Goal: Task Accomplishment & Management: Manage account settings

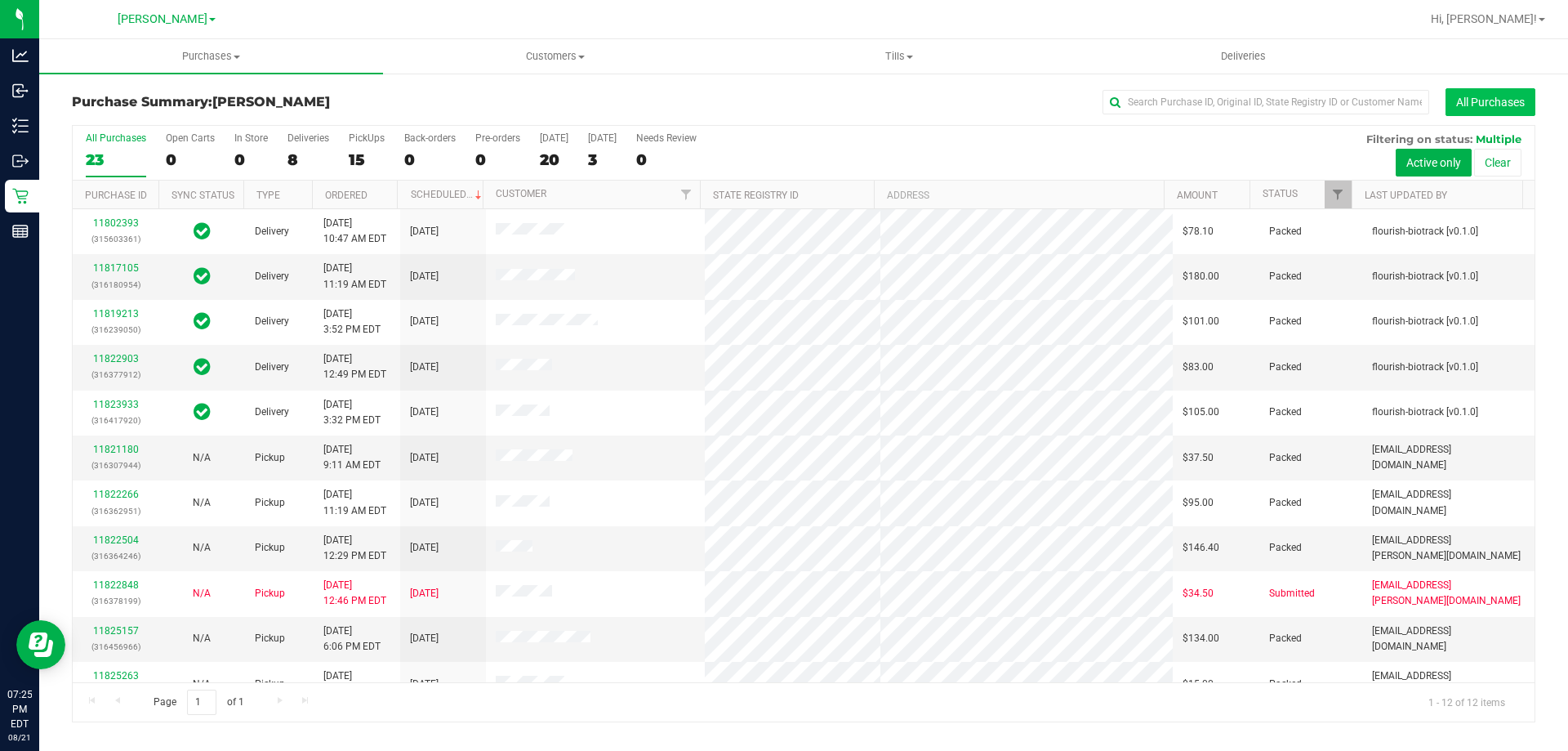
click at [1478, 104] on button "All Purchases" at bounding box center [1490, 101] width 90 height 28
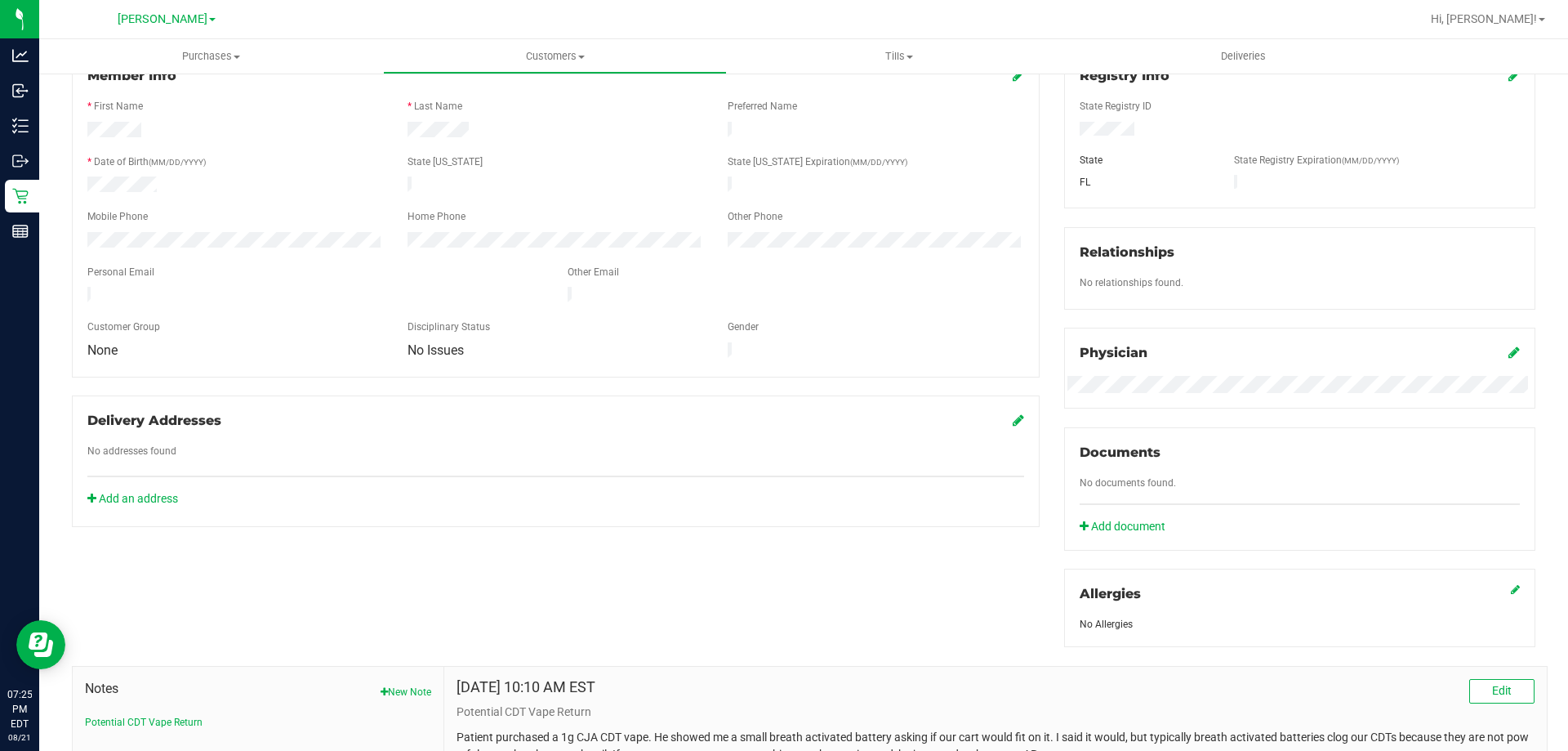
scroll to position [321, 0]
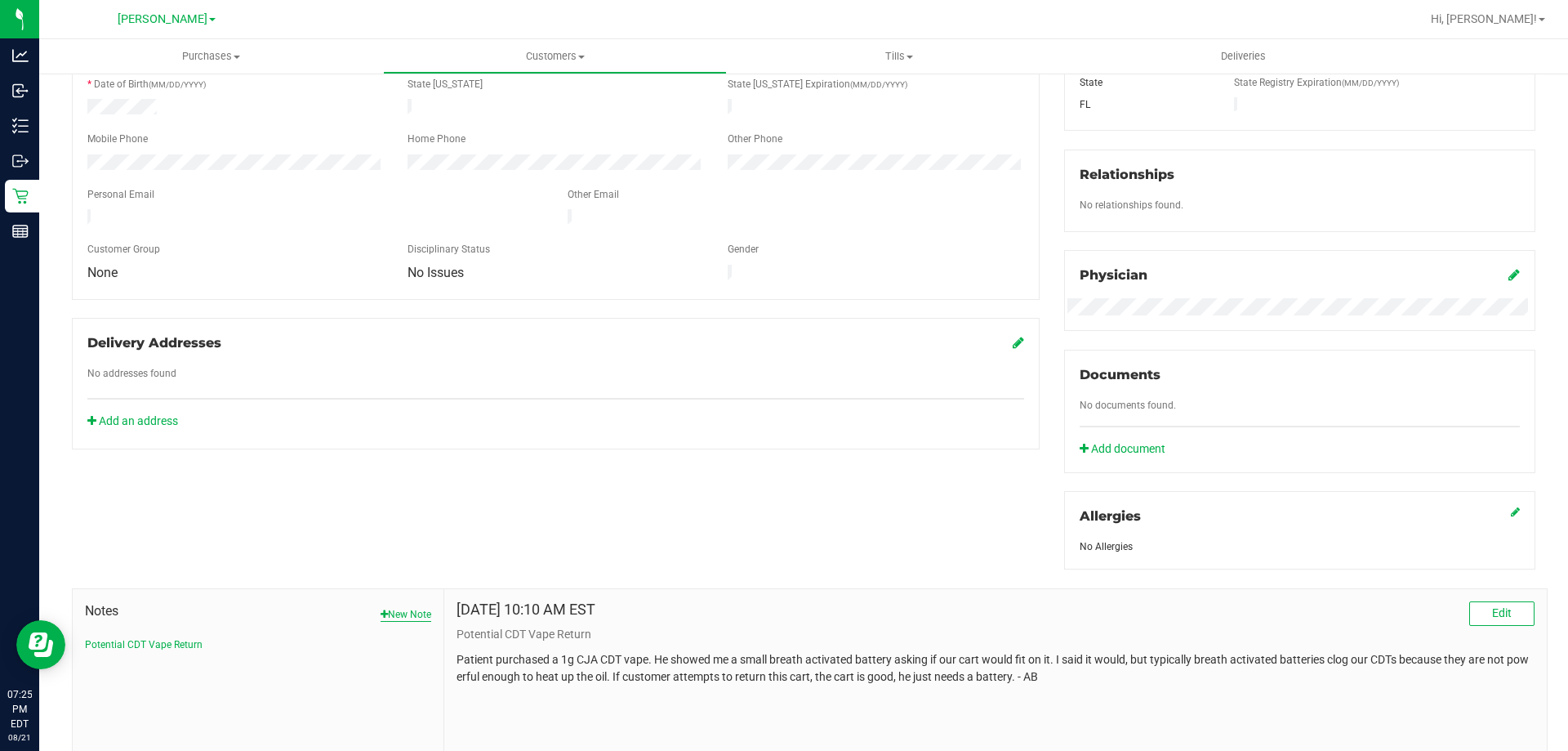
click at [419, 610] on button "New Note" at bounding box center [406, 614] width 51 height 14
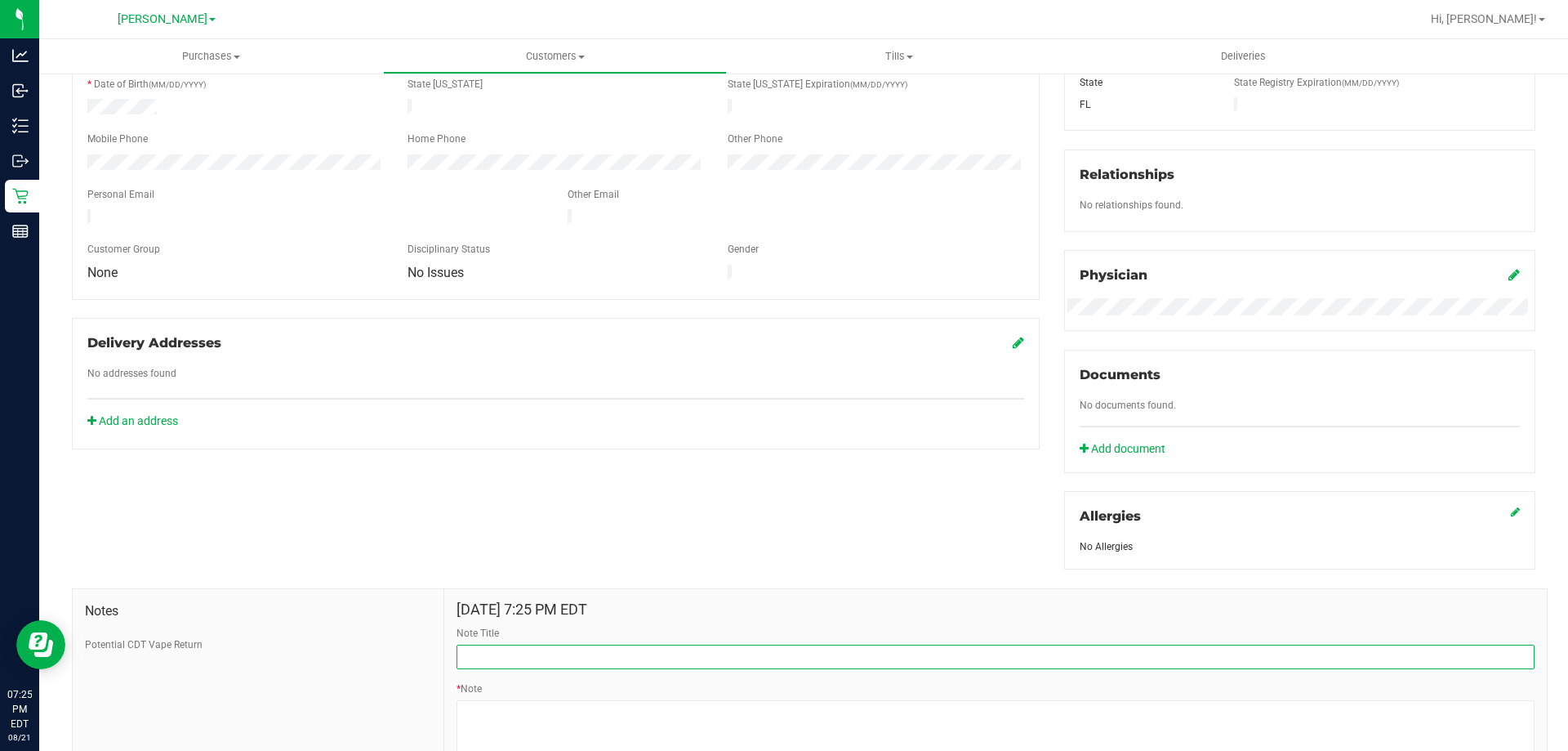
click at [607, 650] on input "Note Title" at bounding box center [995, 656] width 1078 height 25
type input "Distillate Complaint"
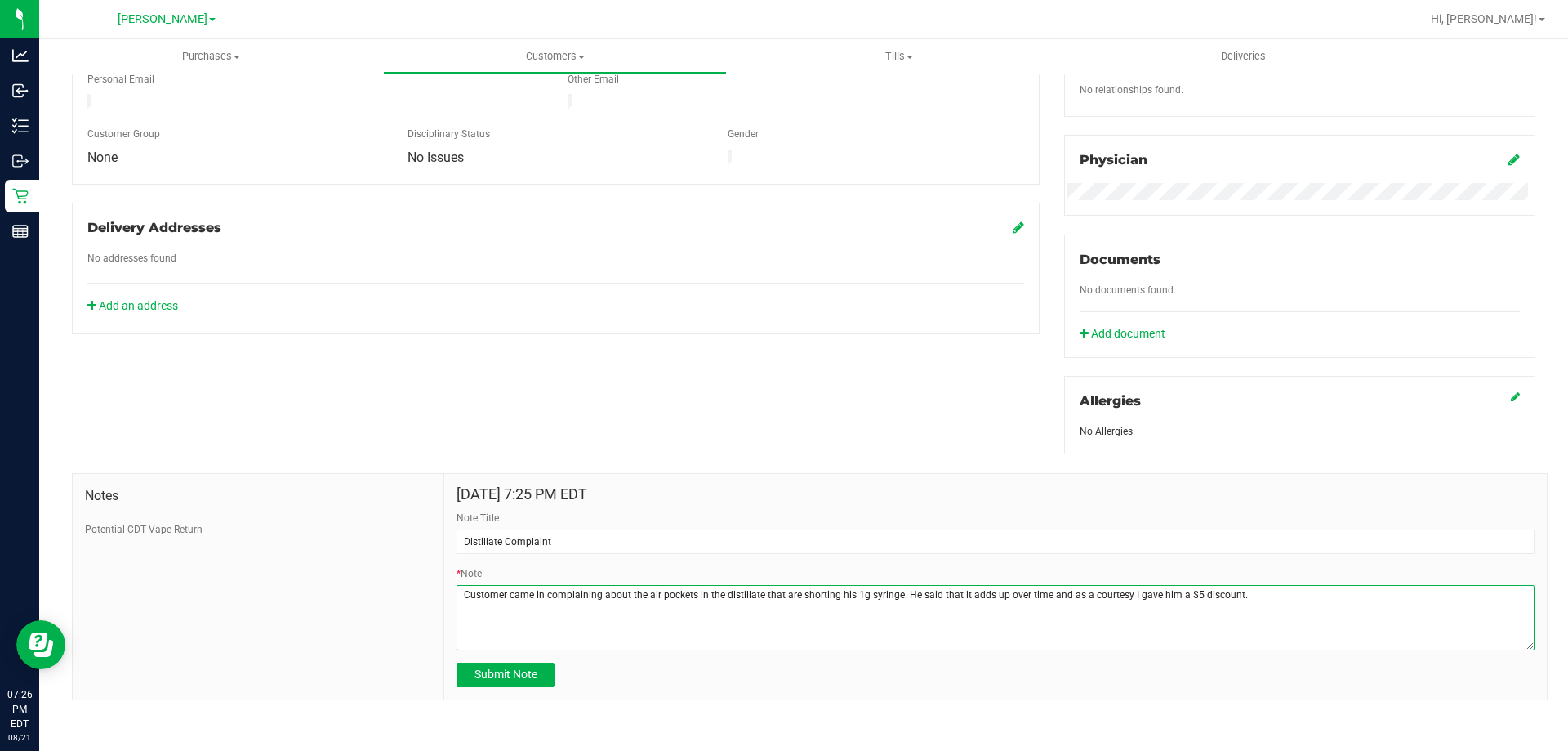
scroll to position [437, 0]
click at [691, 589] on textarea "* Note" at bounding box center [995, 617] width 1078 height 65
click at [1464, 592] on textarea "* Note" at bounding box center [995, 617] width 1078 height 65
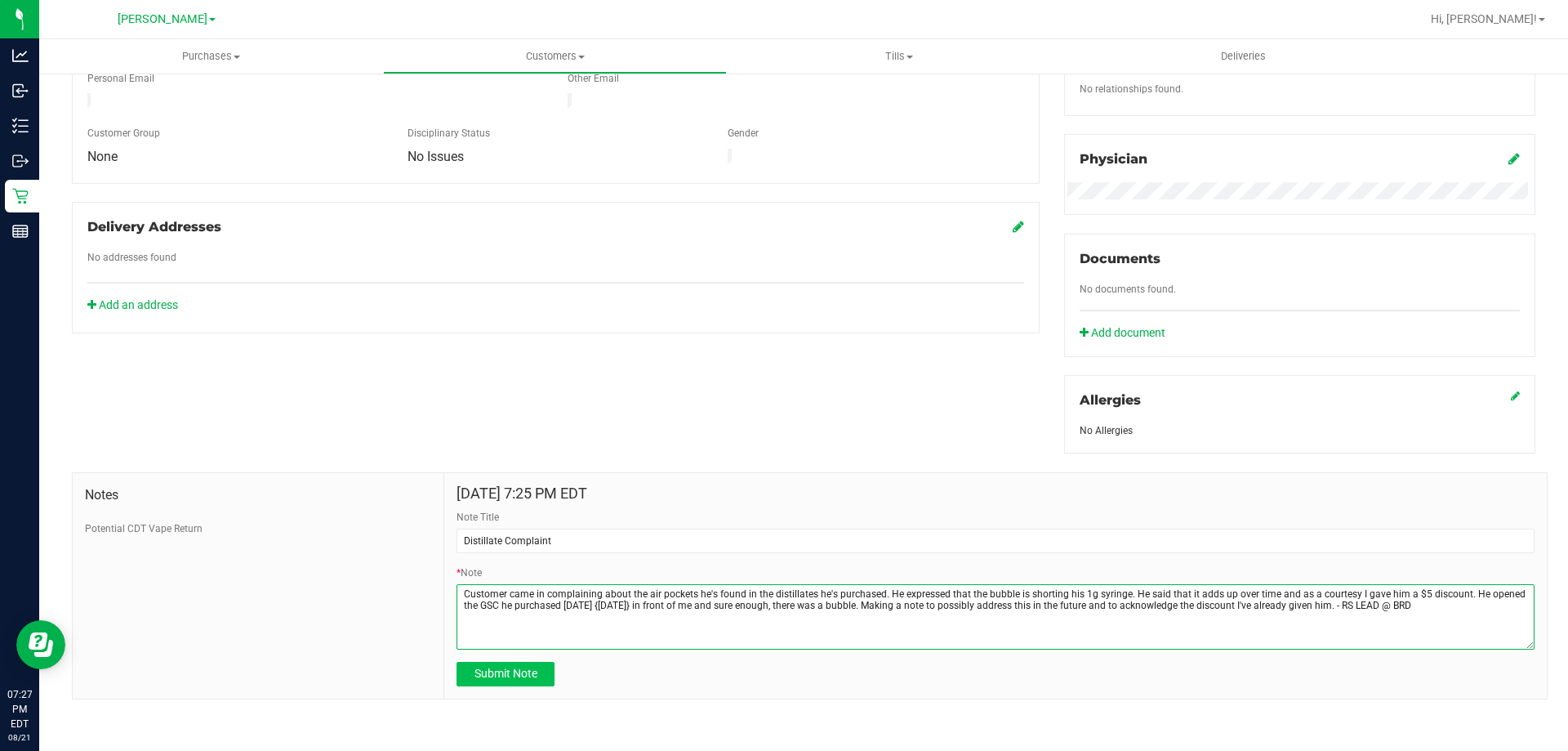
type textarea "Customer came in complaining about the air pockets he's found in the distillate…"
click at [530, 669] on span "Submit Note" at bounding box center [505, 672] width 63 height 13
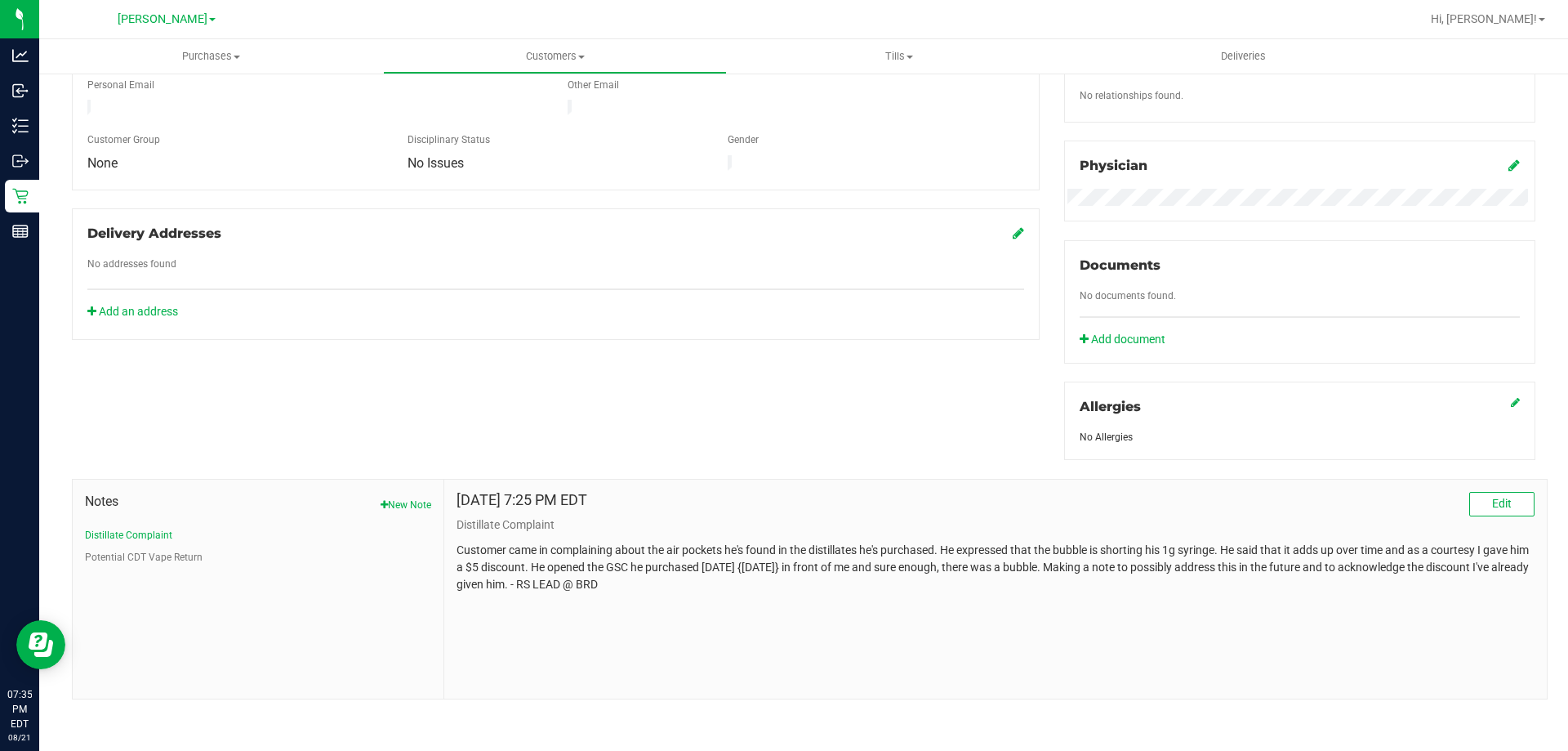
scroll to position [0, 0]
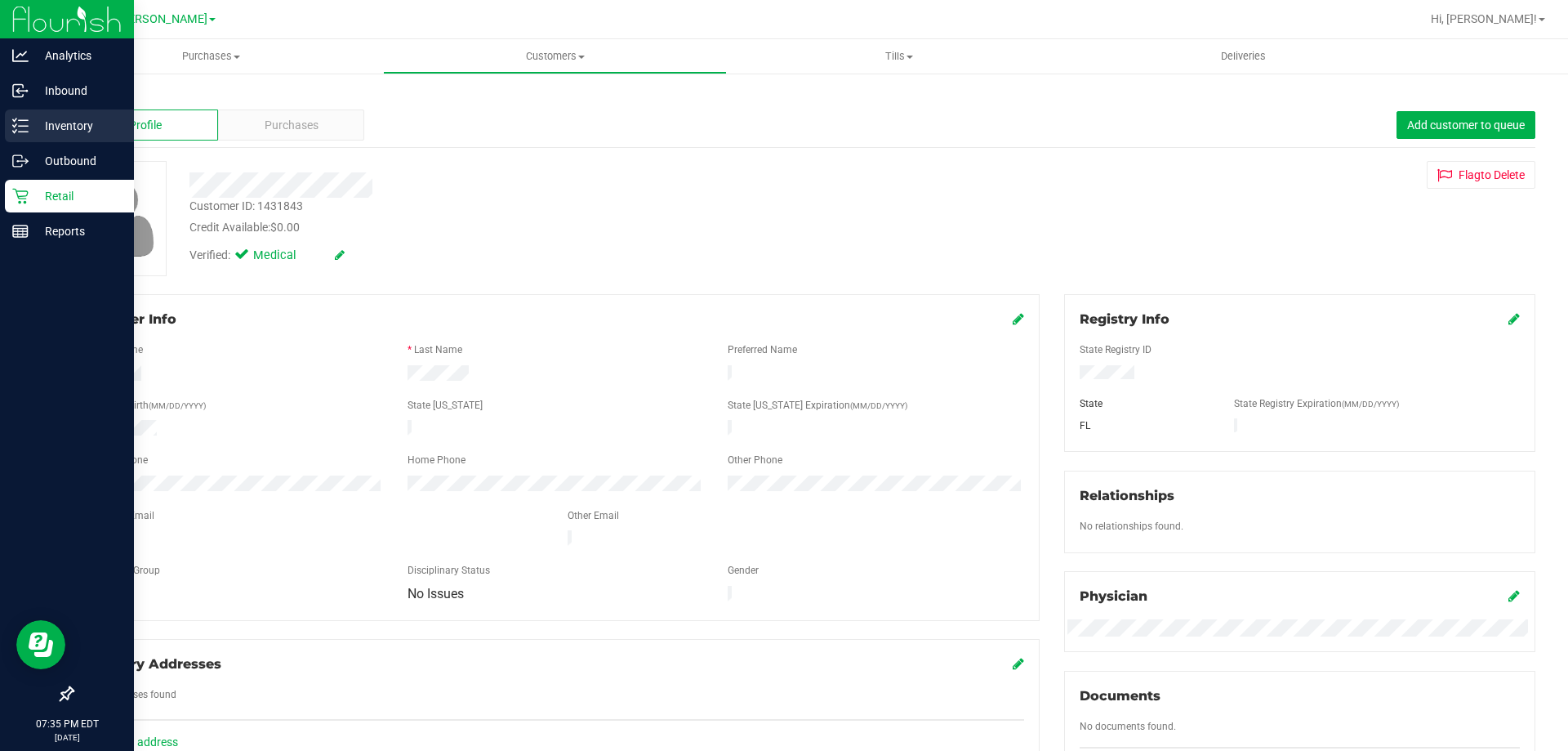
click at [44, 116] on p "Inventory" at bounding box center [78, 125] width 98 height 19
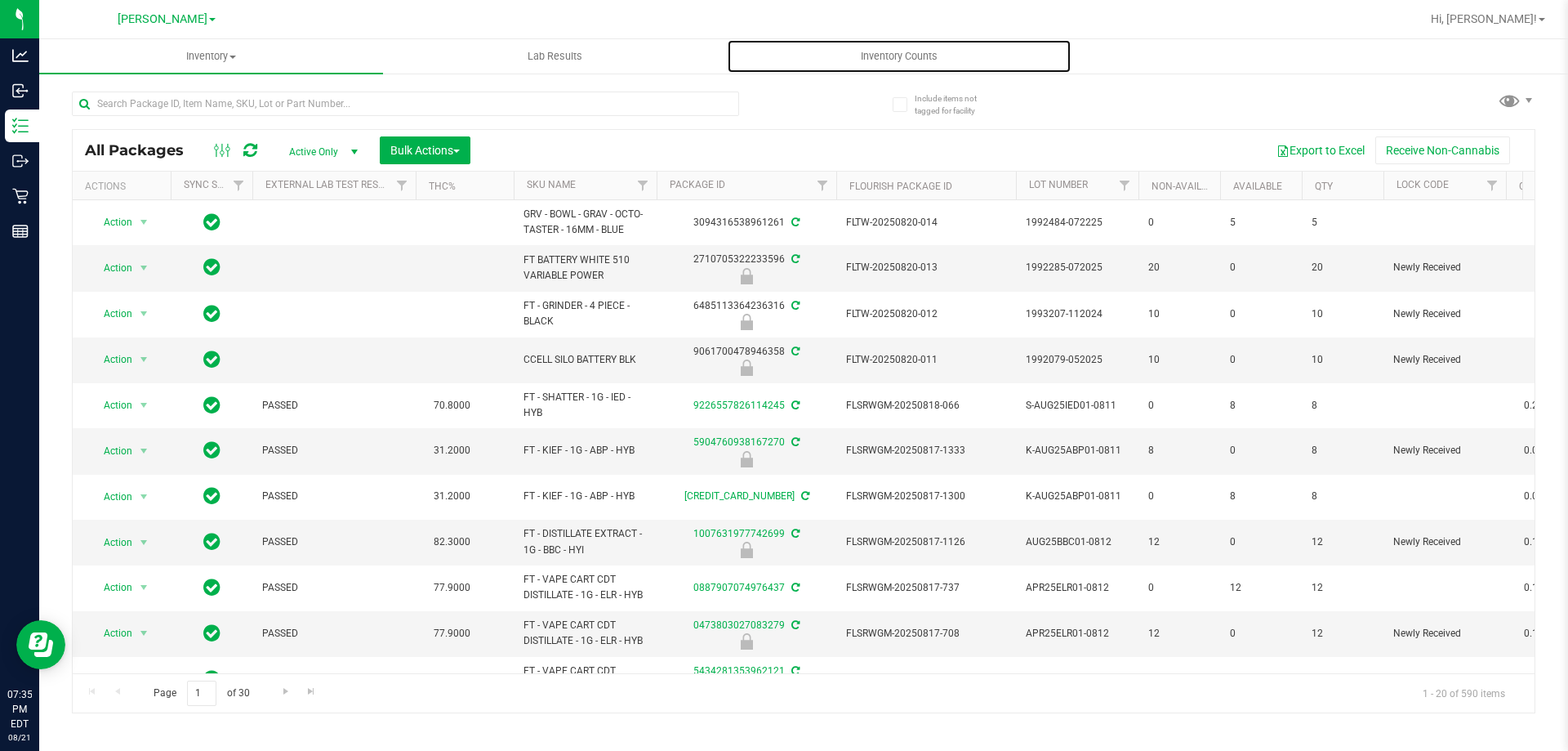
click at [903, 54] on span "Inventory Counts" at bounding box center [899, 56] width 121 height 14
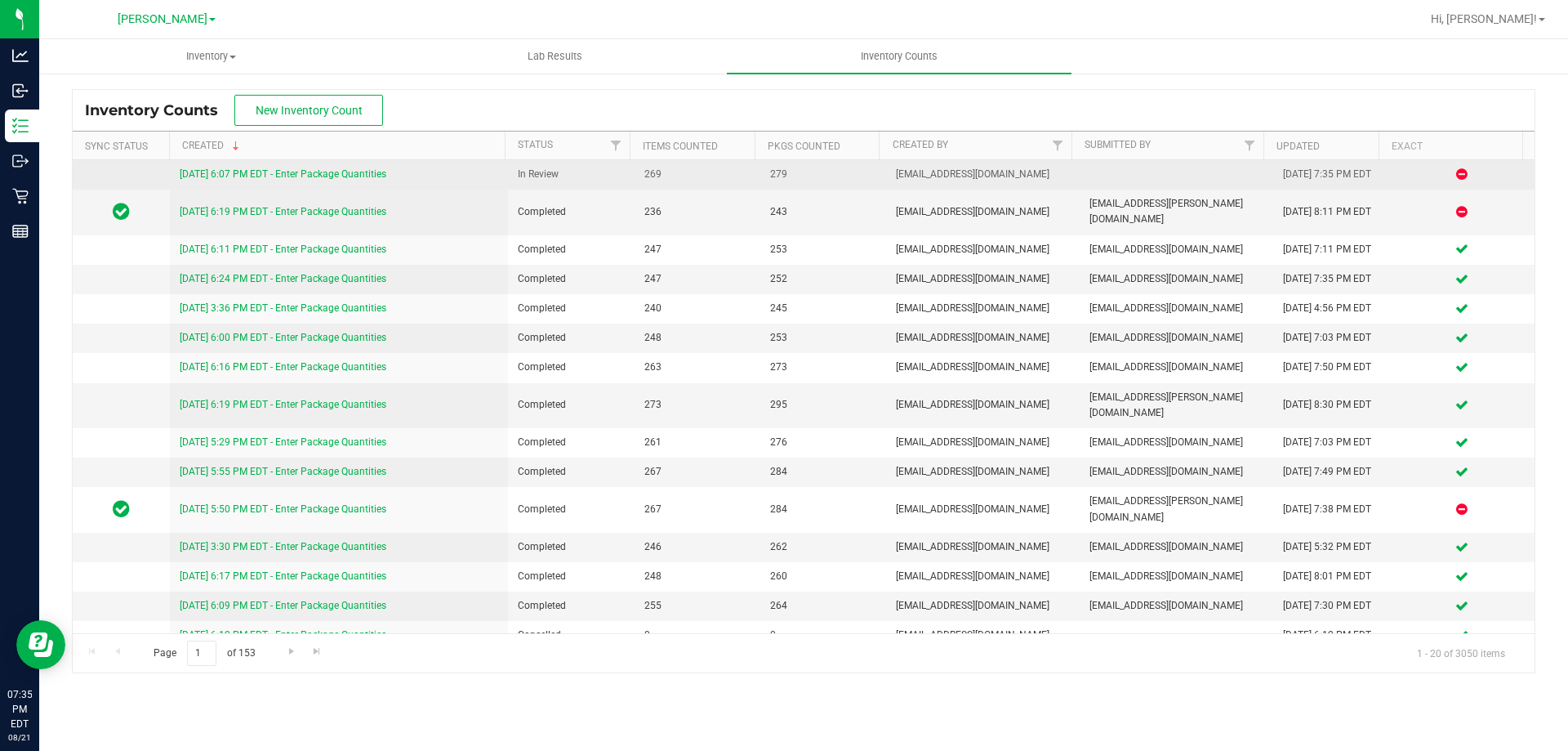
click at [301, 174] on link "[DATE] 6:07 PM EDT - Enter Package Quantities" at bounding box center [283, 174] width 206 height 12
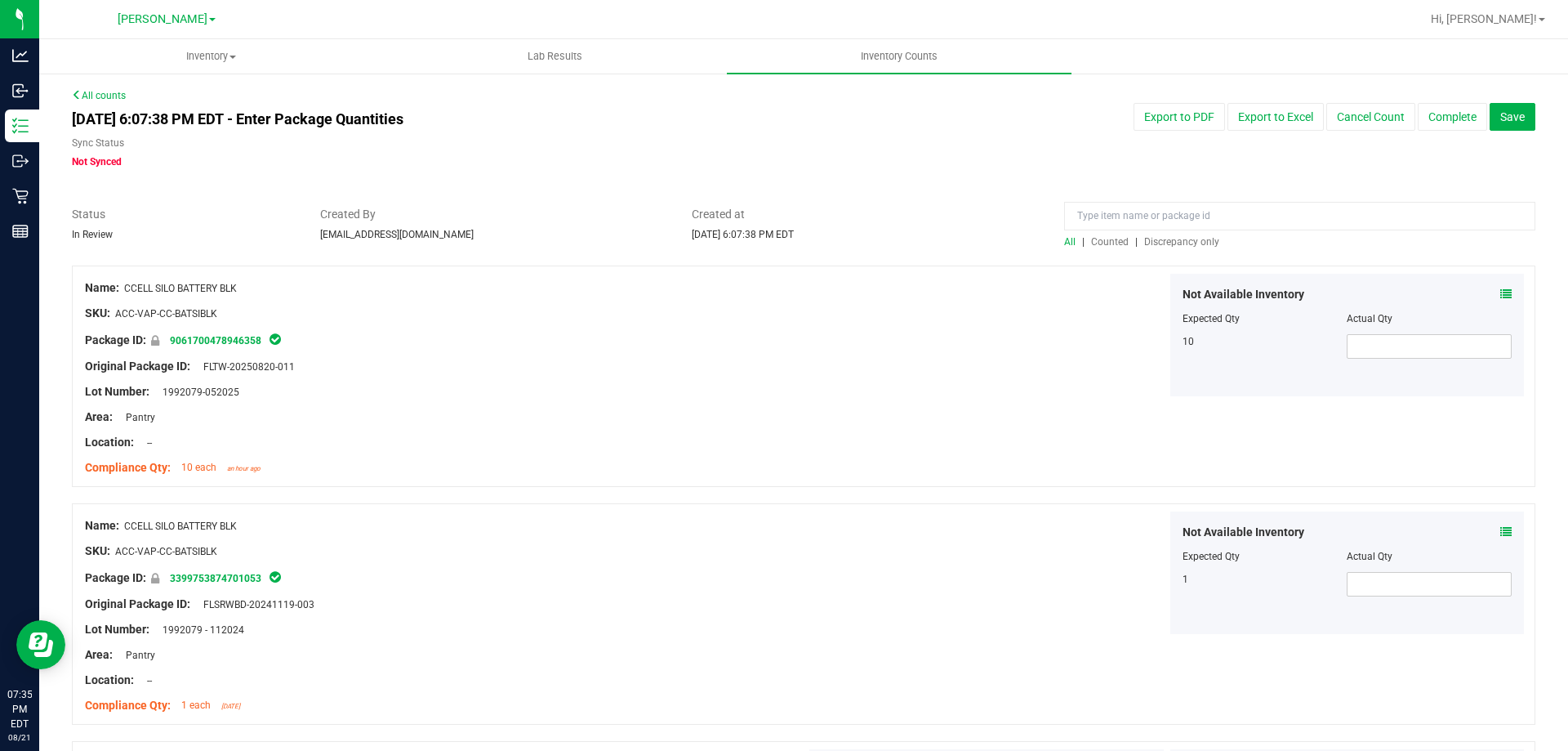
click at [1185, 236] on span "Discrepancy only" at bounding box center [1182, 242] width 75 height 12
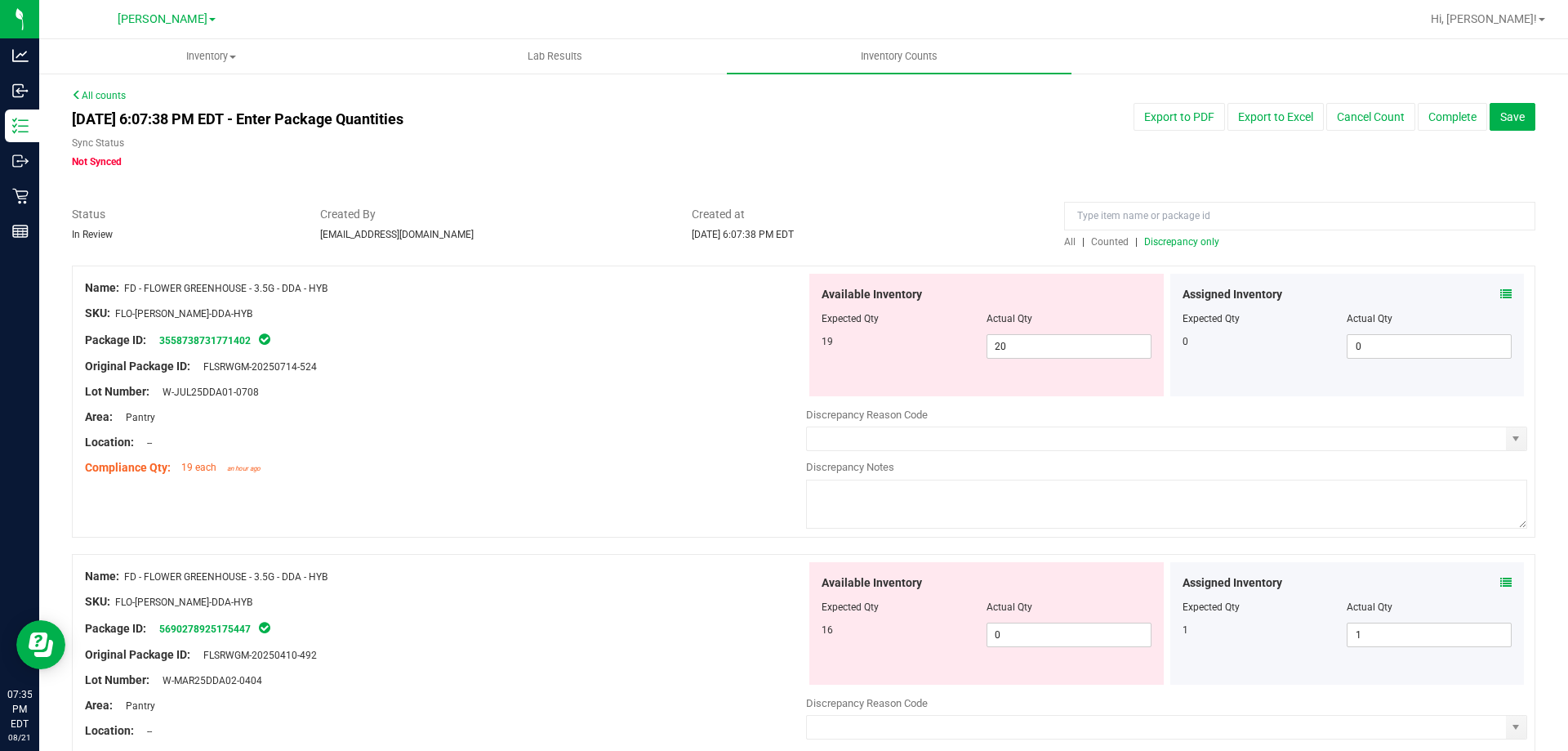
click at [1500, 288] on icon at bounding box center [1506, 294] width 12 height 12
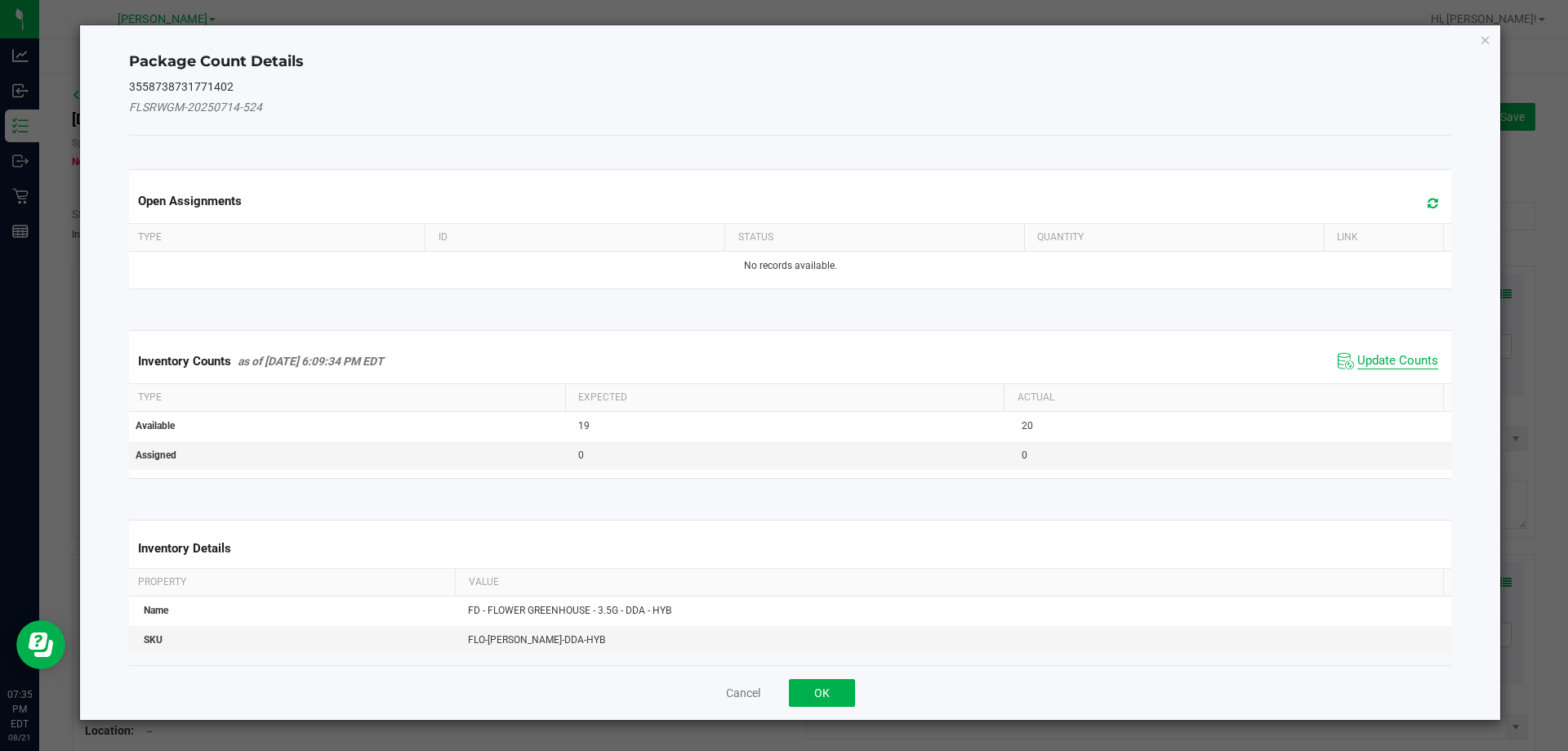
click at [1390, 368] on span "Update Counts" at bounding box center [1398, 360] width 81 height 16
click at [1390, 366] on kendo-grid "Inventory Counts as of [DATE] 6:09:34 PM EDT Update Counts Type Expected Actual…" at bounding box center [790, 404] width 1347 height 149
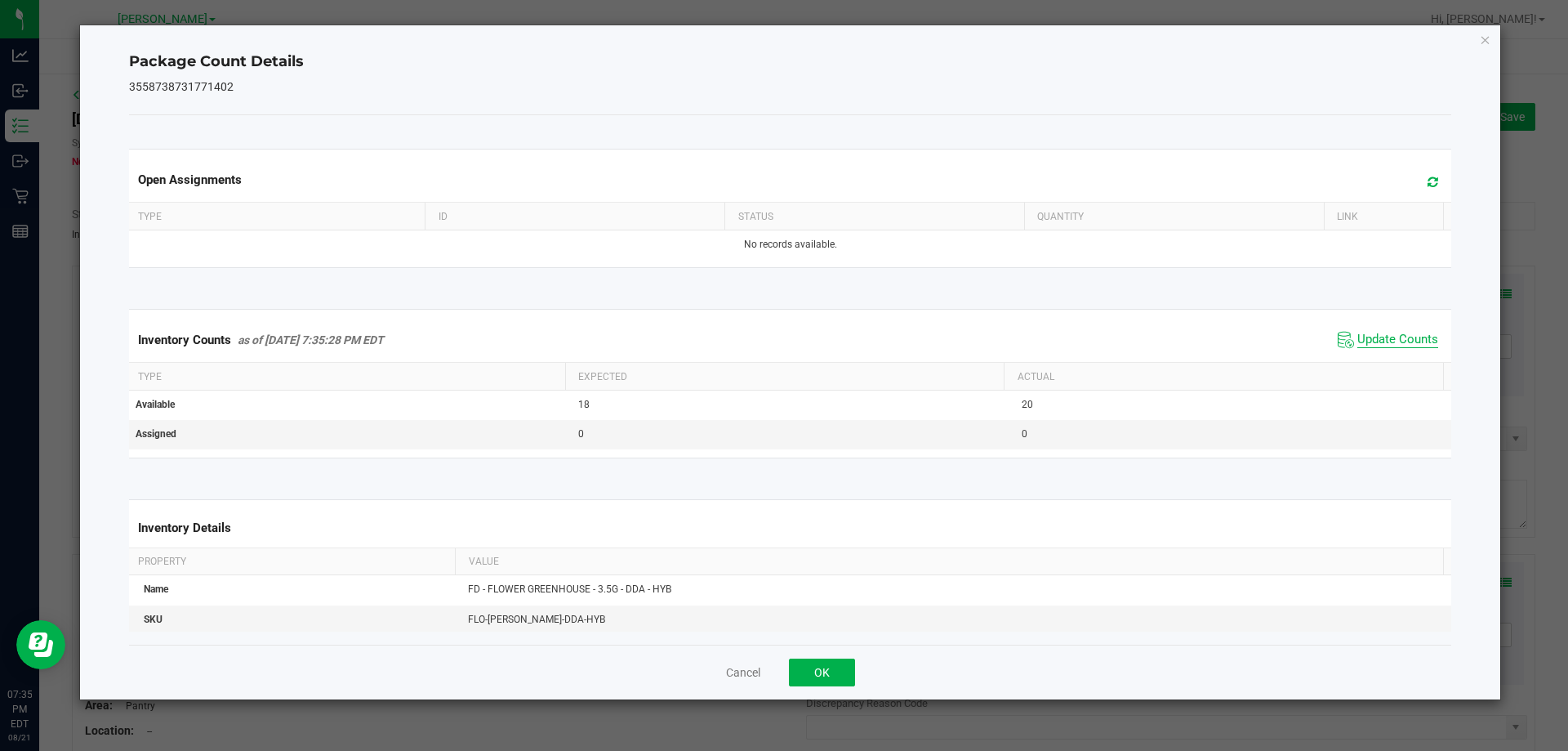
click at [1377, 333] on span "Update Counts" at bounding box center [1398, 339] width 81 height 16
click at [1377, 333] on span "Update Counts" at bounding box center [1398, 338] width 81 height 14
click at [1361, 343] on span "Update Counts" at bounding box center [1398, 339] width 81 height 16
click at [1359, 337] on span "Update Counts" at bounding box center [1398, 339] width 81 height 16
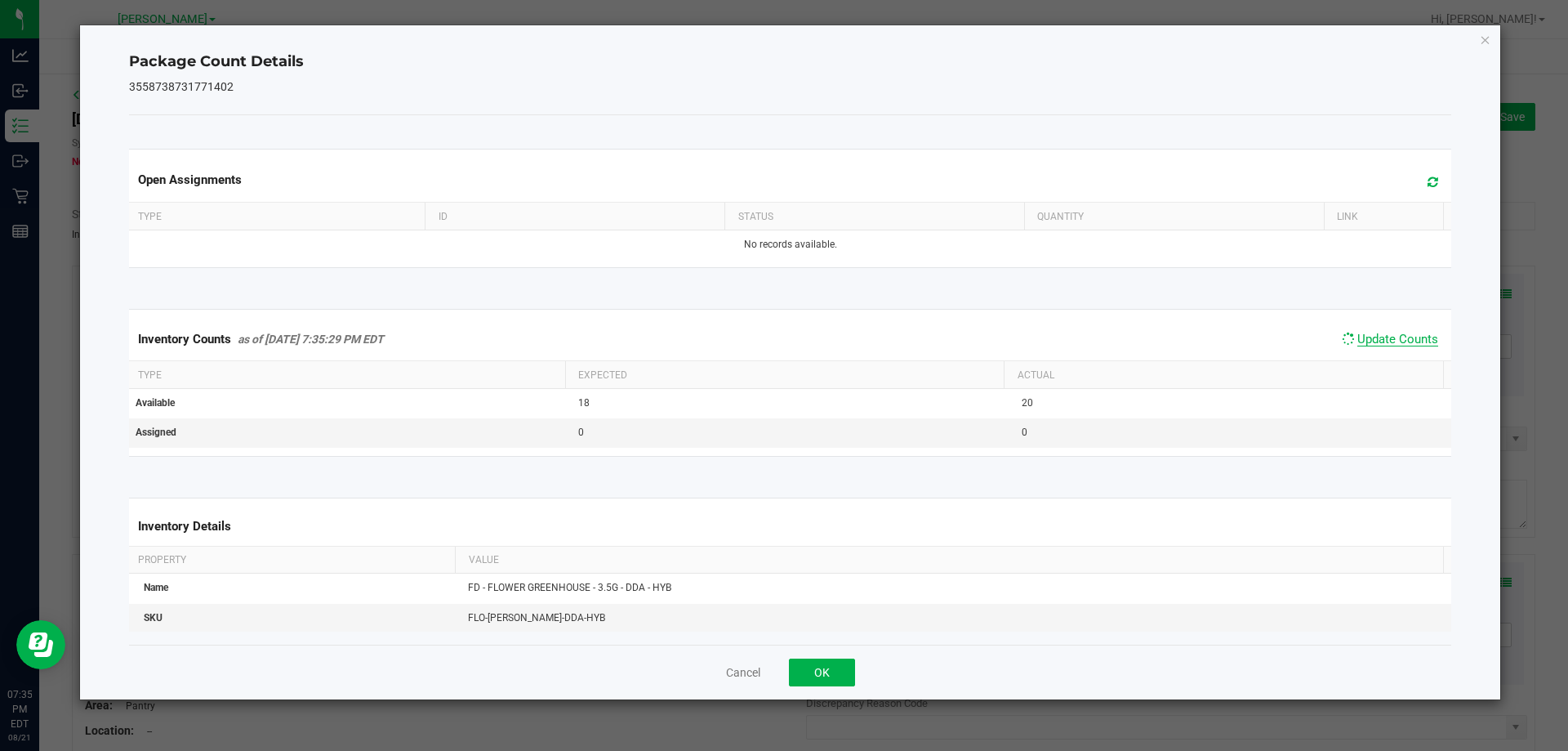
click at [1367, 336] on span "Update Counts" at bounding box center [1398, 338] width 81 height 14
click at [808, 679] on button "OK" at bounding box center [822, 672] width 66 height 28
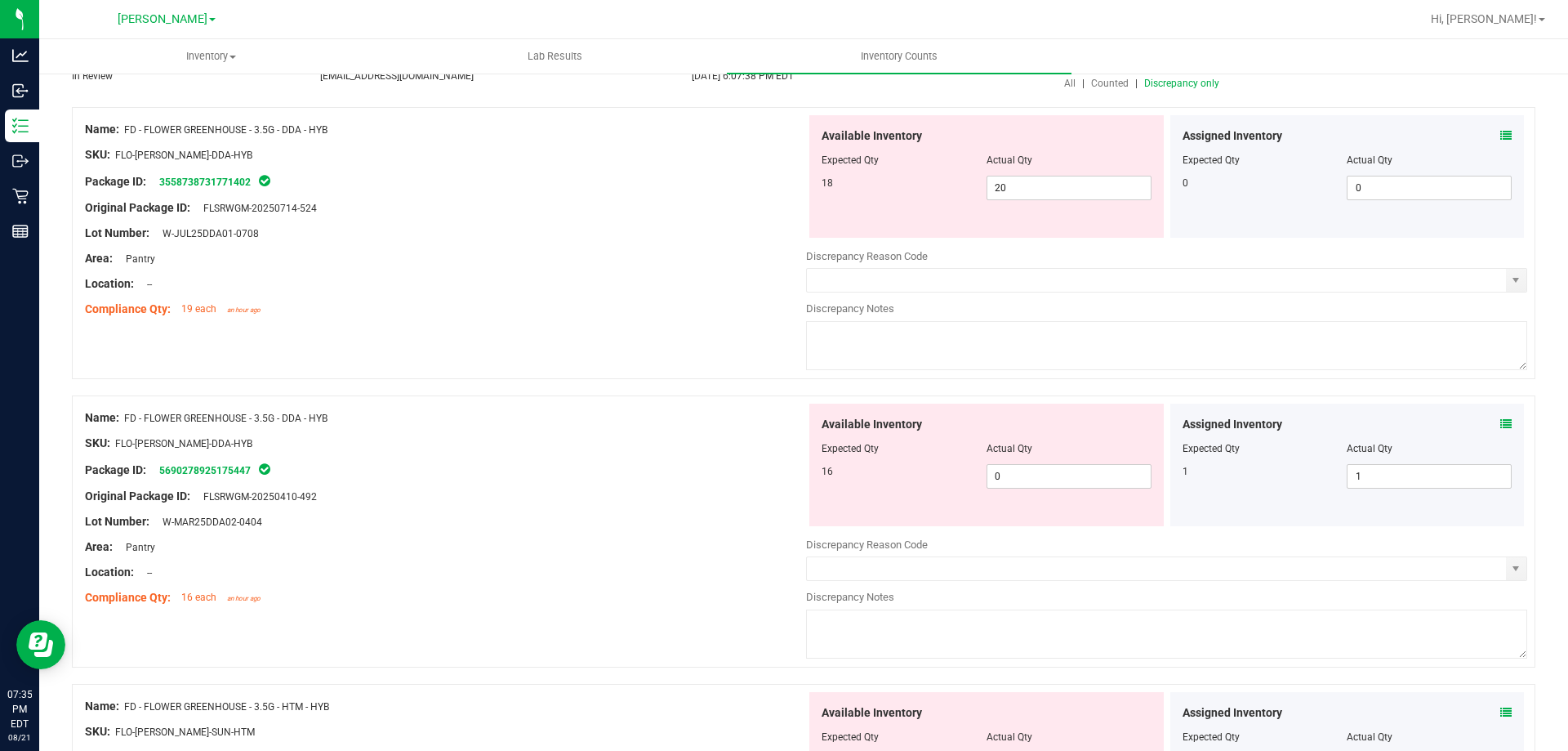
scroll to position [162, 0]
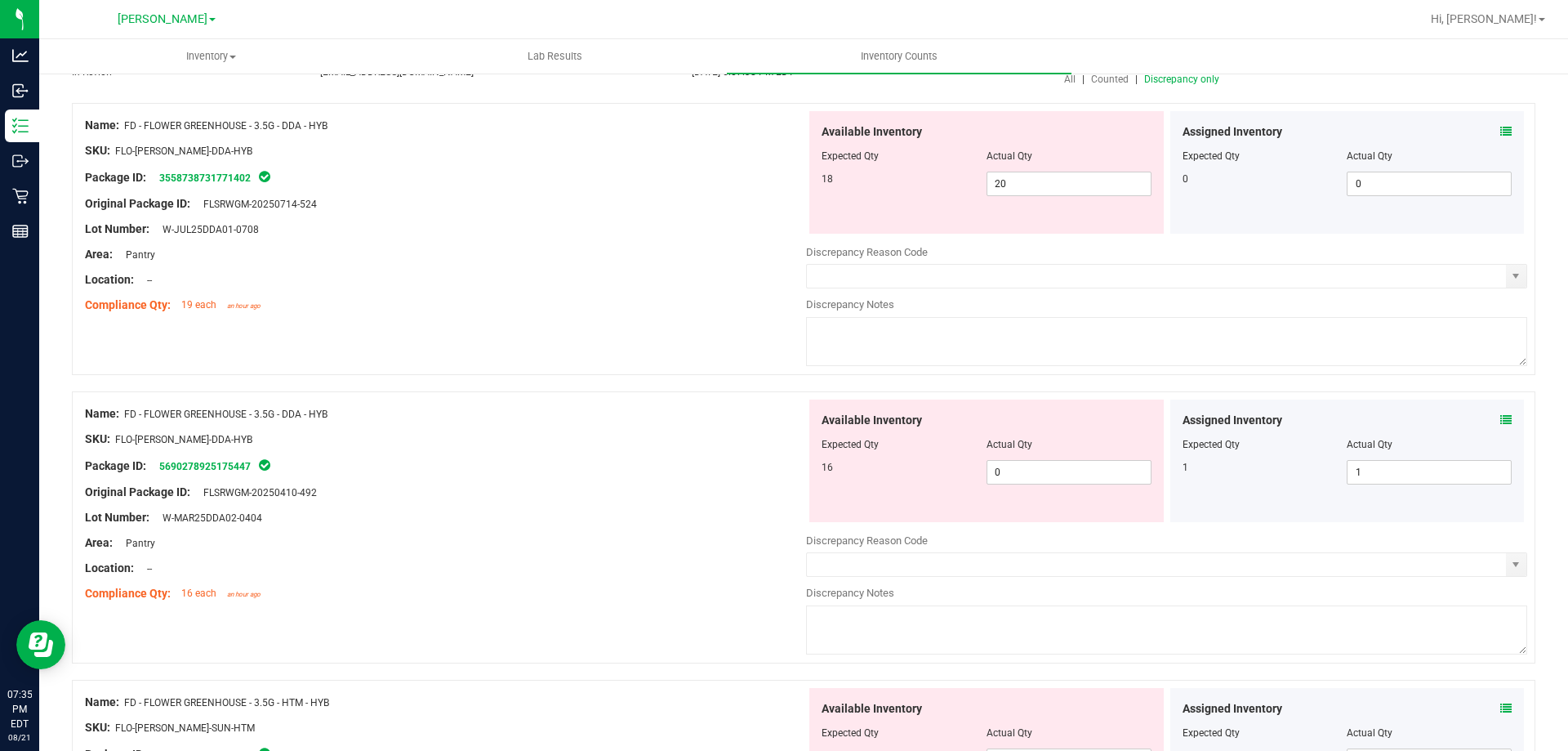
click at [1500, 420] on icon at bounding box center [1506, 420] width 12 height 12
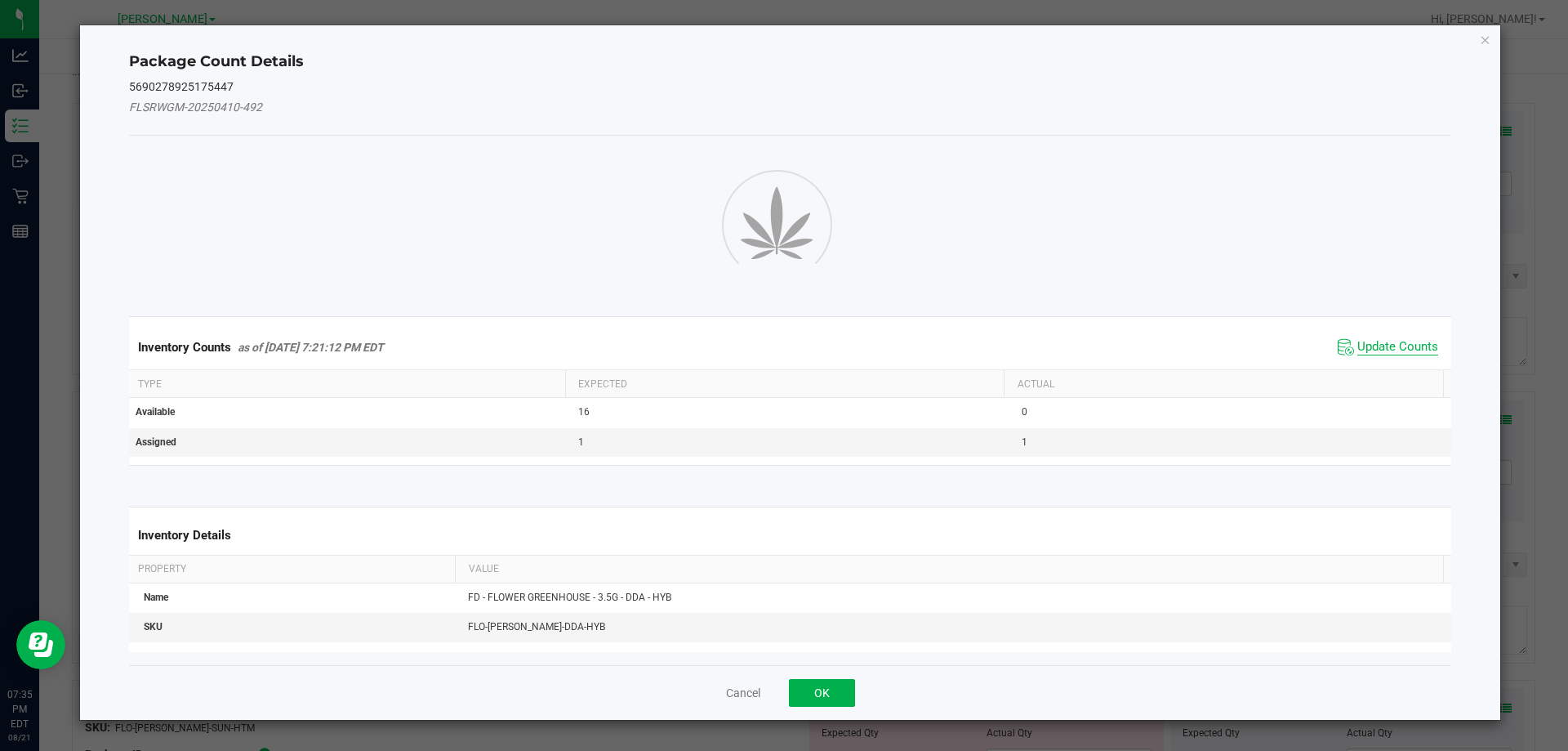
click at [1376, 355] on span "Update Counts" at bounding box center [1398, 347] width 81 height 16
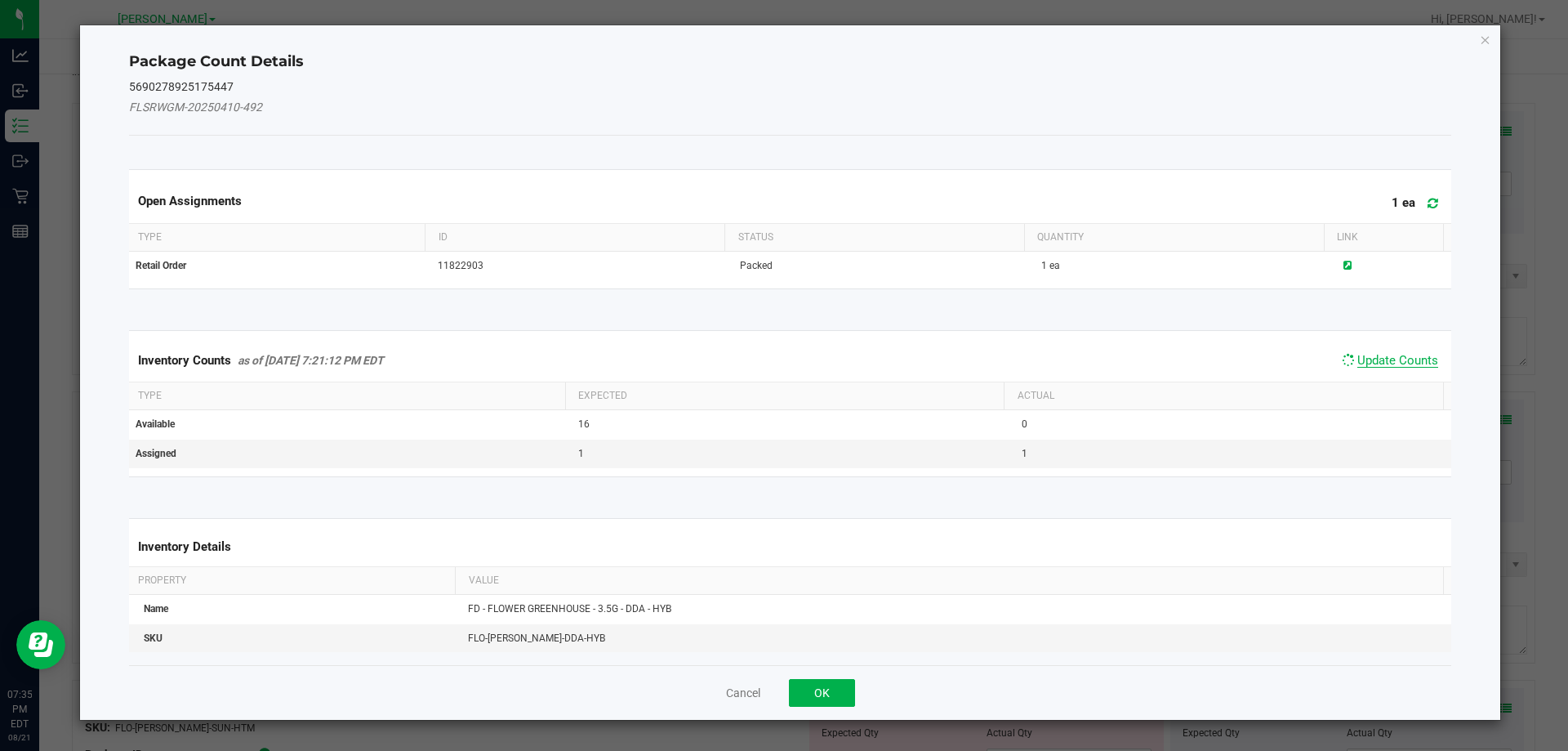
click at [1373, 354] on span "Update Counts" at bounding box center [1398, 359] width 81 height 14
click at [1369, 353] on span "Update Counts" at bounding box center [1398, 359] width 81 height 14
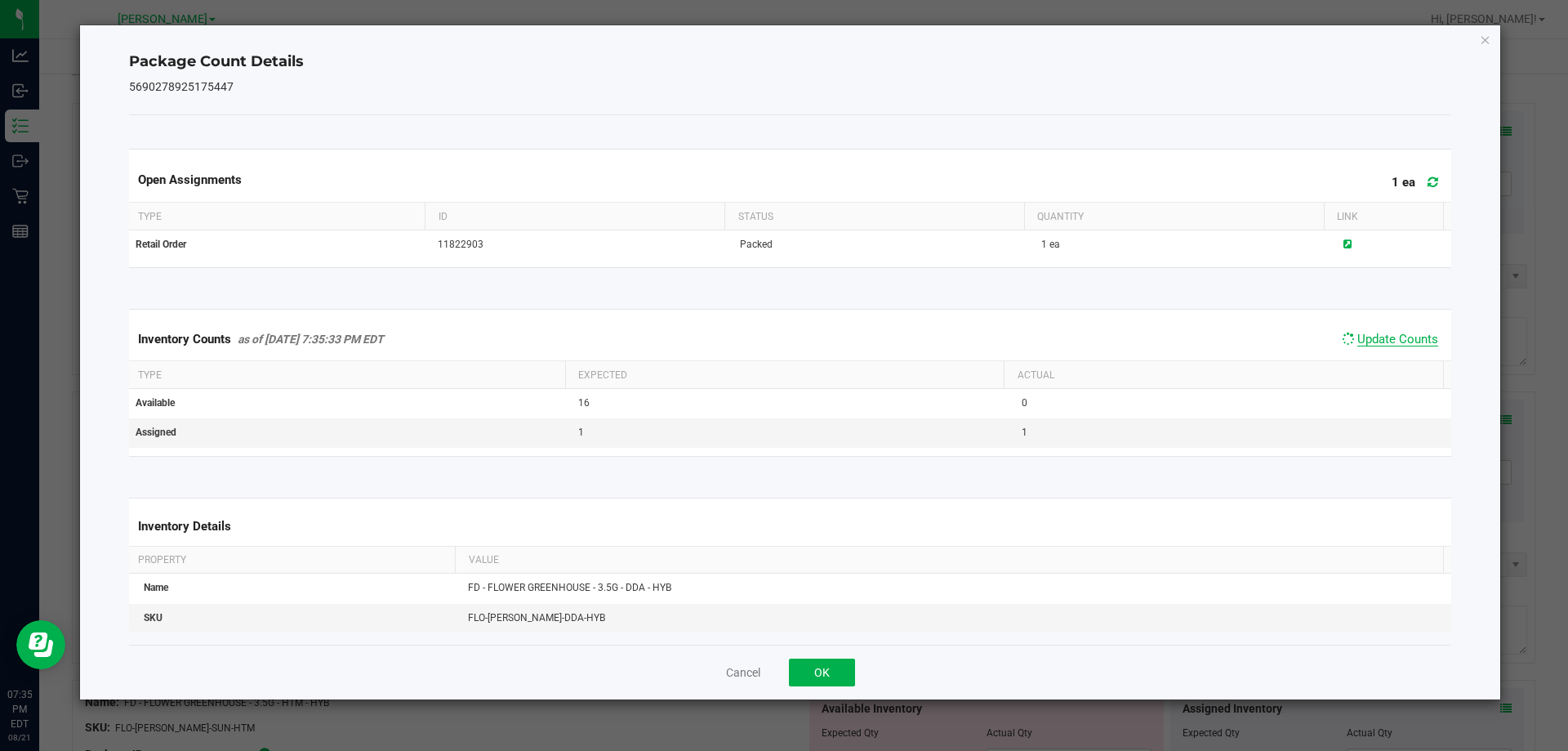
click at [1367, 347] on span "Update Counts" at bounding box center [1398, 338] width 81 height 14
click at [845, 673] on button "OK" at bounding box center [822, 672] width 66 height 28
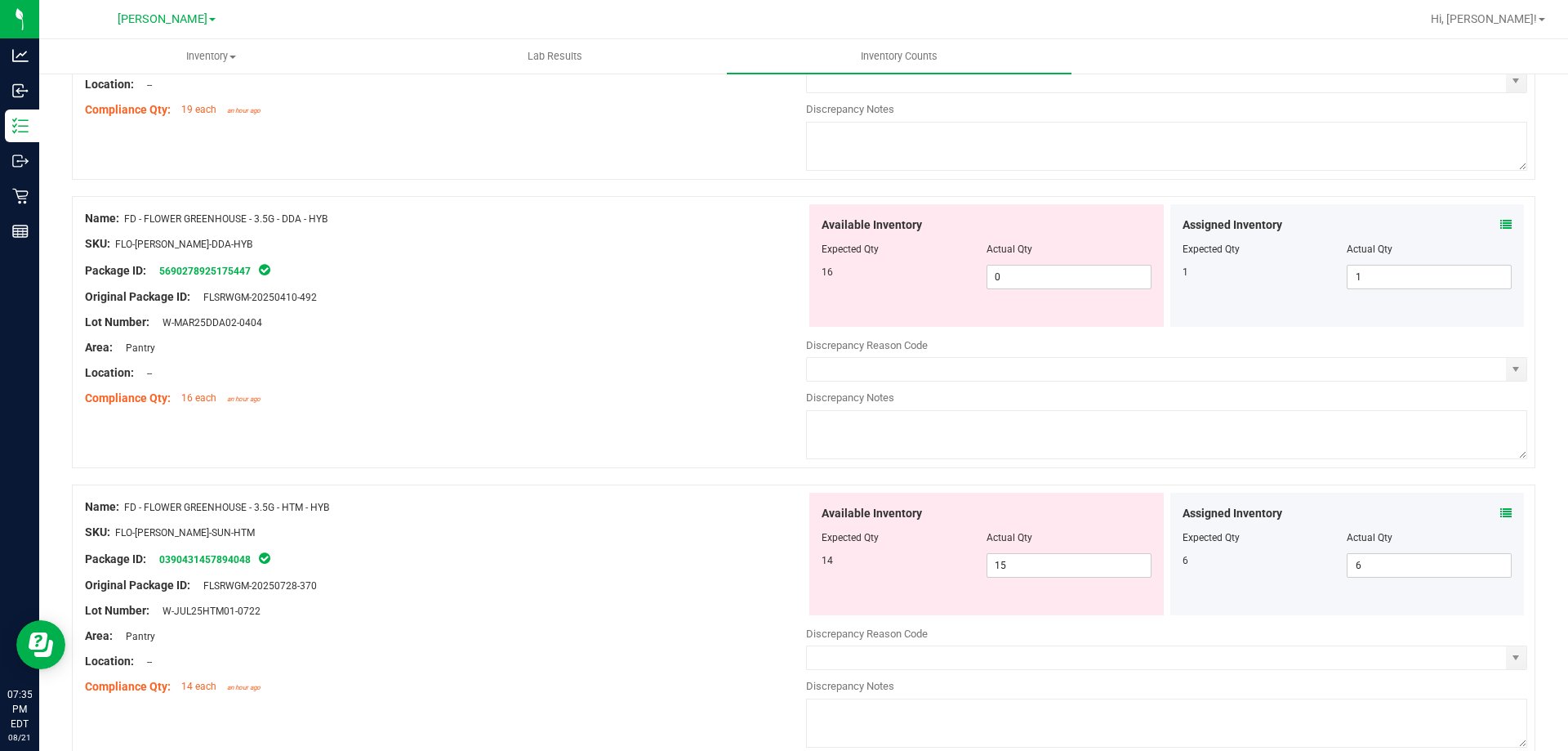
scroll to position [360, 0]
click at [1500, 511] on icon at bounding box center [1506, 511] width 12 height 12
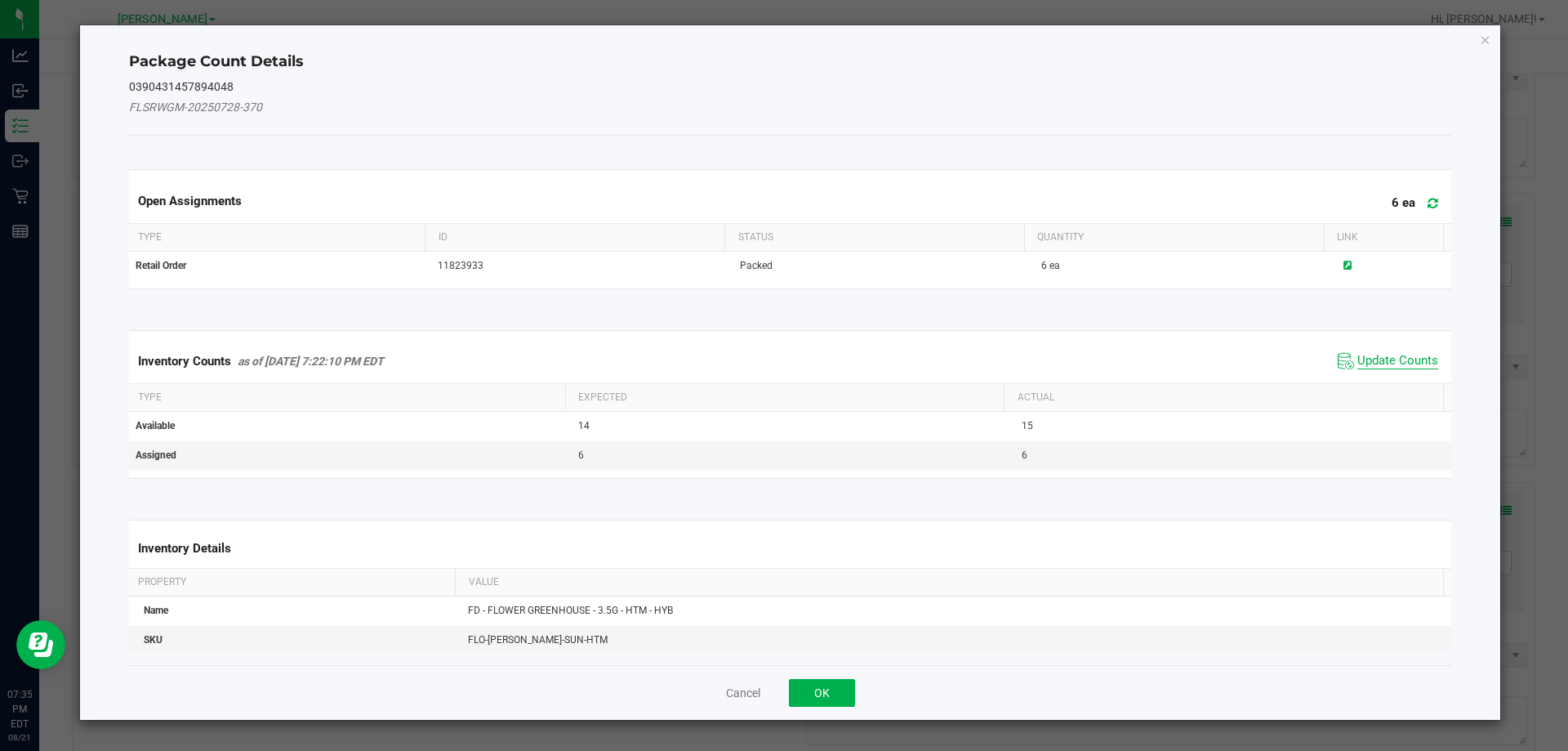
click at [1389, 363] on span "Update Counts" at bounding box center [1398, 360] width 81 height 16
click at [1372, 366] on span "Update Counts" at bounding box center [1398, 360] width 81 height 16
click at [1372, 353] on span "Update Counts" at bounding box center [1398, 360] width 81 height 16
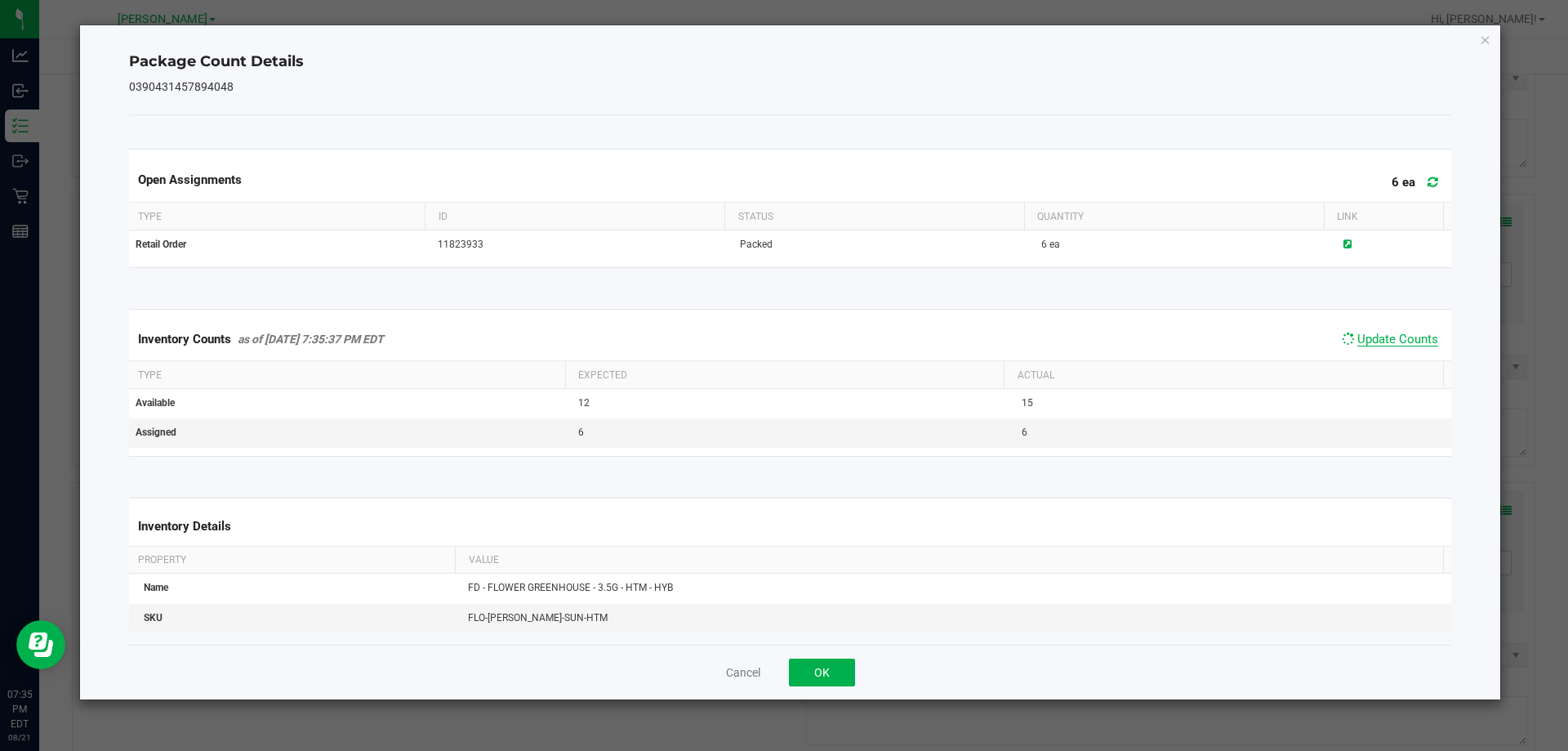
click at [1372, 347] on span "Update Counts" at bounding box center [1398, 338] width 81 height 14
click at [850, 661] on button "OK" at bounding box center [822, 672] width 66 height 28
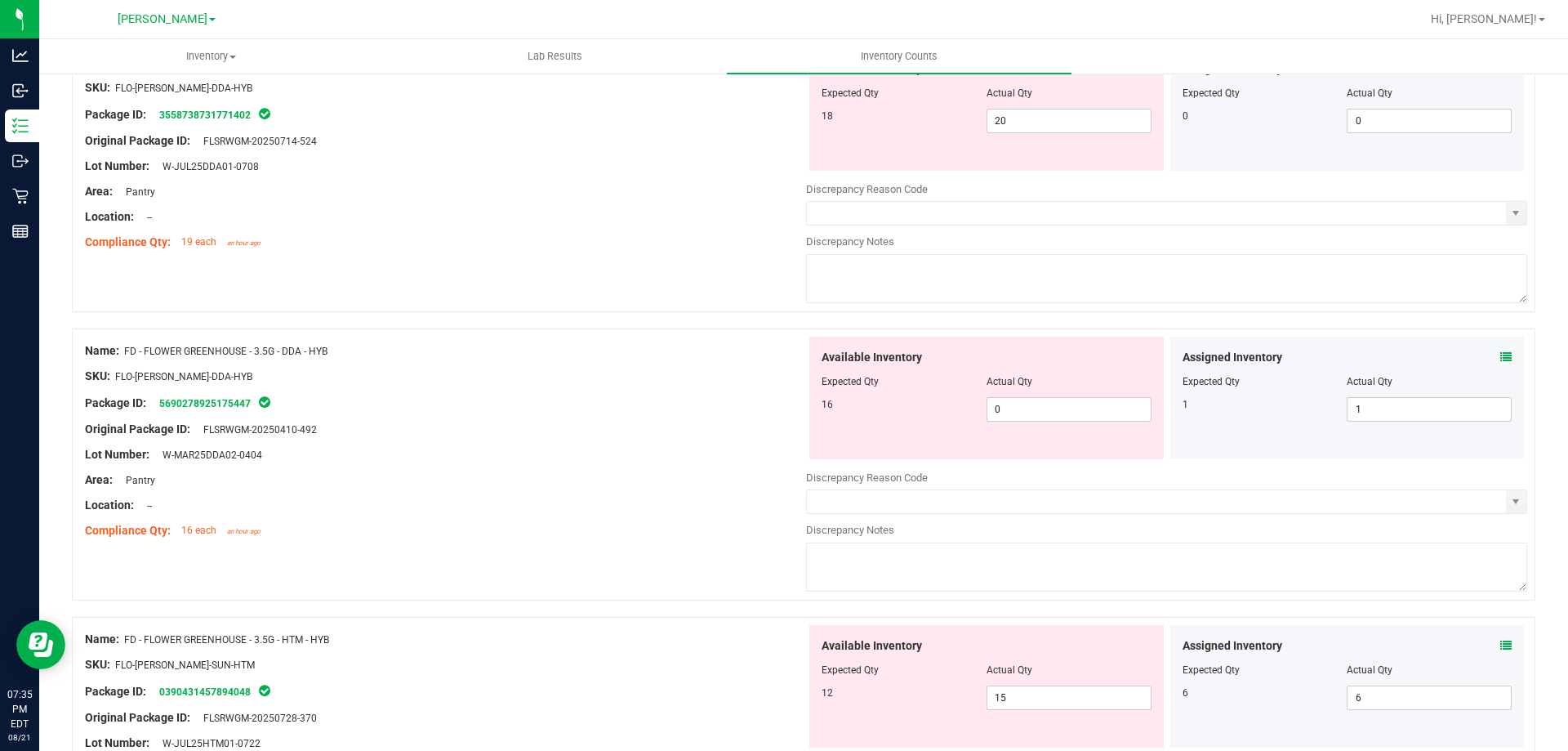
scroll to position [229, 0]
click at [1079, 404] on input "0" at bounding box center [1068, 405] width 163 height 23
type input "16"
click at [681, 517] on div at bounding box center [445, 514] width 721 height 8
type input "16"
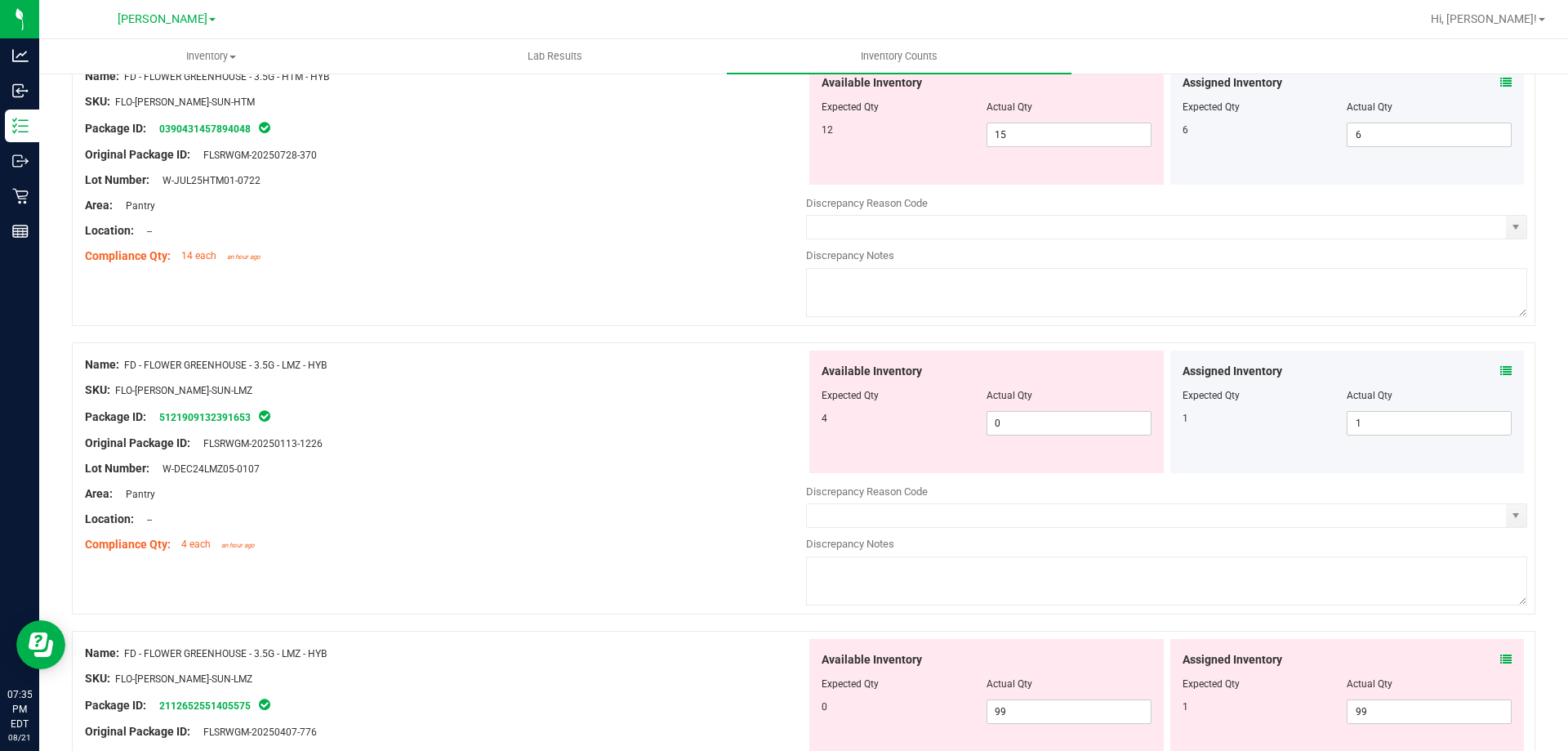
scroll to position [737, 0]
click at [1500, 371] on icon at bounding box center [1506, 372] width 12 height 12
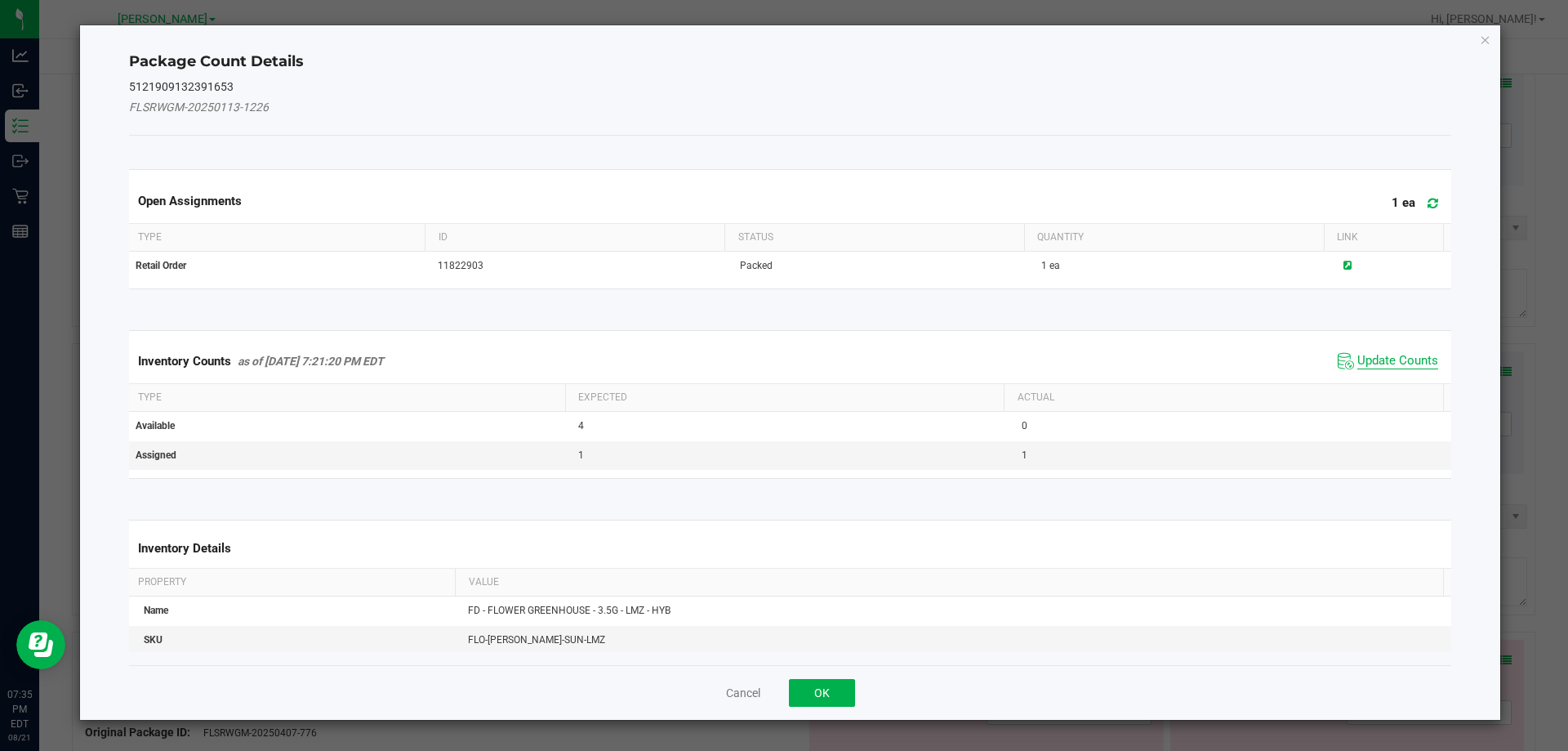
click at [1400, 357] on span "Update Counts" at bounding box center [1398, 360] width 81 height 16
click at [1396, 361] on span "Update Counts" at bounding box center [1398, 359] width 81 height 14
click at [1397, 353] on span "Update Counts" at bounding box center [1398, 359] width 81 height 14
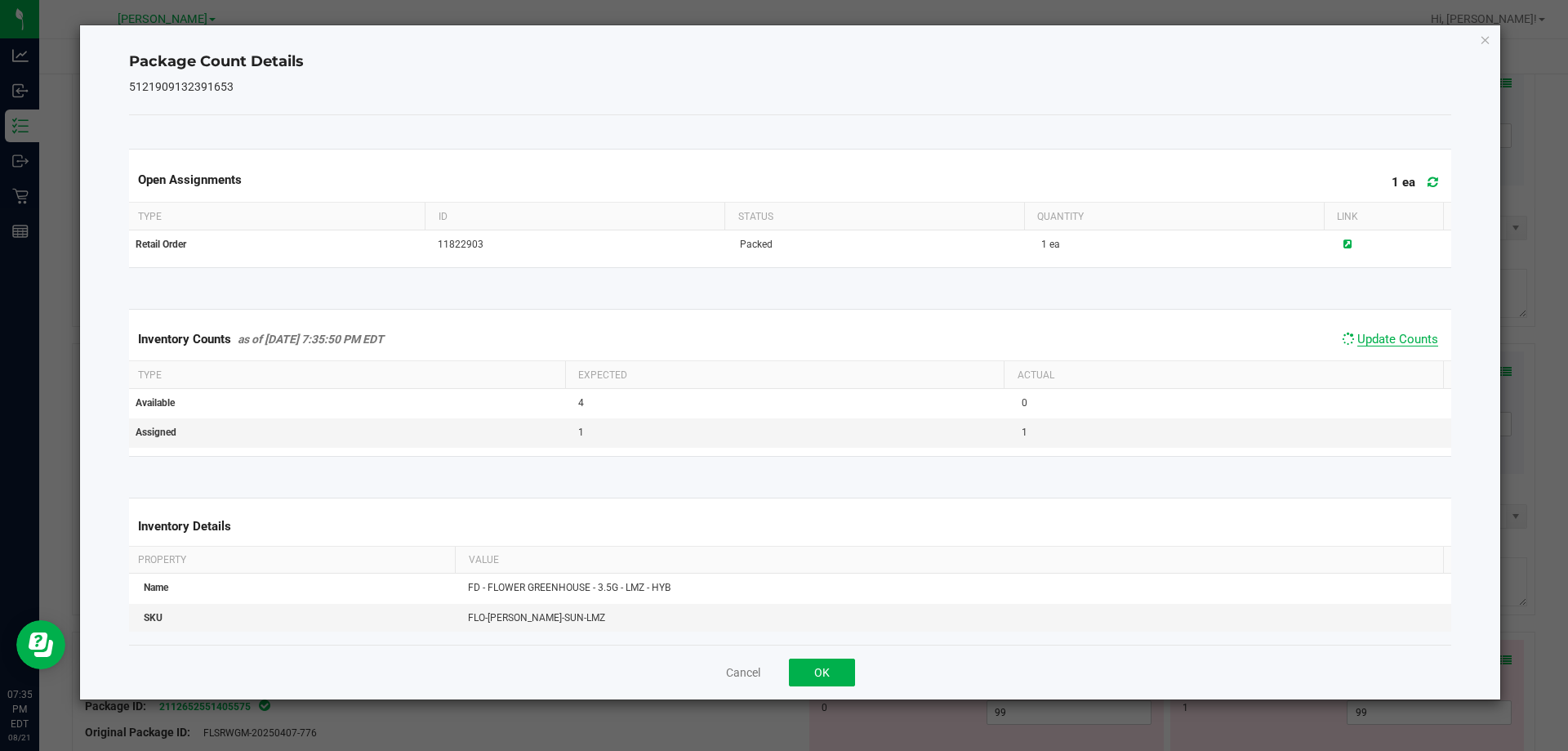
click at [1391, 347] on span "Update Counts" at bounding box center [1398, 338] width 81 height 14
click at [822, 684] on button "OK" at bounding box center [822, 672] width 66 height 28
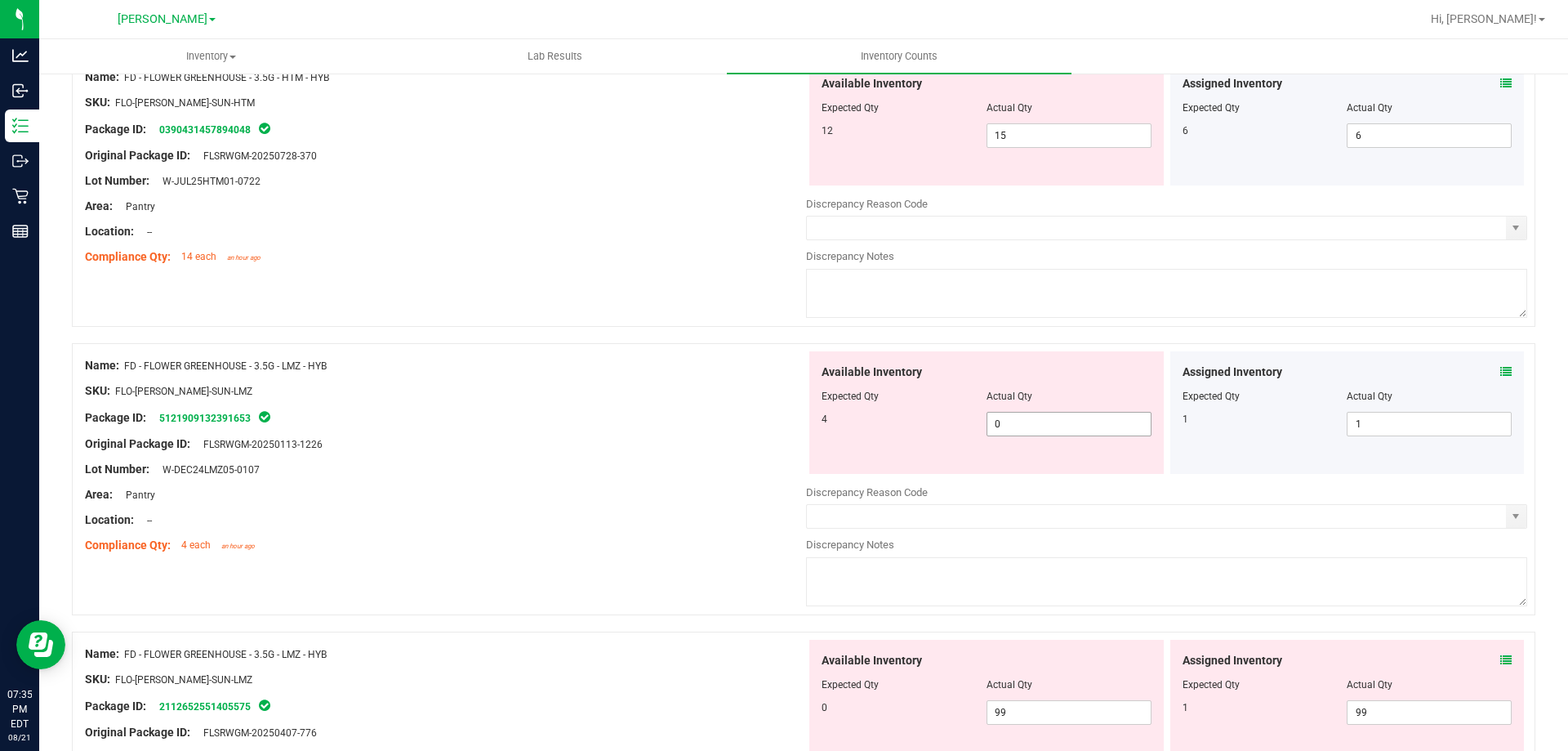
click at [1073, 428] on input "0" at bounding box center [1068, 424] width 163 height 23
type input "4"
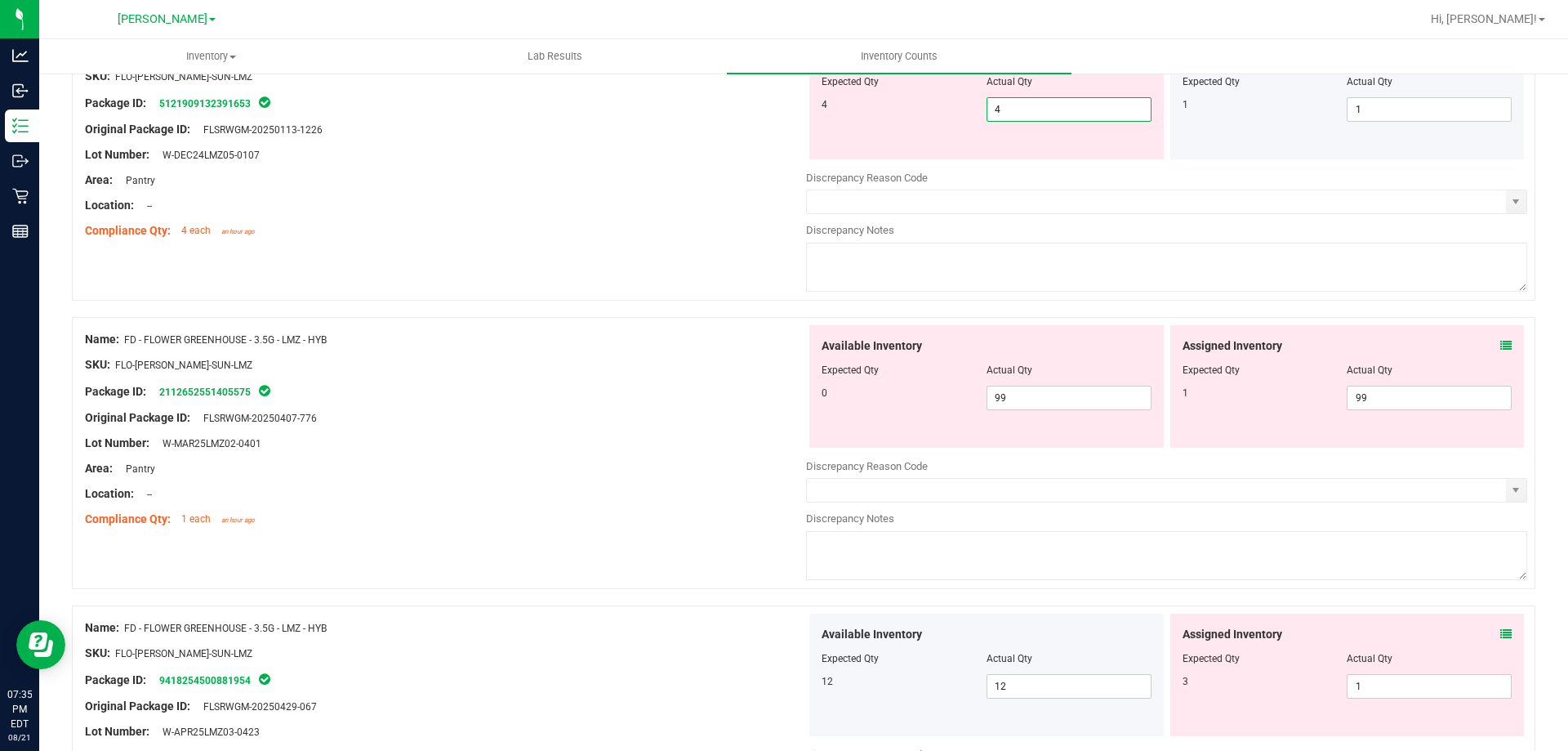
scroll to position [1047, 0]
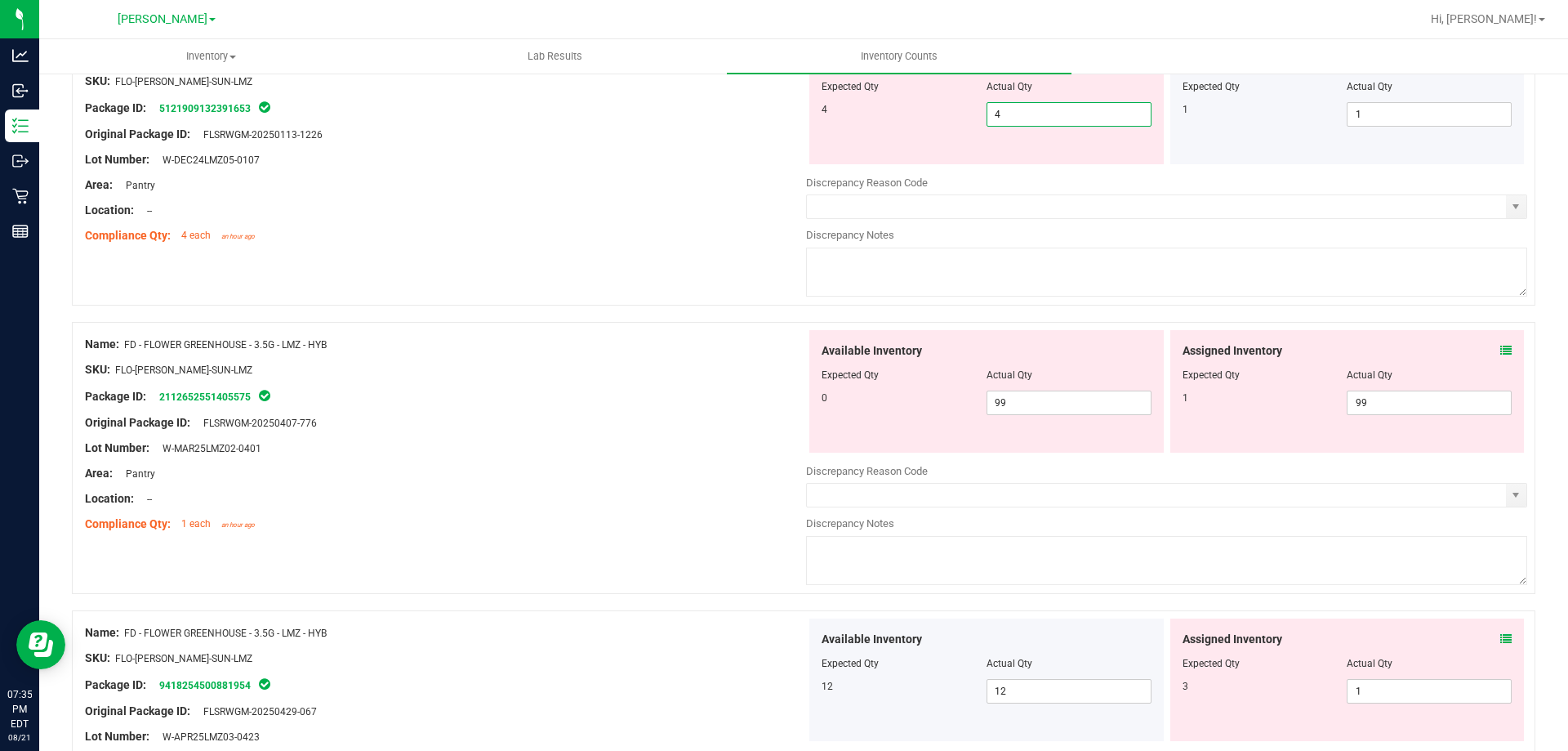
click at [769, 496] on div "Name: FD - FLOWER GREENHOUSE - 3.5G - LMZ - HYB SKU: FLO-[PERSON_NAME]-SUN-LMZ …" at bounding box center [803, 458] width 1463 height 272
type input "4"
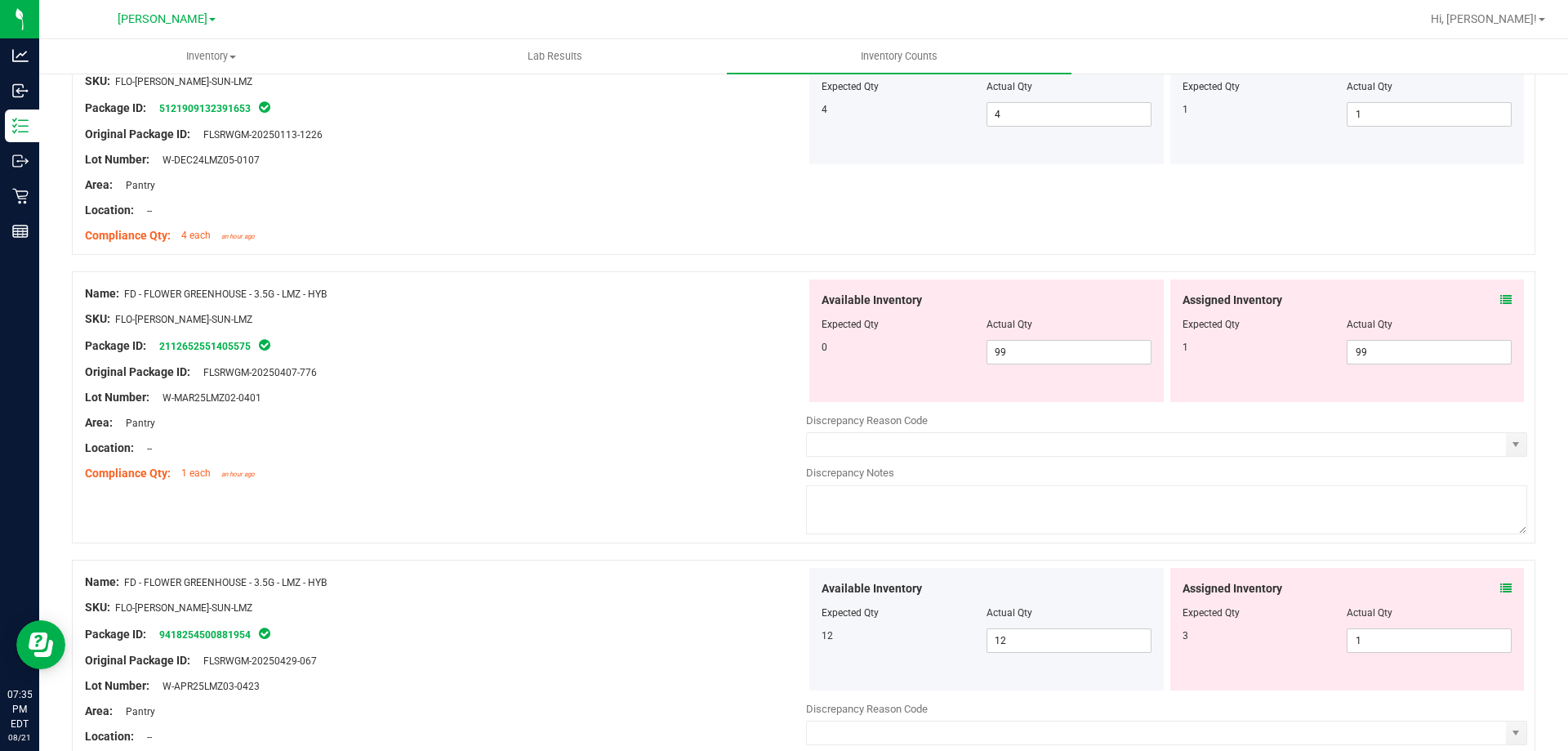
click at [1514, 283] on div "Assigned Inventory Expected Qty Actual Qty 1 99 99" at bounding box center [1347, 340] width 361 height 123
click at [1500, 294] on icon at bounding box center [1506, 300] width 12 height 12
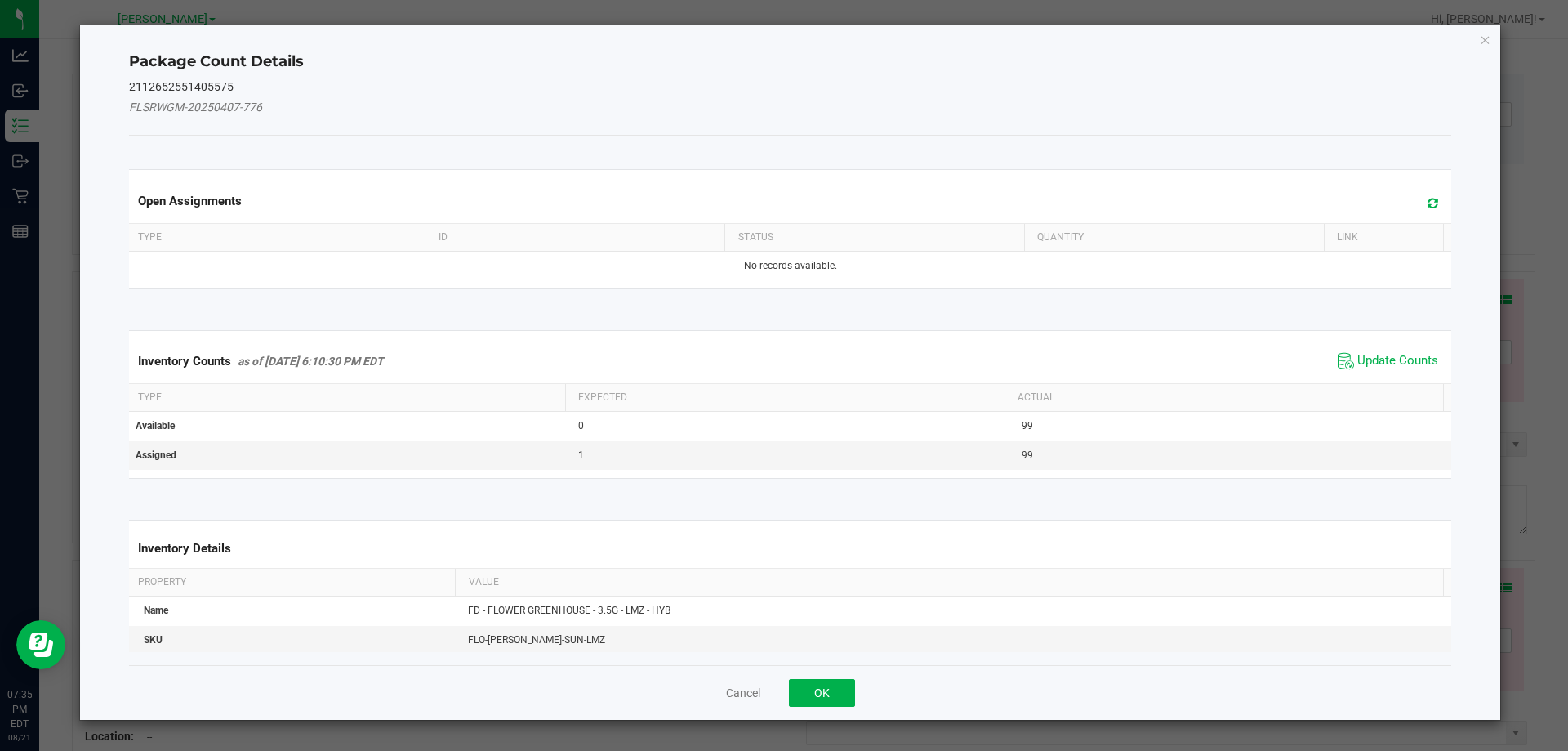
click at [1385, 361] on span "Update Counts" at bounding box center [1398, 360] width 81 height 16
click at [1378, 367] on span "Update Counts" at bounding box center [1398, 359] width 81 height 14
click at [1369, 382] on th "Actual" at bounding box center [1223, 396] width 440 height 28
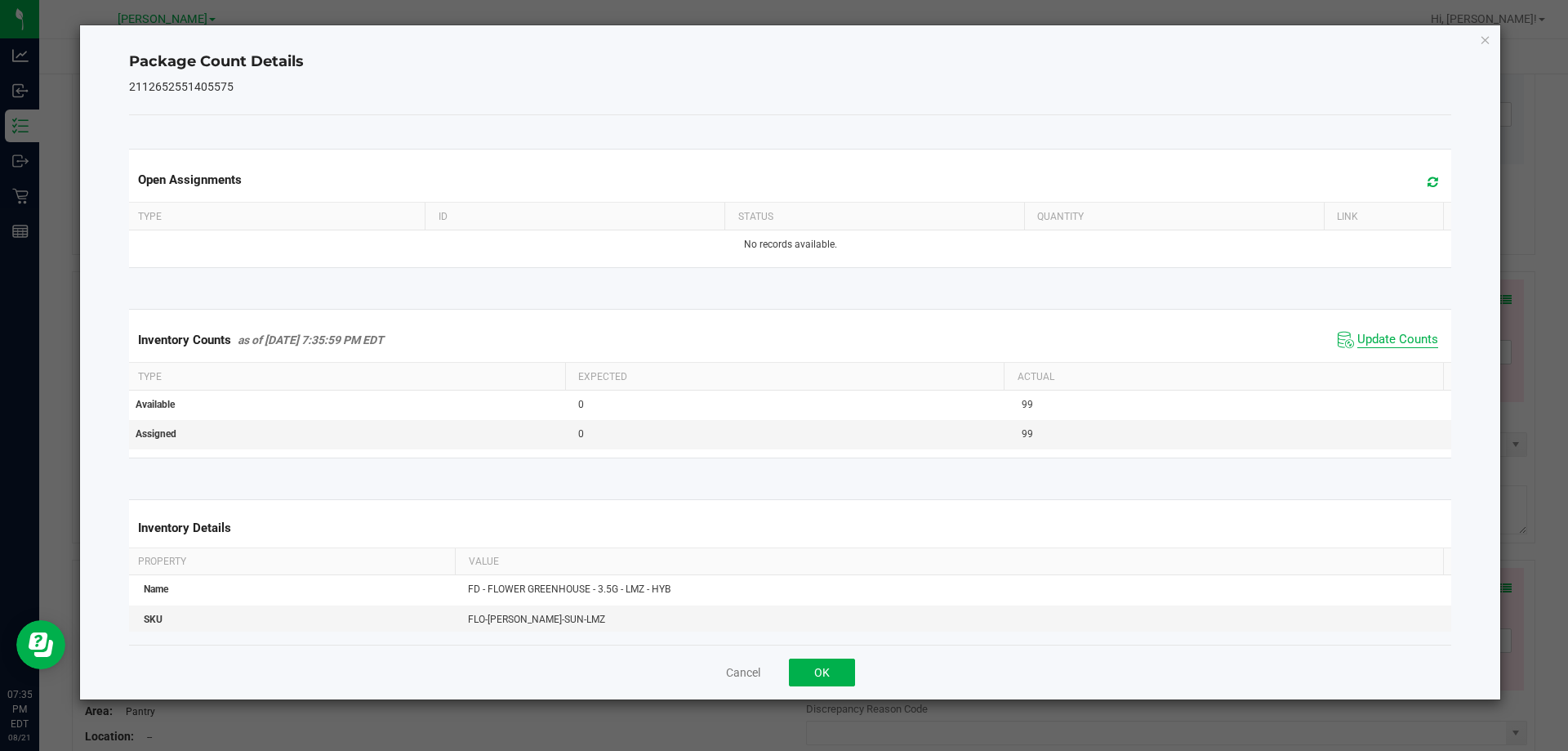
click at [1374, 348] on span "Update Counts" at bounding box center [1398, 339] width 81 height 16
click at [1380, 337] on span "Update Counts" at bounding box center [1398, 339] width 81 height 16
click at [848, 674] on button "OK" at bounding box center [822, 672] width 66 height 28
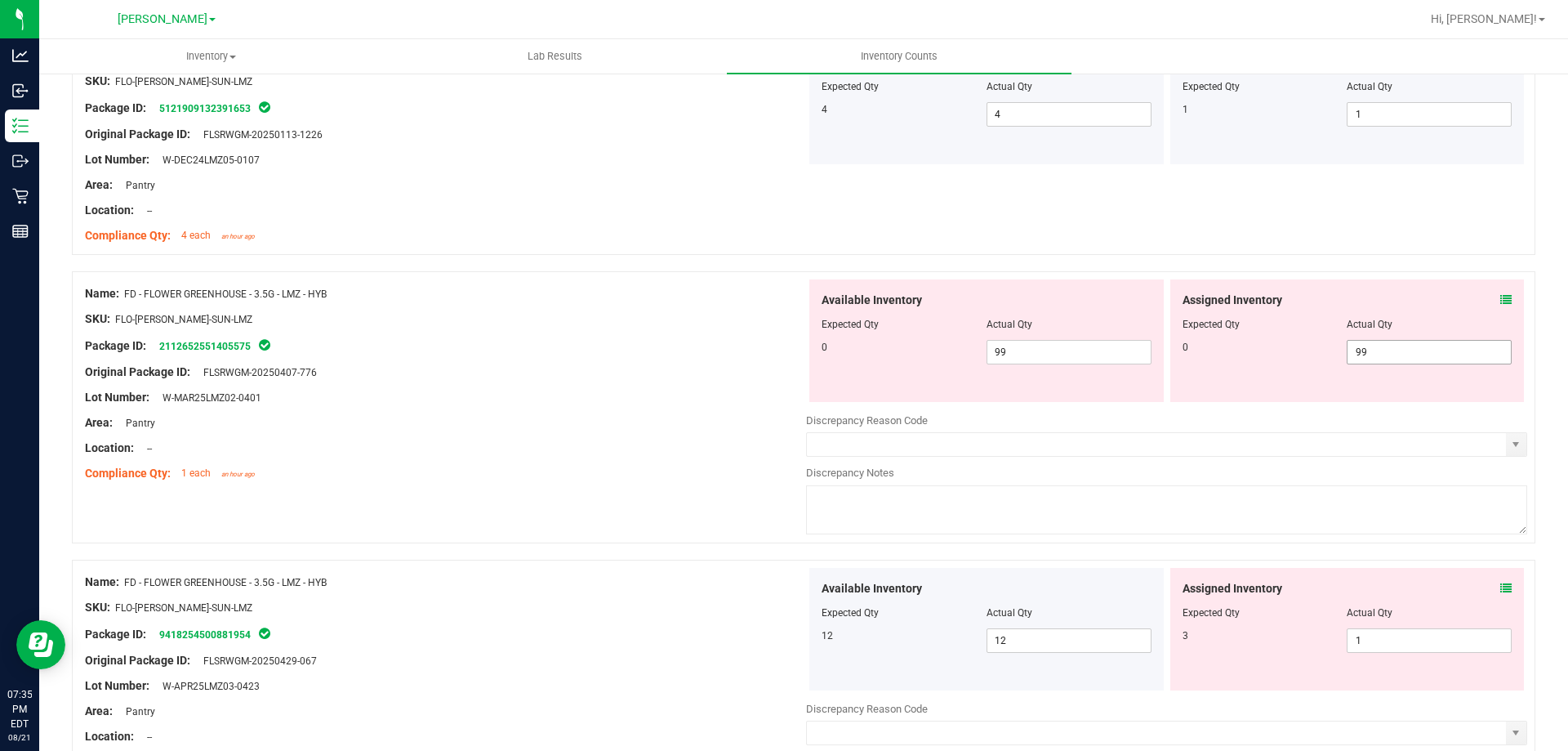
click at [1389, 354] on input "99" at bounding box center [1429, 352] width 163 height 23
type input "9"
type input "0"
click at [1072, 354] on input "99" at bounding box center [1068, 352] width 163 height 23
type input "0"
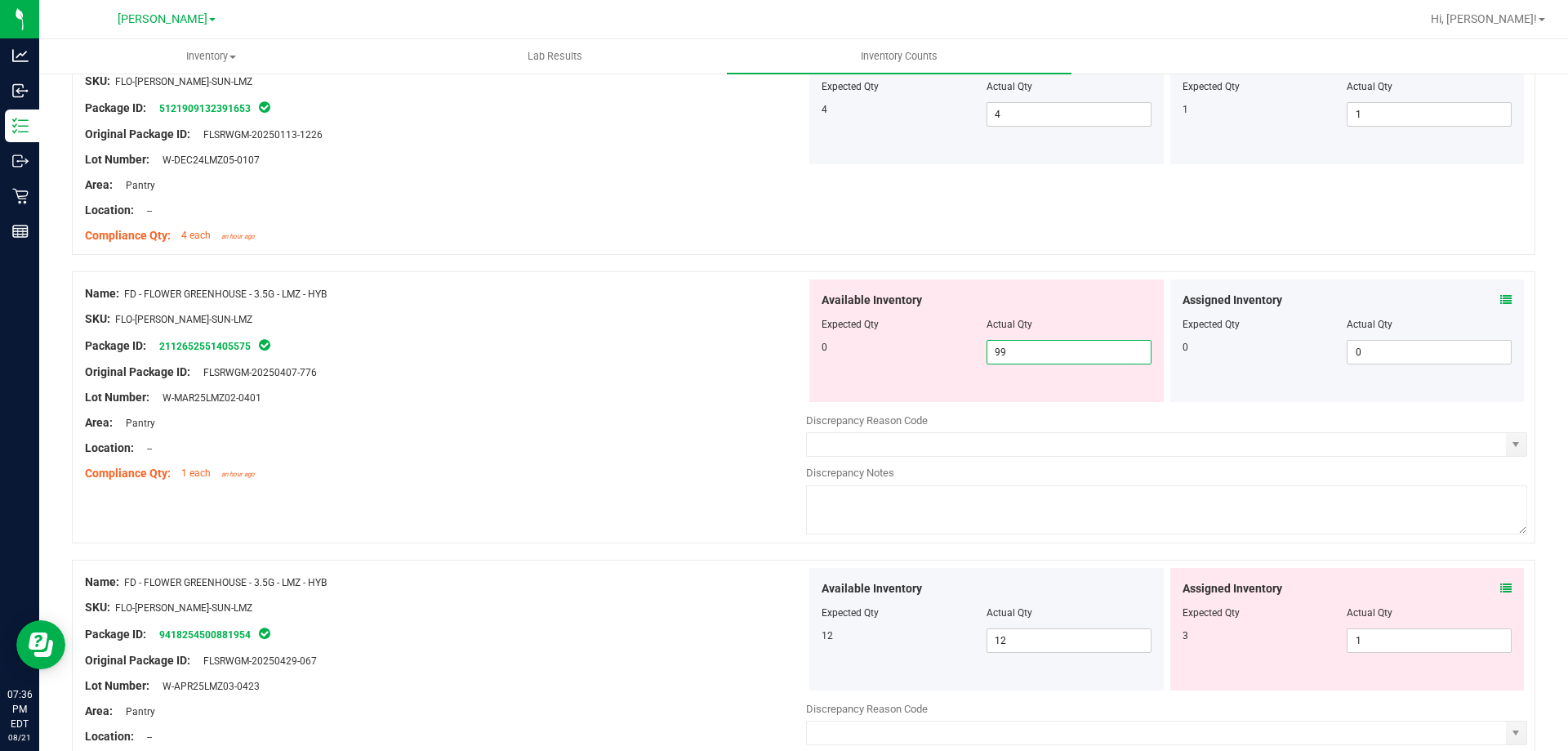
type input "9"
type input "0"
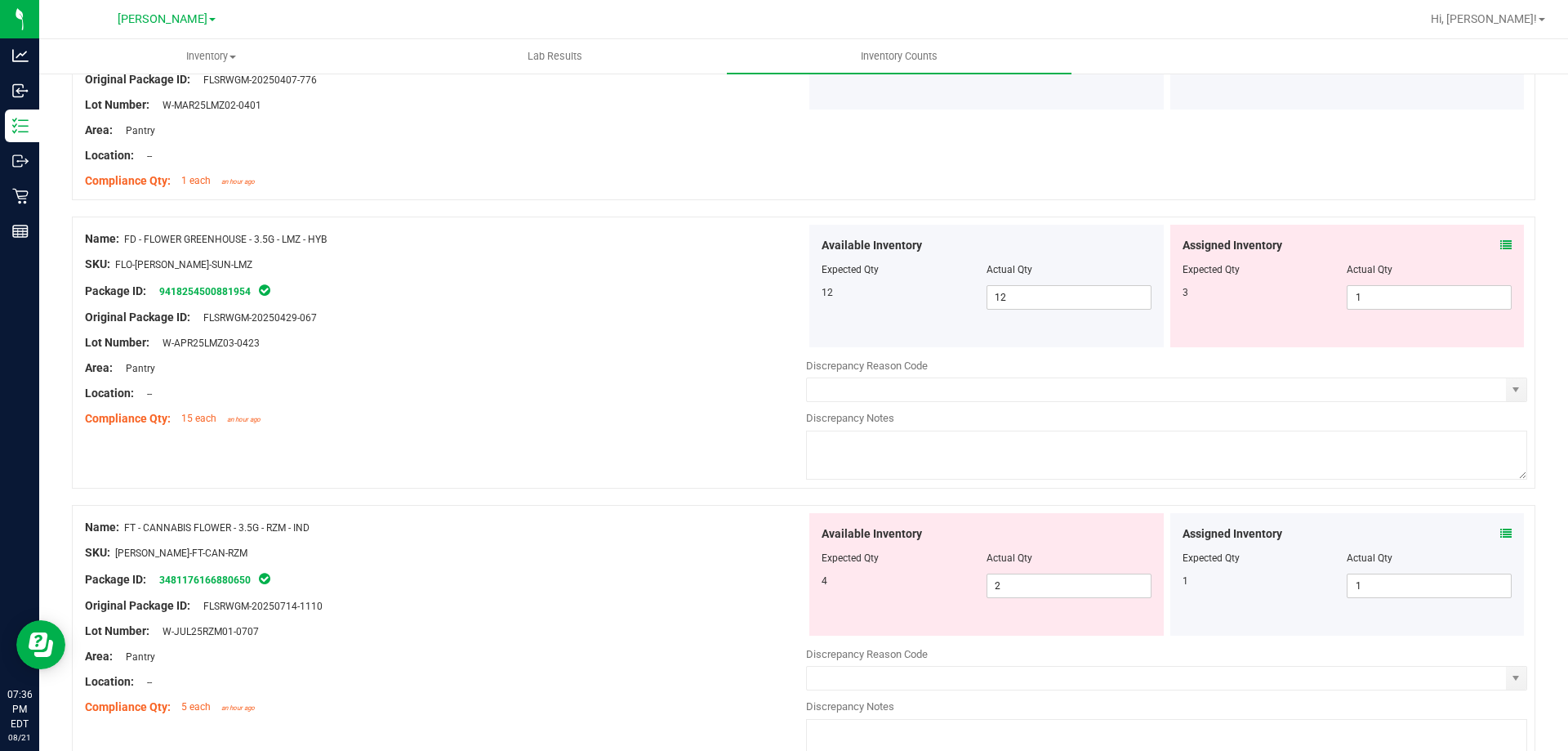
scroll to position [1357, 0]
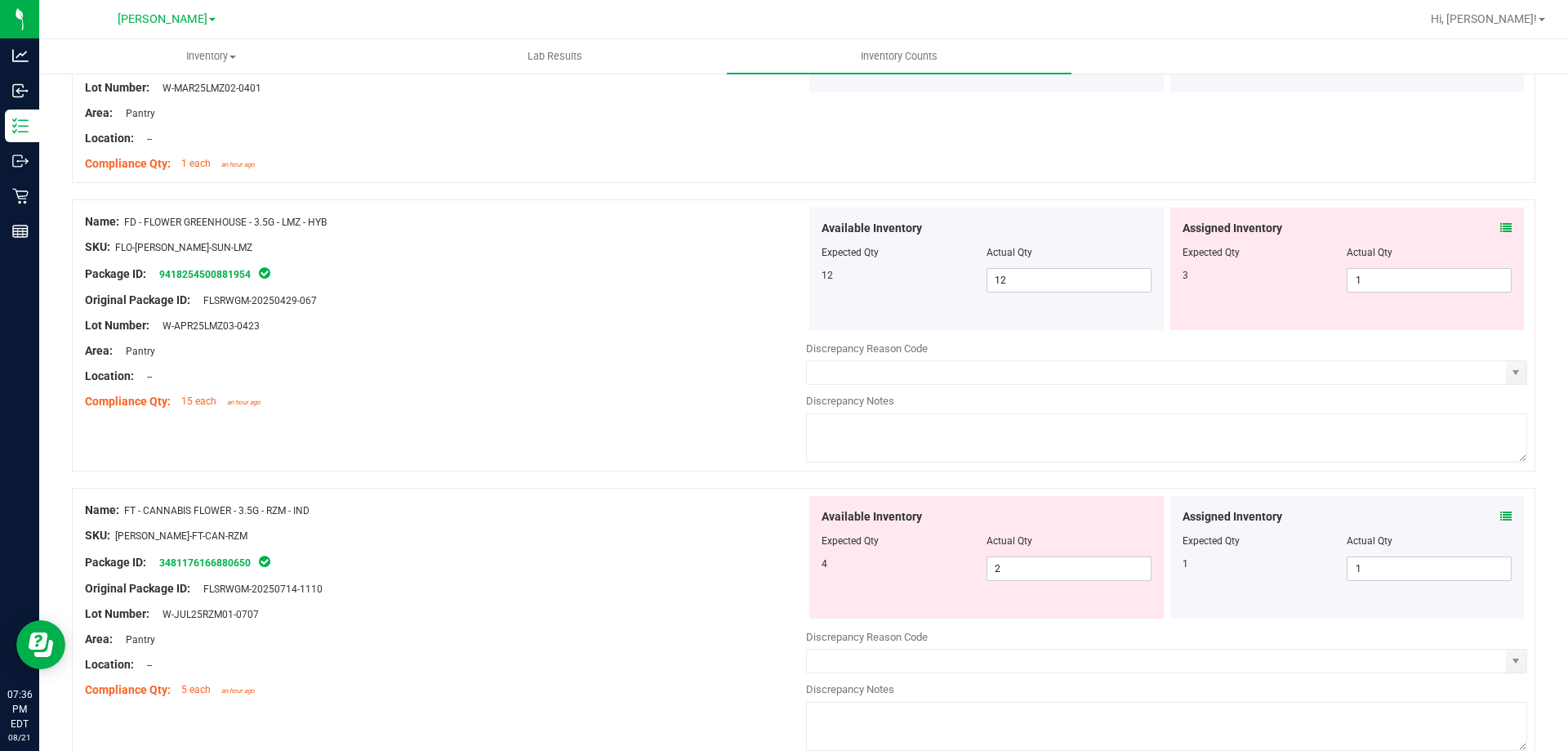
click at [1500, 229] on icon at bounding box center [1506, 228] width 12 height 12
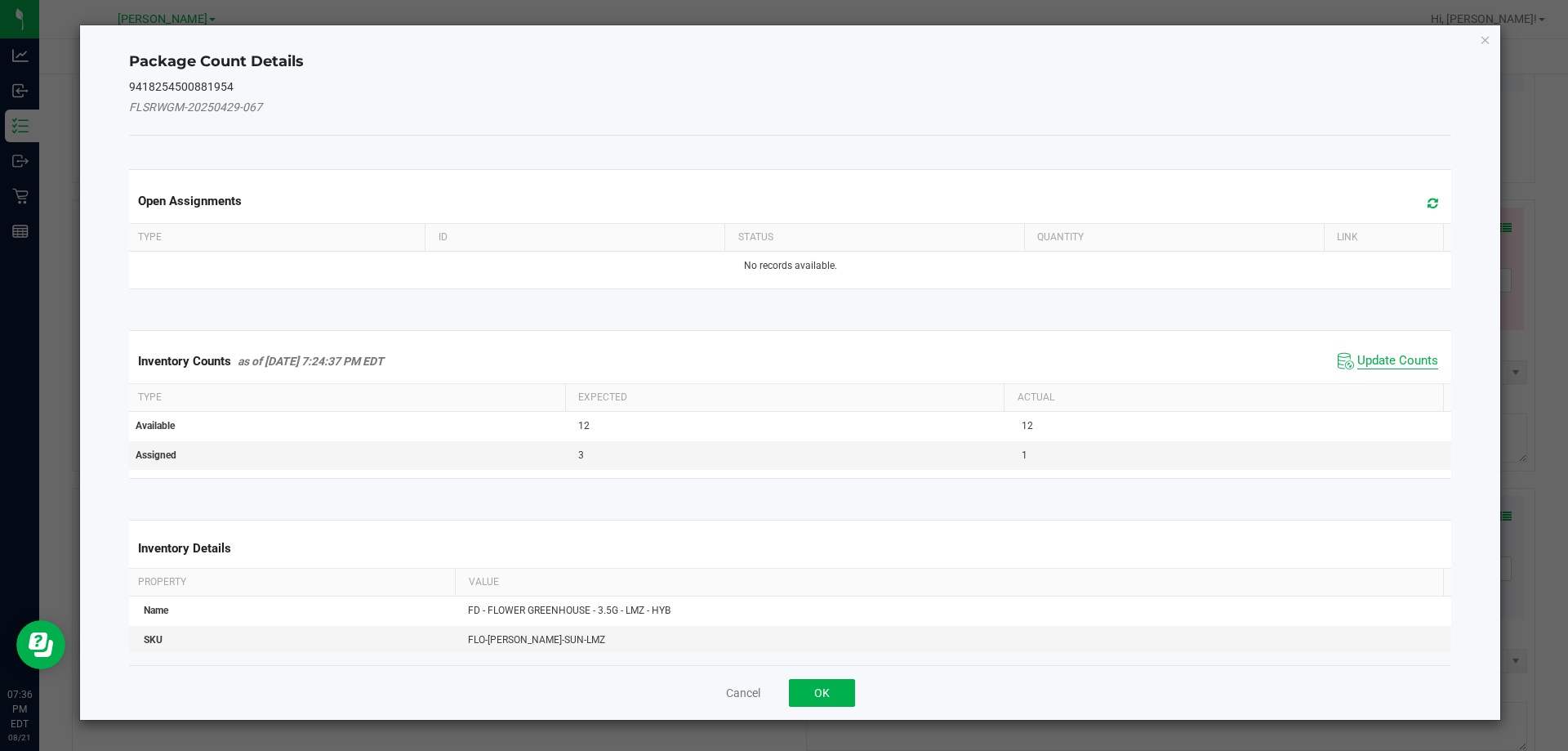
click at [1385, 362] on span "Update Counts" at bounding box center [1398, 360] width 81 height 16
click at [1379, 367] on span "Update Counts" at bounding box center [1398, 360] width 81 height 16
click at [1378, 353] on span "Update Counts" at bounding box center [1398, 360] width 81 height 16
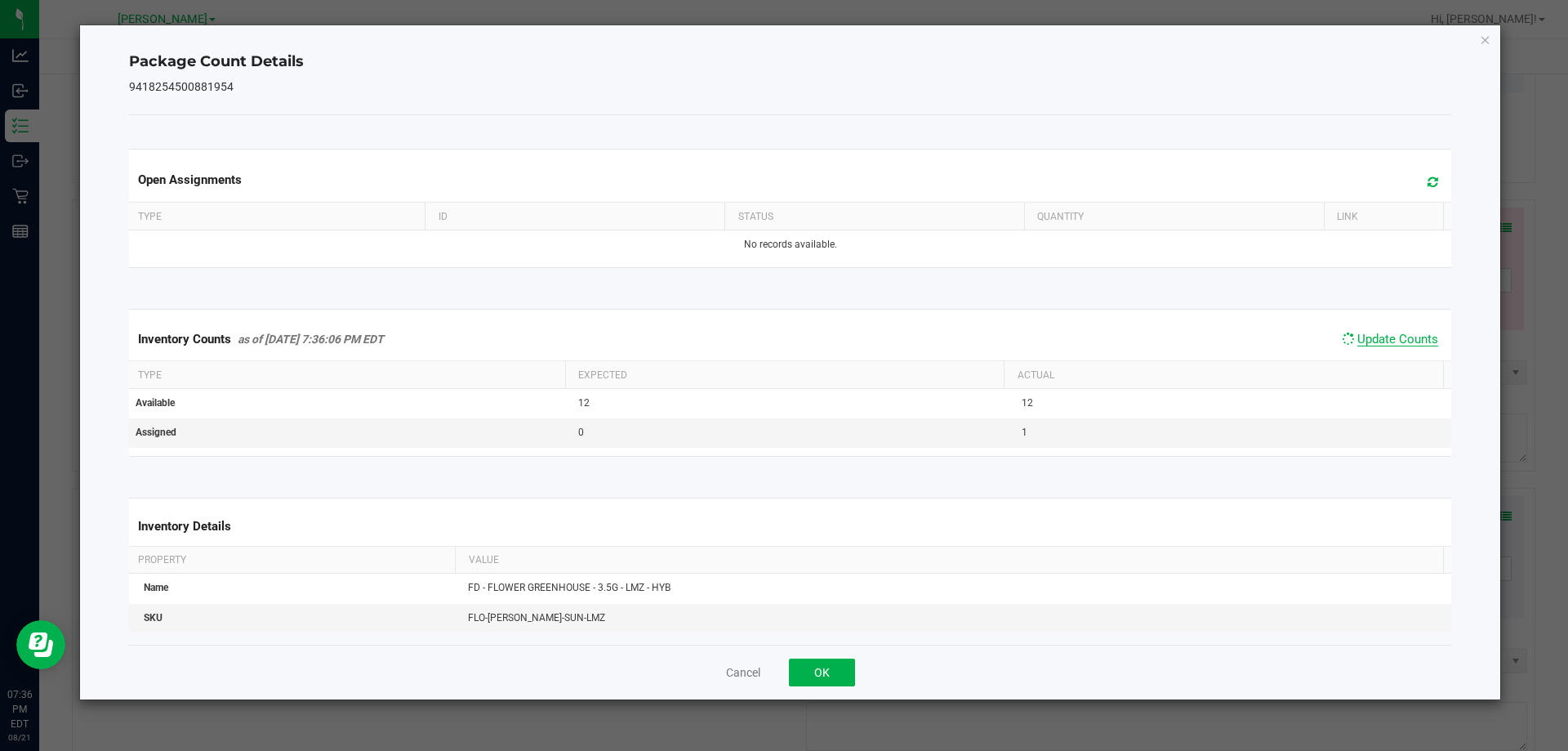
click at [1380, 347] on span "Update Counts" at bounding box center [1398, 338] width 81 height 14
click at [814, 683] on button "OK" at bounding box center [822, 672] width 66 height 28
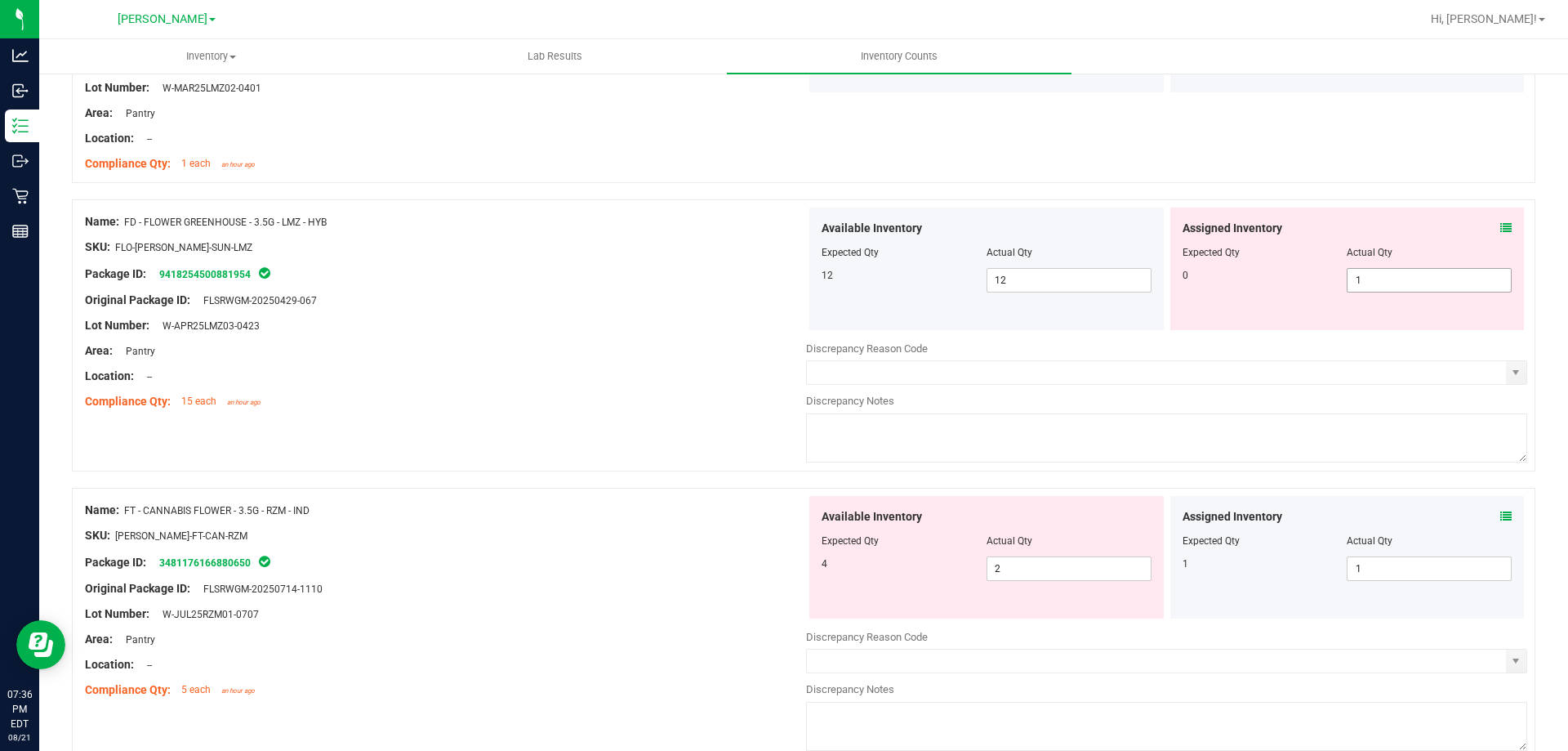
click at [1394, 279] on input "1" at bounding box center [1429, 280] width 163 height 23
type input "0"
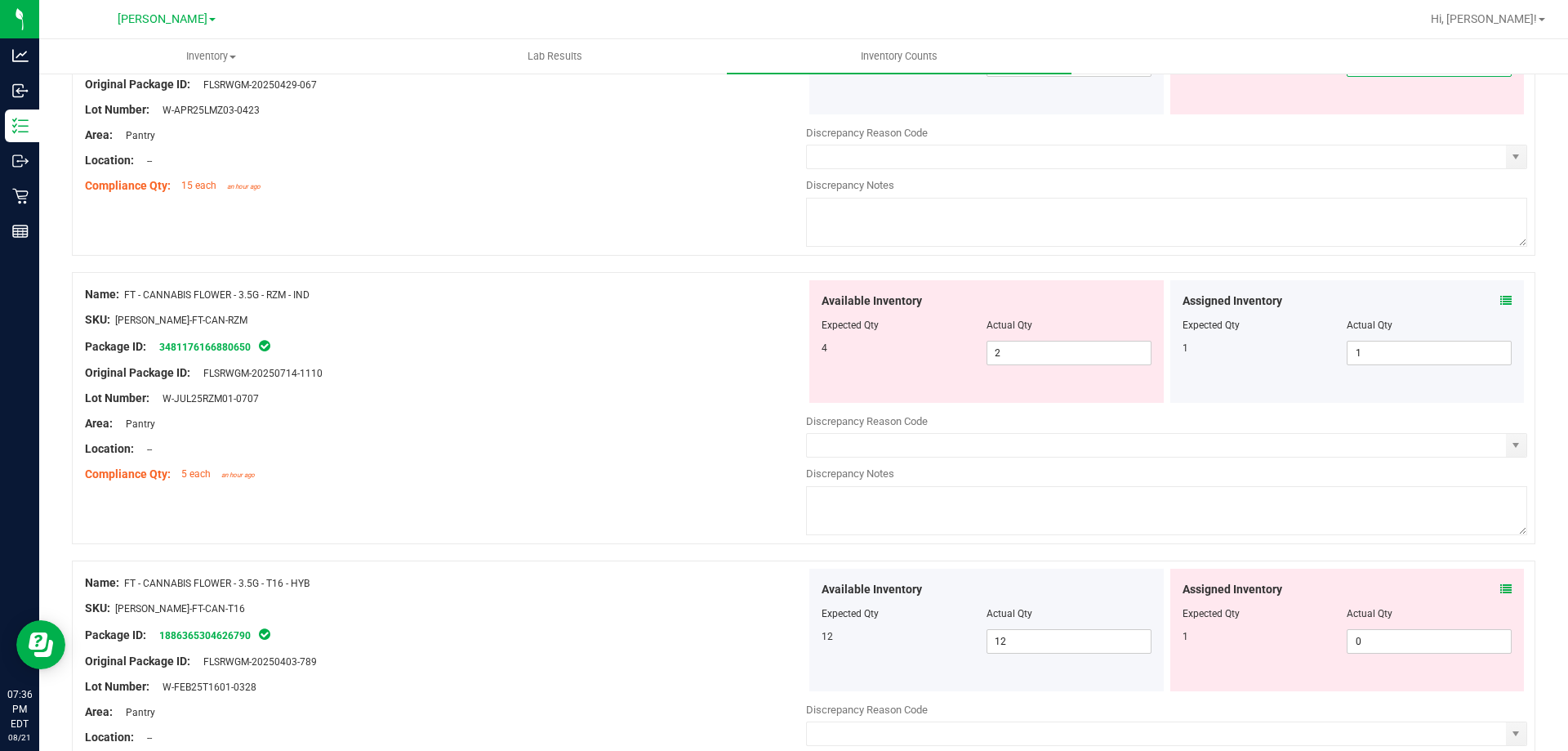
scroll to position [1583, 0]
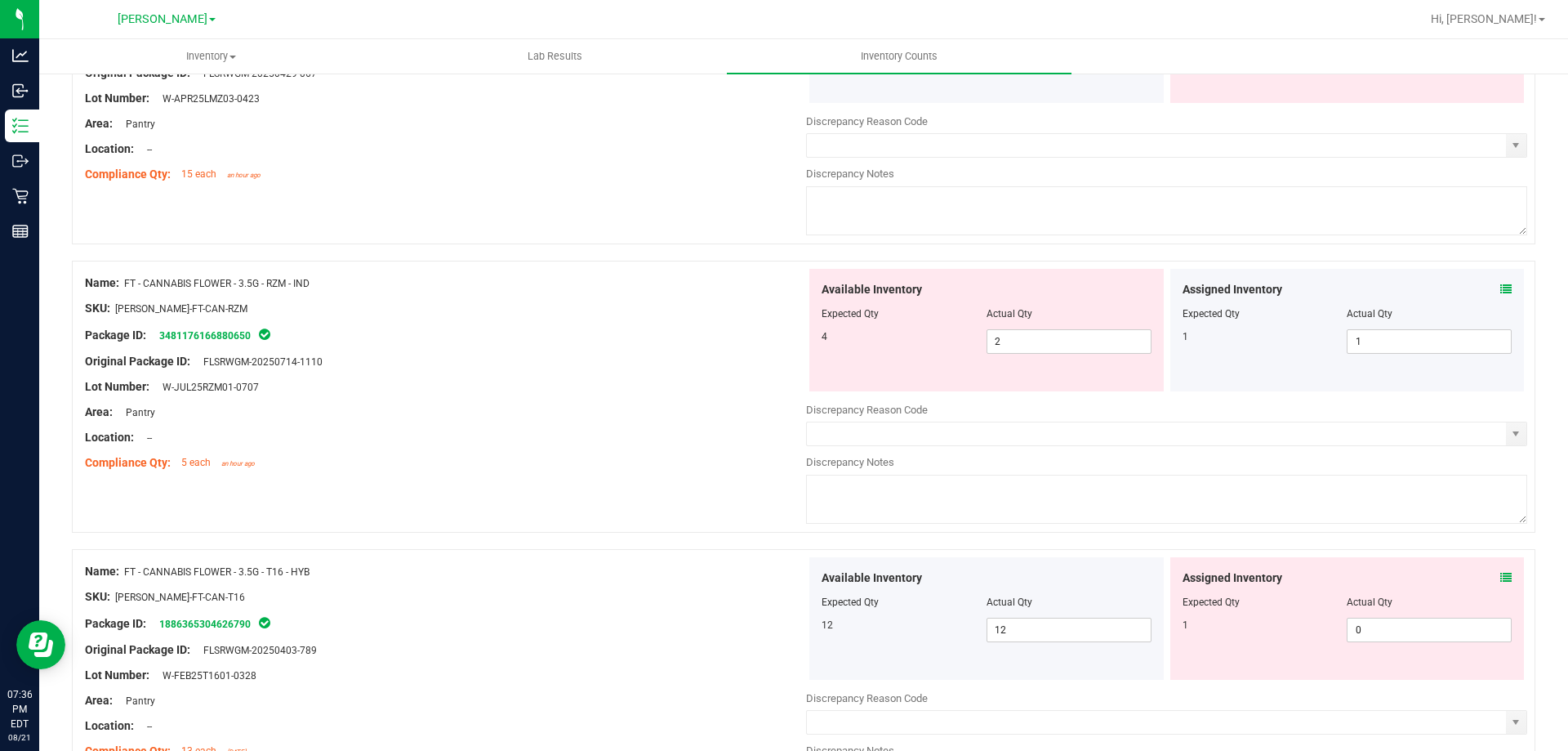
click at [753, 489] on div "Name: FT - CANNABIS FLOWER - 3.5G - RZM - IND SKU: [PERSON_NAME]-FT-CAN-RZM Pac…" at bounding box center [803, 404] width 1463 height 288
type input "0"
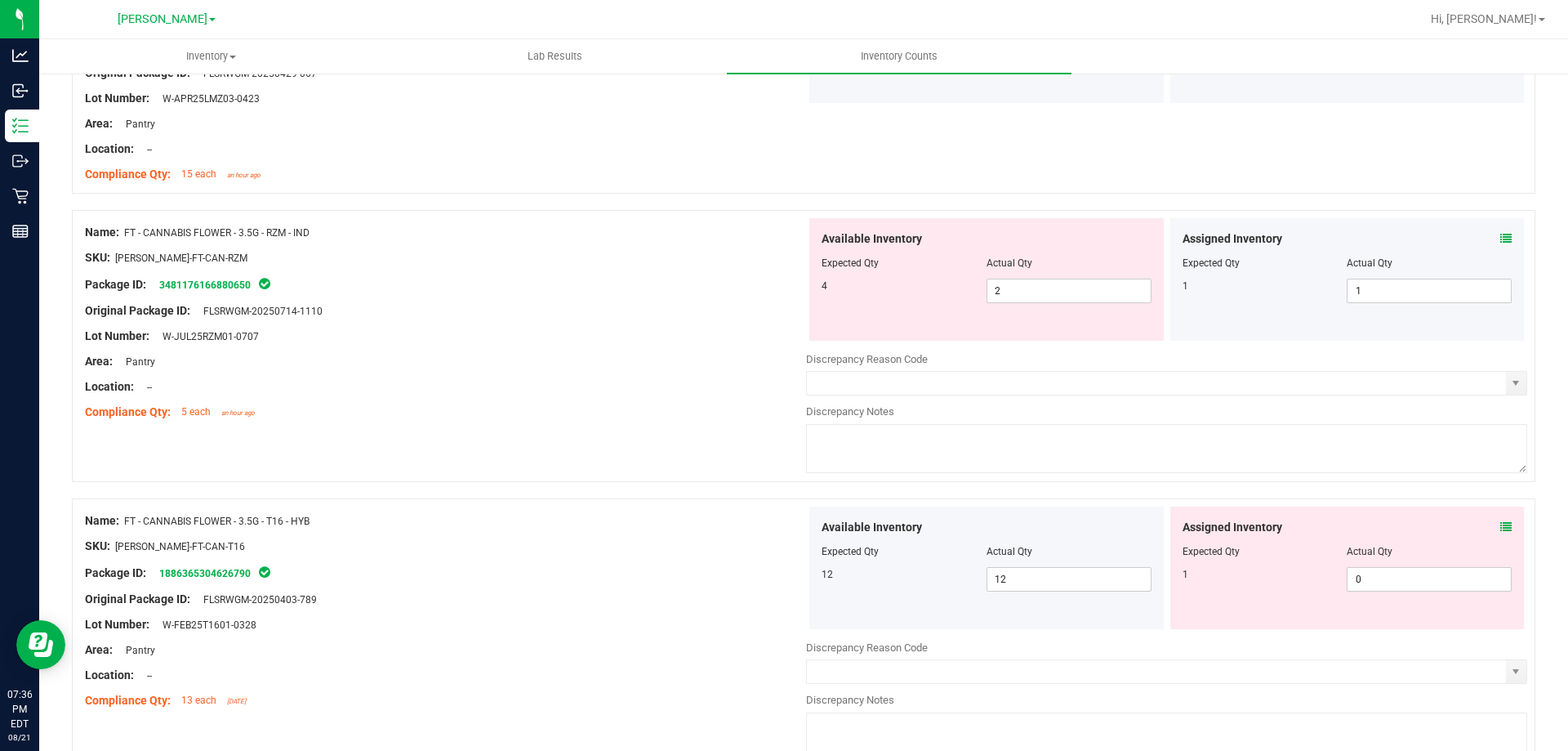
click at [1500, 238] on icon at bounding box center [1506, 238] width 12 height 12
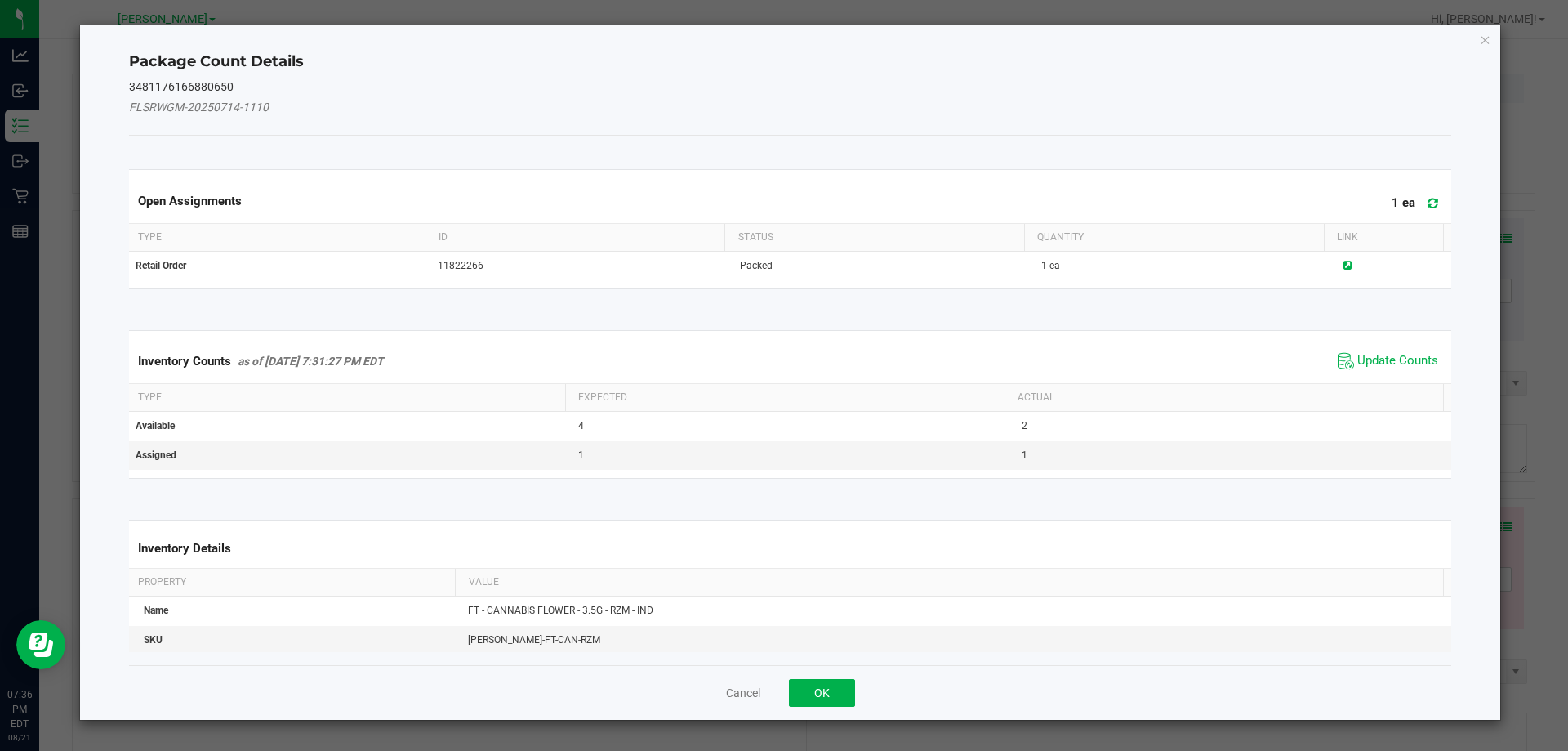
click at [1387, 353] on span "Update Counts" at bounding box center [1398, 360] width 81 height 16
click at [1381, 367] on span "Update Counts" at bounding box center [1398, 359] width 81 height 14
click at [1377, 358] on span "Update Counts" at bounding box center [1398, 359] width 81 height 14
click at [1385, 349] on span "Update Counts" at bounding box center [1390, 360] width 105 height 23
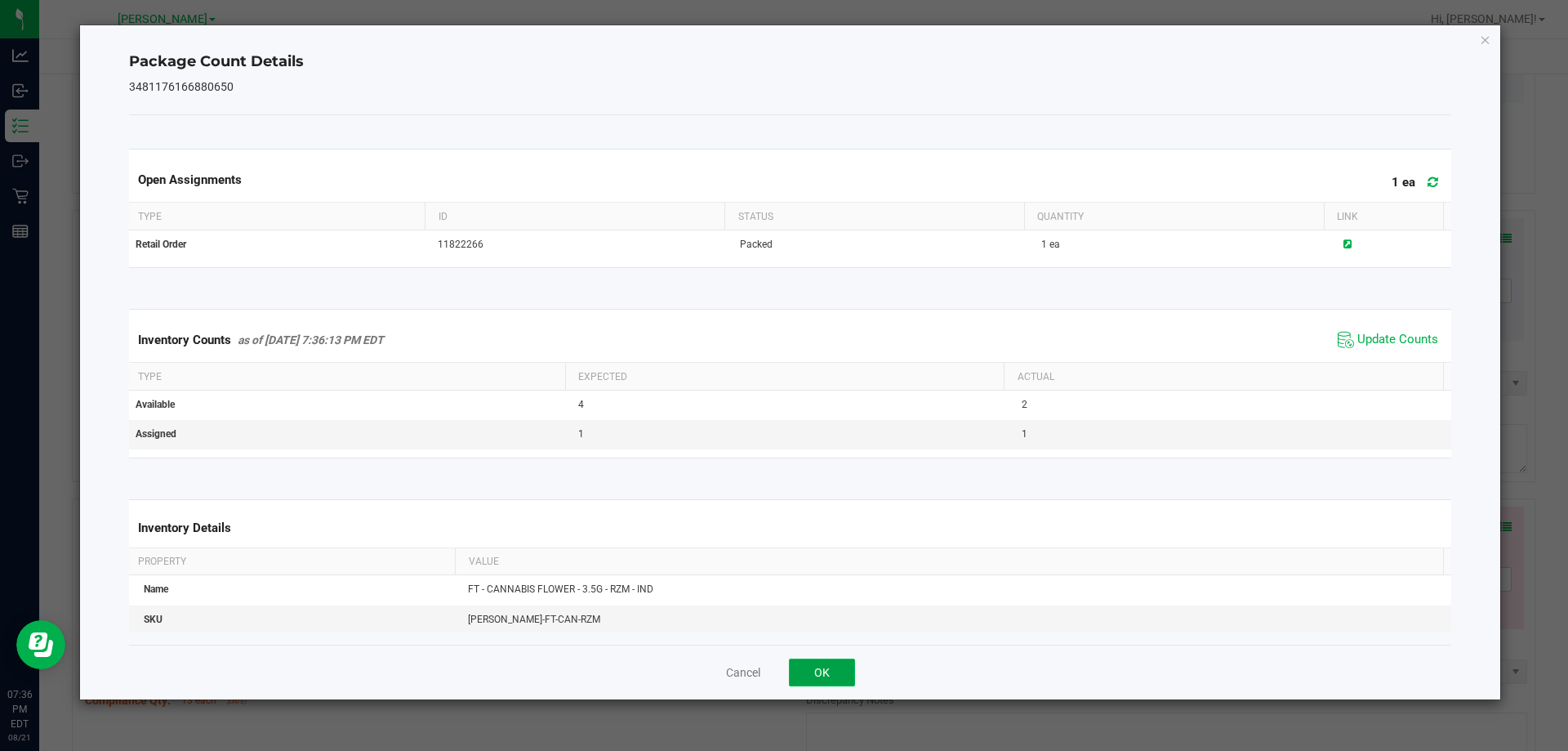
click at [849, 680] on button "OK" at bounding box center [822, 672] width 66 height 28
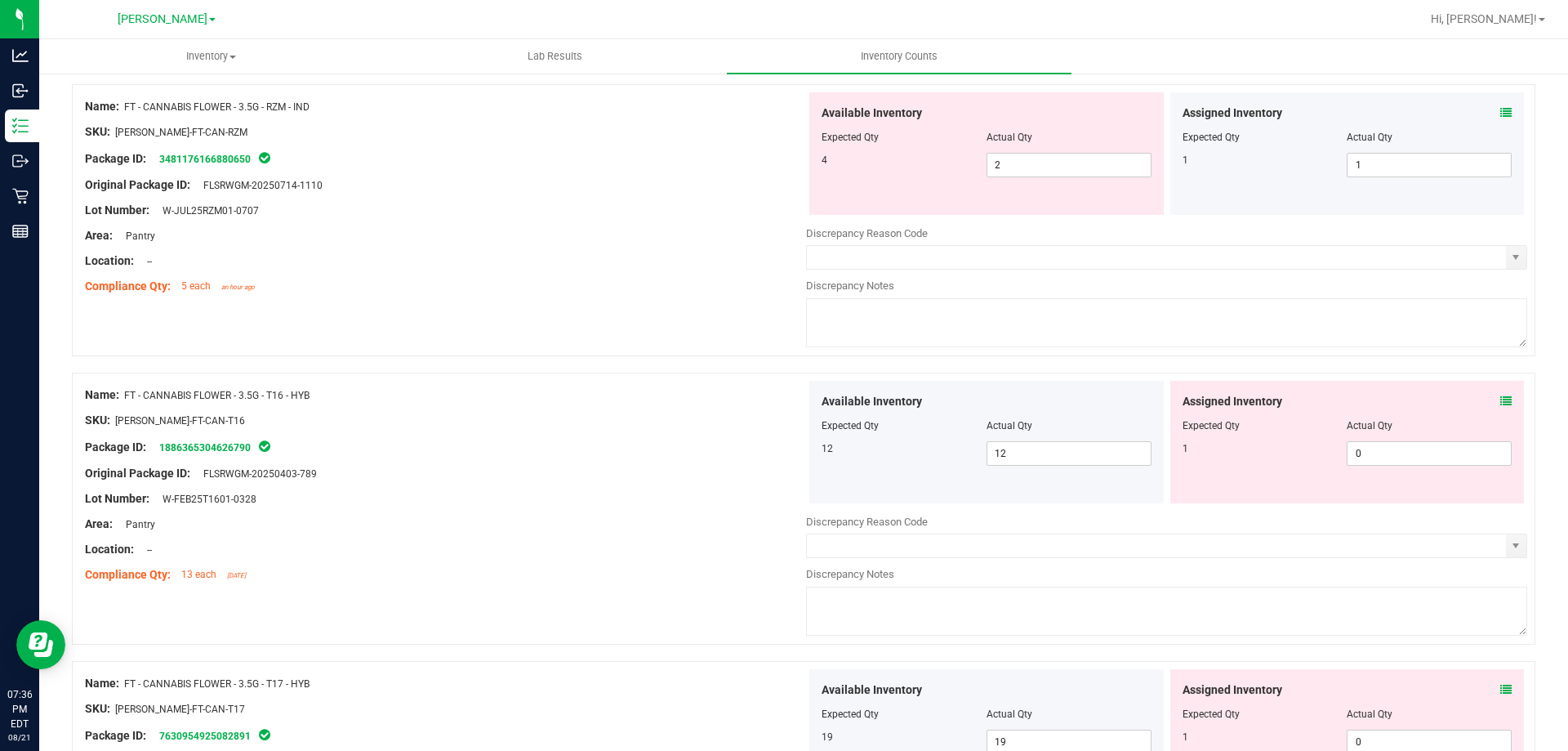
scroll to position [1808, 0]
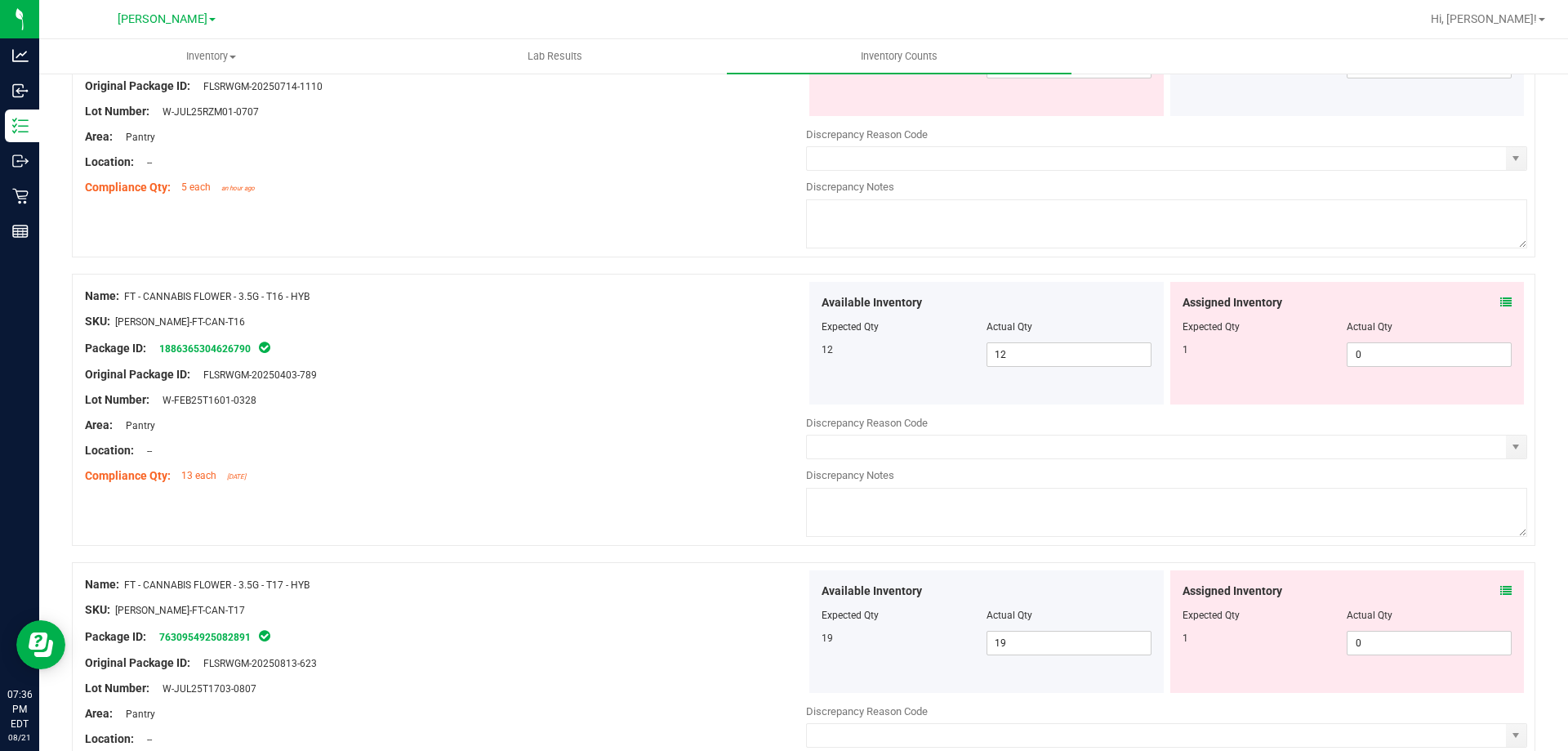
click at [1500, 297] on icon at bounding box center [1506, 303] width 12 height 12
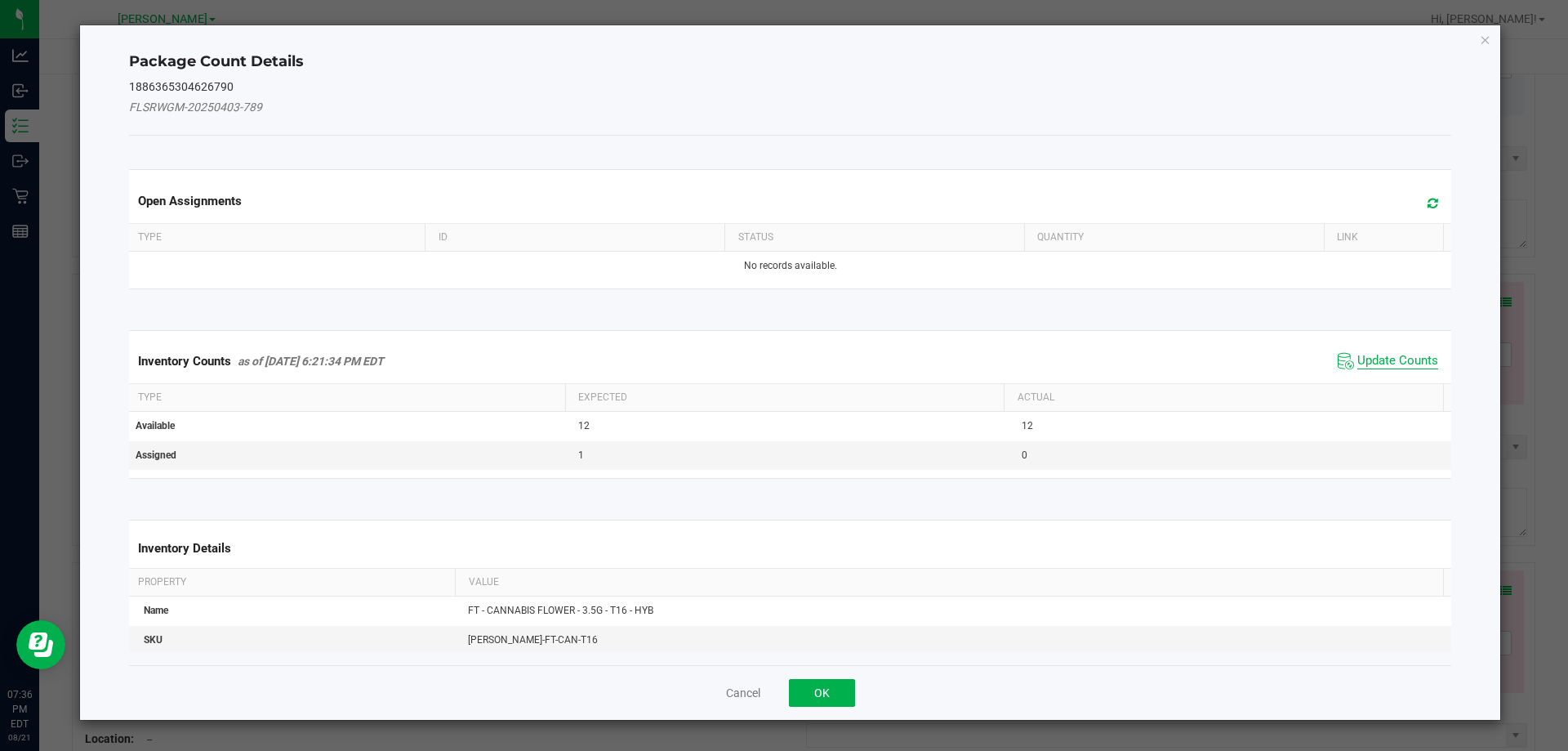
click at [1380, 368] on span "Update Counts" at bounding box center [1398, 360] width 81 height 16
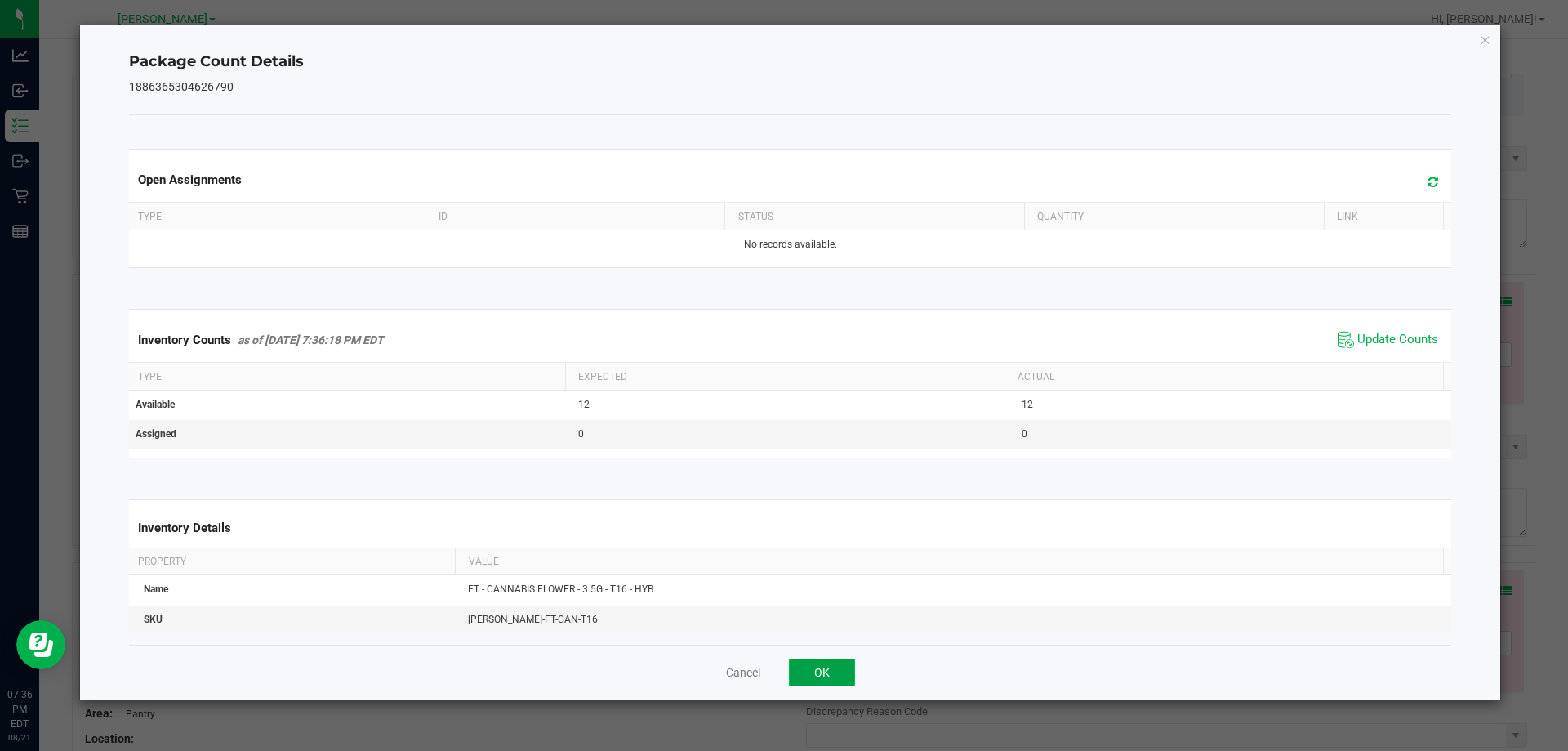
click at [846, 664] on button "OK" at bounding box center [822, 672] width 66 height 28
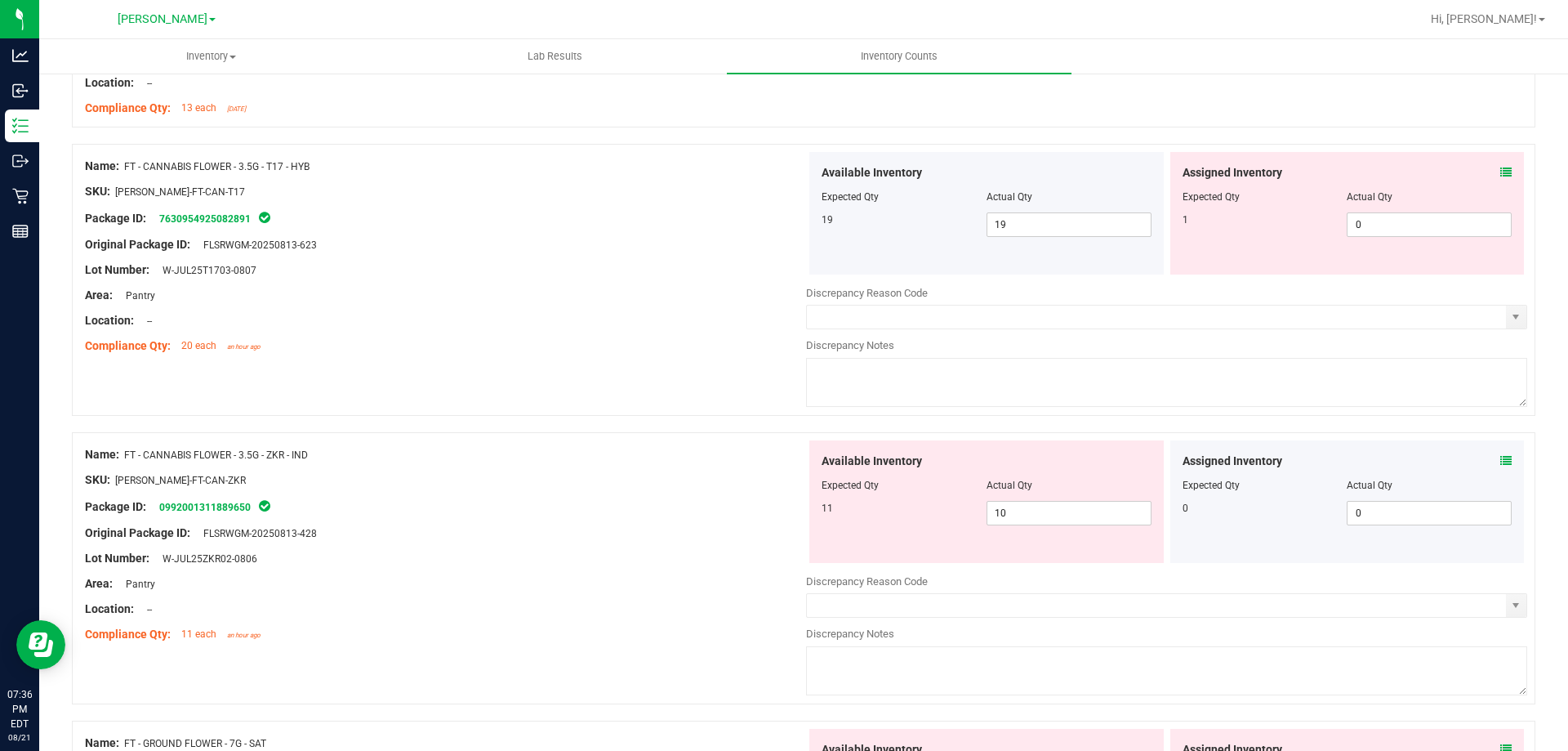
scroll to position [2124, 0]
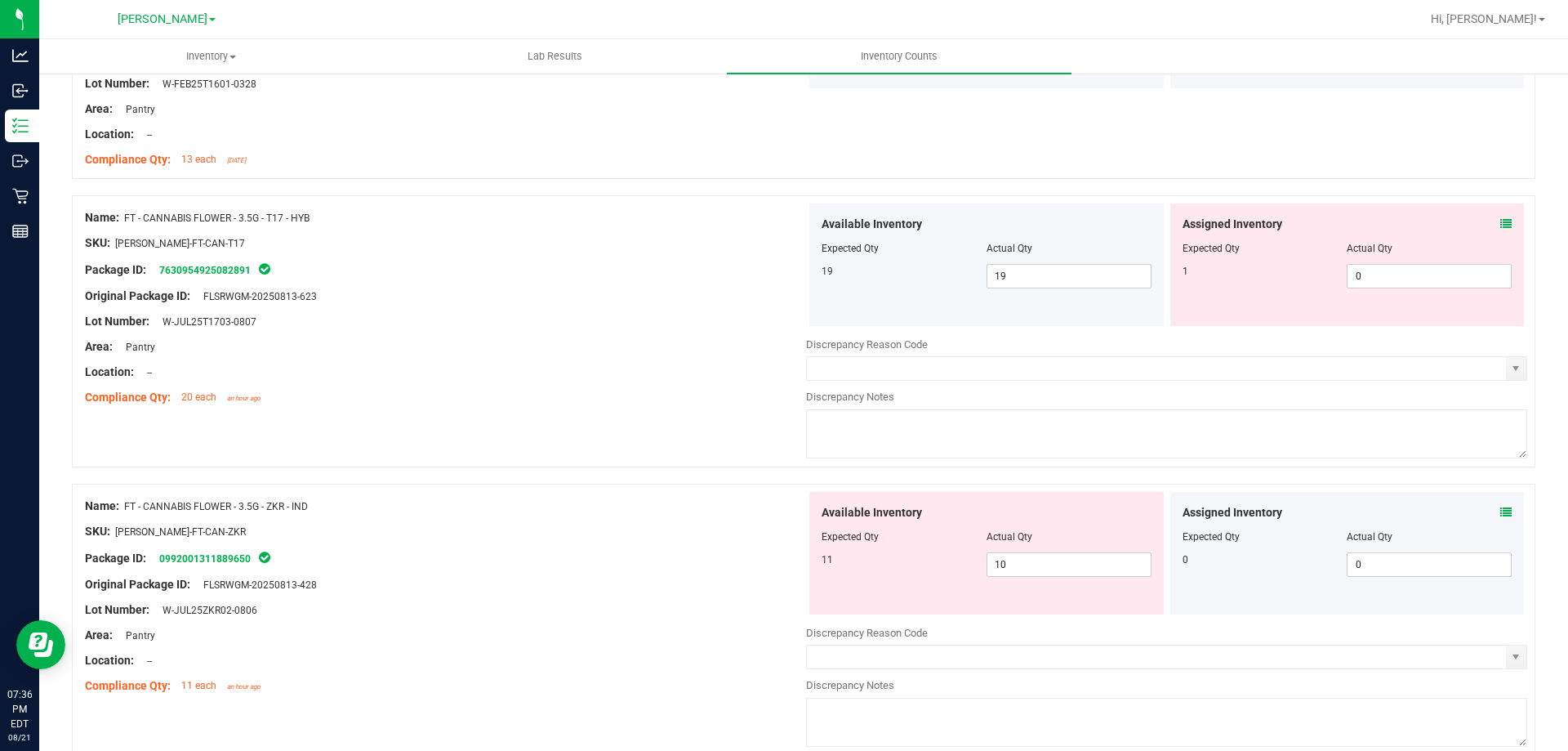
click at [1500, 219] on icon at bounding box center [1506, 224] width 12 height 12
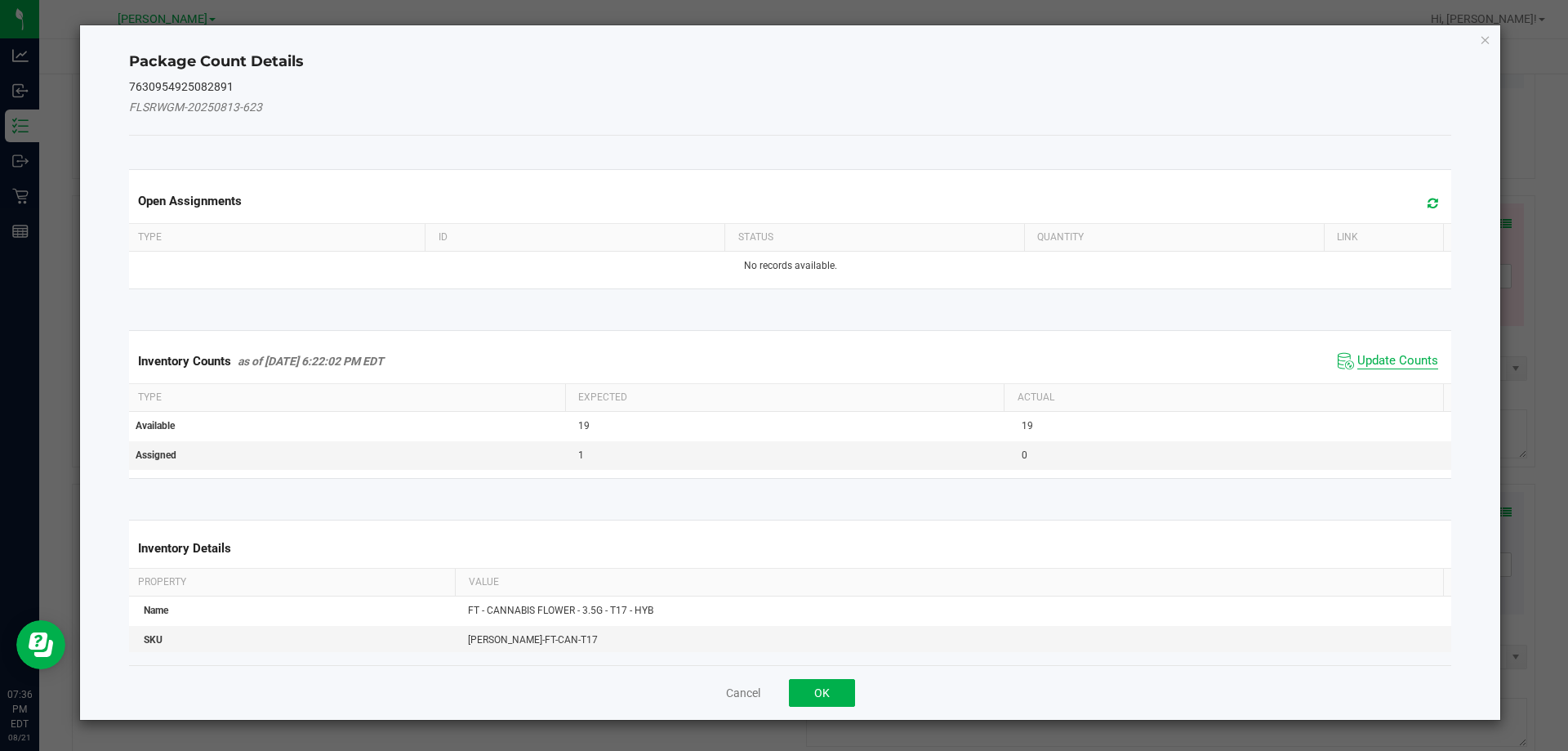
click at [1371, 353] on span "Update Counts" at bounding box center [1398, 360] width 81 height 16
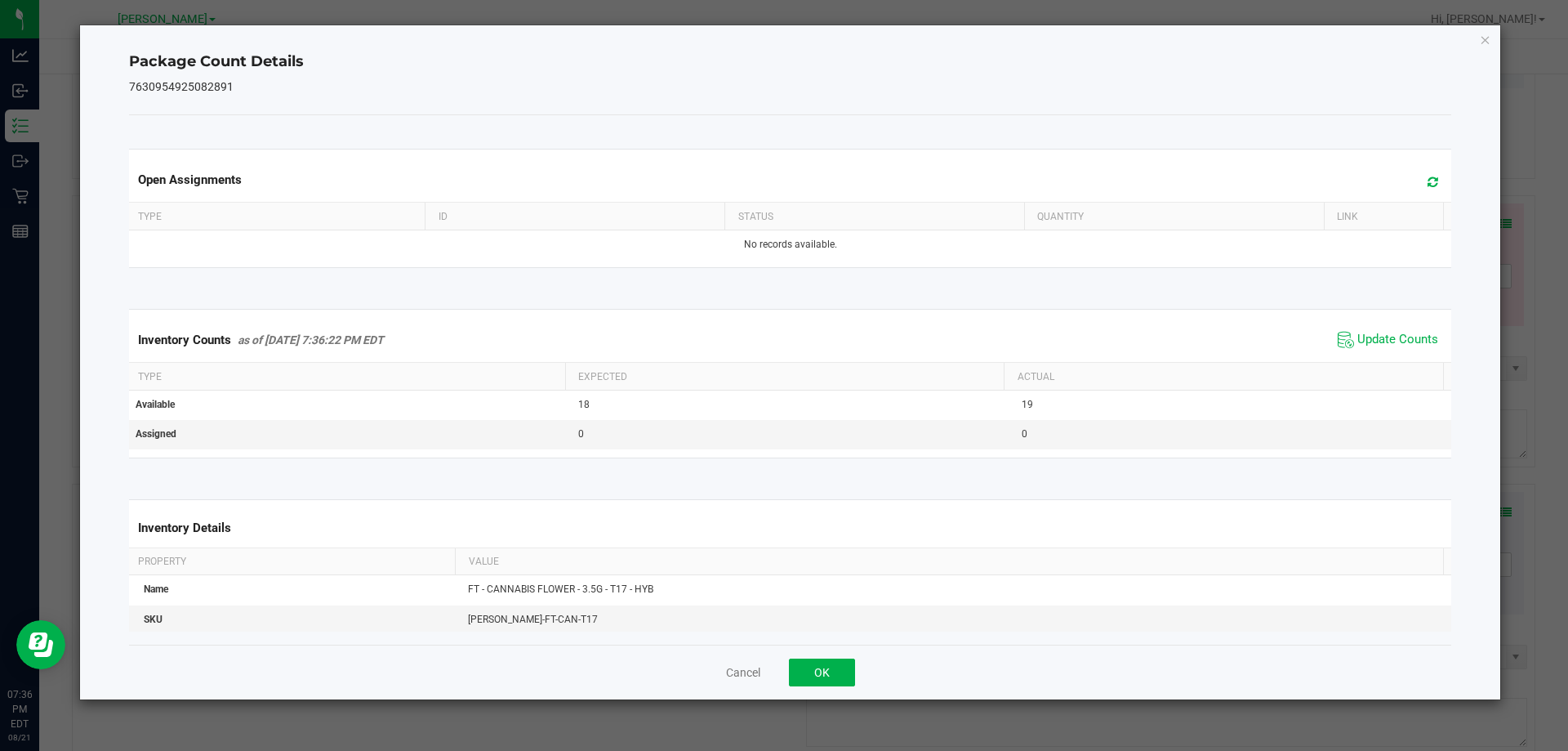
click at [870, 672] on div "Cancel OK" at bounding box center [790, 672] width 1323 height 55
click at [841, 661] on button "OK" at bounding box center [822, 672] width 66 height 28
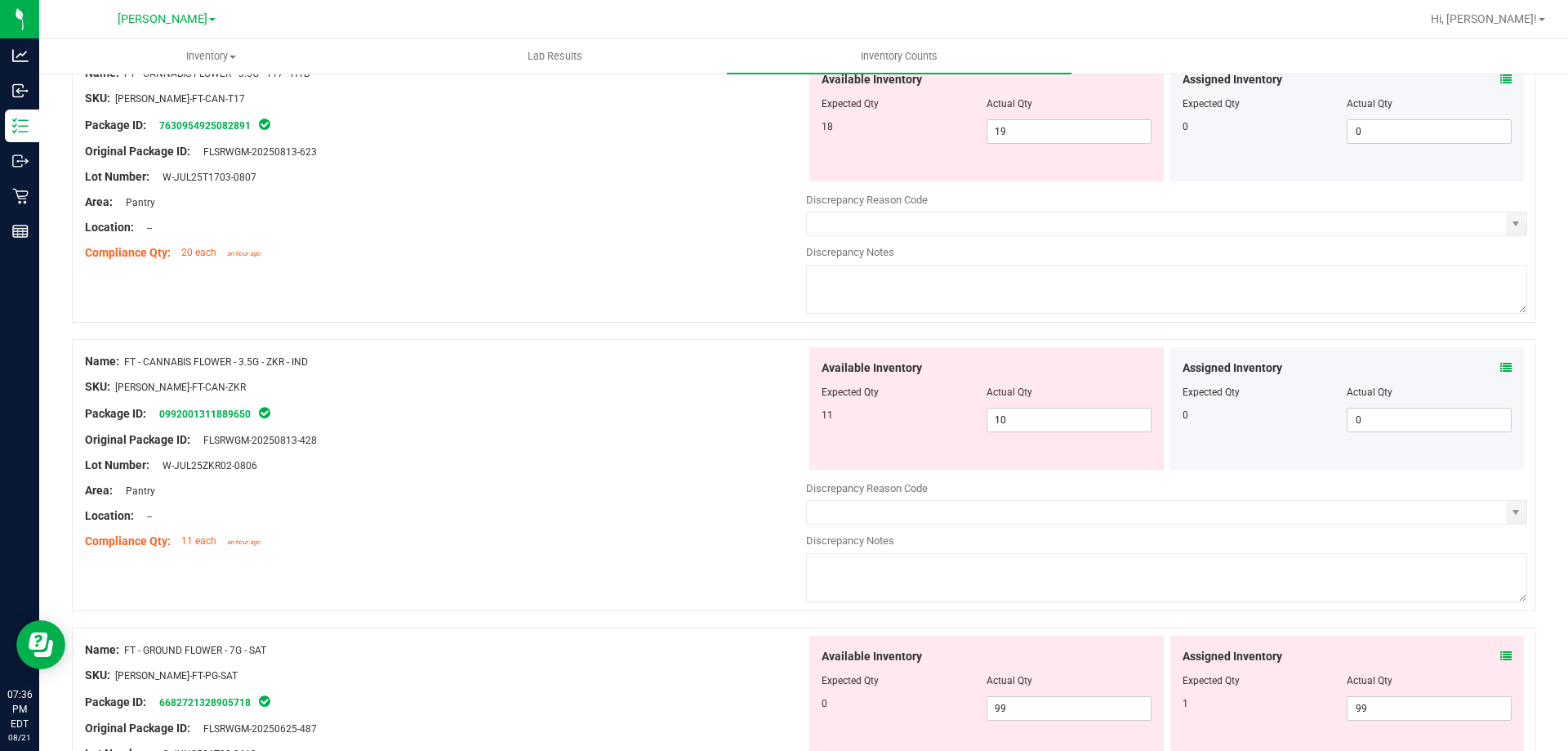
scroll to position [2268, 0]
click at [1500, 367] on icon at bounding box center [1506, 369] width 12 height 12
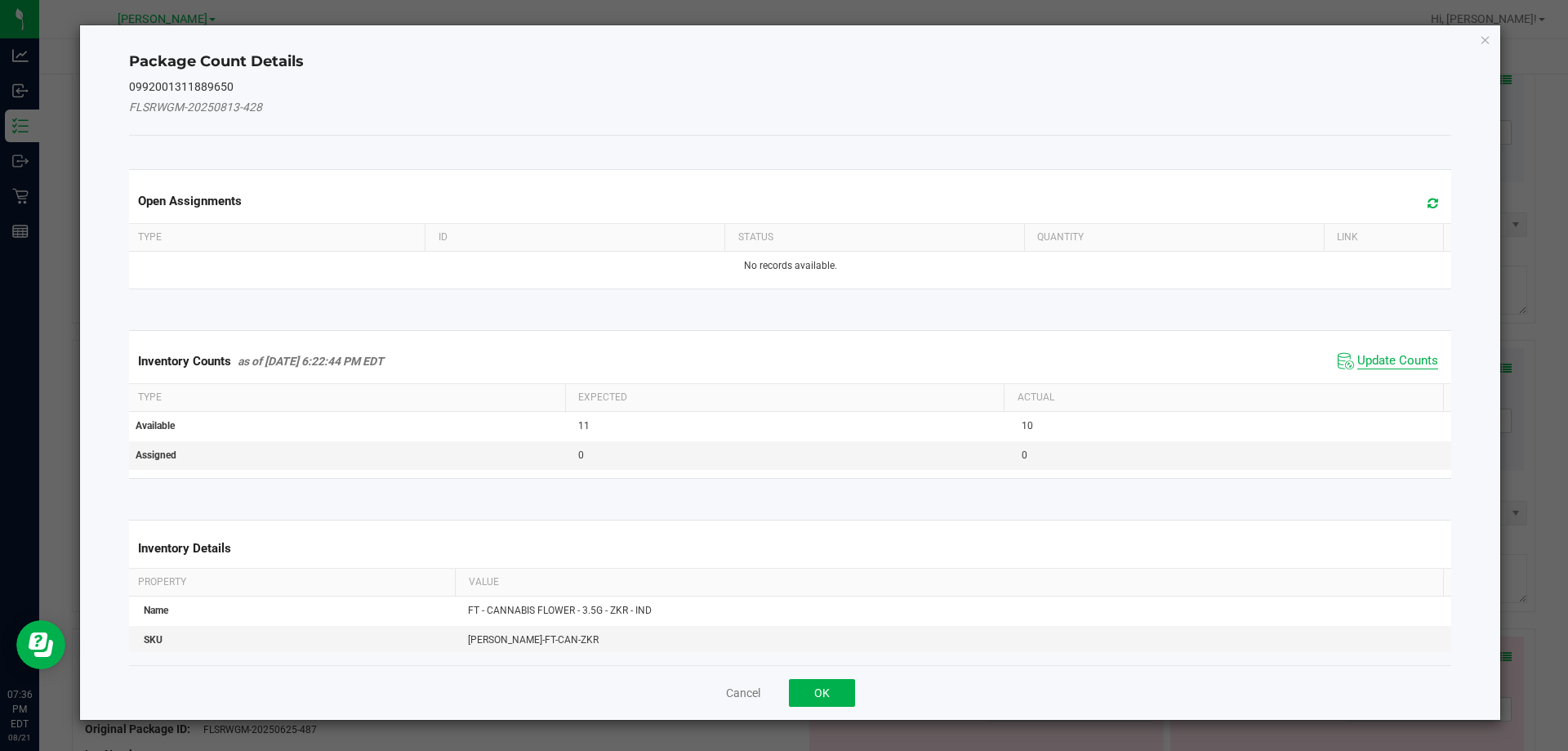
click at [1388, 357] on span "Update Counts" at bounding box center [1398, 360] width 81 height 16
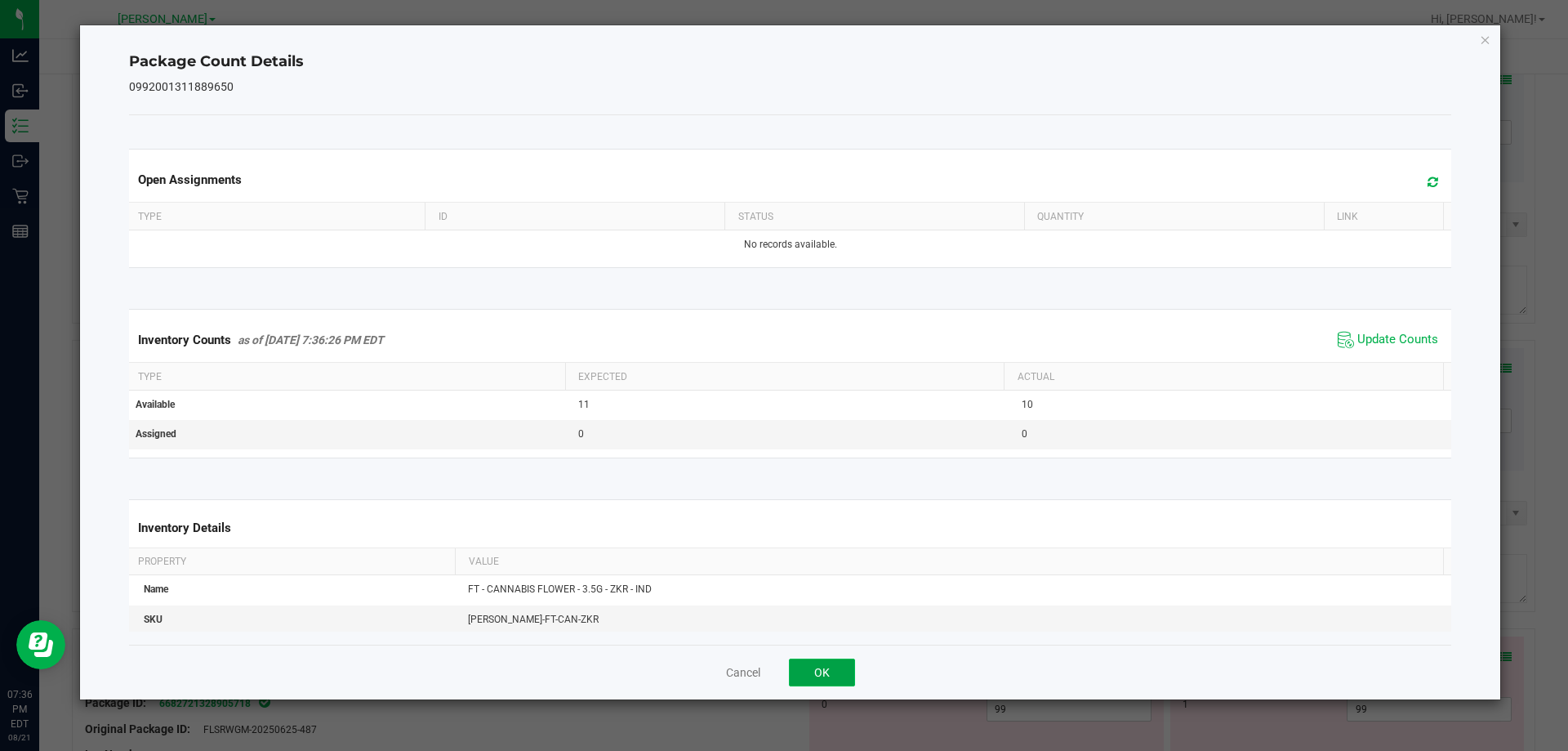
click at [849, 671] on button "OK" at bounding box center [822, 672] width 66 height 28
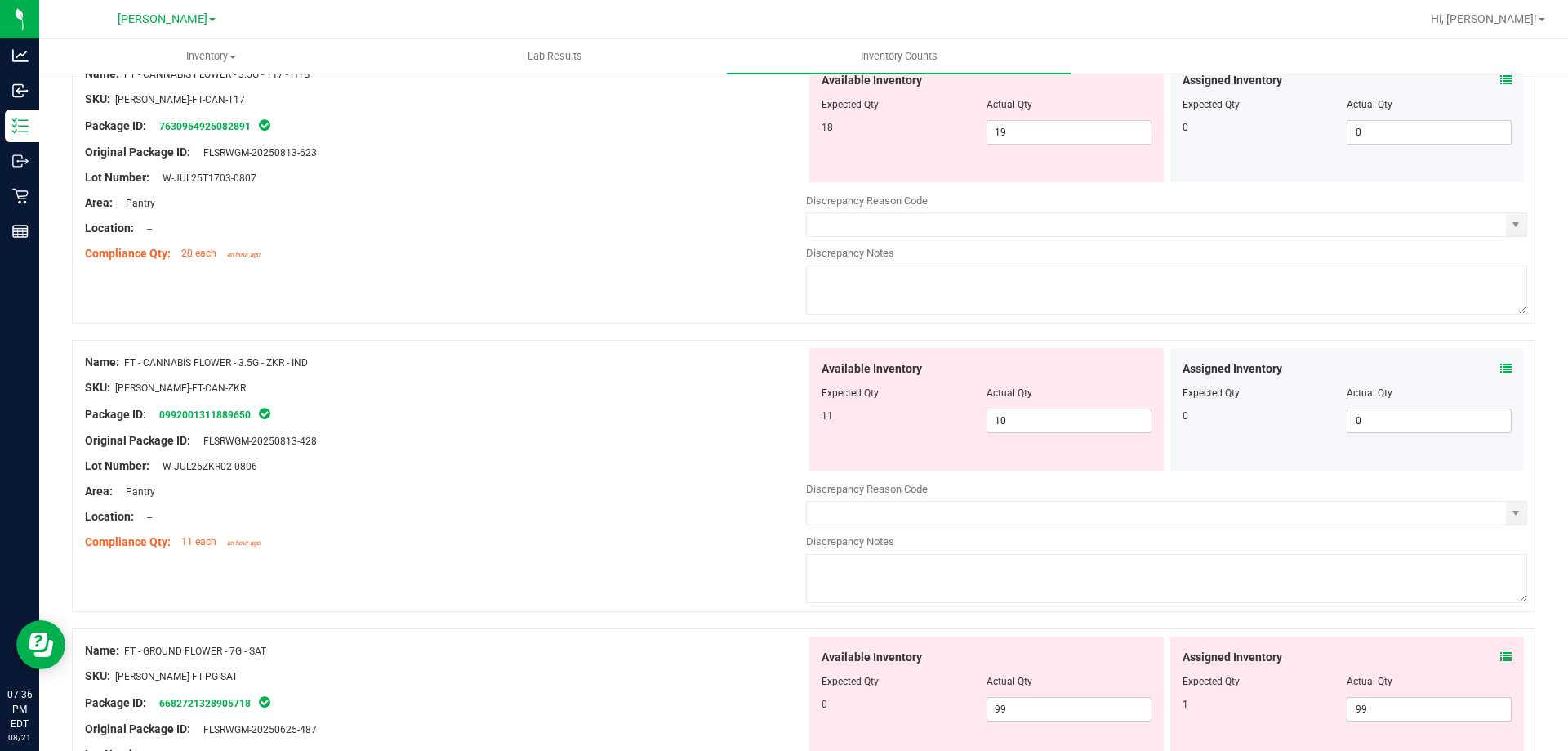
click at [1500, 365] on icon at bounding box center [1506, 369] width 12 height 12
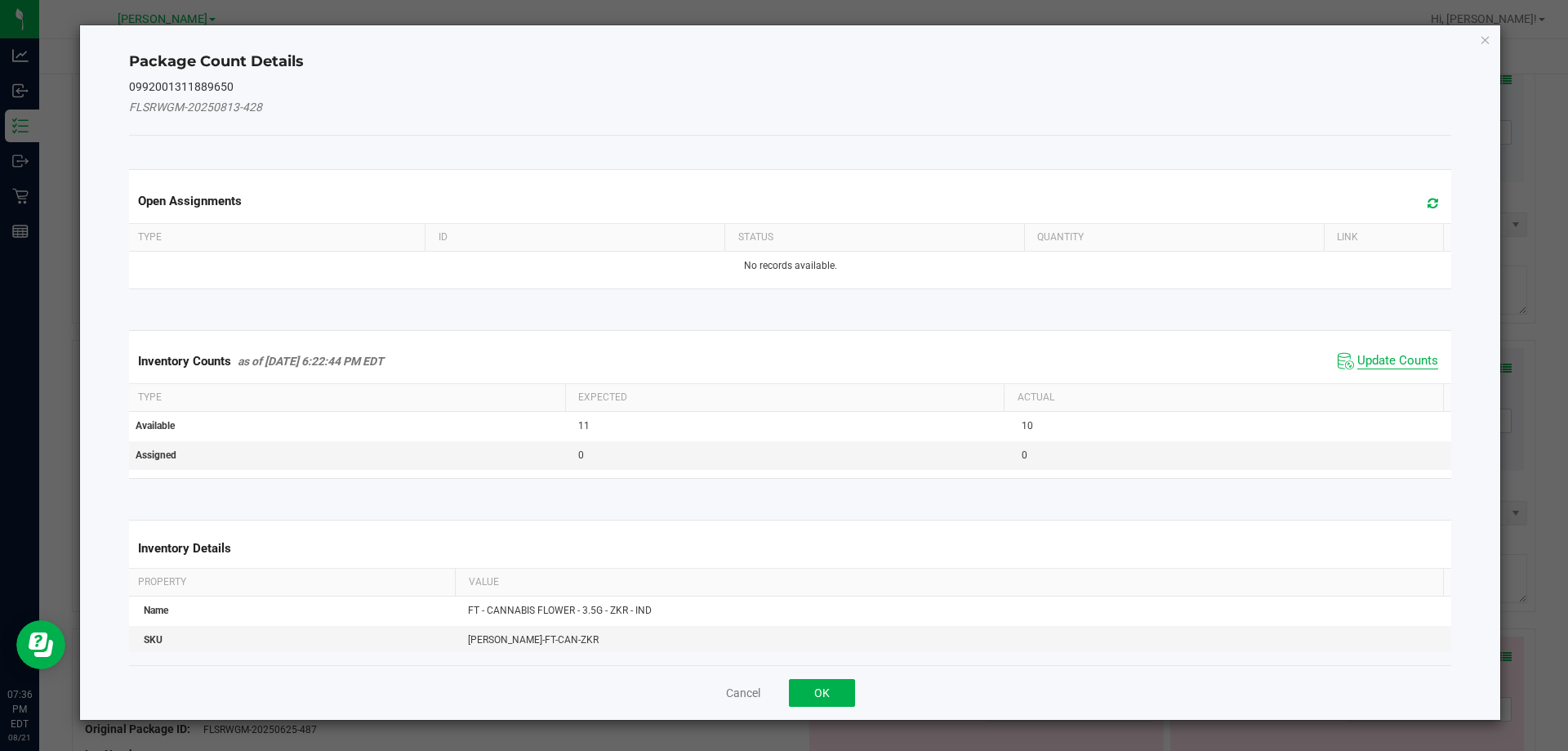
click at [1385, 356] on span "Update Counts" at bounding box center [1398, 360] width 81 height 16
click at [1374, 367] on span "Update Counts" at bounding box center [1398, 360] width 81 height 16
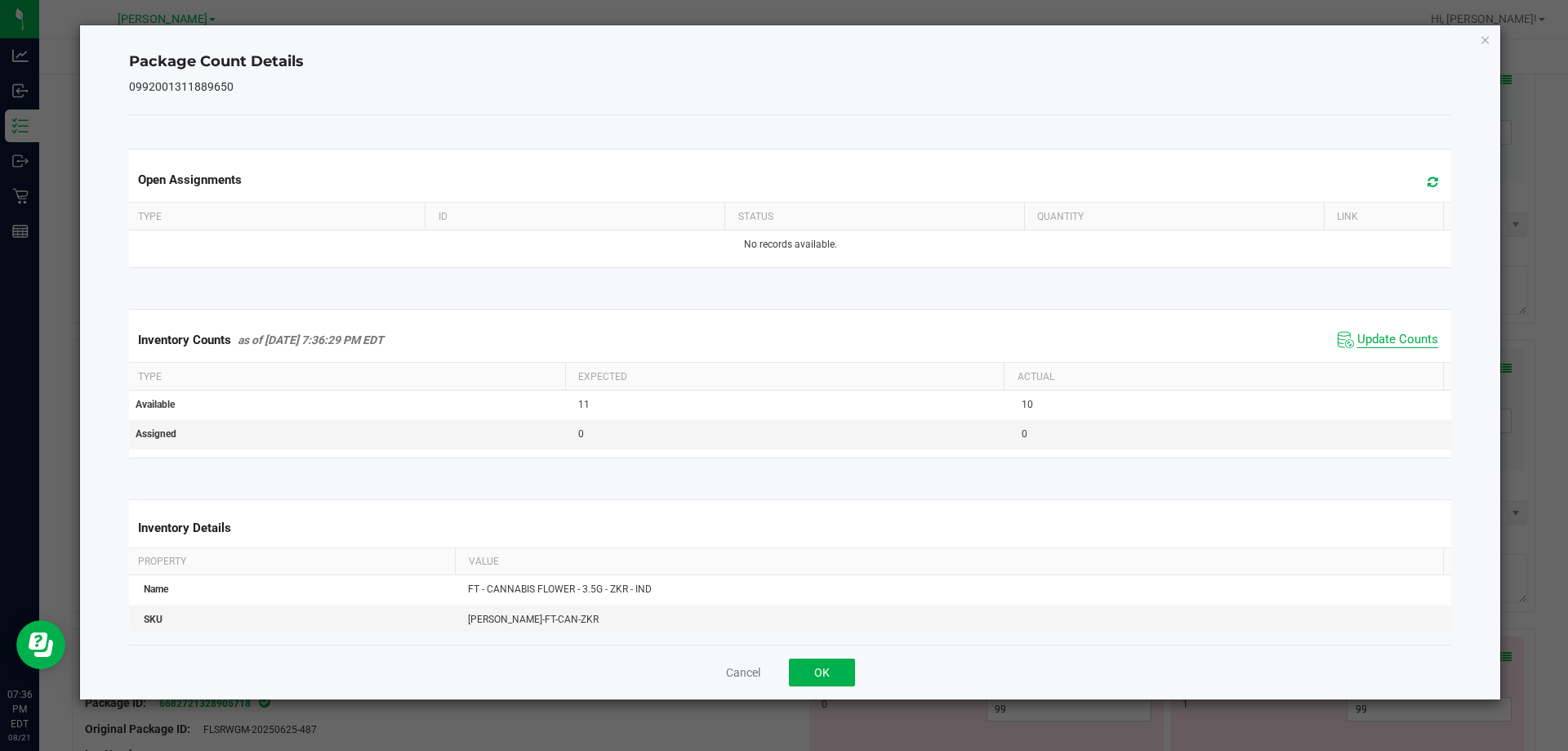
click at [1381, 348] on span "Update Counts" at bounding box center [1398, 339] width 81 height 16
click at [1381, 347] on span "Update Counts" at bounding box center [1398, 339] width 81 height 16
click at [833, 682] on button "OK" at bounding box center [822, 672] width 66 height 28
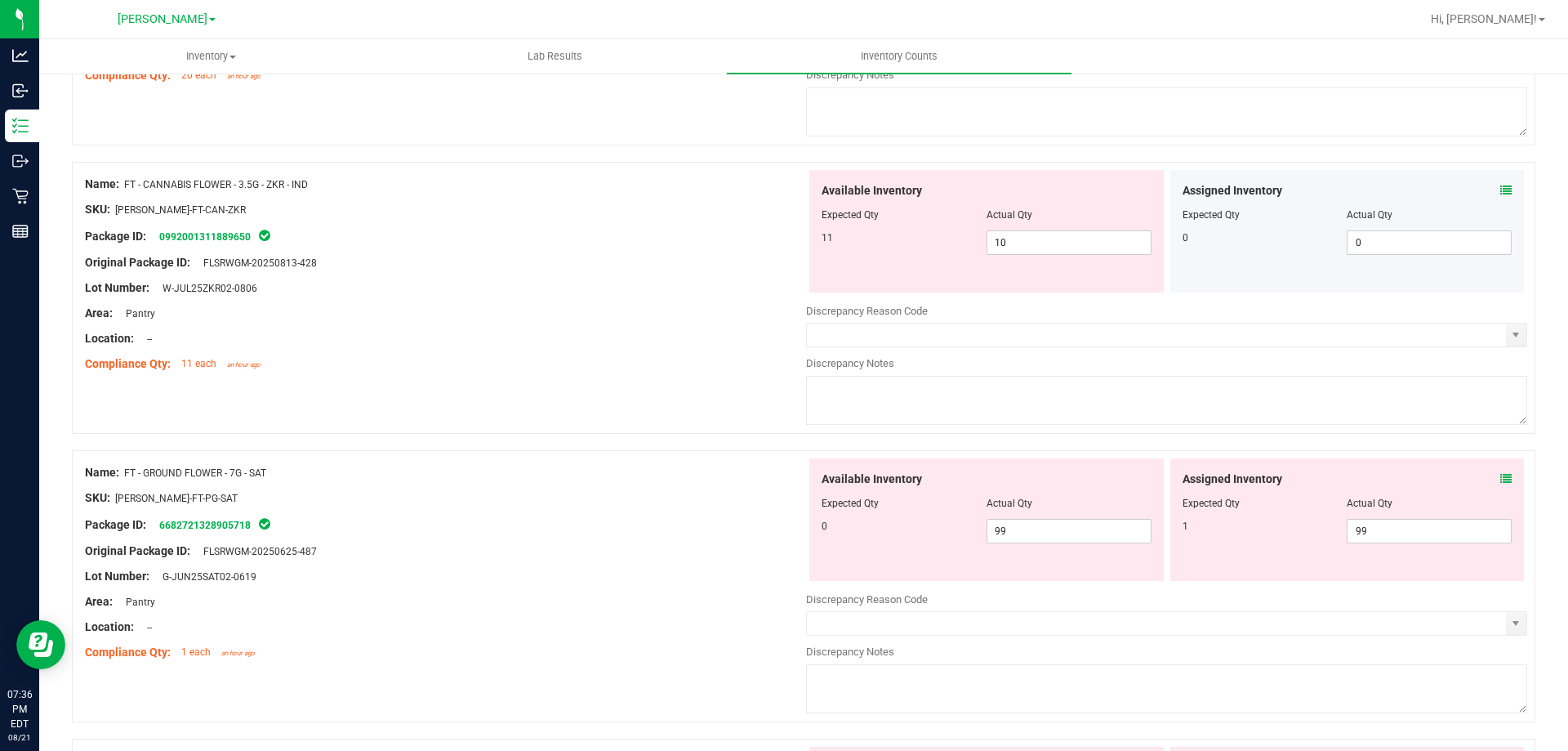
scroll to position [2454, 0]
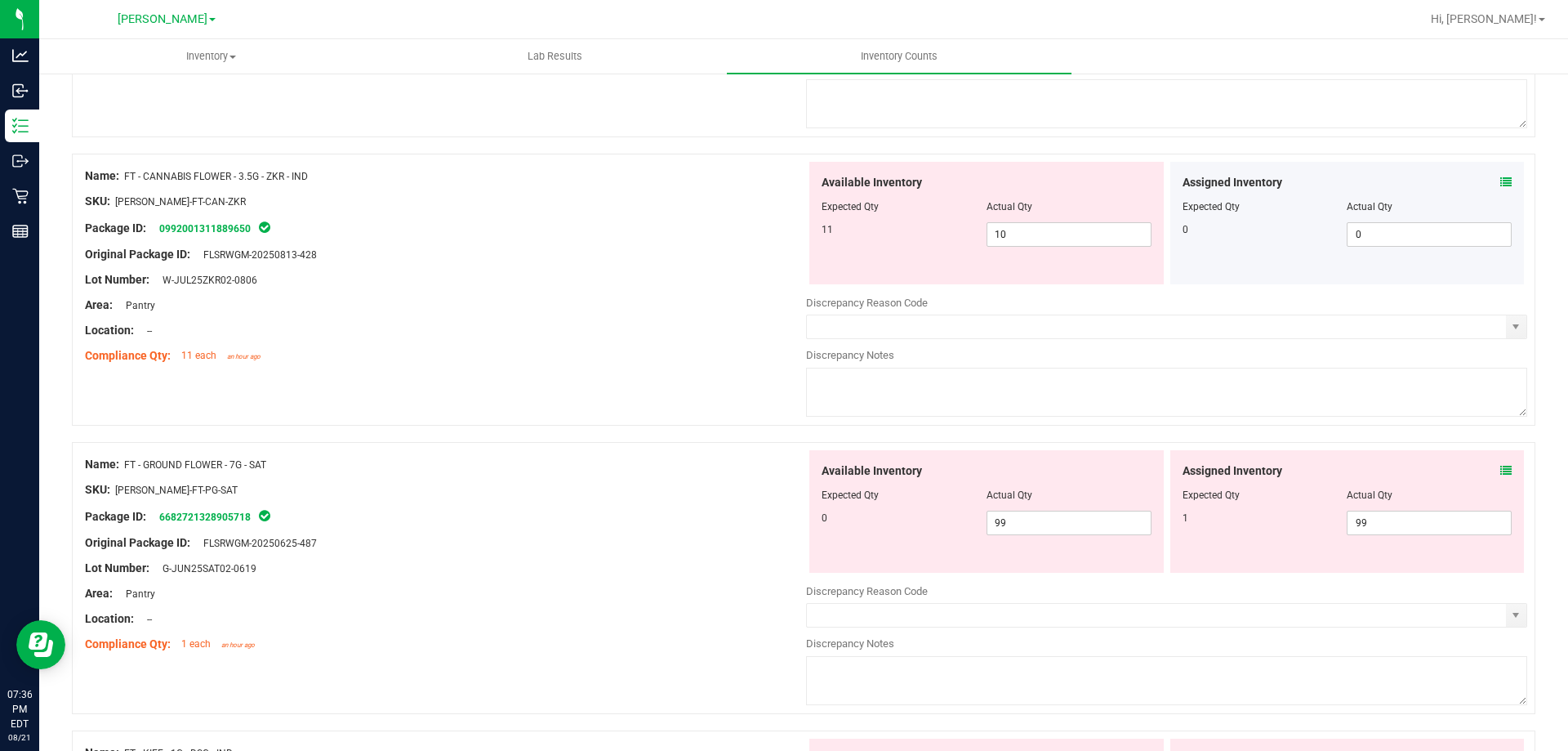
click at [1500, 470] on icon at bounding box center [1506, 471] width 12 height 12
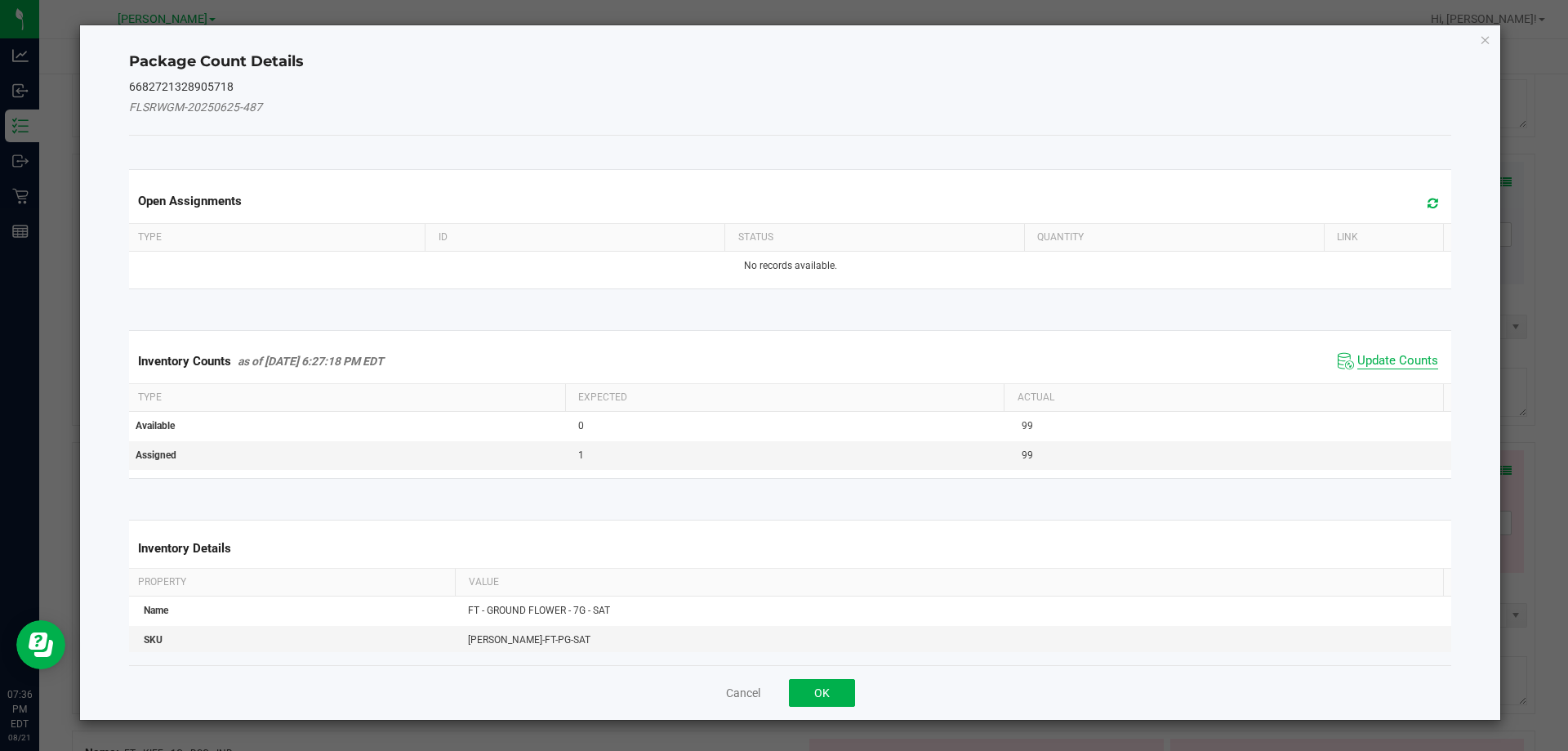
click at [1390, 365] on span "Update Counts" at bounding box center [1398, 360] width 81 height 16
click at [1378, 367] on span "Update Counts" at bounding box center [1398, 360] width 81 height 16
click at [1385, 367] on span "Update Counts" at bounding box center [1398, 359] width 81 height 14
click at [1387, 353] on span "Update Counts" at bounding box center [1398, 359] width 81 height 14
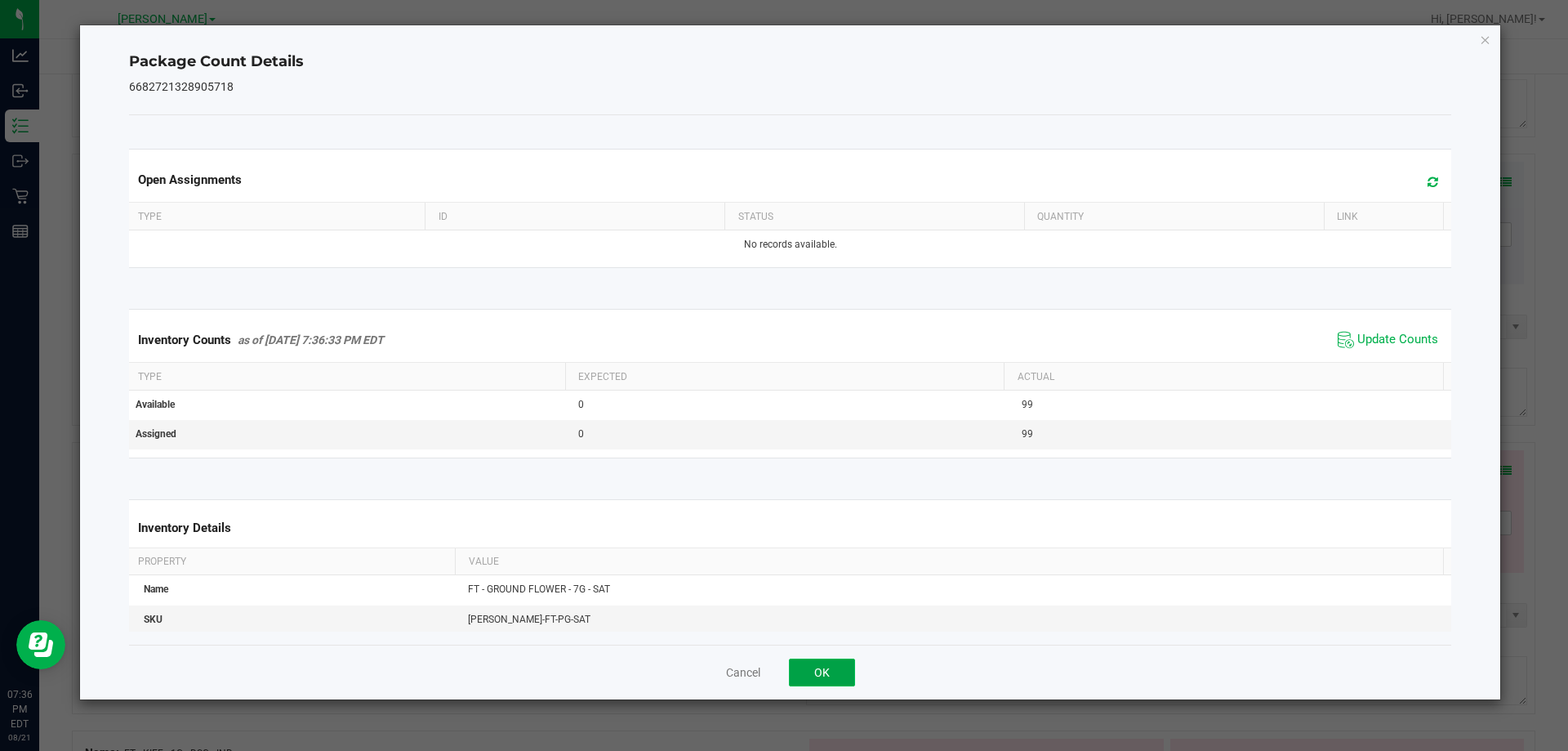
click at [855, 663] on button "OK" at bounding box center [822, 672] width 66 height 28
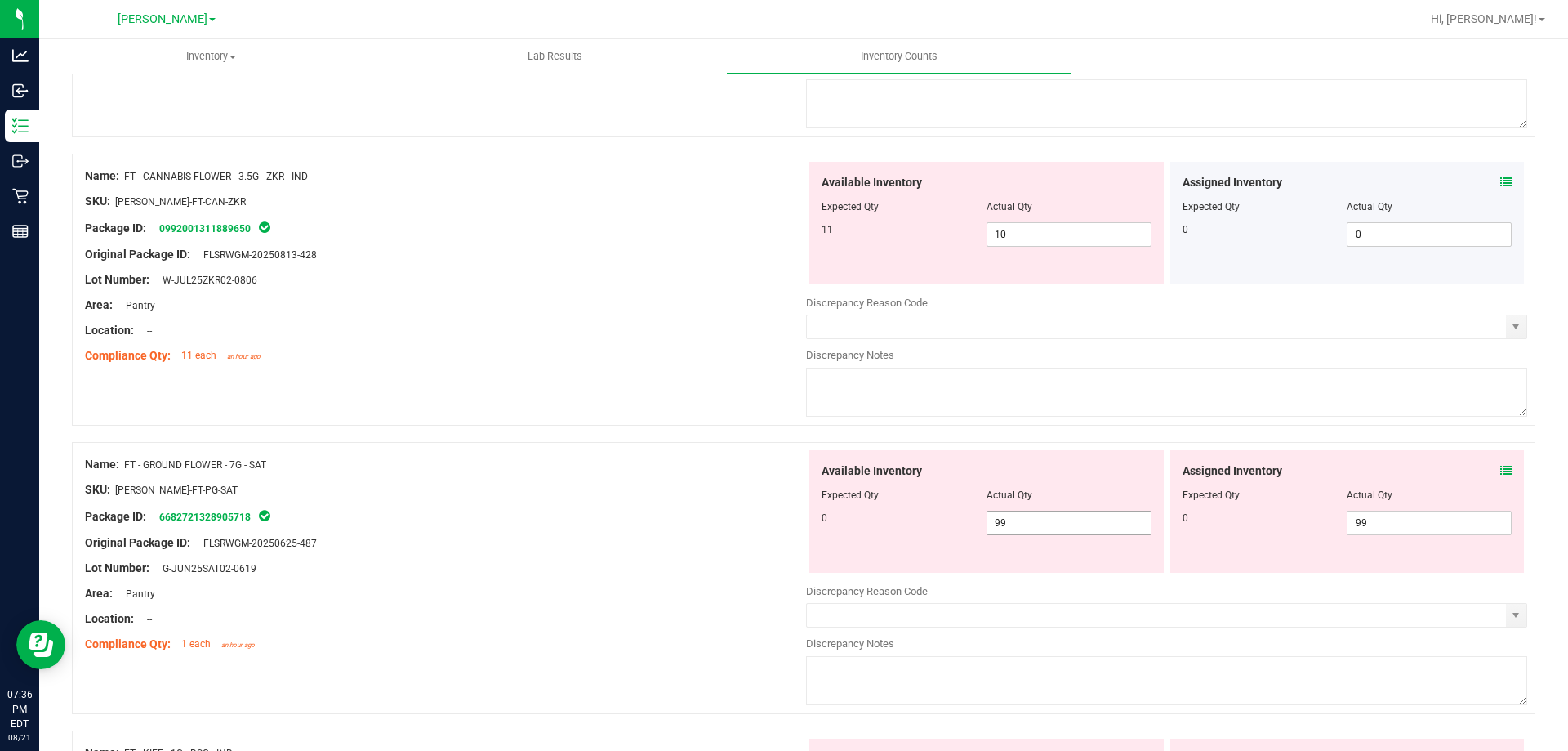
click at [1074, 522] on input "99" at bounding box center [1068, 523] width 163 height 23
type input "9"
type input "0"
click at [1384, 525] on input "99" at bounding box center [1429, 523] width 163 height 23
type input "0"
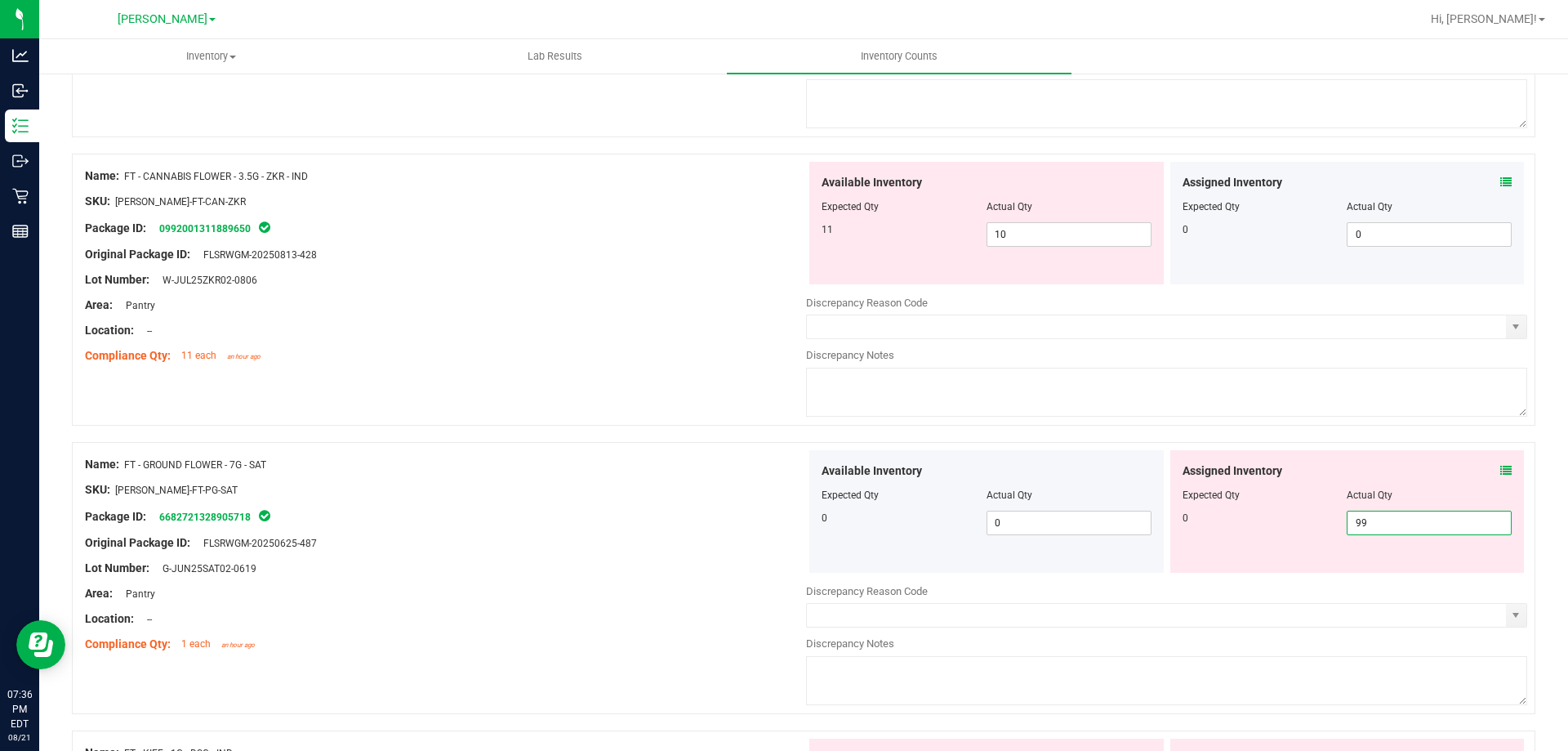
type input "9"
type input "0"
click at [685, 580] on div at bounding box center [445, 581] width 721 height 8
type input "0"
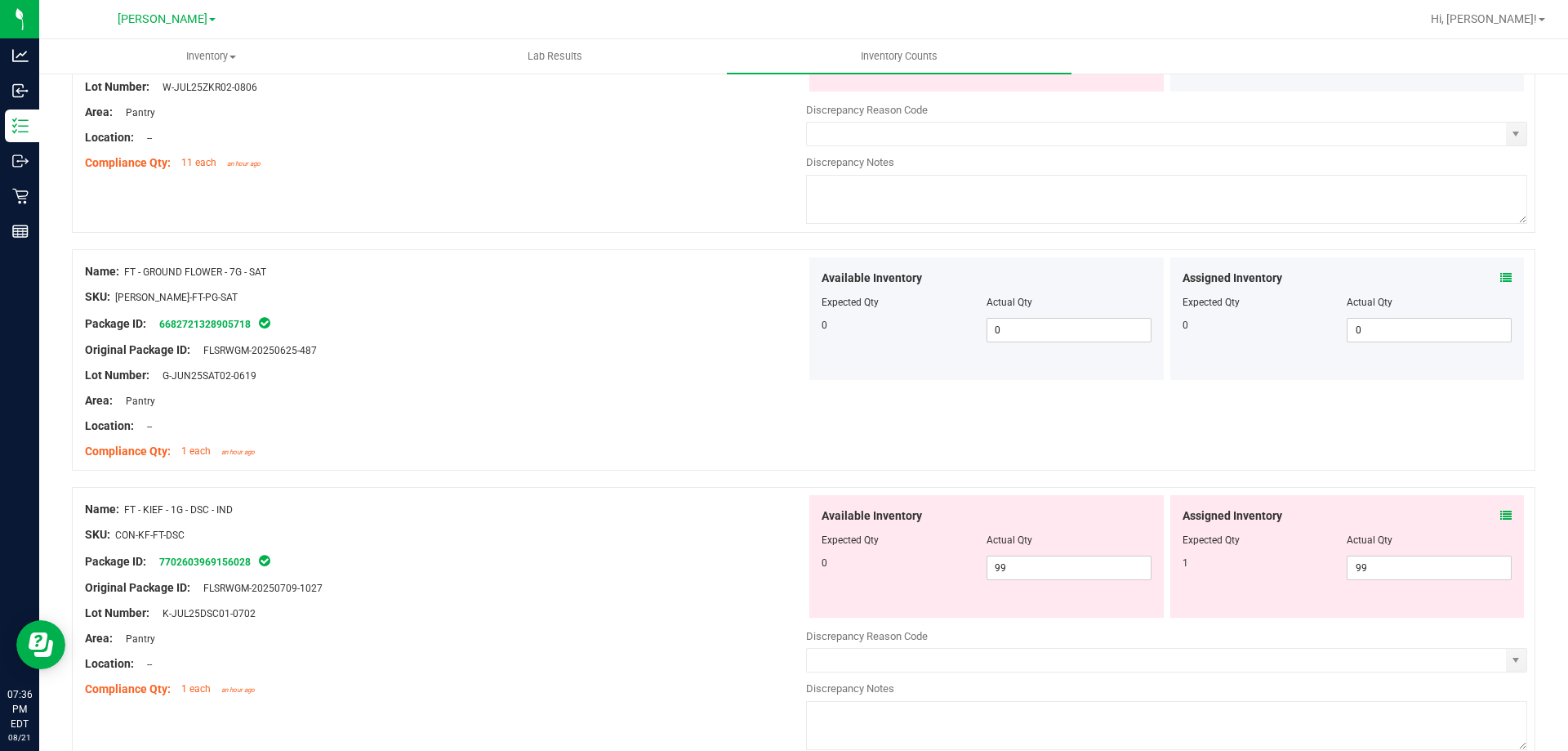
scroll to position [2697, 0]
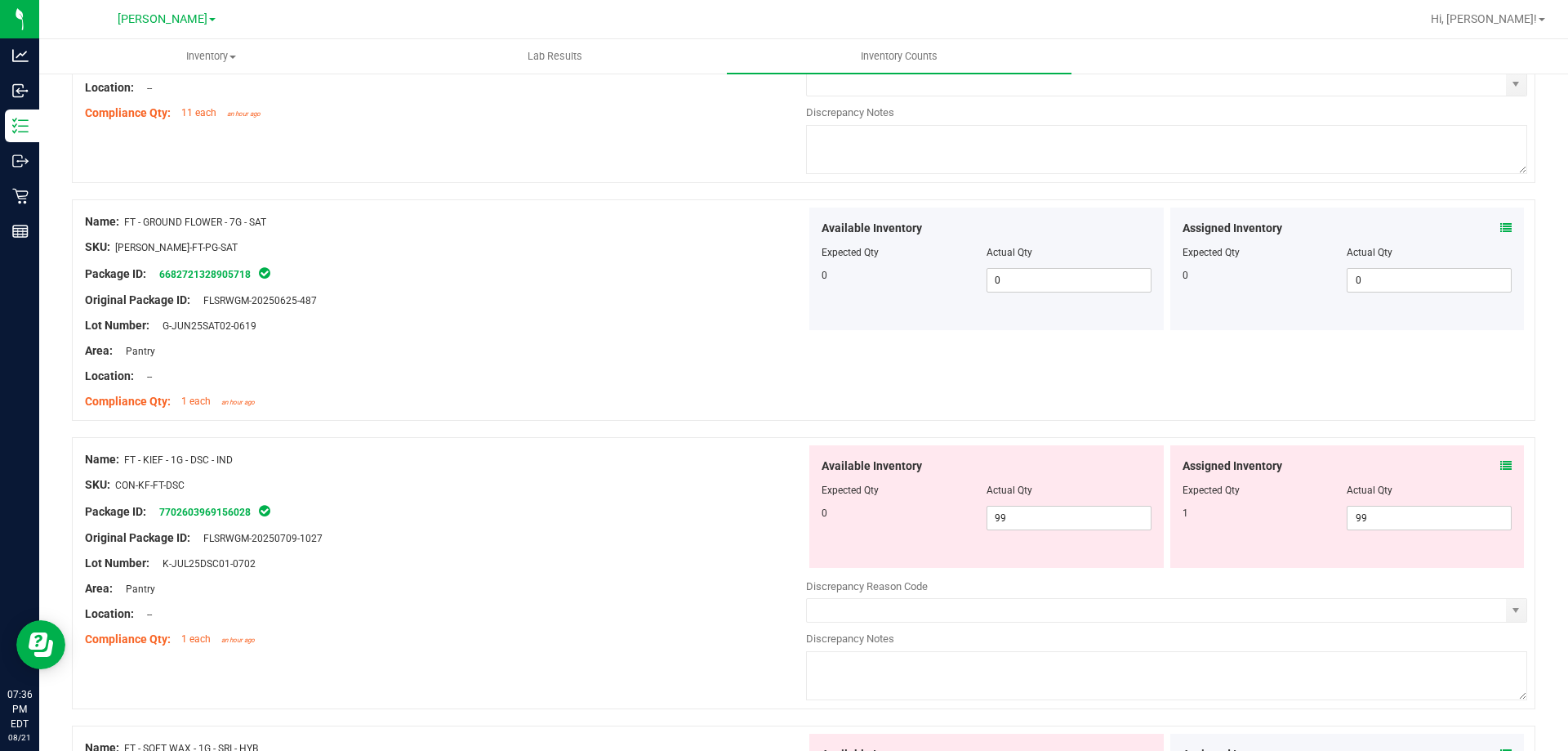
click at [1500, 465] on icon at bounding box center [1506, 466] width 12 height 12
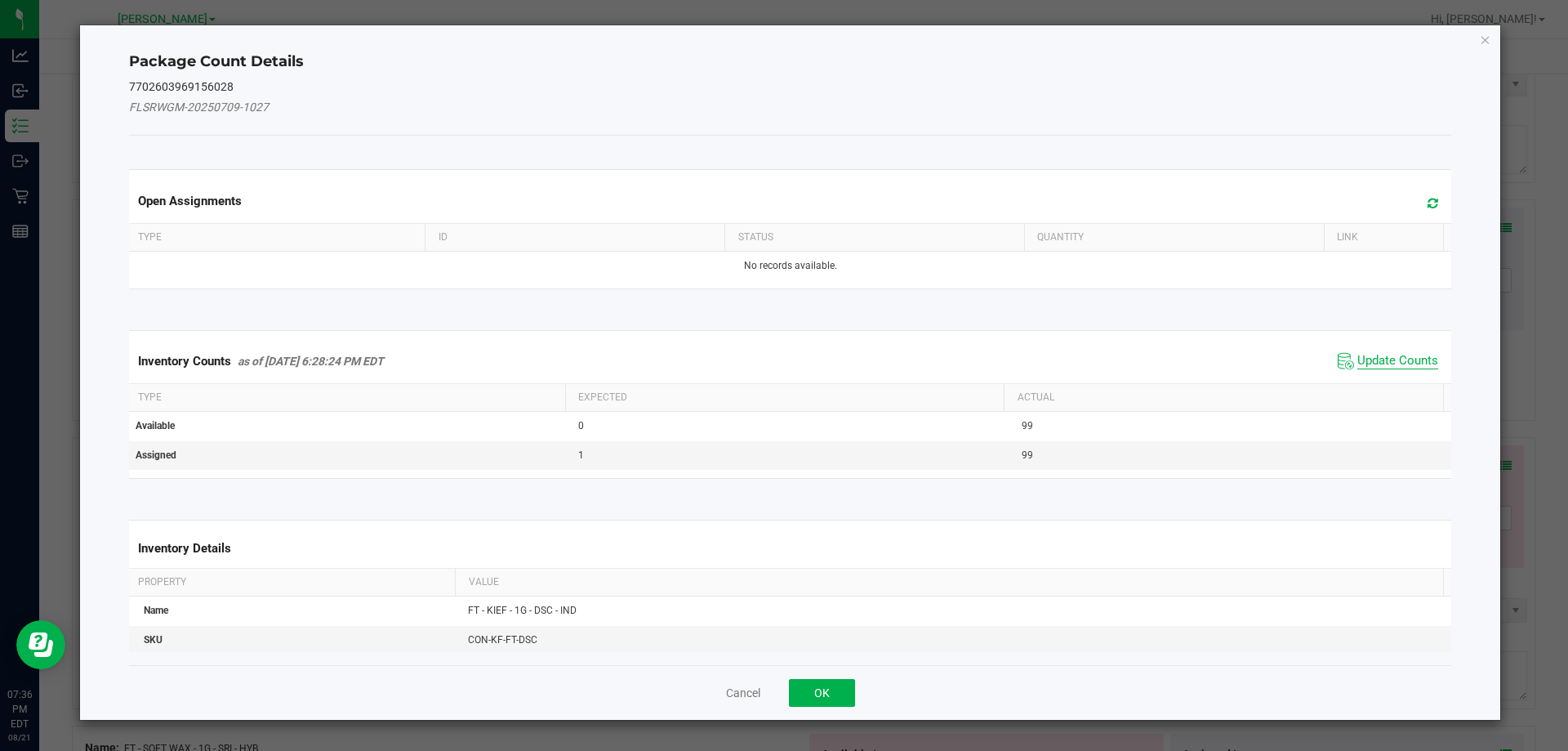
click at [1404, 359] on span "Update Counts" at bounding box center [1398, 360] width 81 height 16
click at [1401, 358] on span "Update Counts" at bounding box center [1398, 359] width 81 height 14
click at [1396, 353] on span "Update Counts" at bounding box center [1398, 359] width 81 height 14
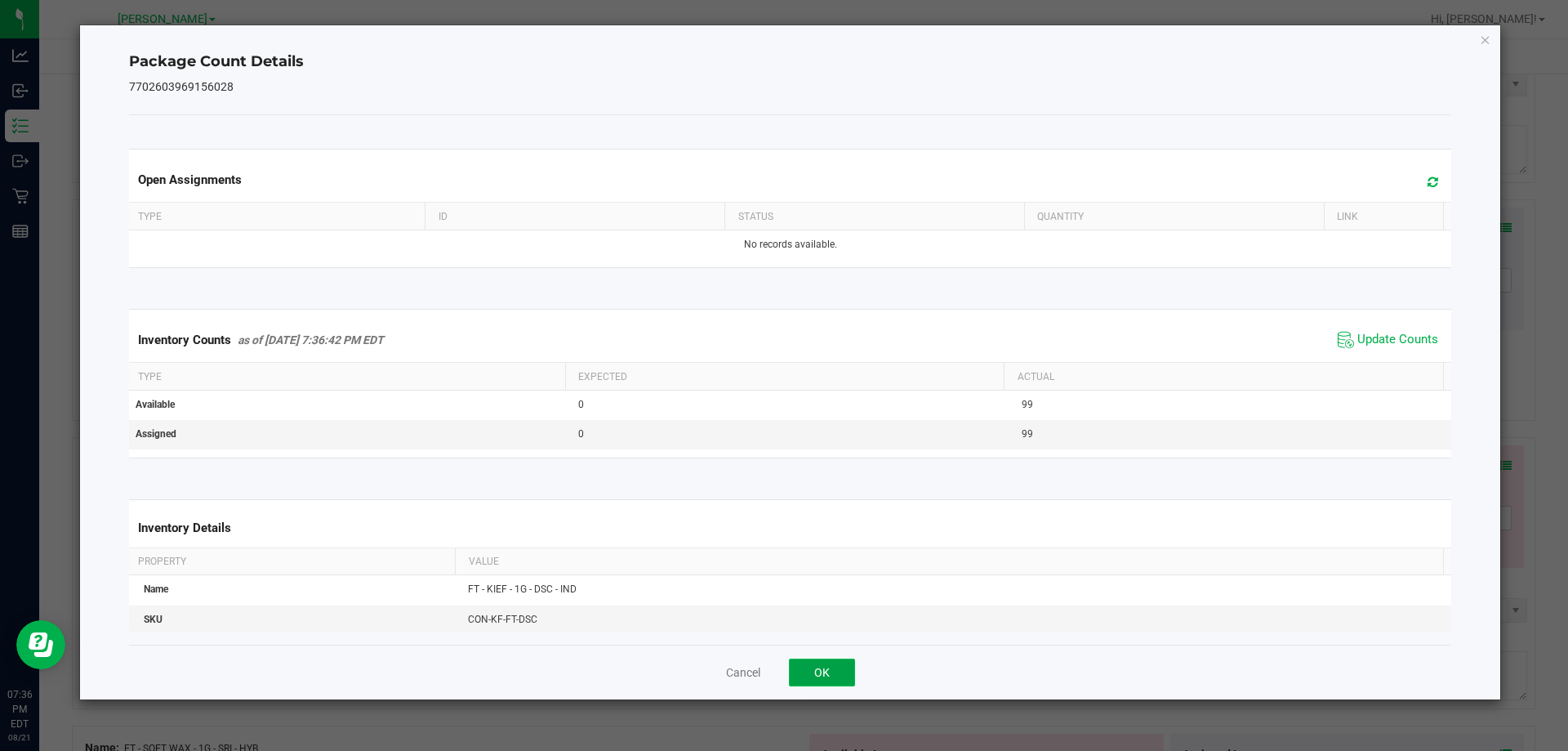
click at [822, 682] on button "OK" at bounding box center [822, 672] width 66 height 28
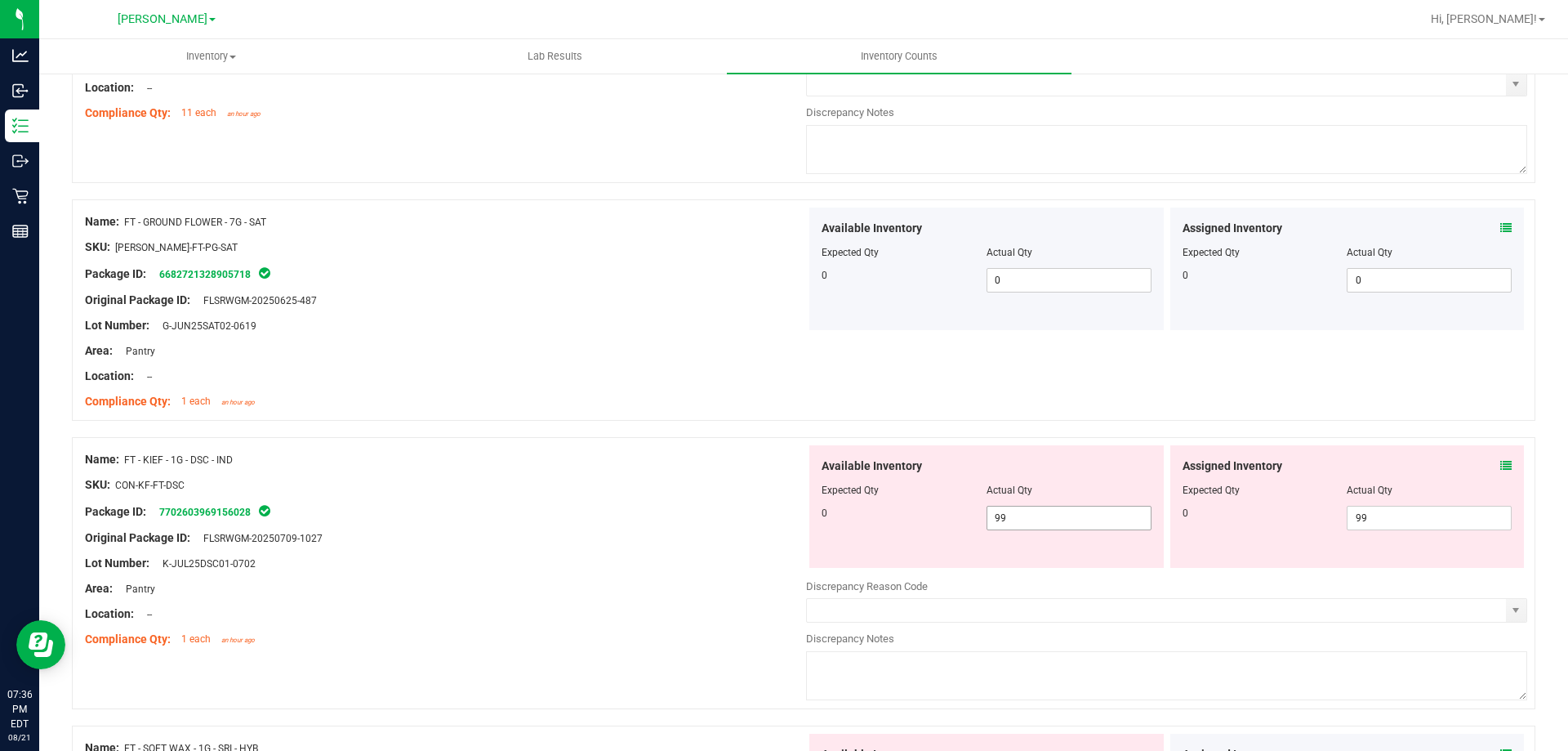
click at [1042, 508] on input "99" at bounding box center [1068, 518] width 163 height 23
type input "9"
type input "0"
click at [1422, 519] on input "99" at bounding box center [1429, 518] width 163 height 23
type input "0"
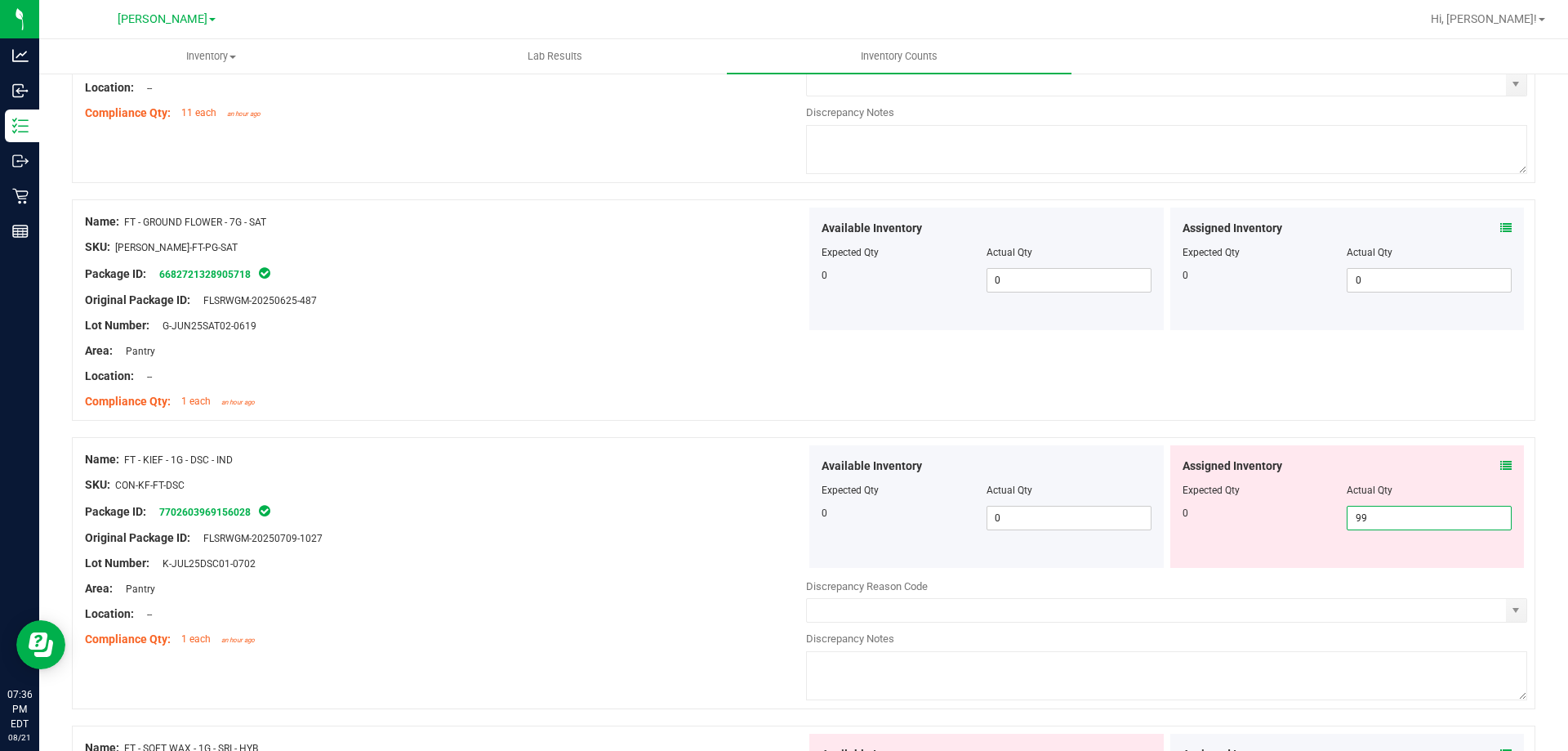
type input "9"
type input "0"
click at [720, 566] on div "Lot Number: K-JUL25DSC01-0702" at bounding box center [445, 563] width 721 height 17
type input "0"
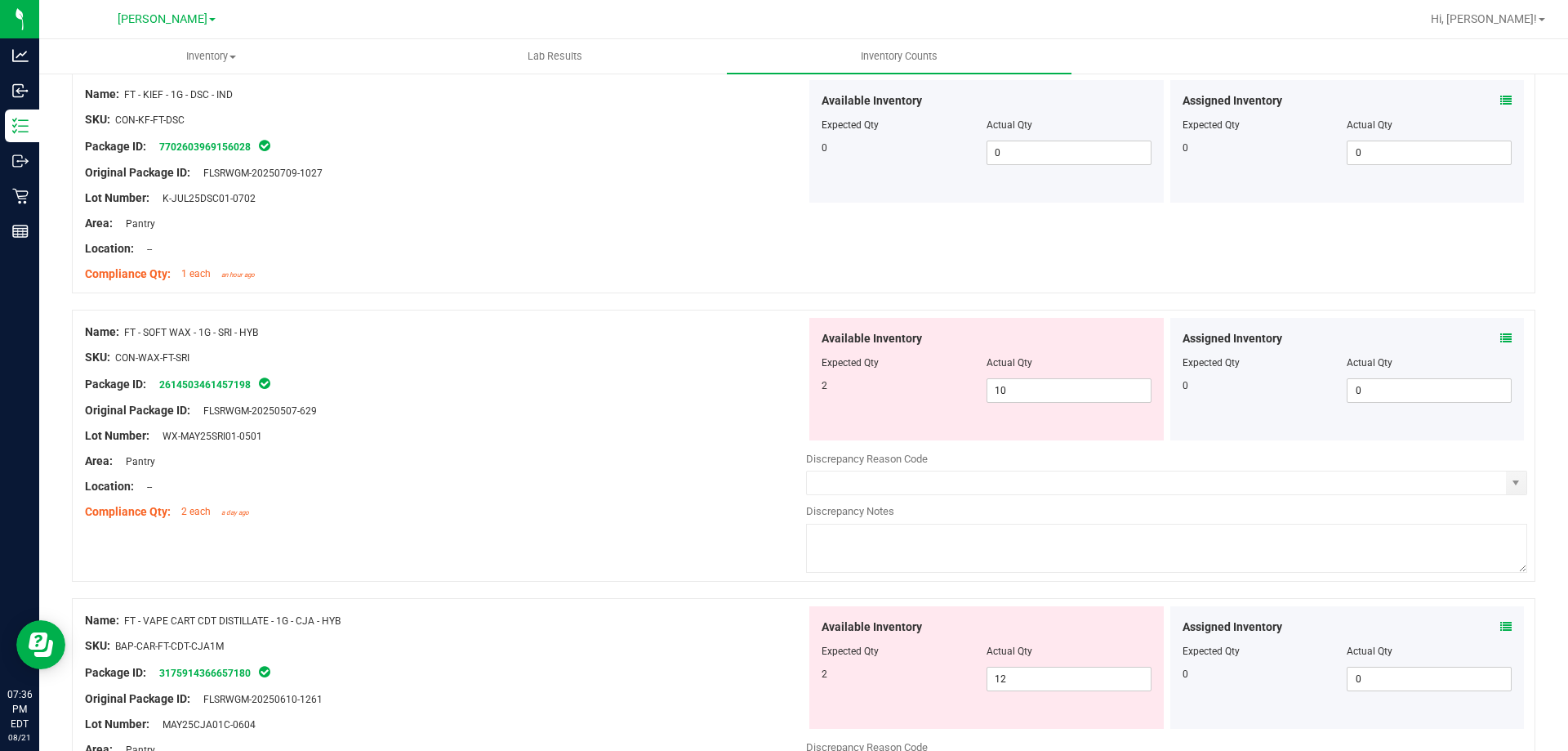
scroll to position [3074, 0]
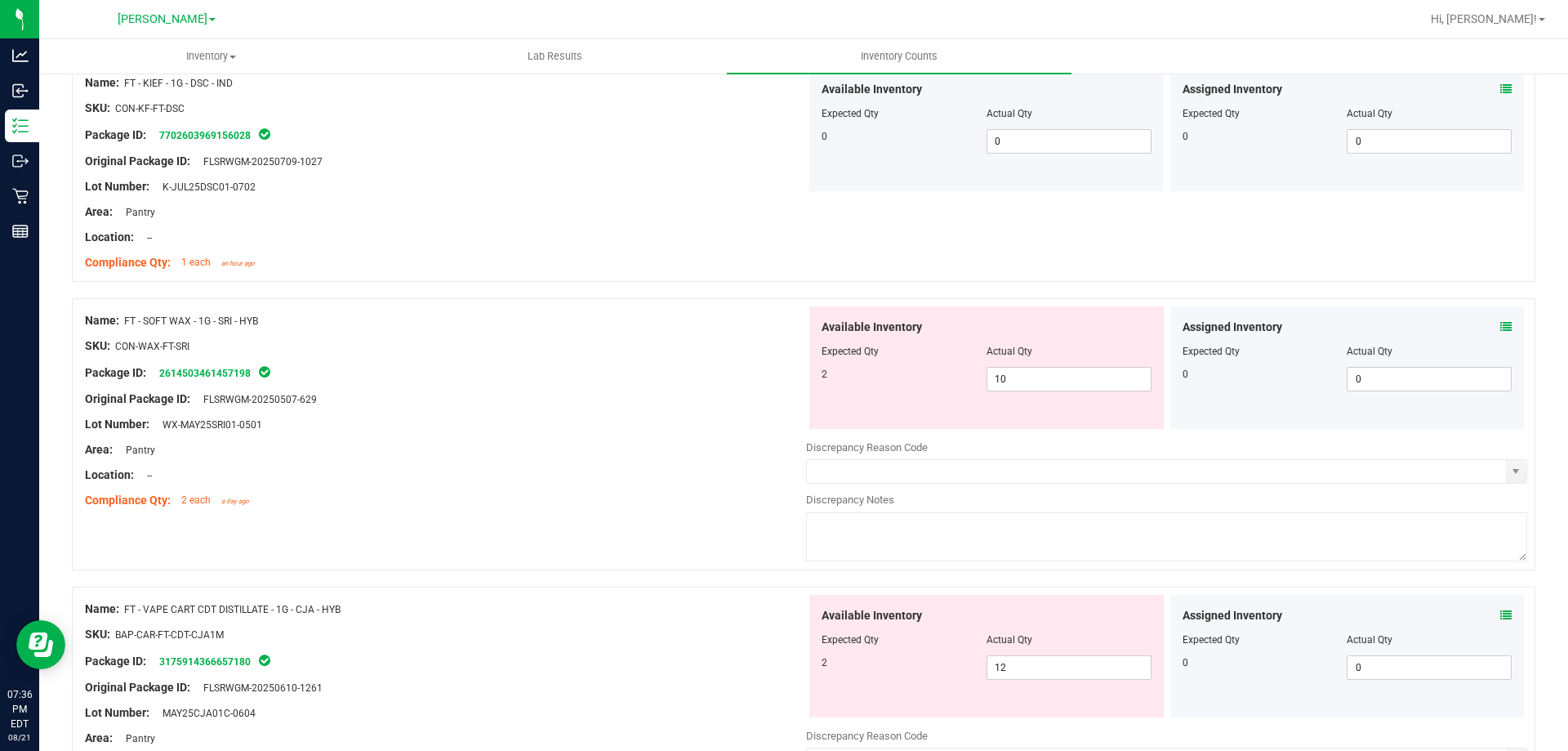
click at [1500, 326] on icon at bounding box center [1506, 327] width 12 height 12
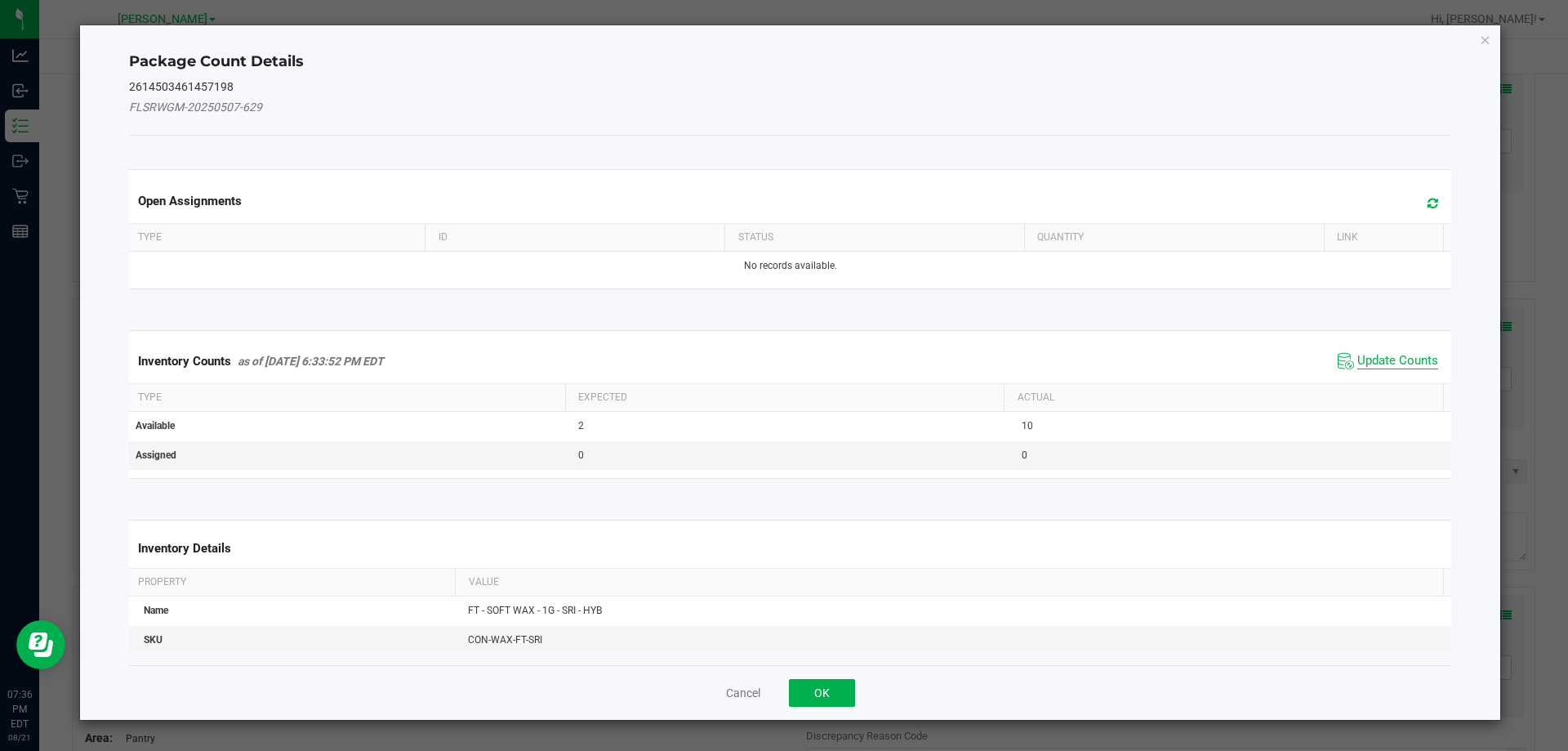
click at [1388, 358] on span "Update Counts" at bounding box center [1398, 360] width 81 height 16
click at [1387, 367] on span "Update Counts" at bounding box center [1398, 359] width 81 height 14
click at [1387, 353] on span "Update Counts" at bounding box center [1398, 359] width 81 height 14
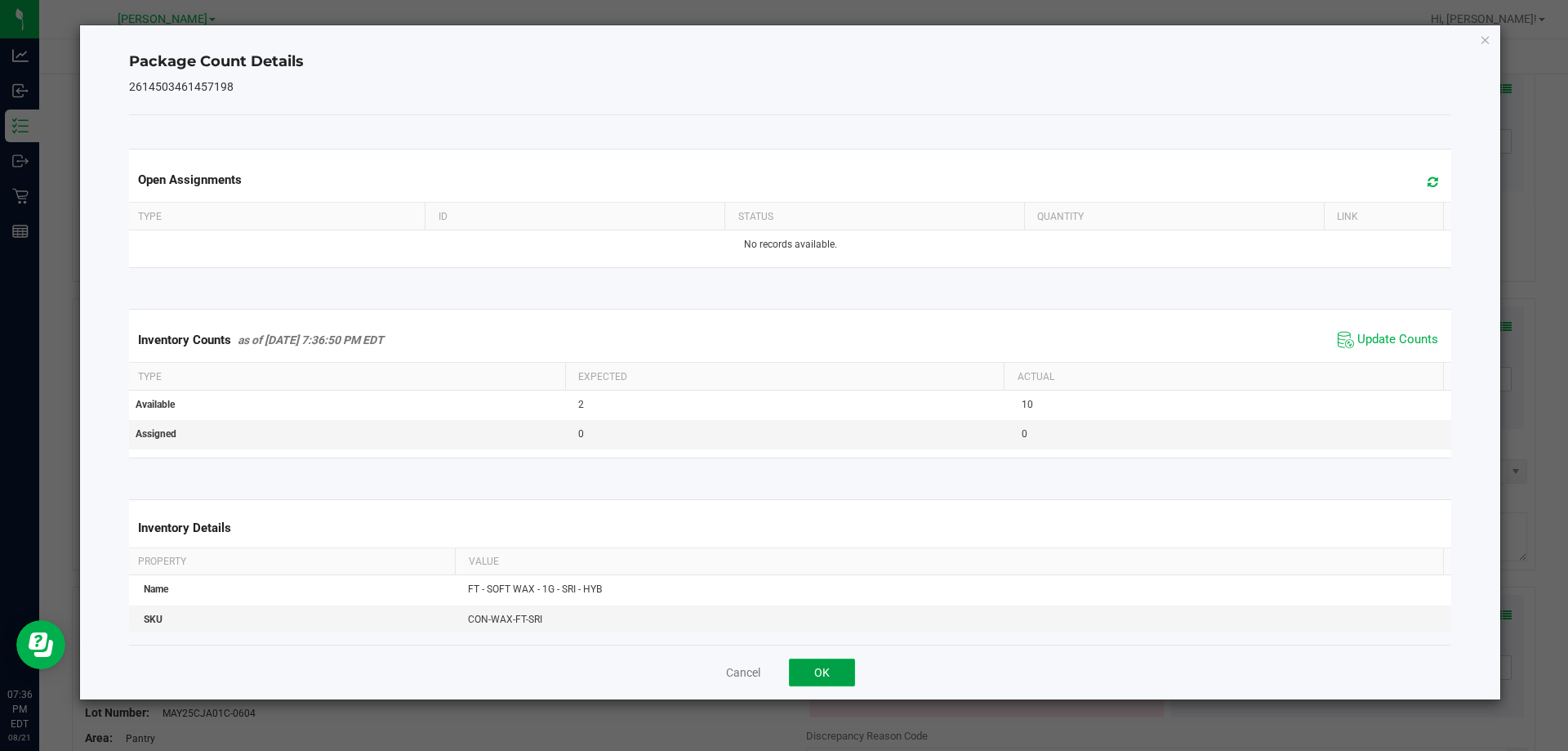
click at [853, 672] on button "OK" at bounding box center [822, 672] width 66 height 28
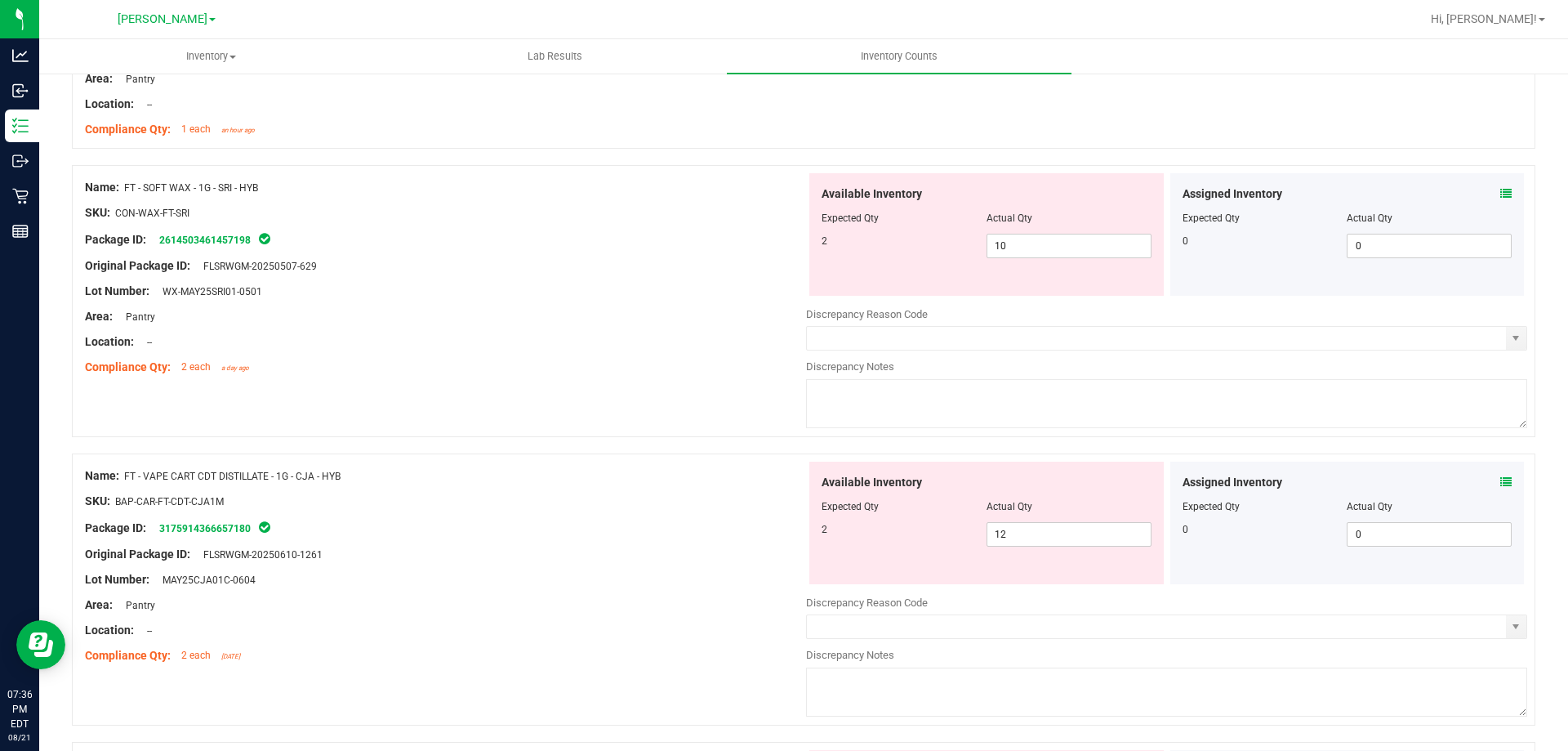
scroll to position [3212, 0]
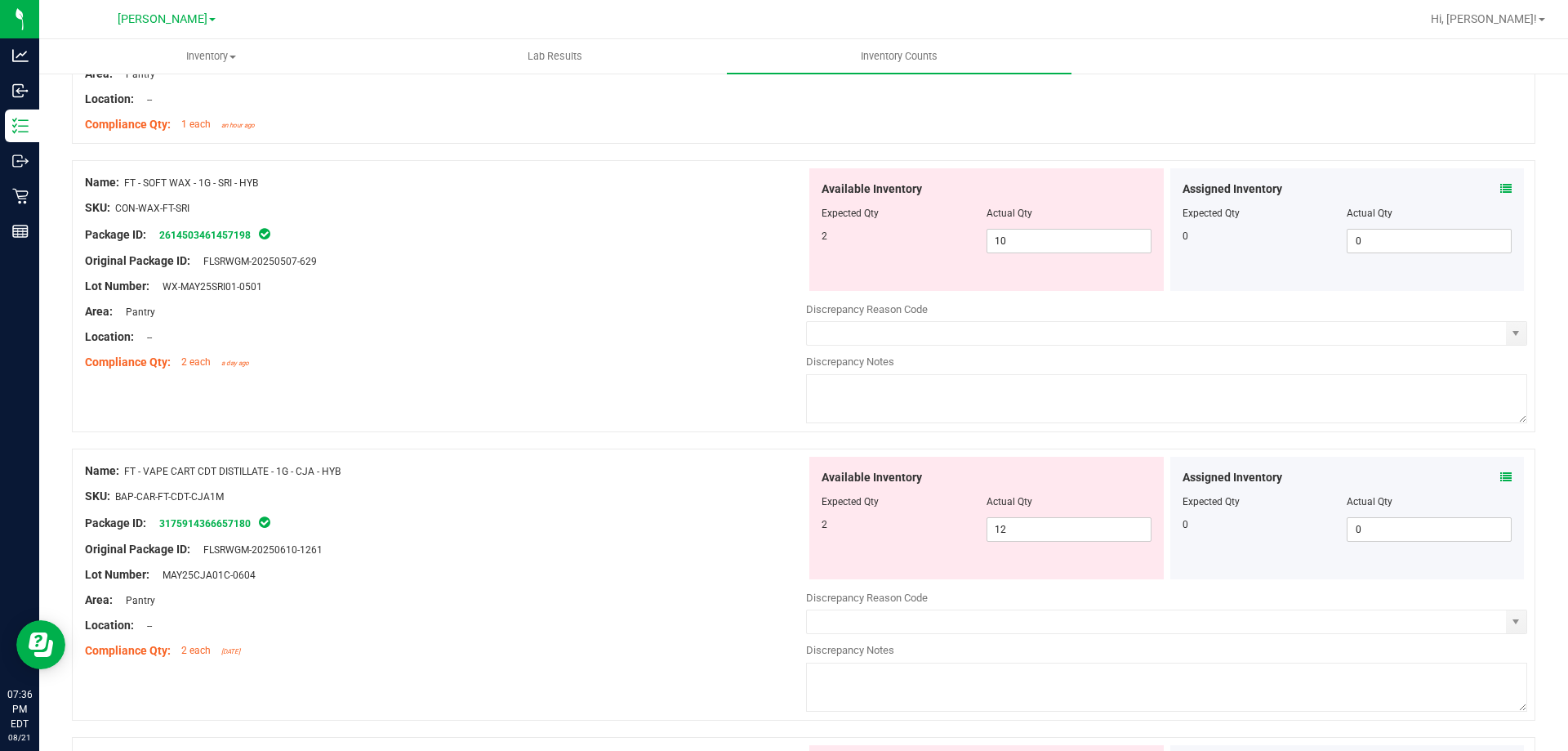
click at [1500, 475] on icon at bounding box center [1506, 477] width 12 height 12
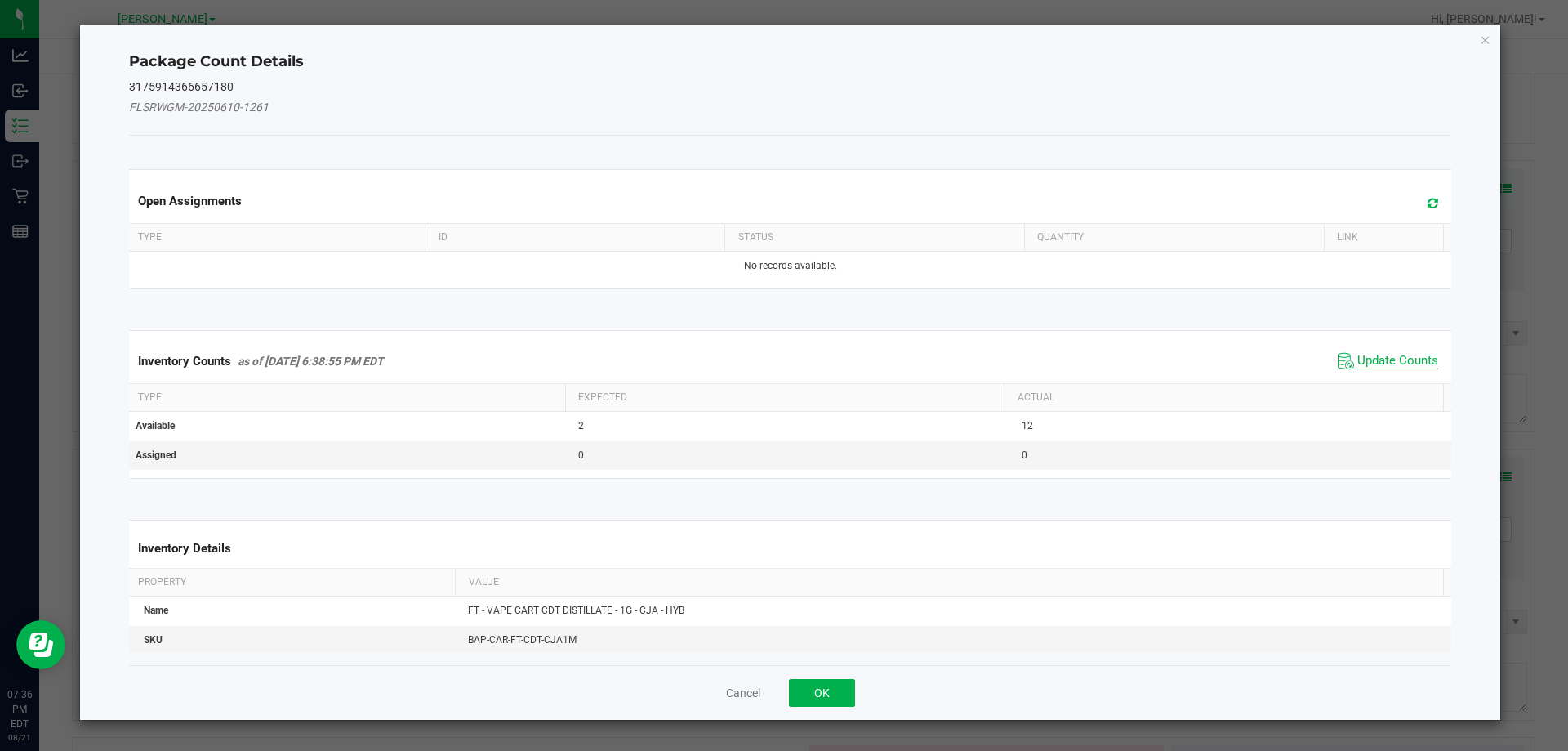
click at [1383, 354] on span "Update Counts" at bounding box center [1398, 360] width 81 height 16
click at [1380, 367] on span "Update Counts" at bounding box center [1398, 360] width 81 height 16
click at [1390, 367] on span "Update Counts" at bounding box center [1398, 359] width 81 height 14
click at [1394, 355] on span "Update Counts" at bounding box center [1398, 359] width 81 height 14
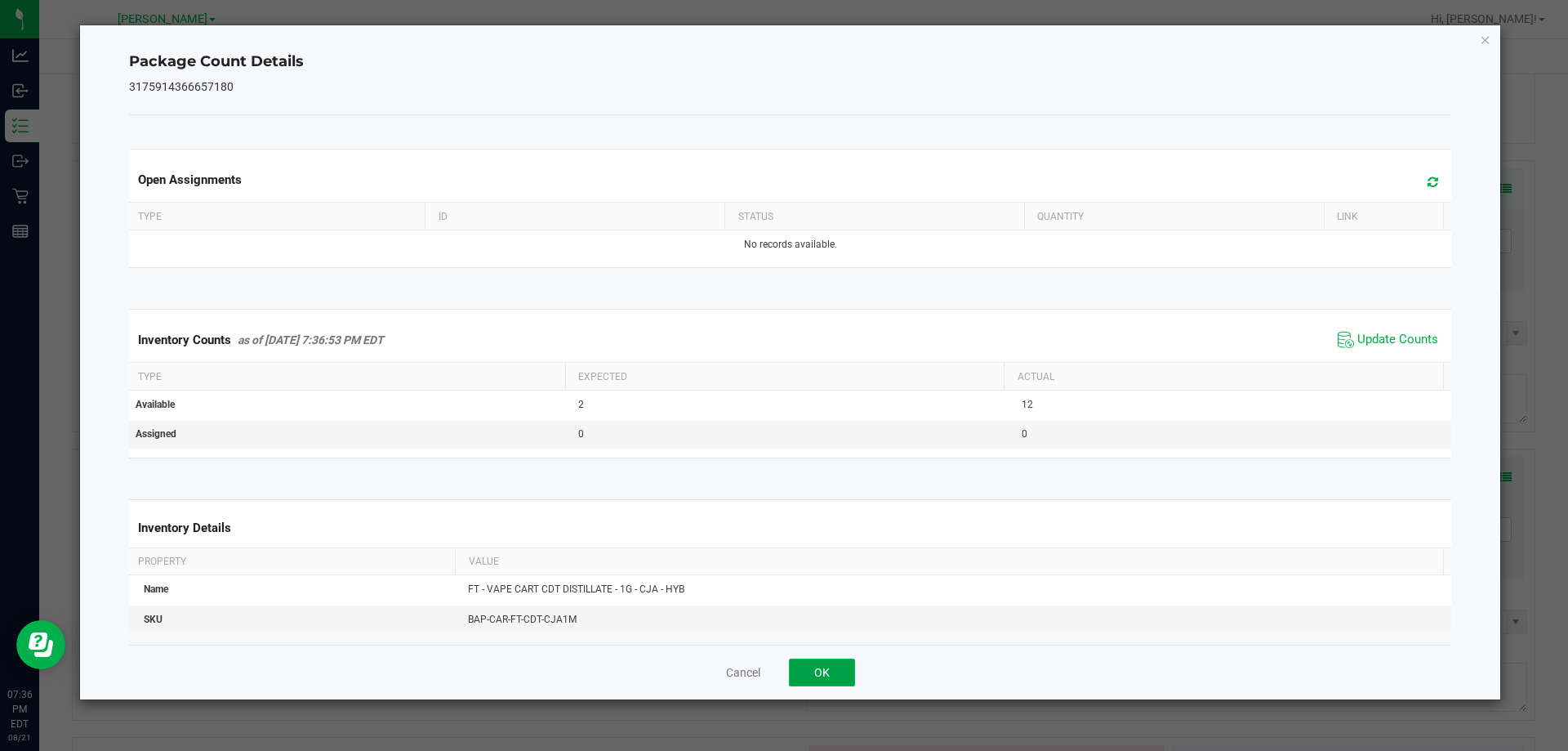
click at [839, 680] on button "OK" at bounding box center [822, 672] width 66 height 28
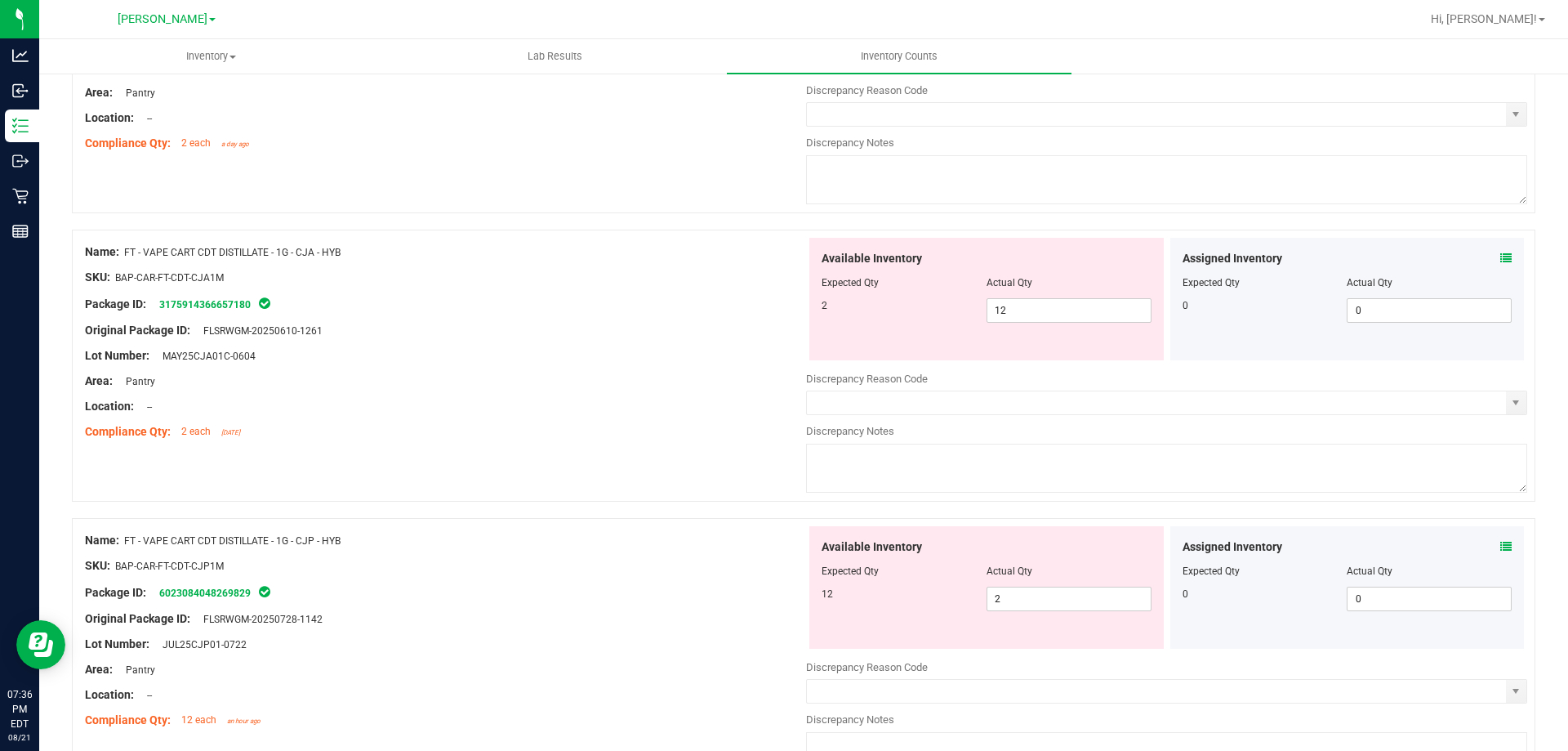
scroll to position [3457, 0]
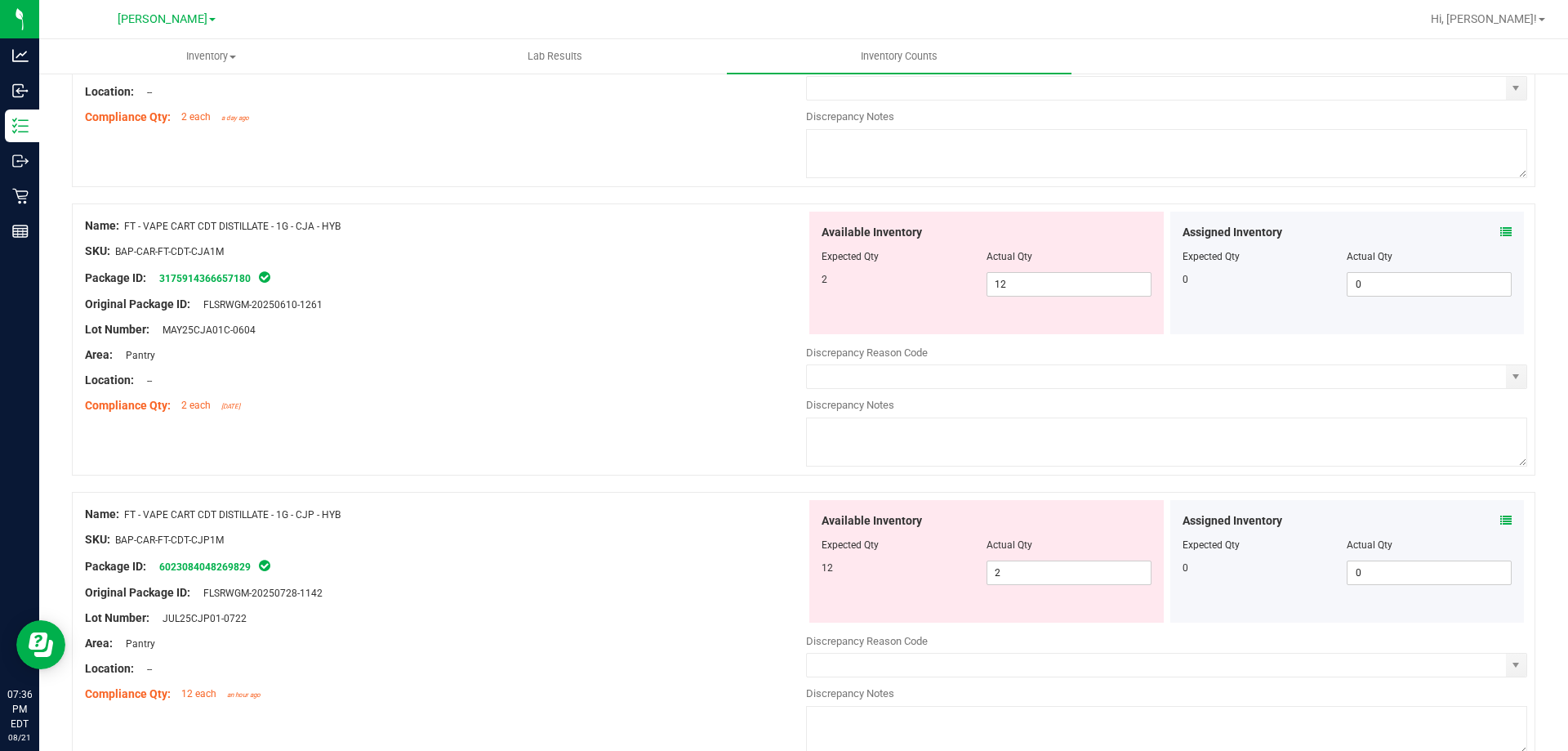
click at [1500, 237] on icon at bounding box center [1506, 233] width 12 height 12
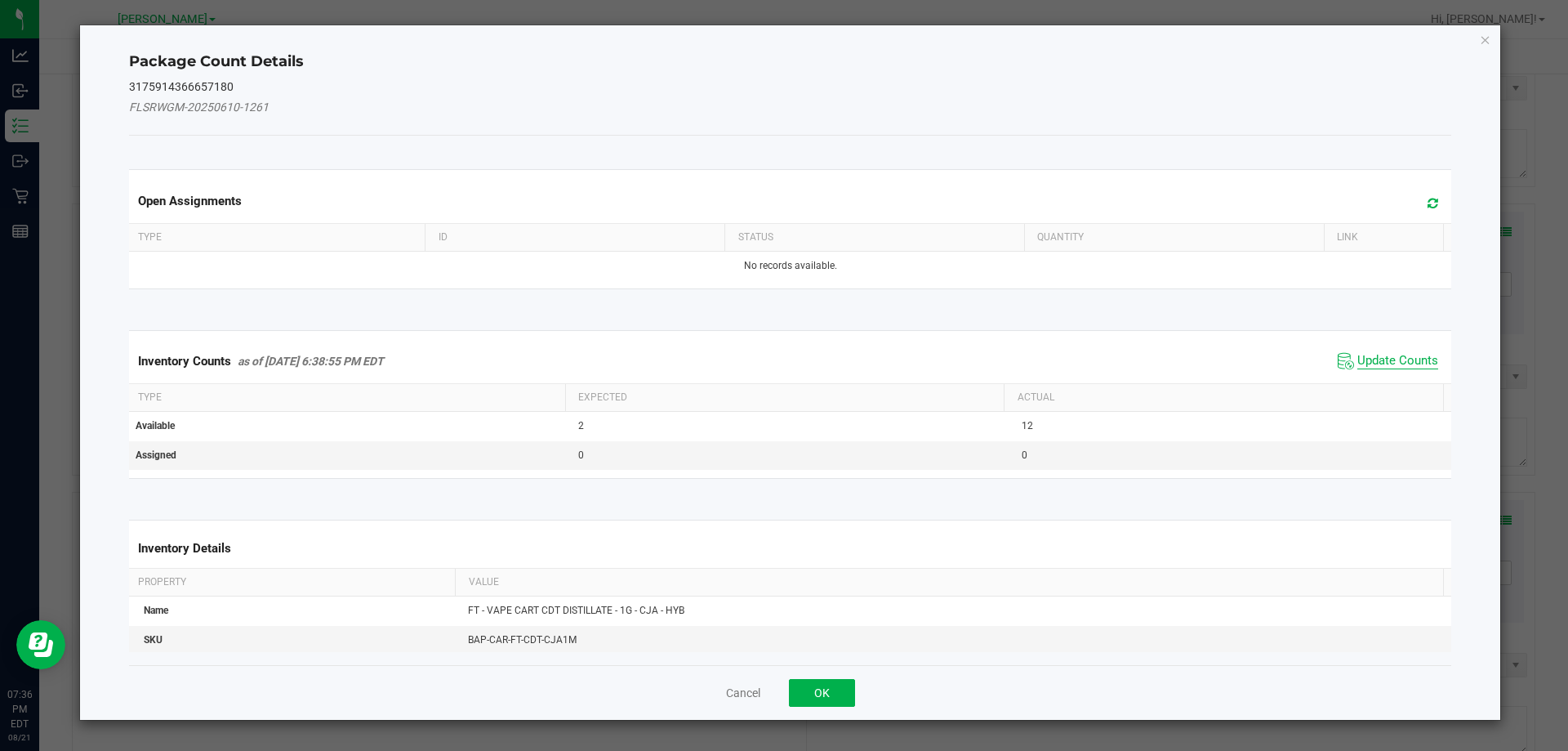
click at [1405, 359] on span "Update Counts" at bounding box center [1398, 360] width 81 height 16
click at [1400, 364] on span "Update Counts" at bounding box center [1398, 359] width 81 height 14
click at [1400, 382] on th "Actual" at bounding box center [1223, 396] width 440 height 28
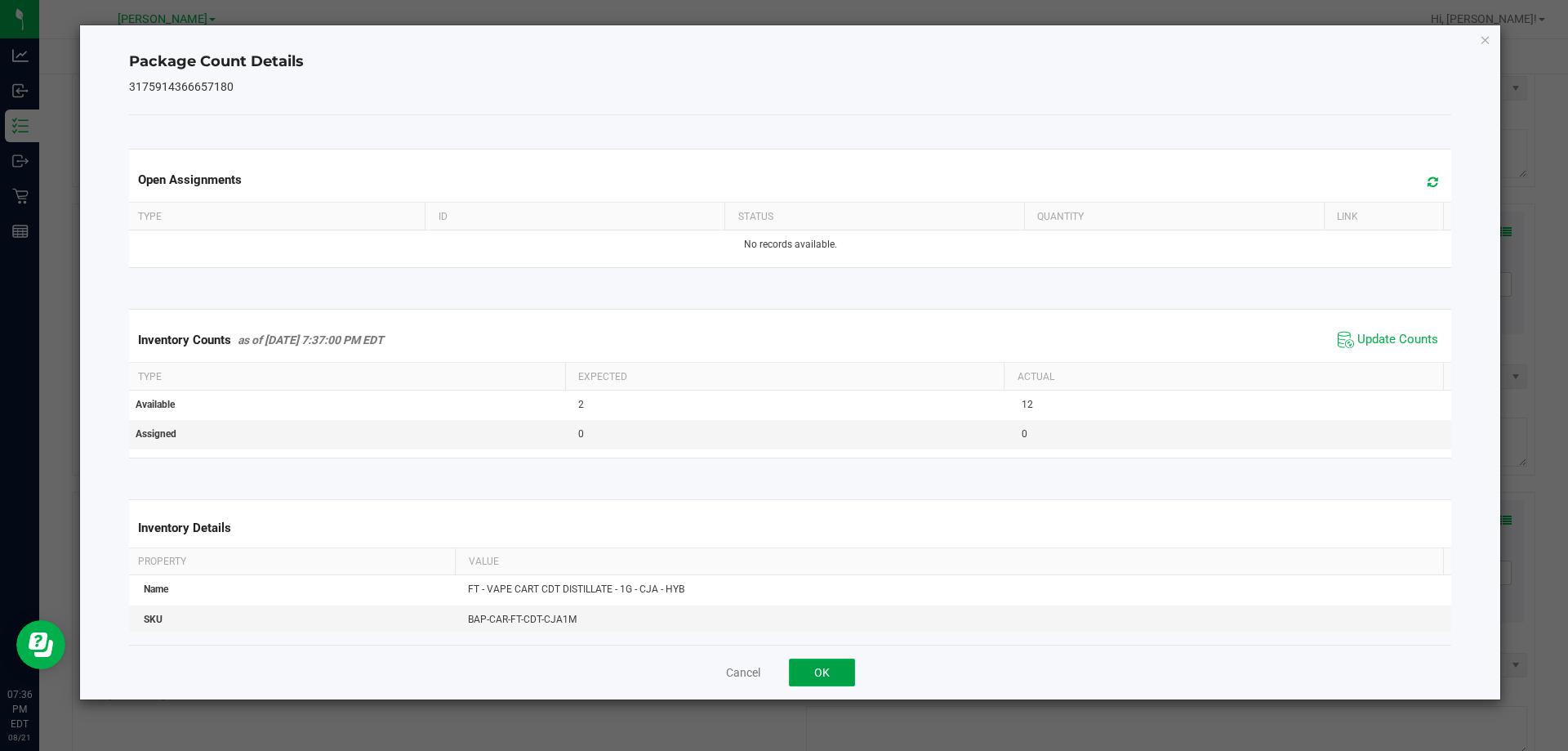
click at [814, 664] on button "OK" at bounding box center [822, 672] width 66 height 28
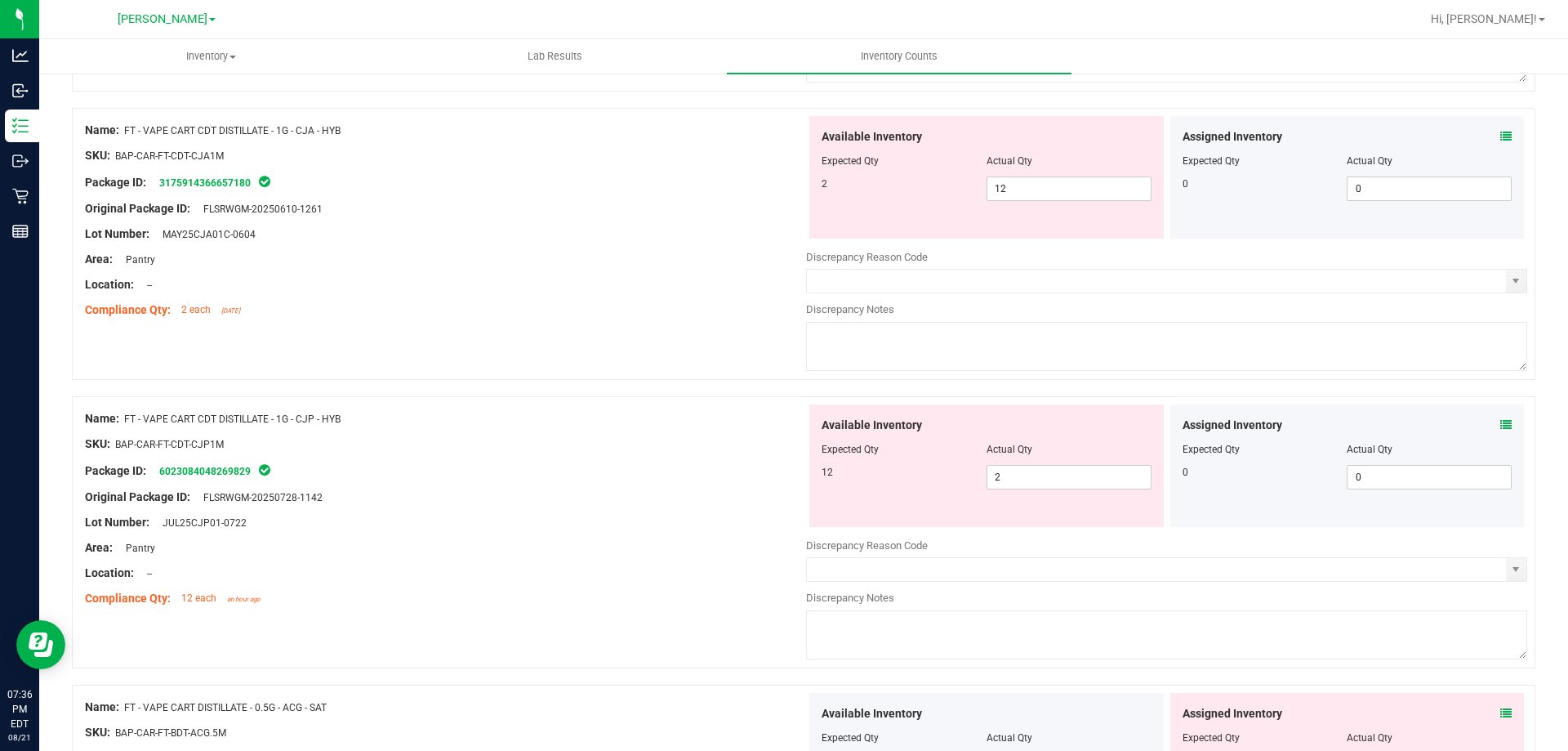
scroll to position [3647, 0]
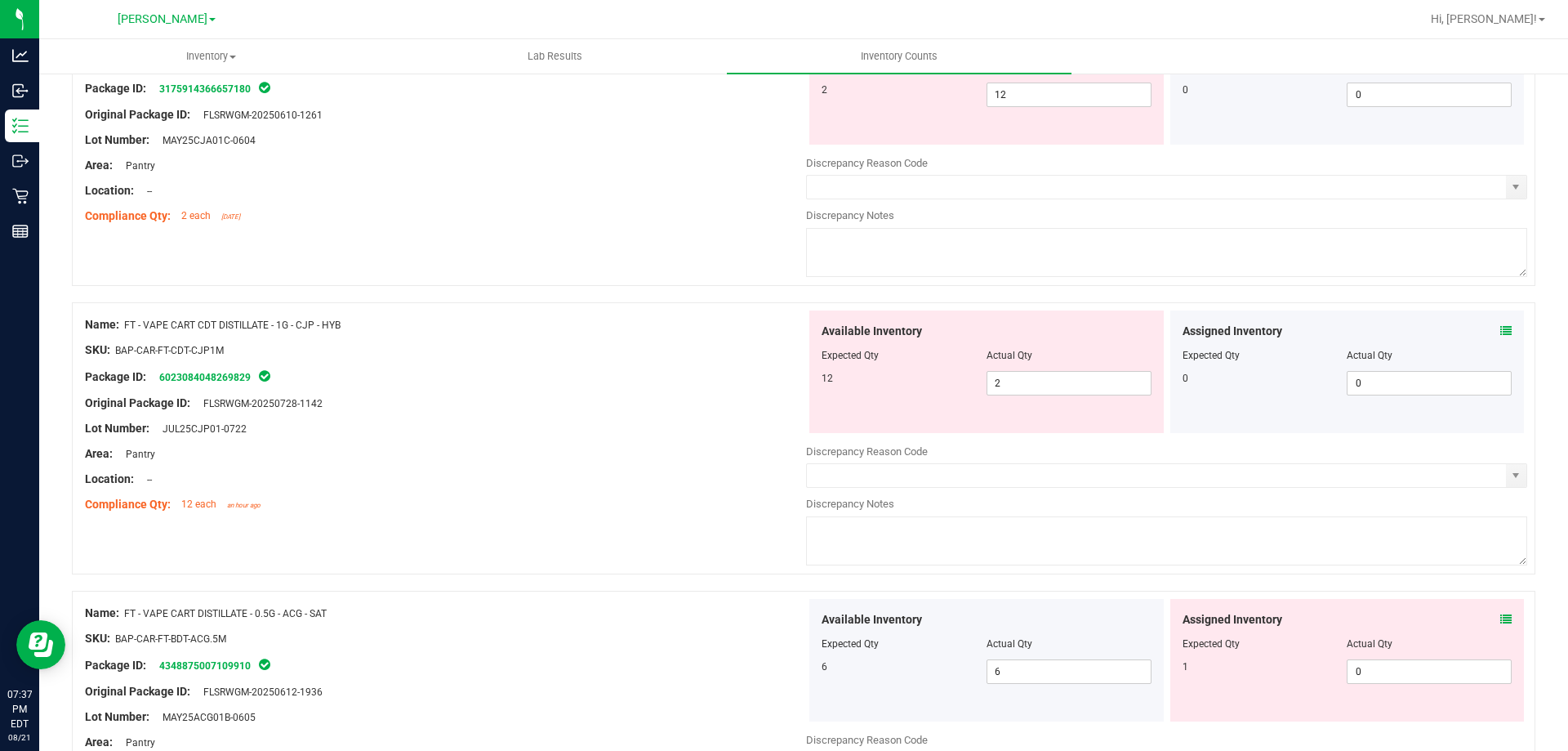
click at [1500, 331] on icon at bounding box center [1506, 332] width 12 height 12
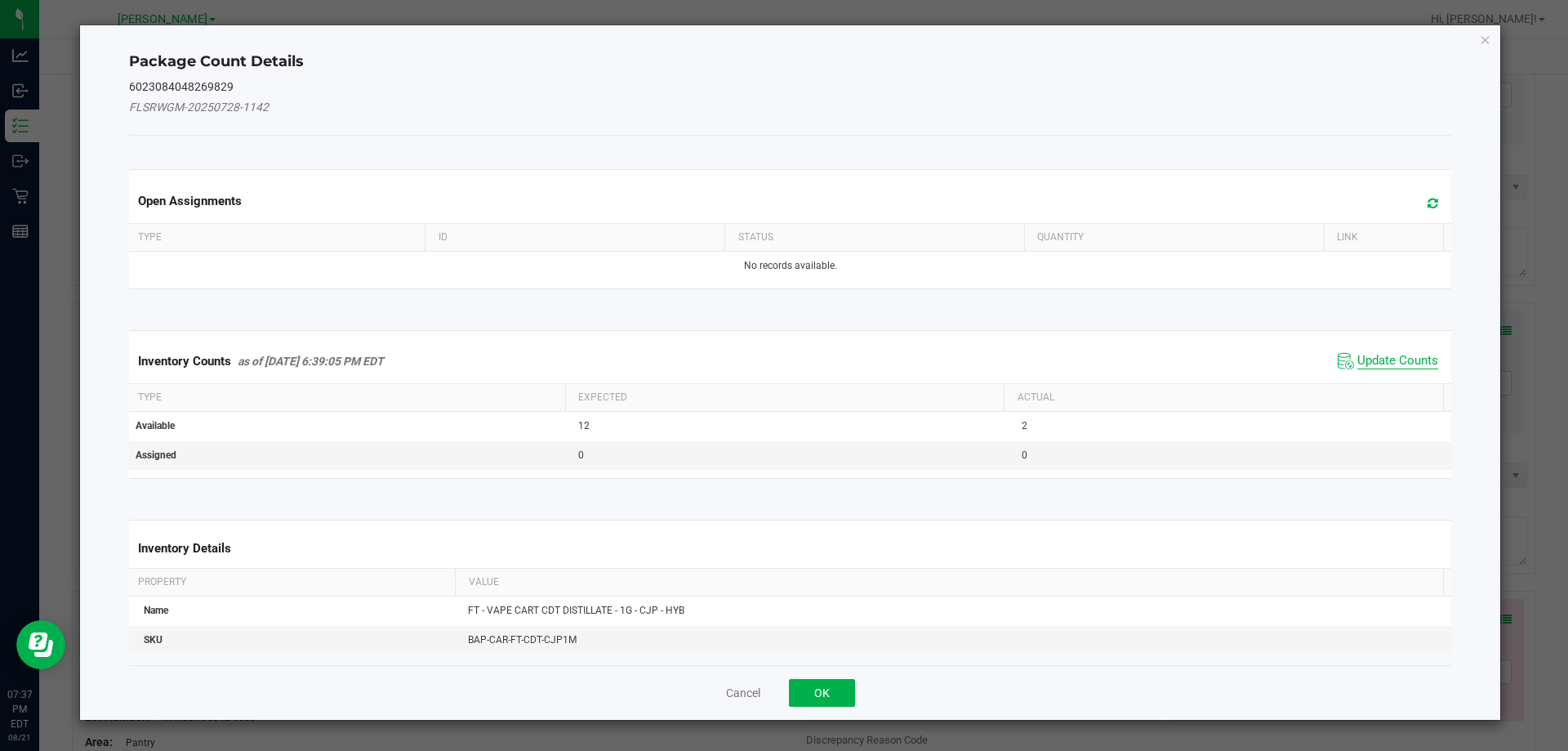
click at [1385, 360] on span "Update Counts" at bounding box center [1398, 360] width 81 height 16
click at [1377, 367] on span "Update Counts" at bounding box center [1398, 360] width 81 height 16
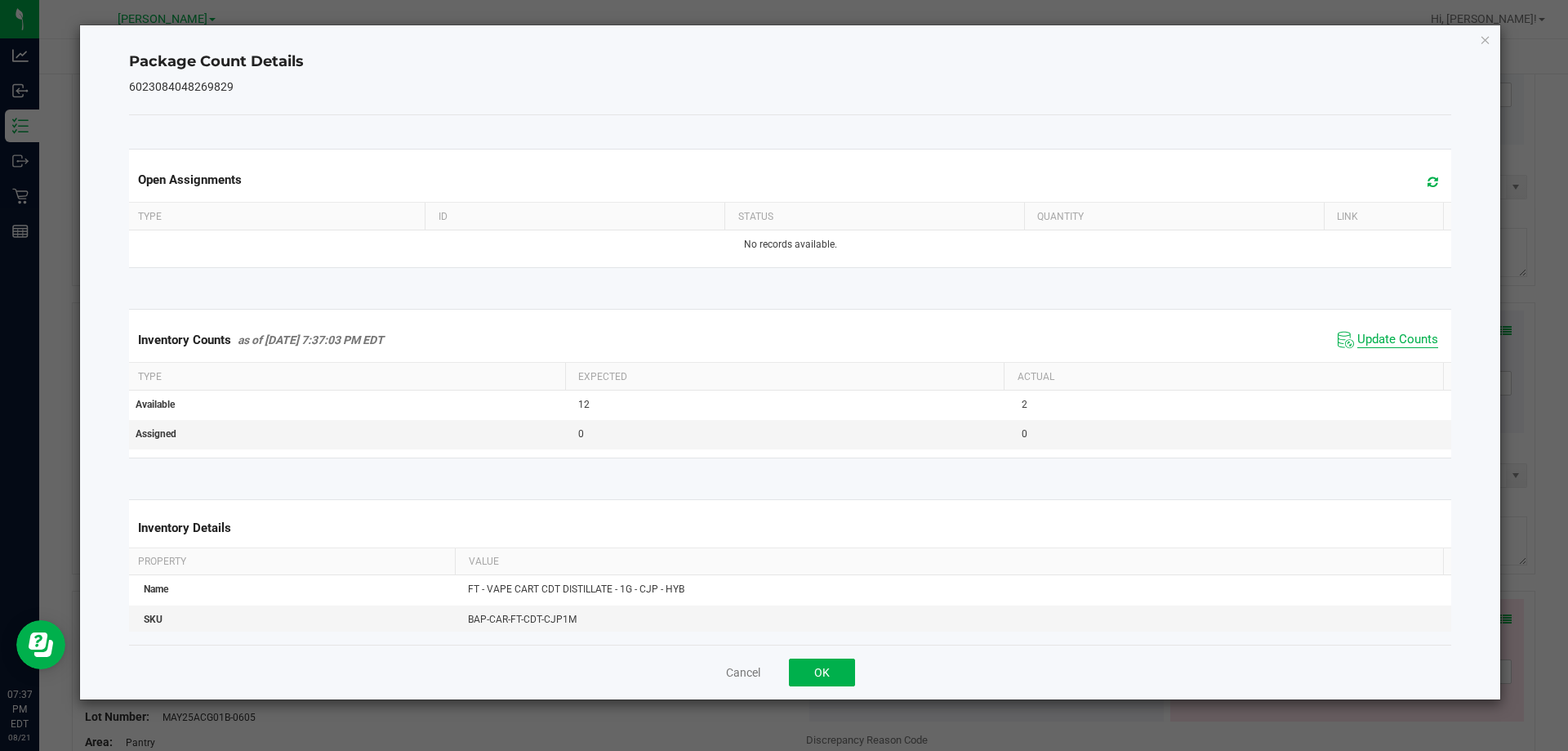
click at [1381, 369] on th "Actual" at bounding box center [1223, 376] width 440 height 28
click at [1385, 348] on span "Update Counts" at bounding box center [1398, 339] width 81 height 16
click at [852, 706] on ngb-modal-window "Package Count Details 6023084048269829 Open Assignments Type ID Status Quantity…" at bounding box center [790, 376] width 1581 height 751
click at [851, 667] on button "OK" at bounding box center [822, 672] width 66 height 28
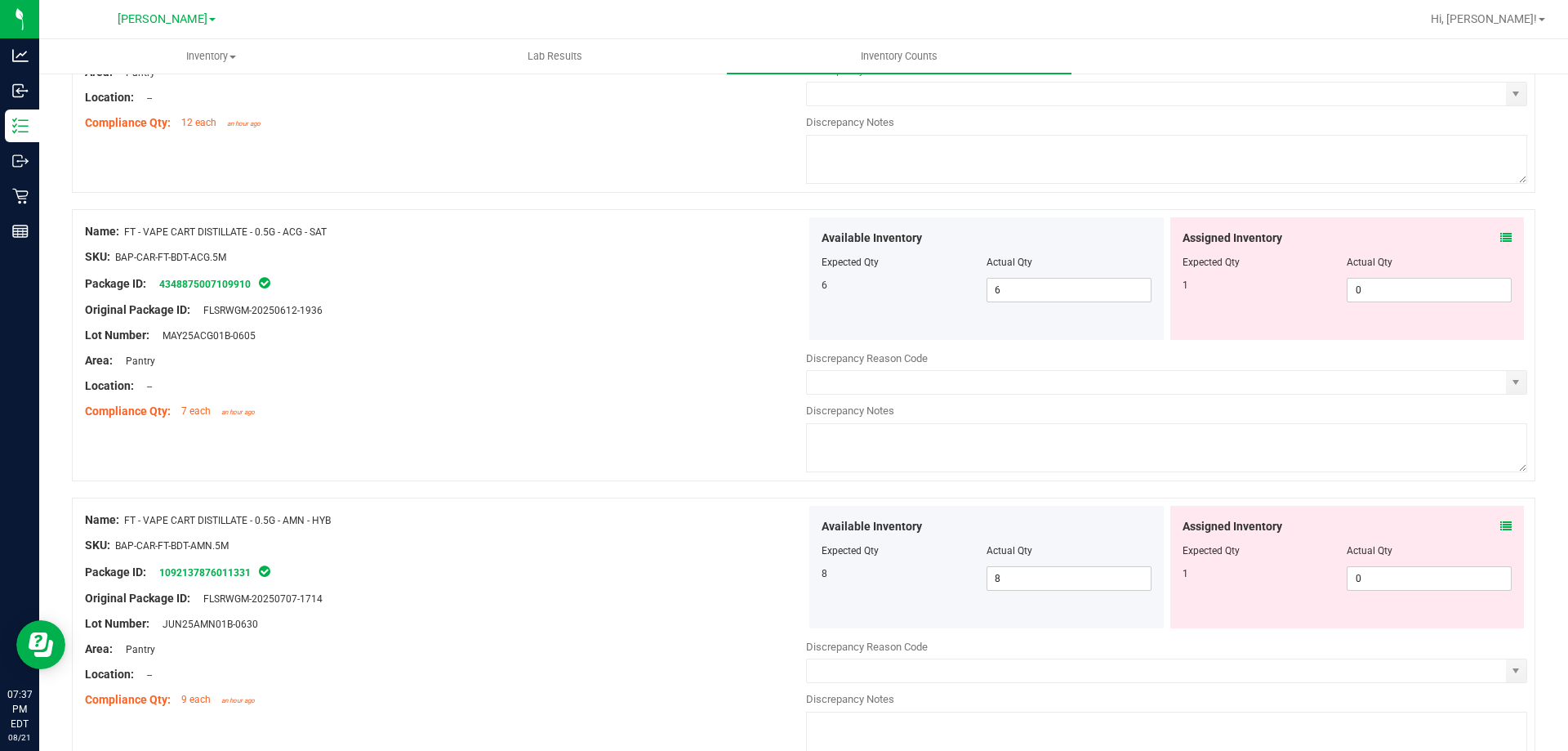
scroll to position [4027, 0]
click at [1500, 241] on icon at bounding box center [1506, 238] width 12 height 12
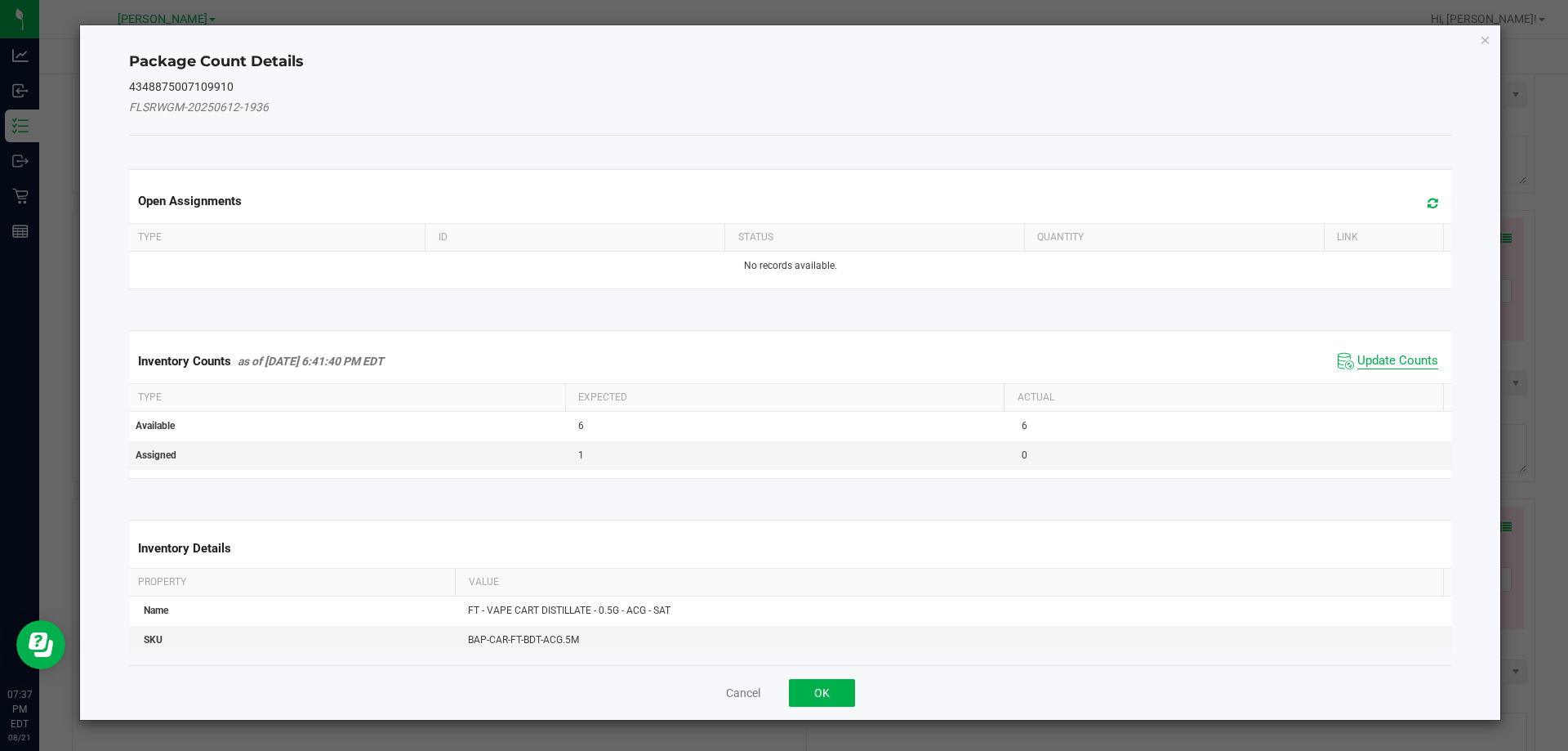
click at [1380, 365] on span "Update Counts" at bounding box center [1398, 360] width 81 height 16
click at [1377, 367] on span "Update Counts" at bounding box center [1398, 359] width 81 height 14
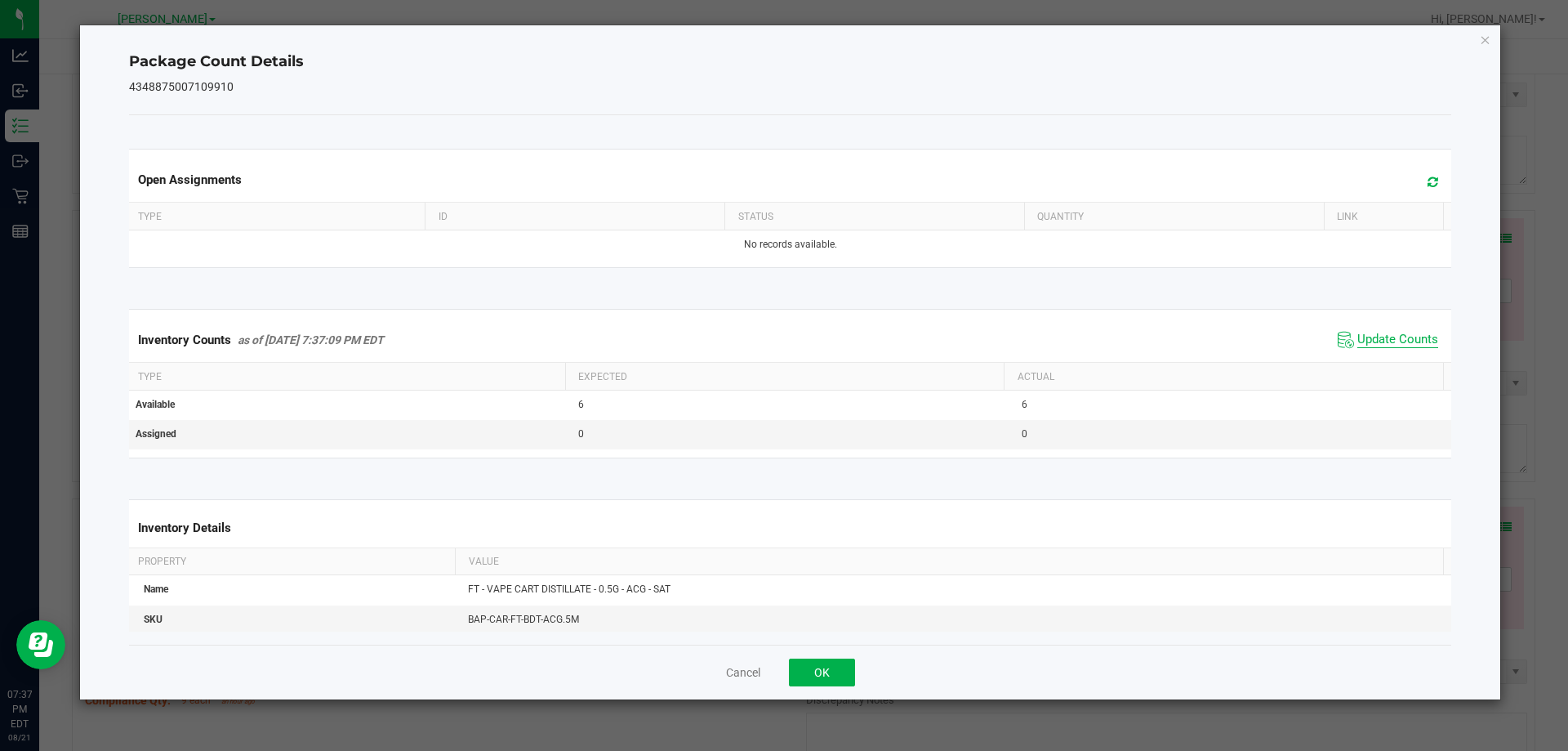
click at [1382, 363] on th "Actual" at bounding box center [1223, 376] width 440 height 28
click at [1380, 348] on span "Update Counts" at bounding box center [1398, 339] width 81 height 16
click at [1387, 347] on span "Update Counts" at bounding box center [1398, 338] width 81 height 14
click at [806, 682] on button "OK" at bounding box center [822, 672] width 66 height 28
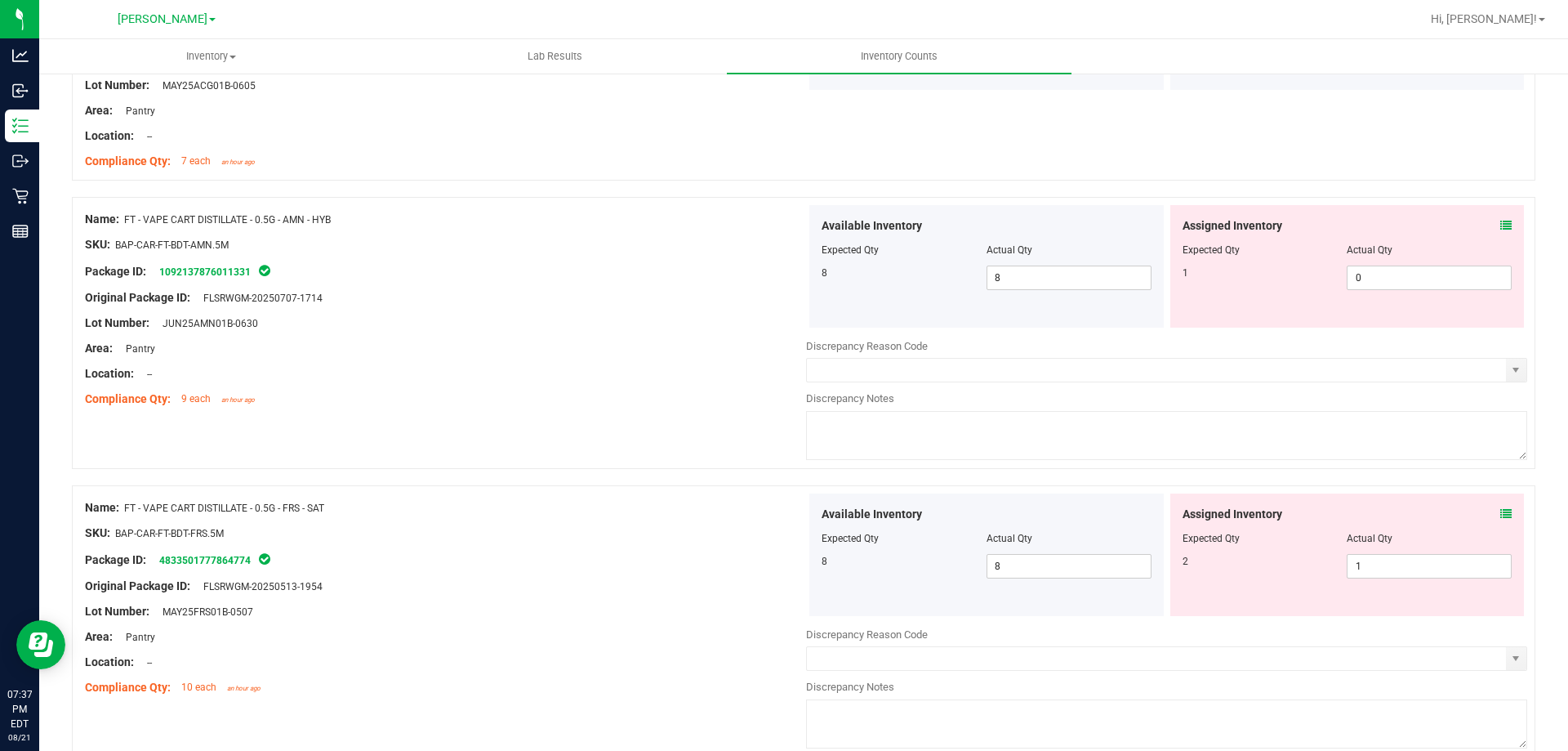
scroll to position [4278, 0]
click at [1500, 229] on icon at bounding box center [1506, 227] width 12 height 12
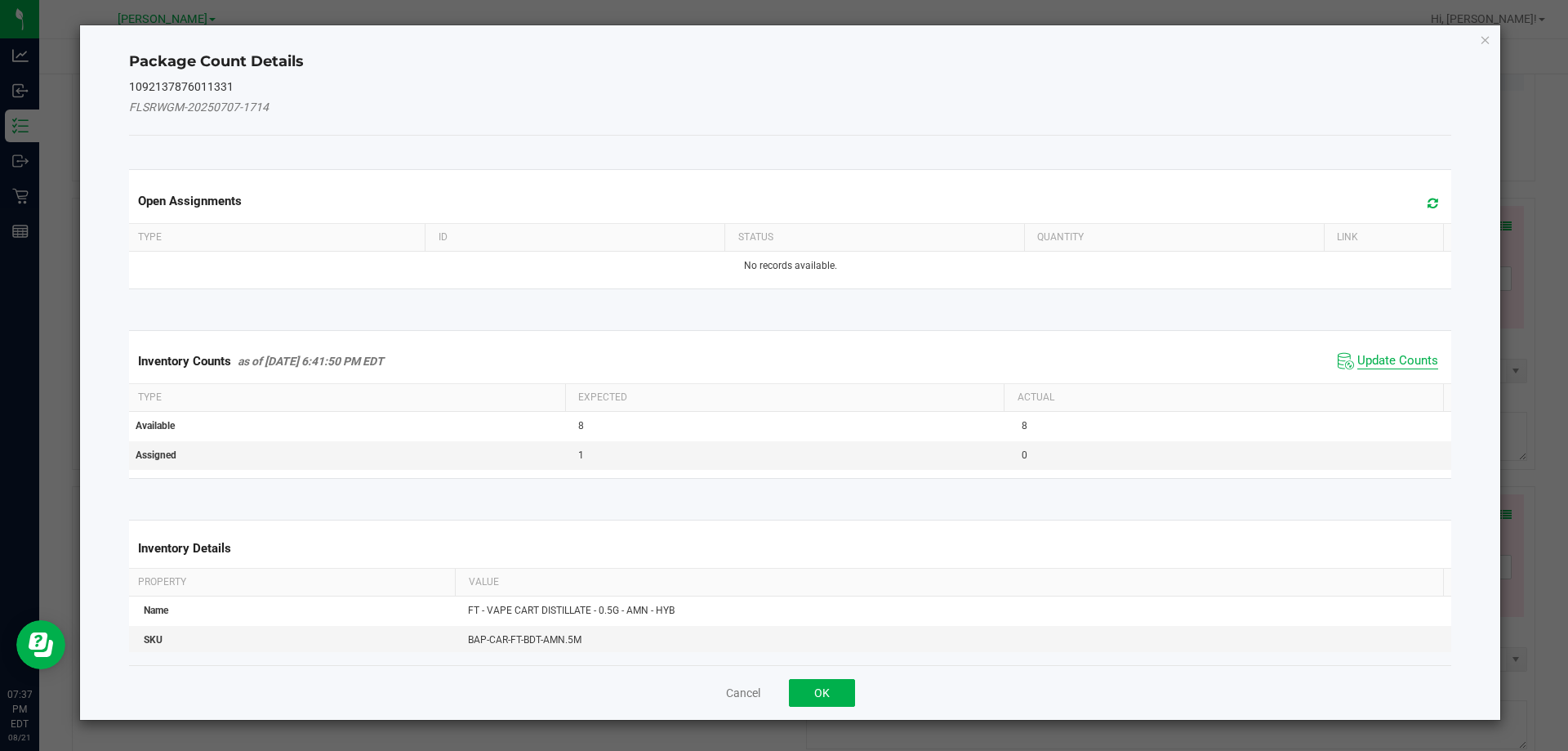
click at [1359, 363] on span "Update Counts" at bounding box center [1398, 360] width 81 height 16
click at [1370, 367] on span "Update Counts" at bounding box center [1398, 359] width 81 height 14
click at [1380, 353] on span "Update Counts" at bounding box center [1398, 359] width 81 height 14
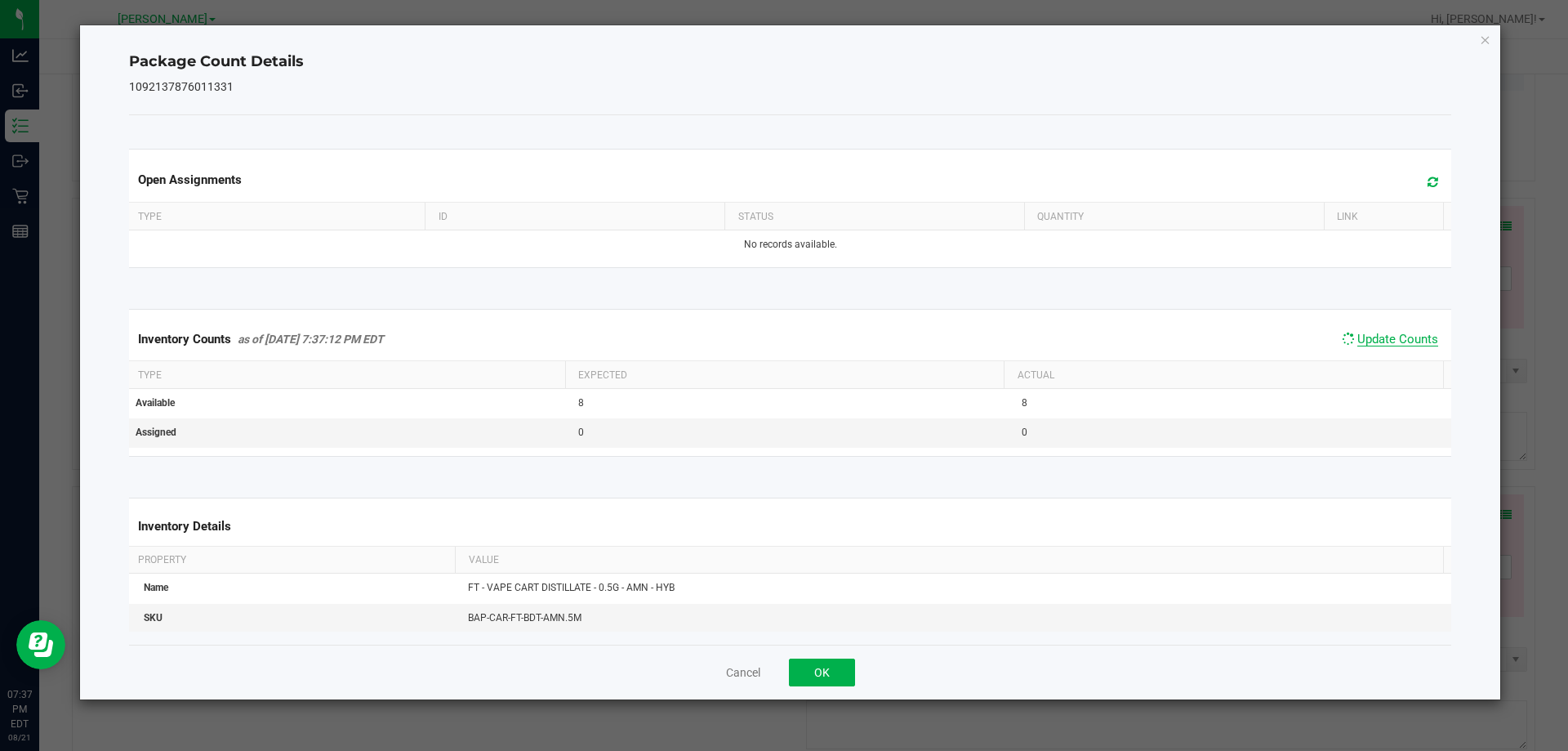
click at [1388, 347] on span "Update Counts" at bounding box center [1398, 338] width 81 height 14
click at [832, 664] on button "OK" at bounding box center [822, 672] width 66 height 28
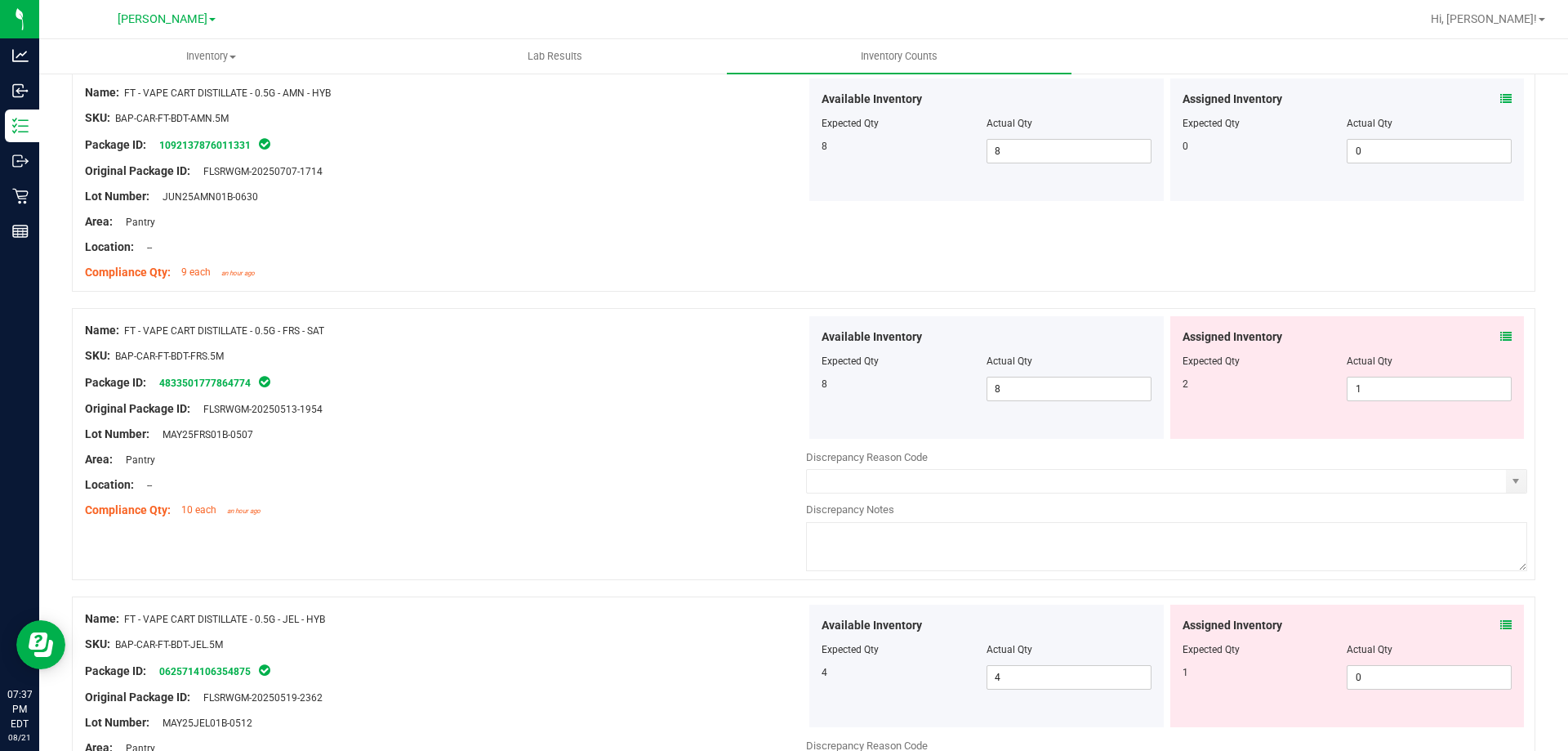
scroll to position [4442, 0]
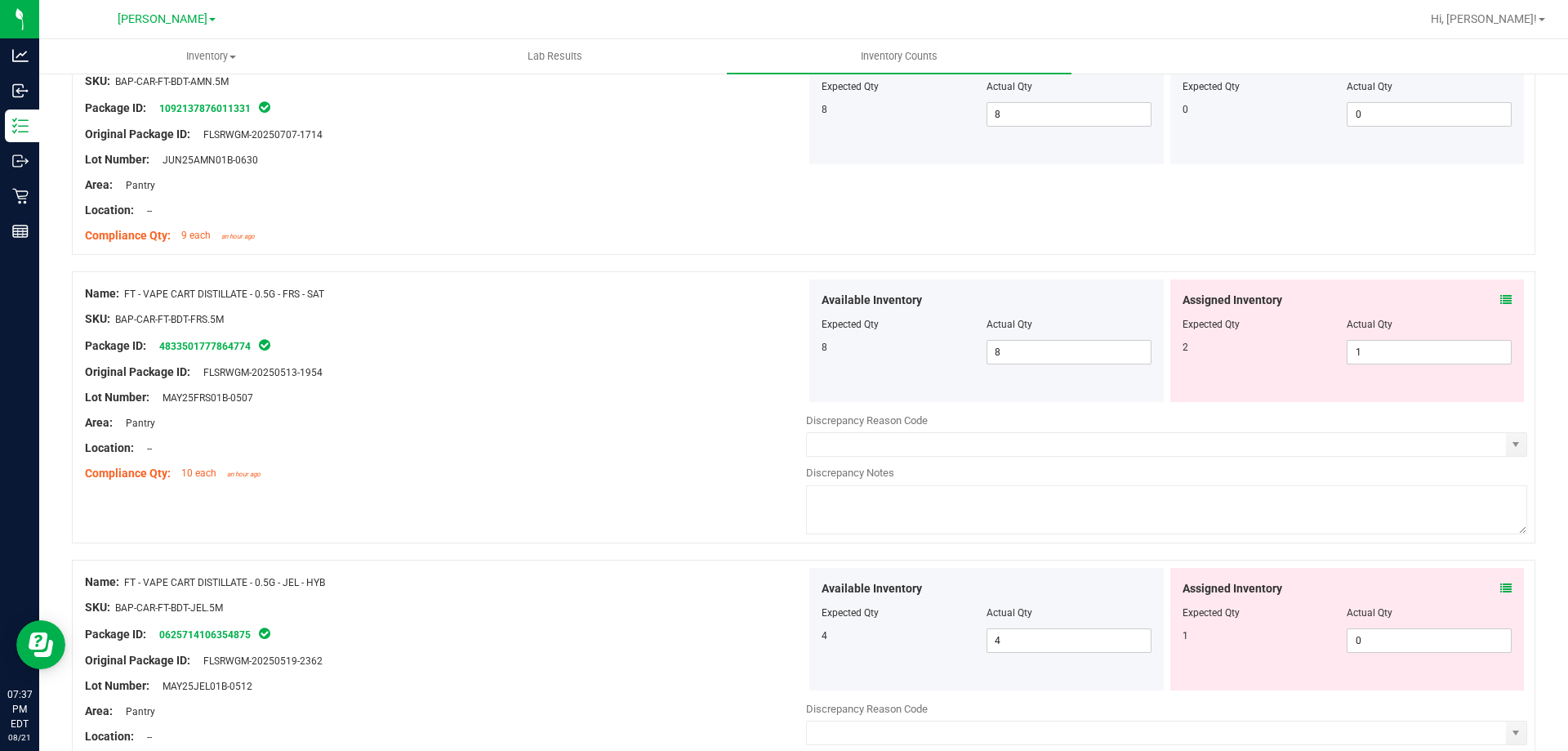
click at [1500, 307] on span at bounding box center [1506, 300] width 12 height 17
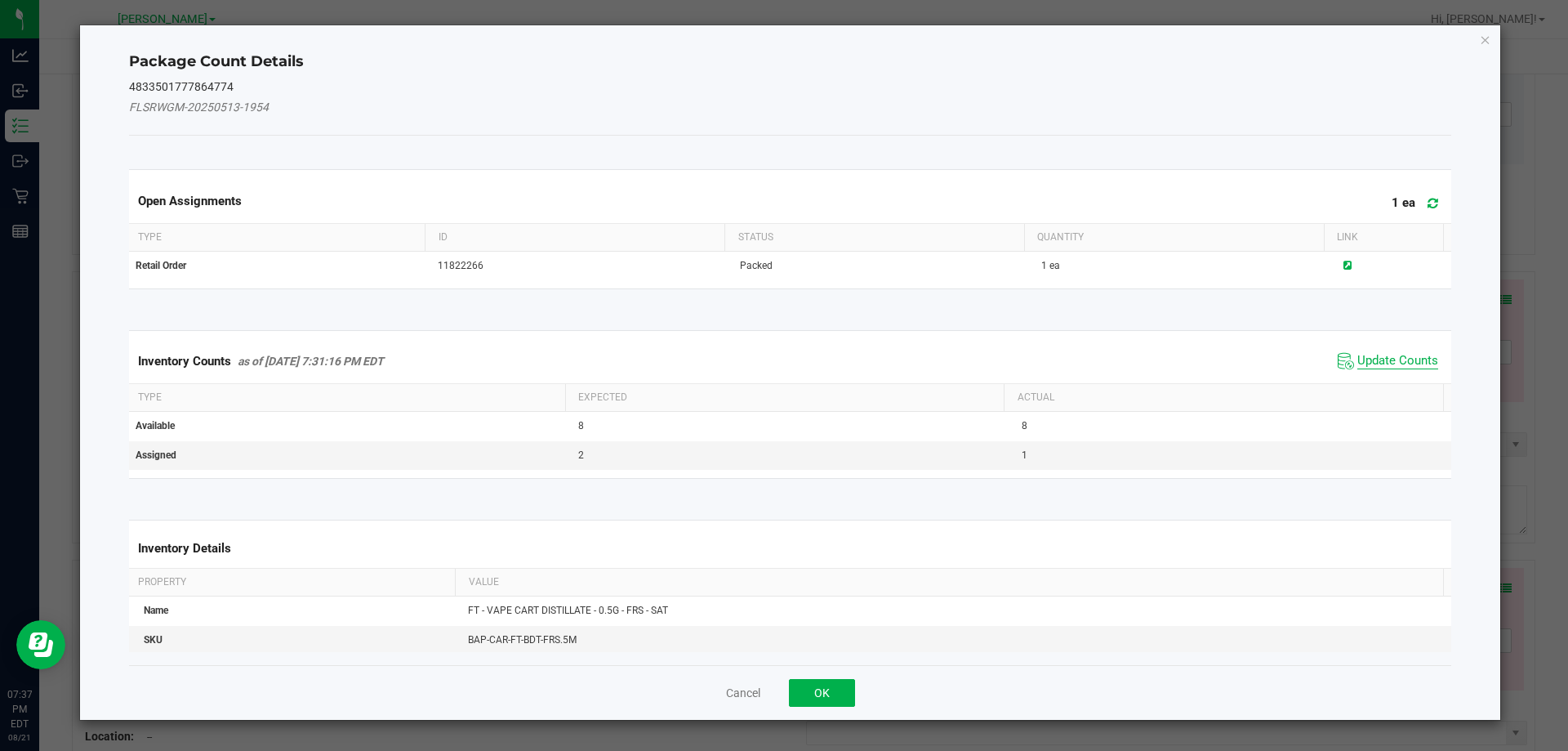
click at [1382, 356] on span "Update Counts" at bounding box center [1398, 360] width 81 height 16
click at [1382, 382] on th "Actual" at bounding box center [1223, 396] width 440 height 28
click at [1384, 353] on span "Update Counts" at bounding box center [1398, 359] width 81 height 14
click at [1380, 353] on span "Update Counts" at bounding box center [1398, 359] width 81 height 14
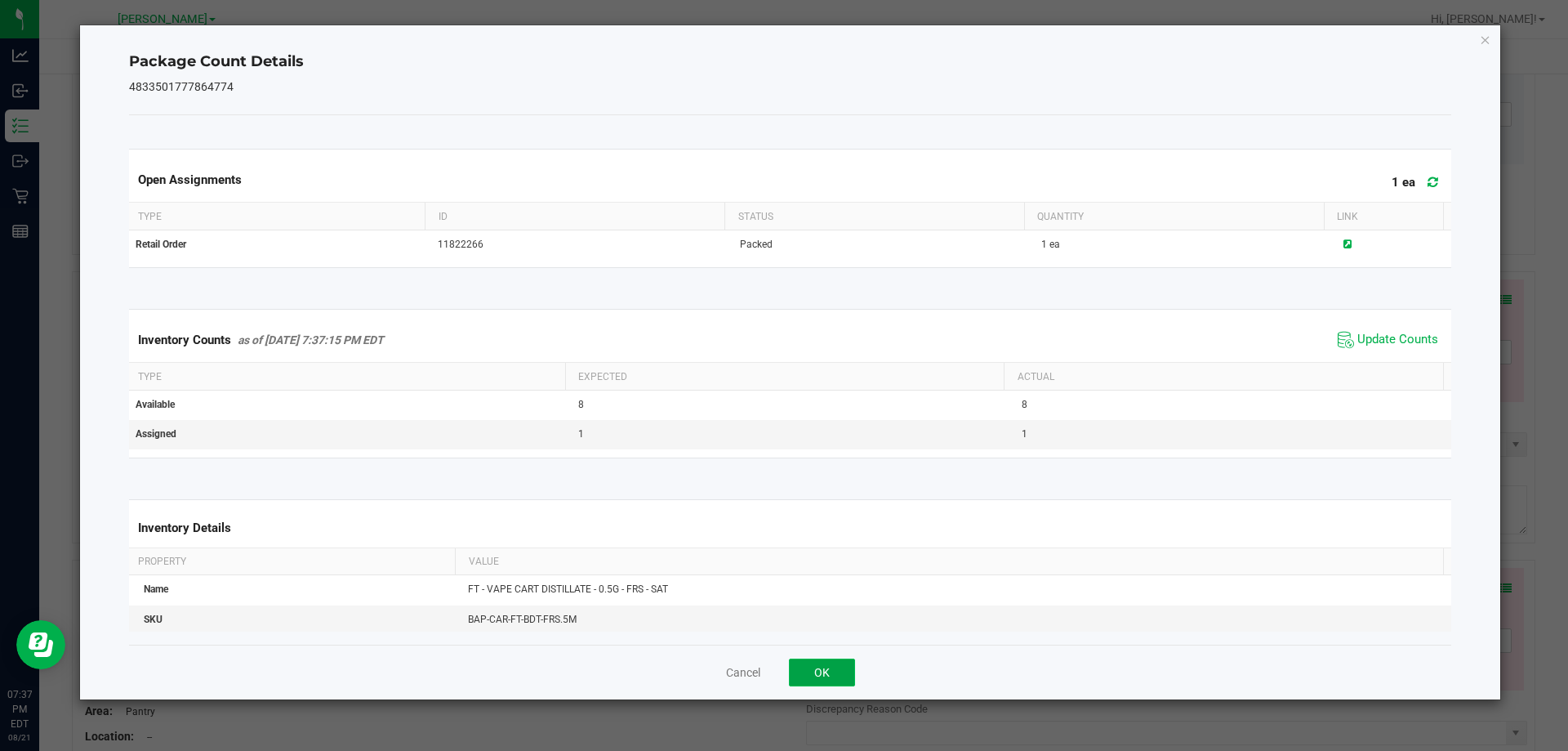
click at [820, 680] on button "OK" at bounding box center [822, 672] width 66 height 28
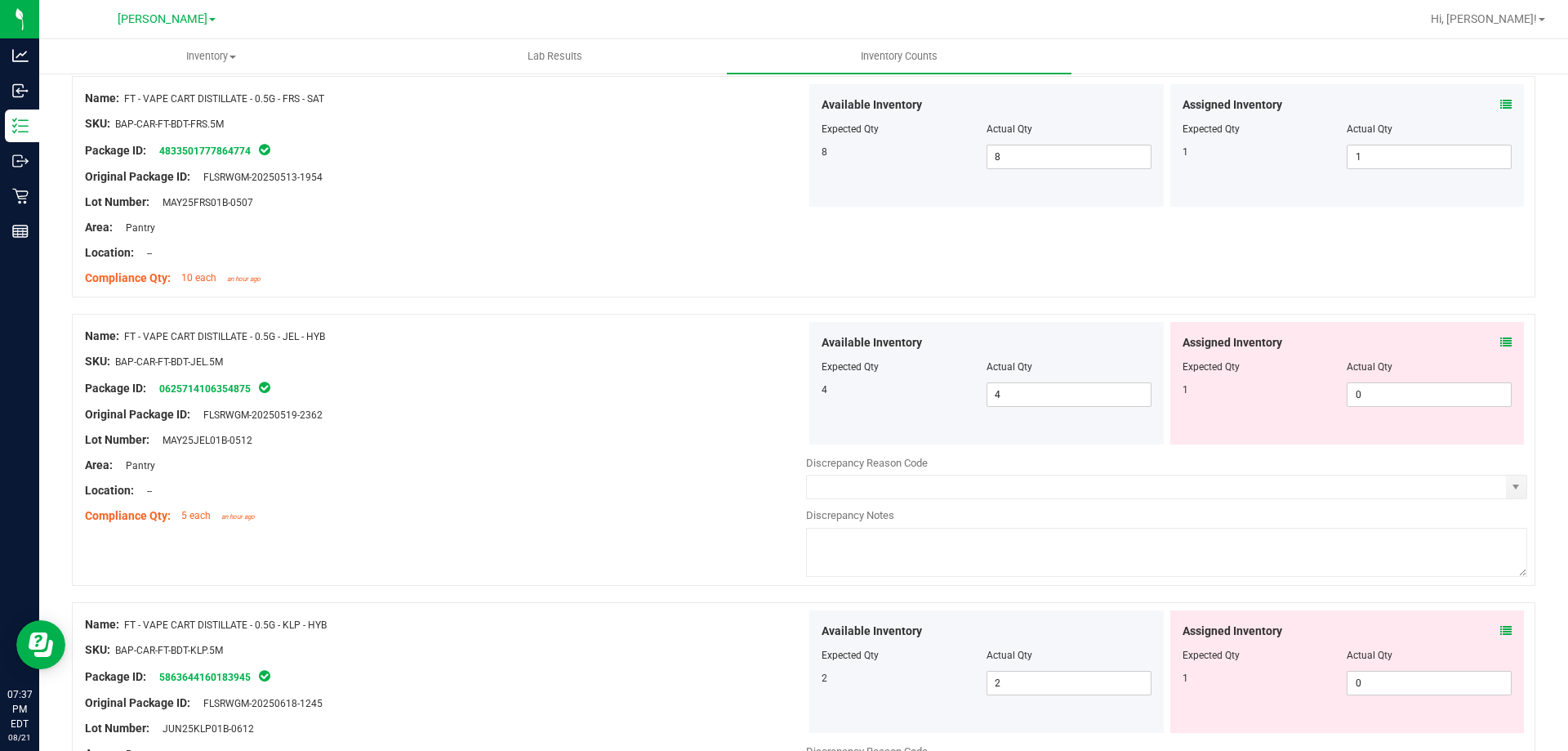
scroll to position [4722, 0]
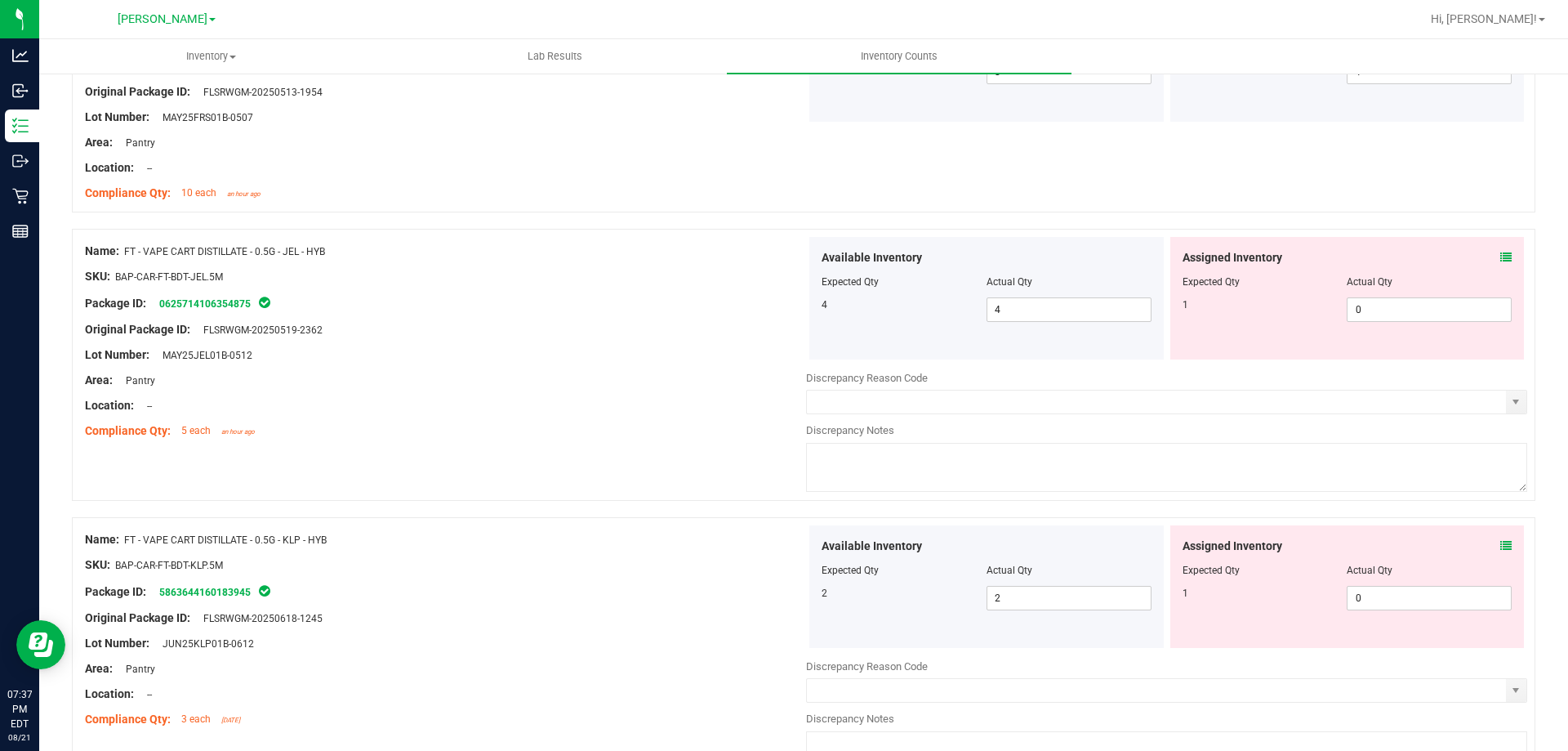
click at [1500, 256] on icon at bounding box center [1506, 258] width 12 height 12
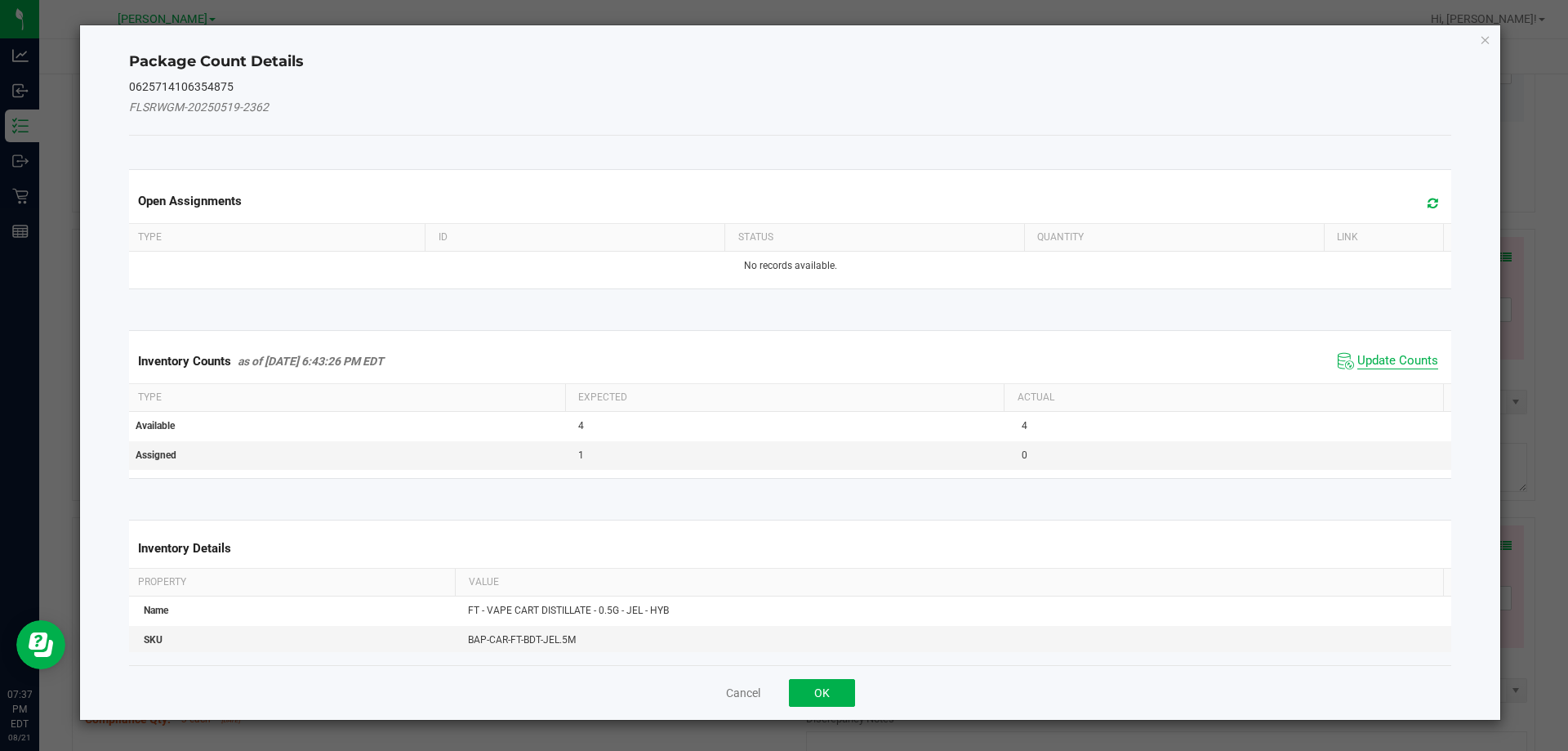
click at [1396, 354] on span "Update Counts" at bounding box center [1398, 360] width 81 height 16
click at [1379, 367] on span "Update Counts" at bounding box center [1398, 360] width 81 height 16
click at [1402, 353] on span "Update Counts" at bounding box center [1398, 359] width 81 height 14
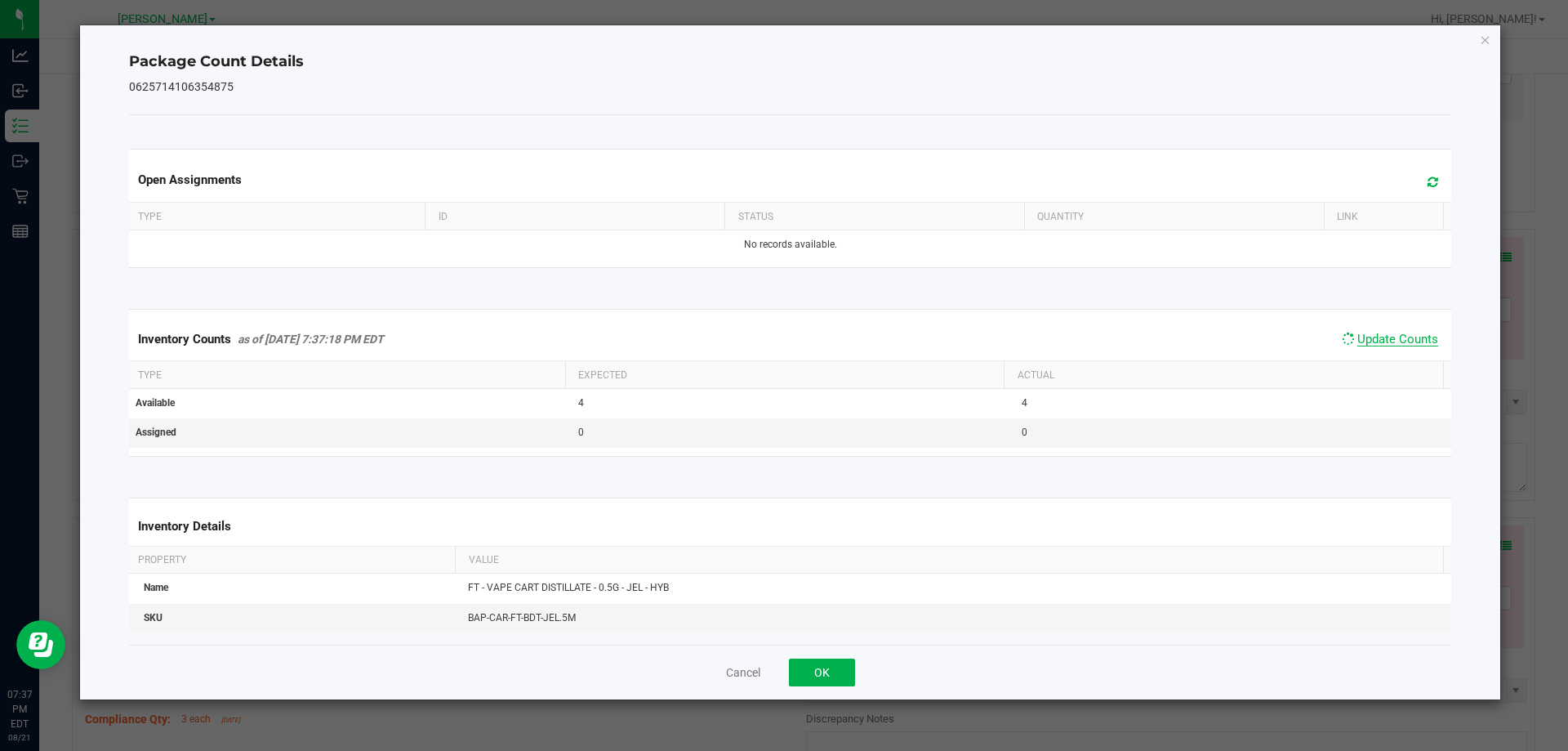
scroll to position [0, 12]
click at [824, 672] on button "OK" at bounding box center [822, 672] width 66 height 28
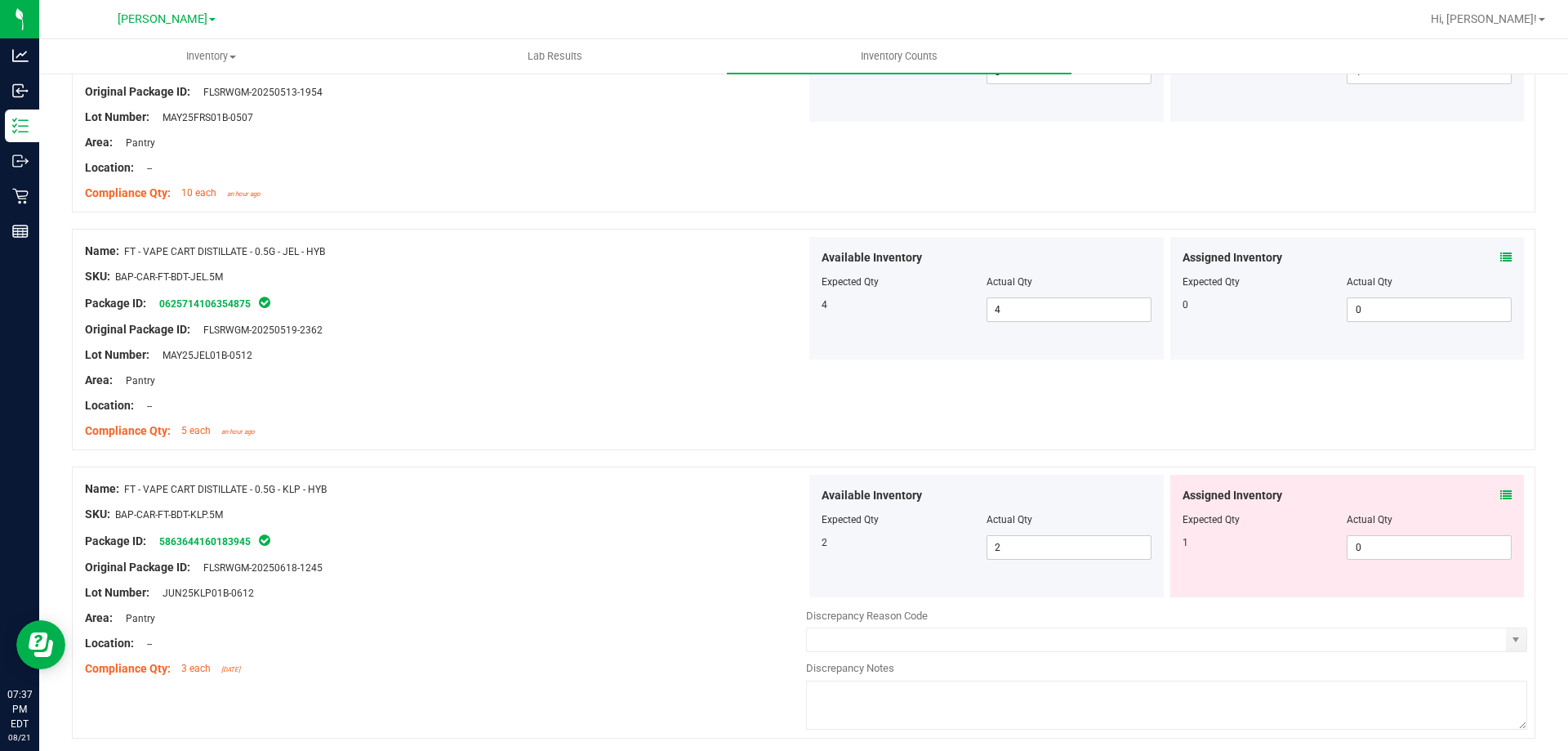
click at [1500, 495] on icon at bounding box center [1506, 496] width 12 height 12
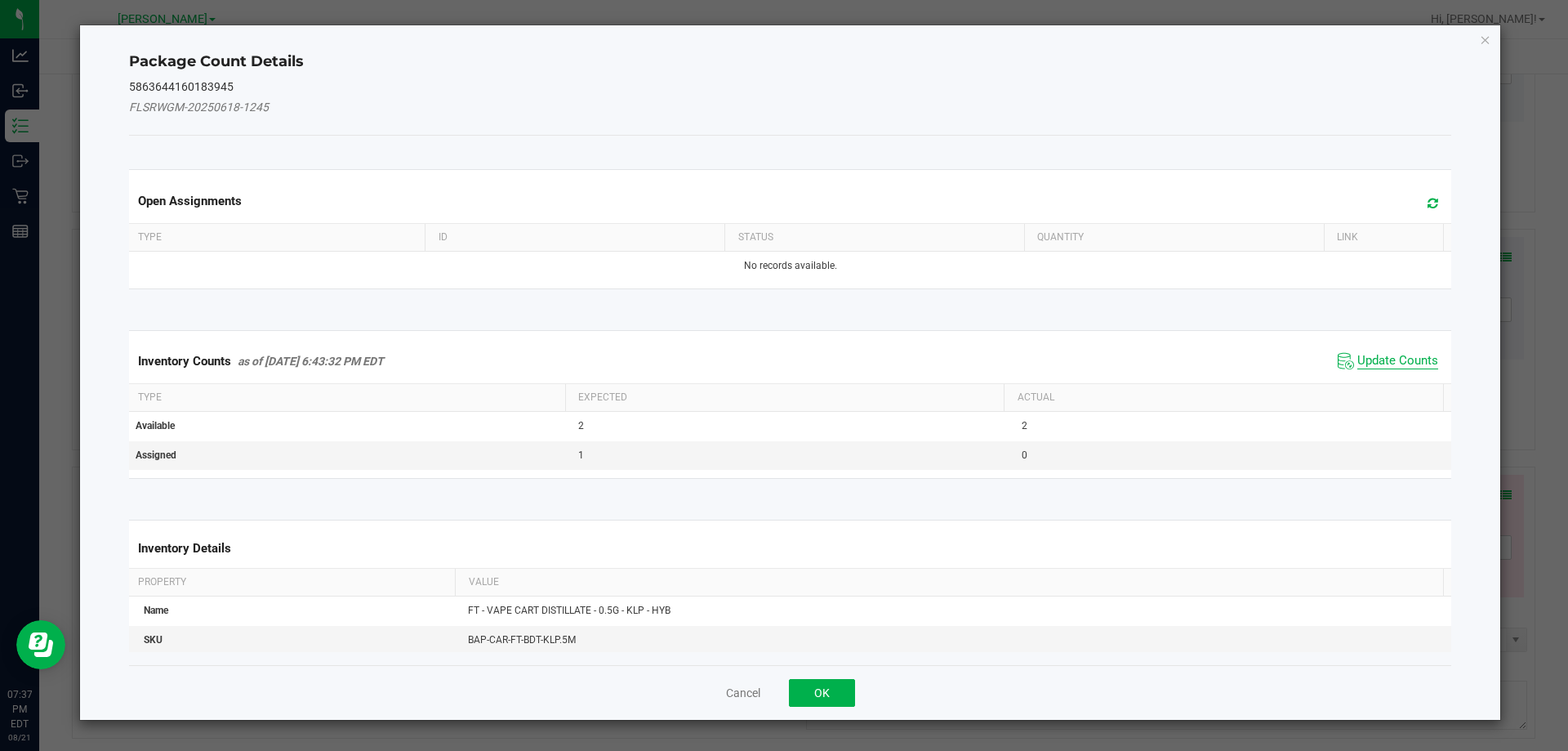
click at [1383, 358] on span "Update Counts" at bounding box center [1398, 360] width 81 height 16
click at [1372, 367] on span "Update Counts" at bounding box center [1398, 360] width 81 height 16
click at [1387, 353] on span "Update Counts" at bounding box center [1398, 359] width 81 height 14
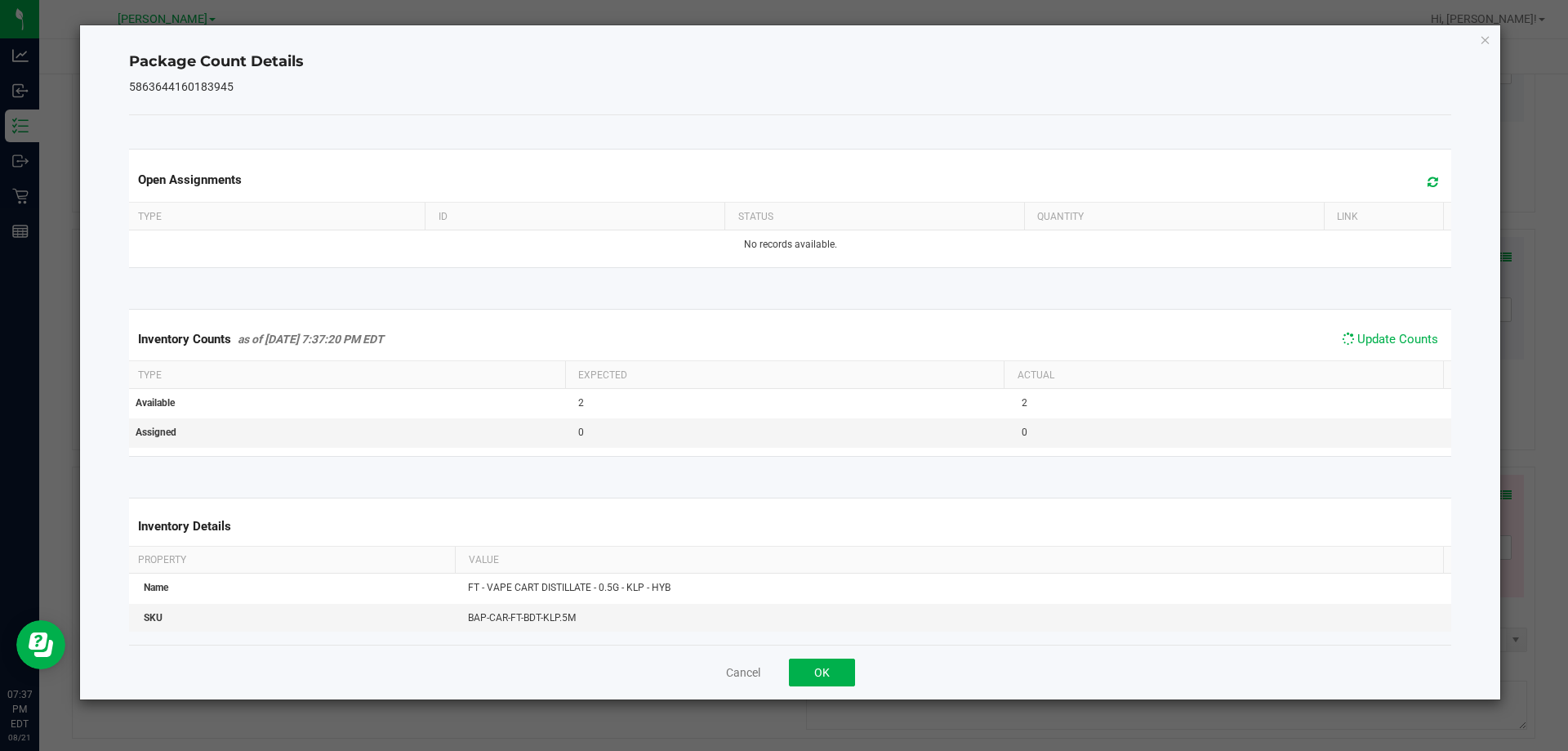
click at [1390, 367] on th "Actual" at bounding box center [1223, 375] width 440 height 28
click at [844, 681] on button "OK" at bounding box center [822, 672] width 66 height 28
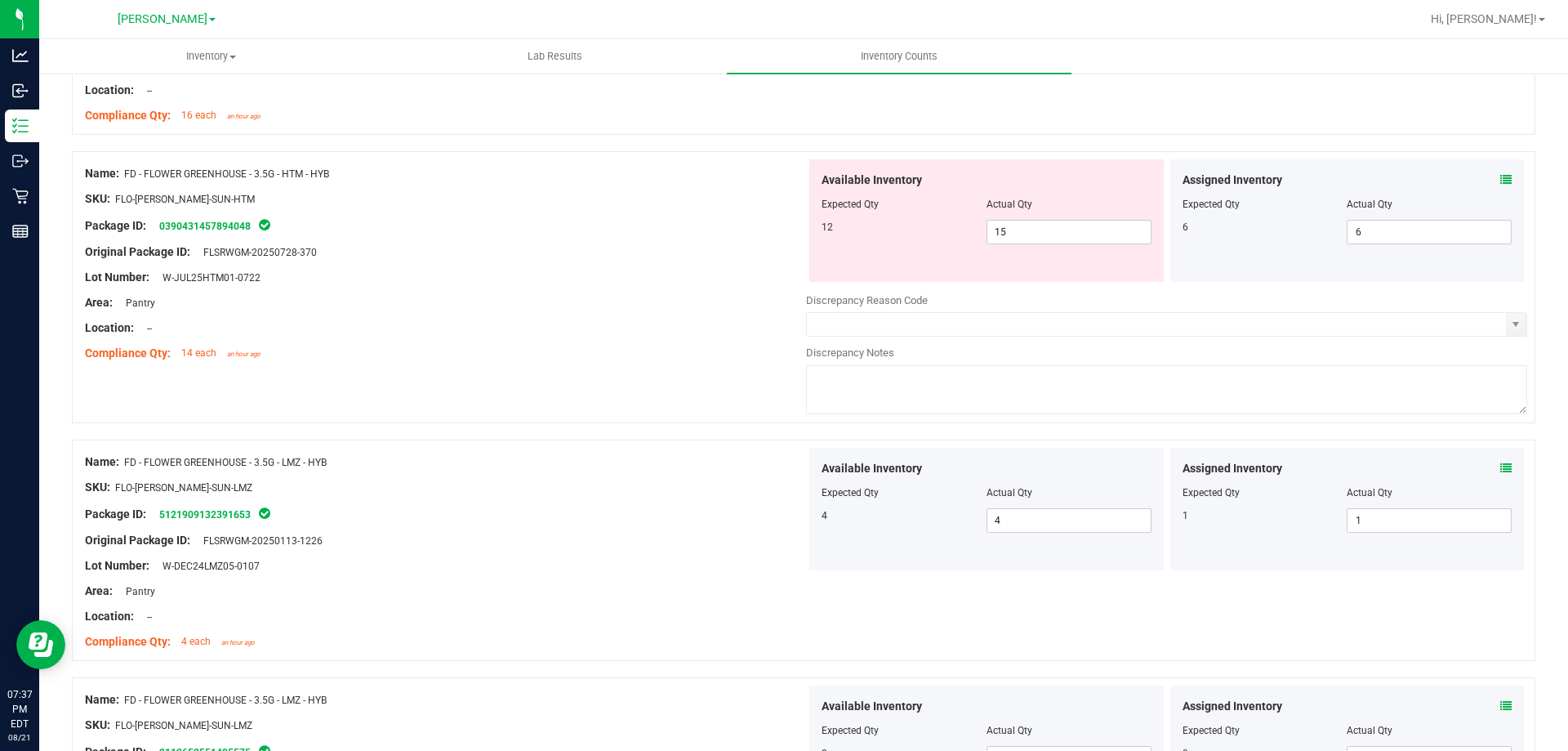
scroll to position [0, 0]
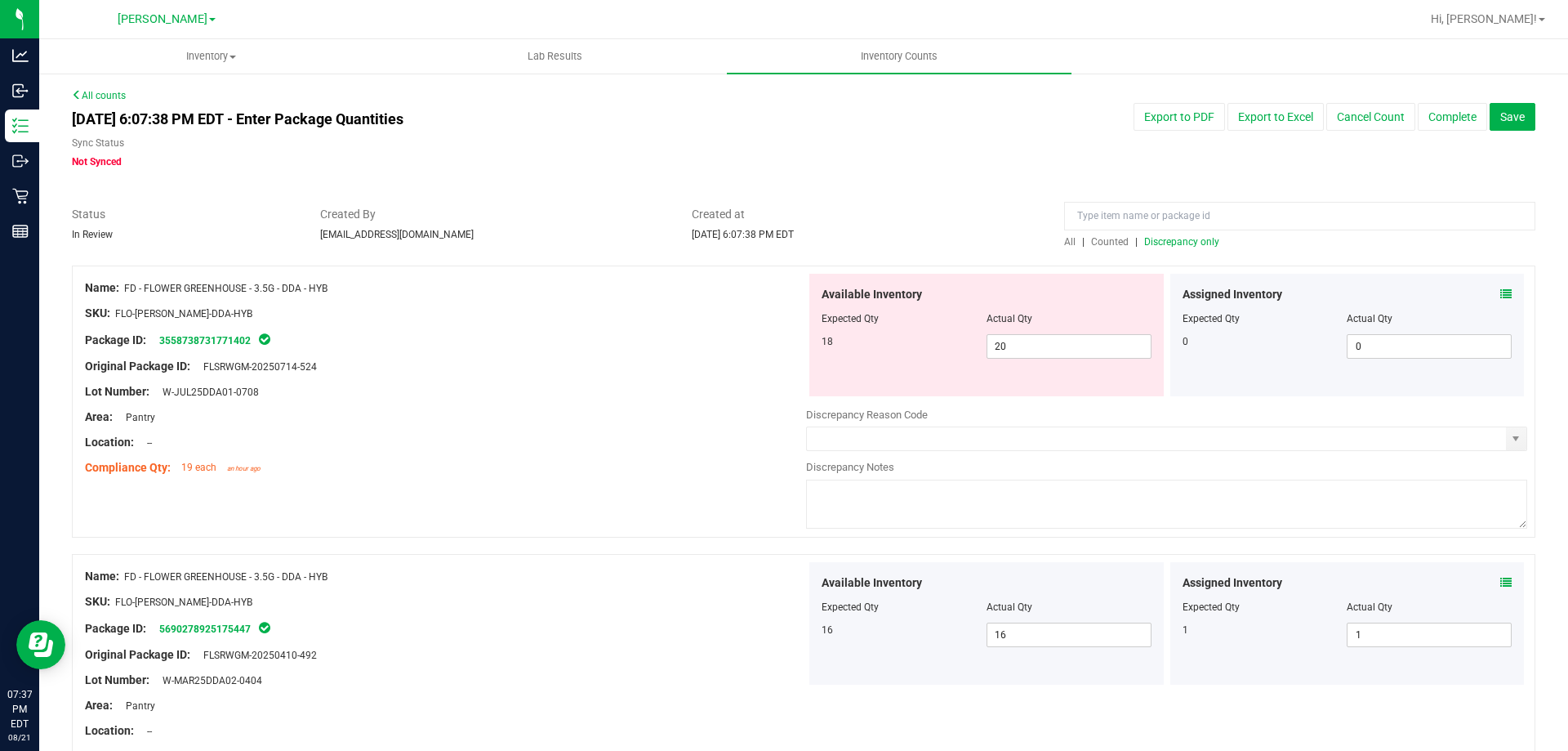
click at [1190, 237] on span "Discrepancy only" at bounding box center [1182, 242] width 75 height 12
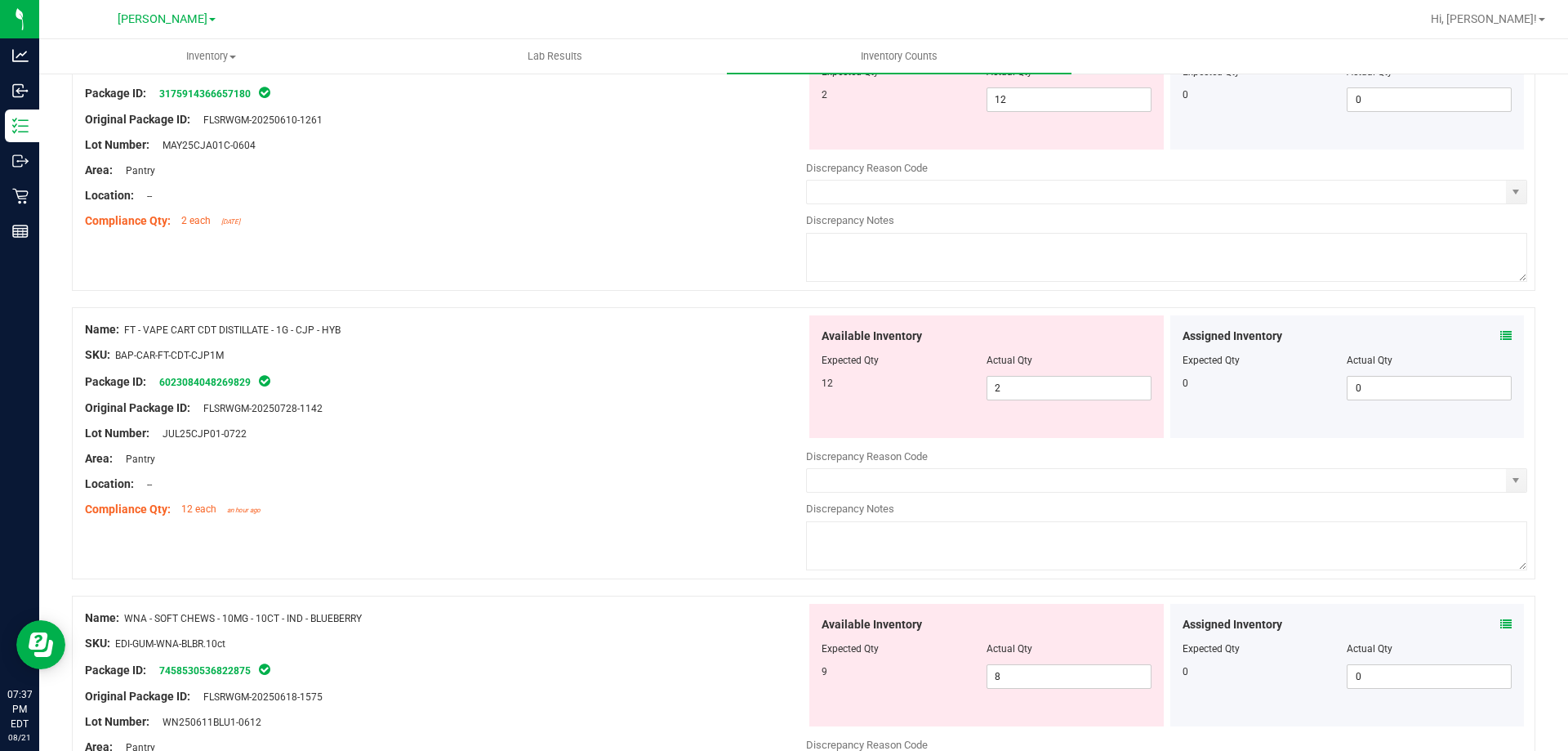
scroll to position [2166, 0]
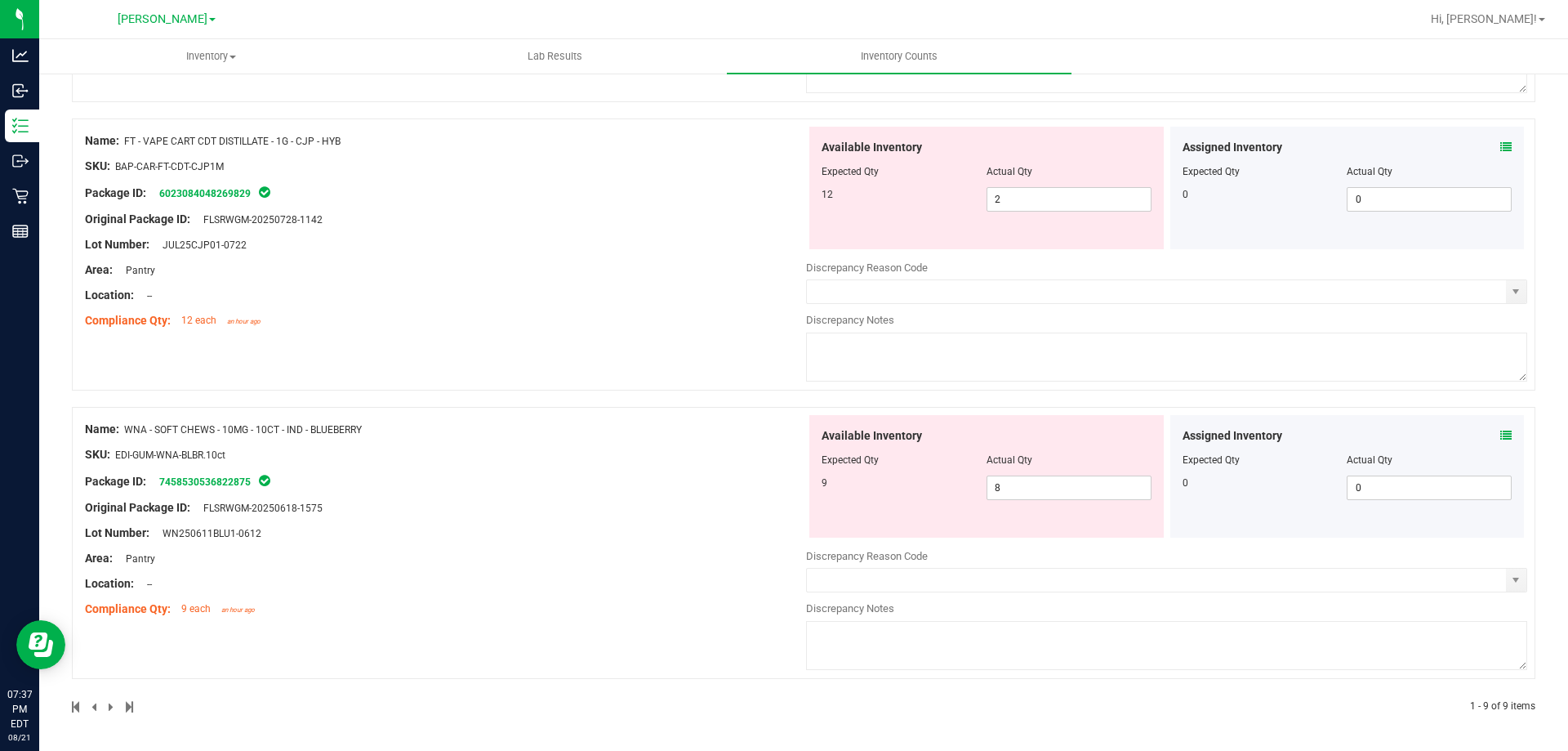
click at [1500, 435] on icon at bounding box center [1506, 436] width 12 height 12
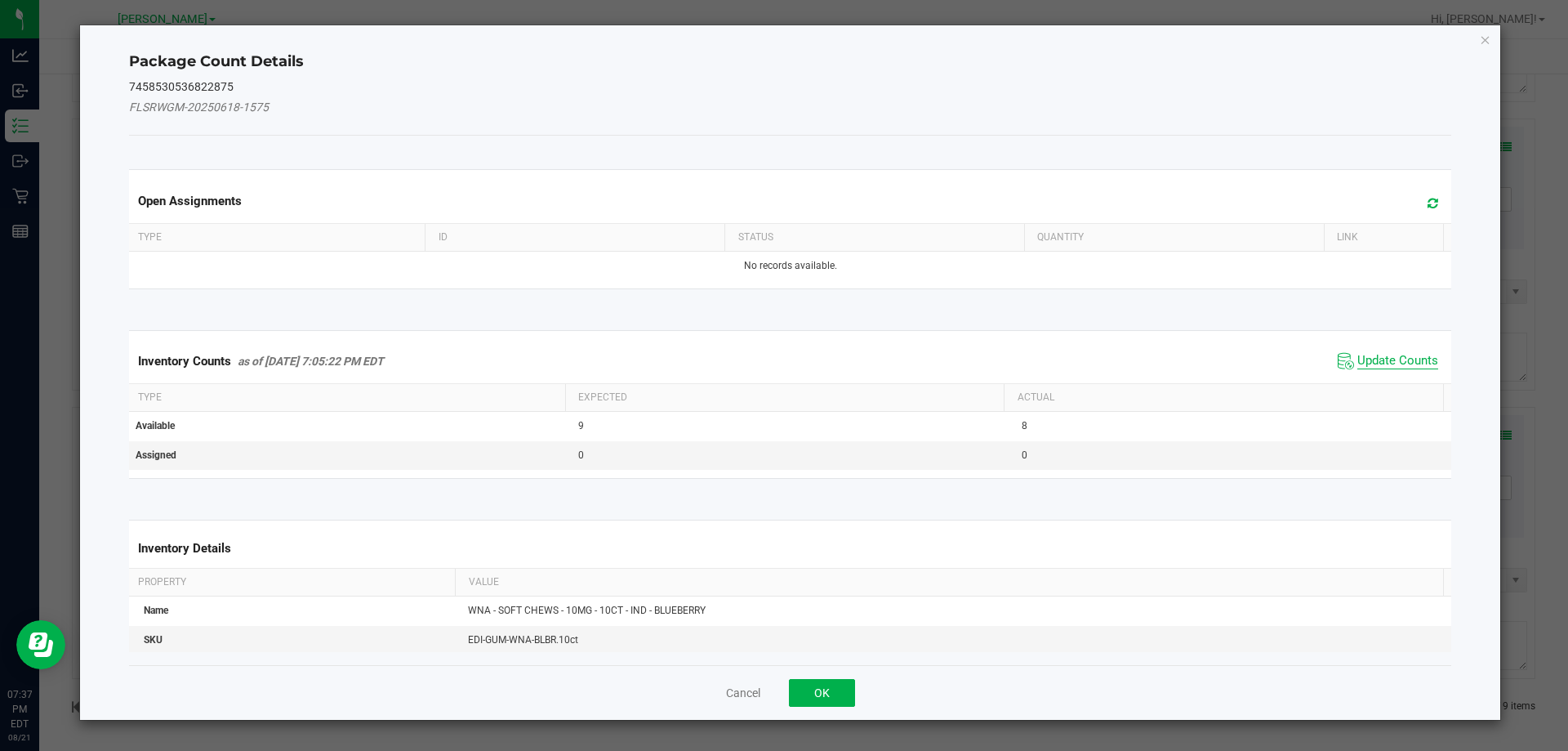
click at [1408, 361] on span "Update Counts" at bounding box center [1398, 360] width 81 height 16
click at [1402, 354] on span "Update Counts" at bounding box center [1398, 360] width 81 height 16
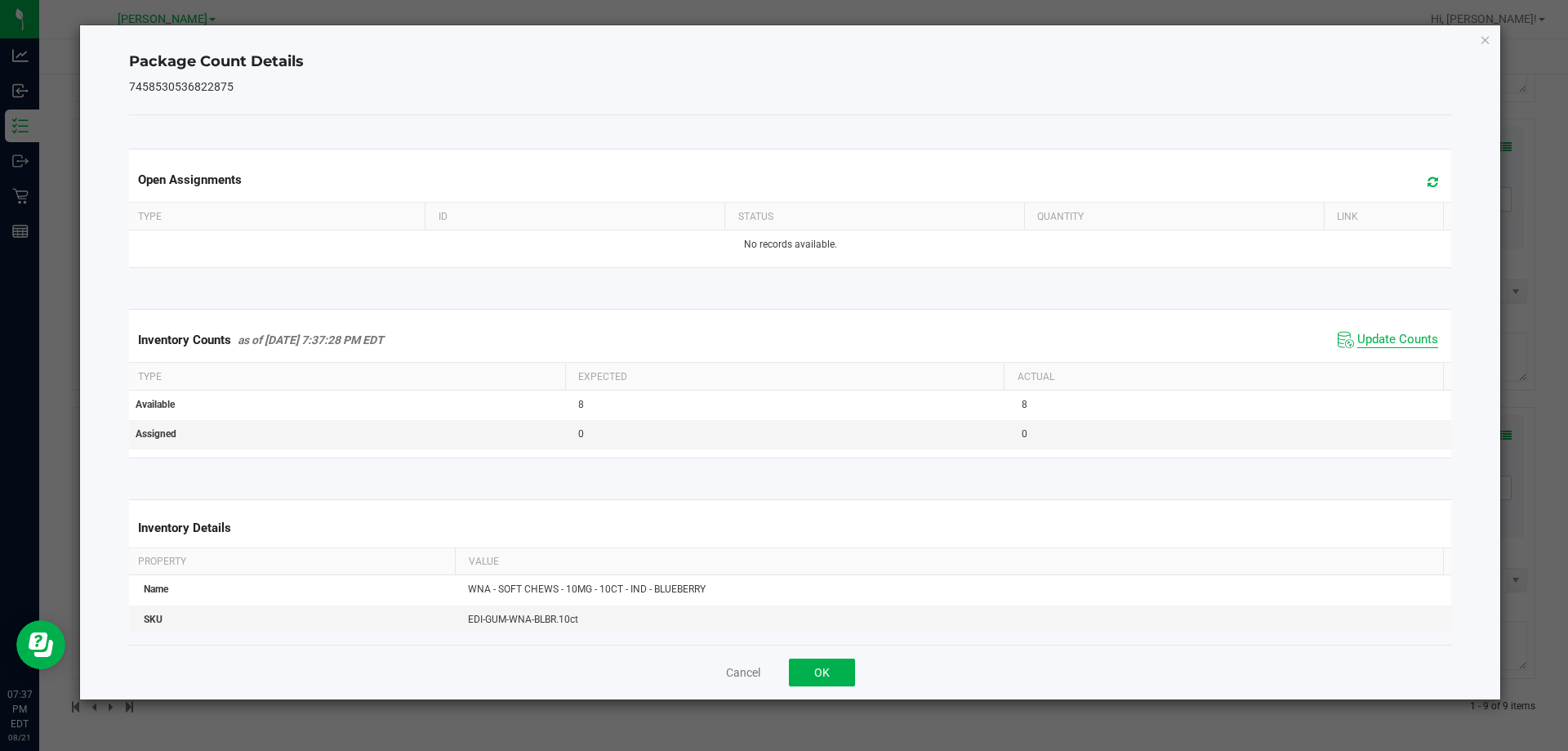
click at [1396, 348] on span "Update Counts" at bounding box center [1398, 339] width 81 height 16
click at [1394, 347] on span "Update Counts" at bounding box center [1398, 339] width 81 height 16
click at [839, 682] on button "OK" at bounding box center [822, 672] width 66 height 28
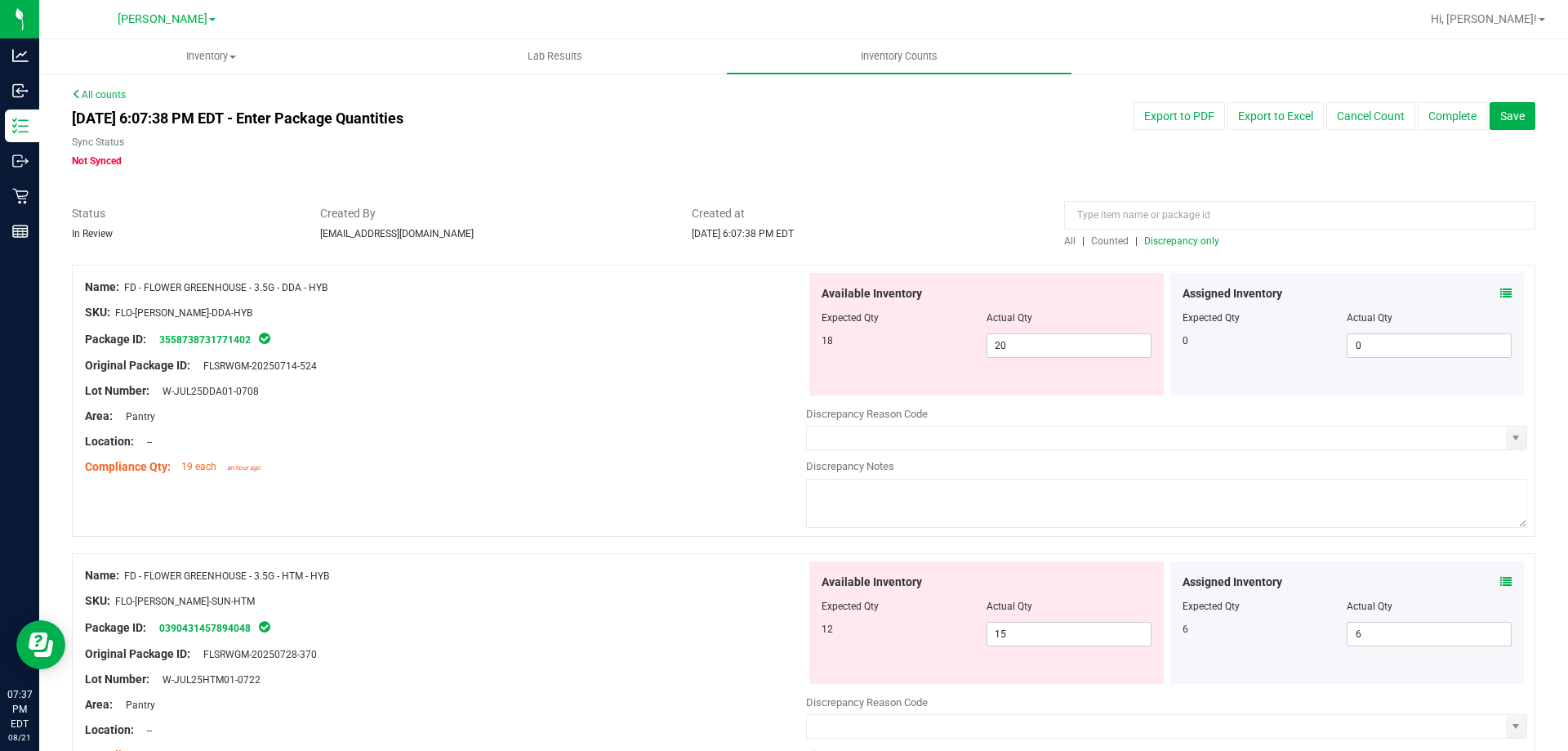
scroll to position [0, 0]
drag, startPoint x: 973, startPoint y: 347, endPoint x: 959, endPoint y: 343, distance: 14.6
click at [959, 343] on div "18 20 20" at bounding box center [986, 346] width 330 height 25
click at [731, 426] on div at bounding box center [445, 430] width 721 height 8
click at [1470, 283] on div "Assigned Inventory Expected Qty Actual Qty 0 0 0" at bounding box center [1347, 335] width 354 height 123
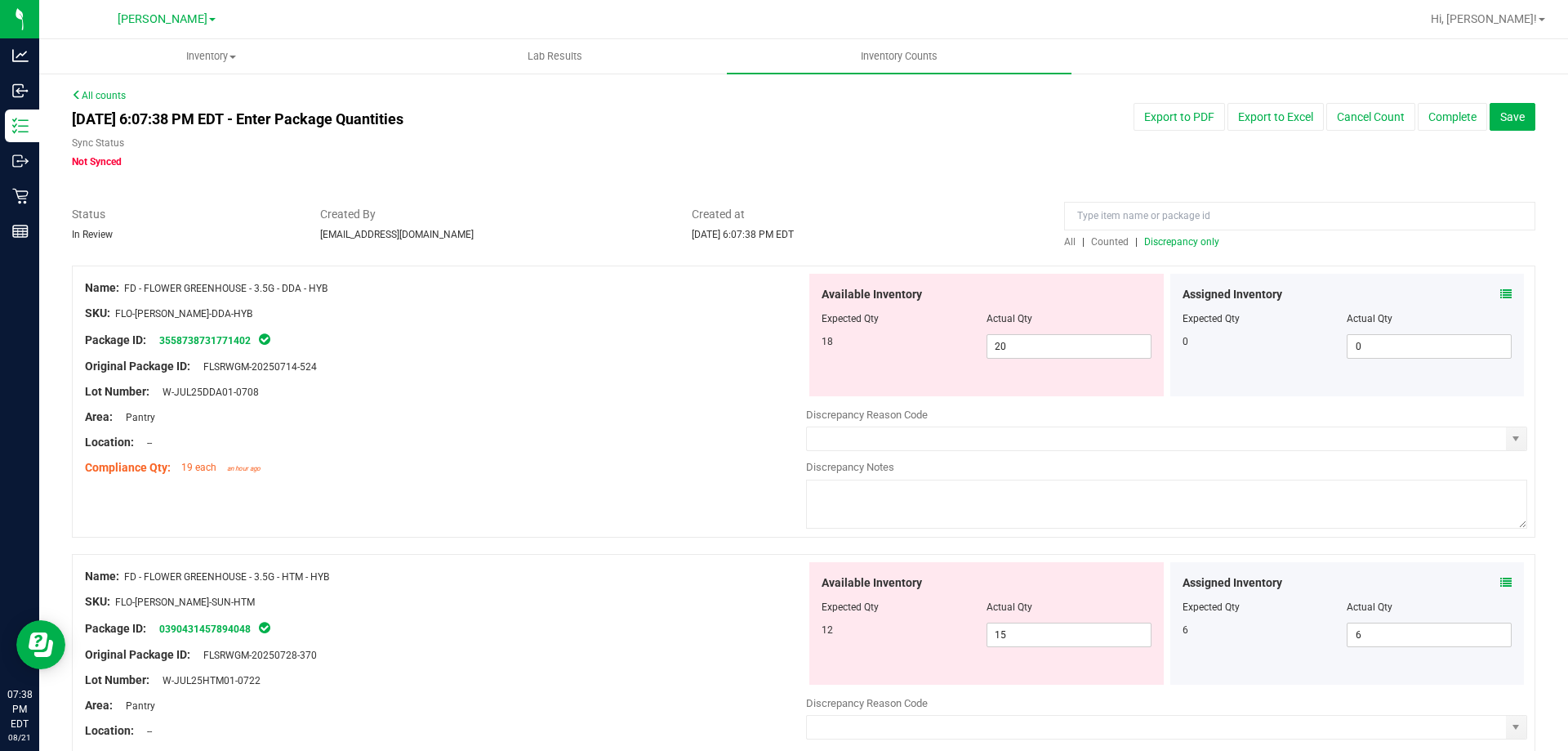
click at [1500, 293] on icon at bounding box center [1506, 294] width 12 height 12
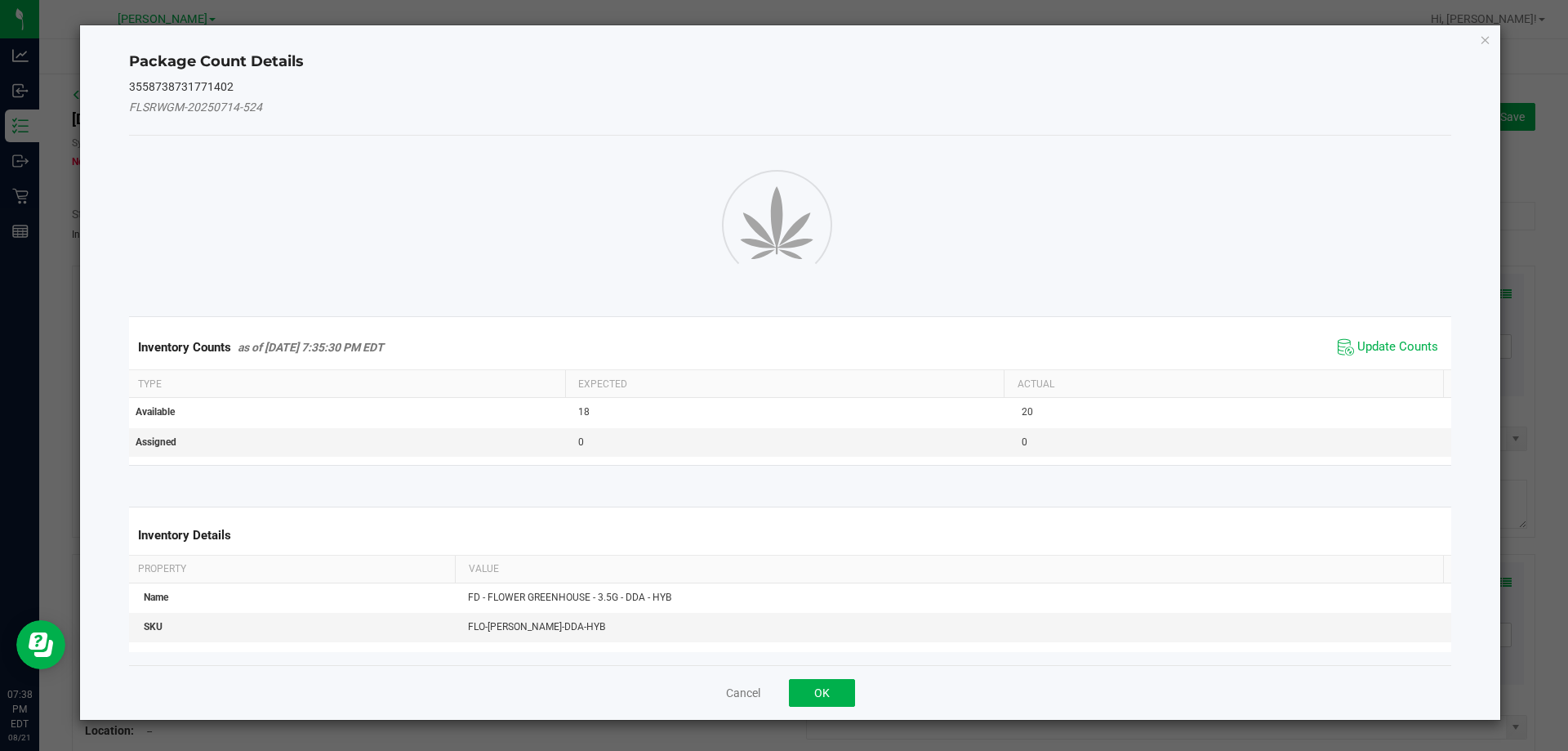
click at [1495, 283] on div "Package Count Details 3558738731771402 FLSRWGM-20250714-524 Inventory Counts as…" at bounding box center [790, 372] width 1421 height 694
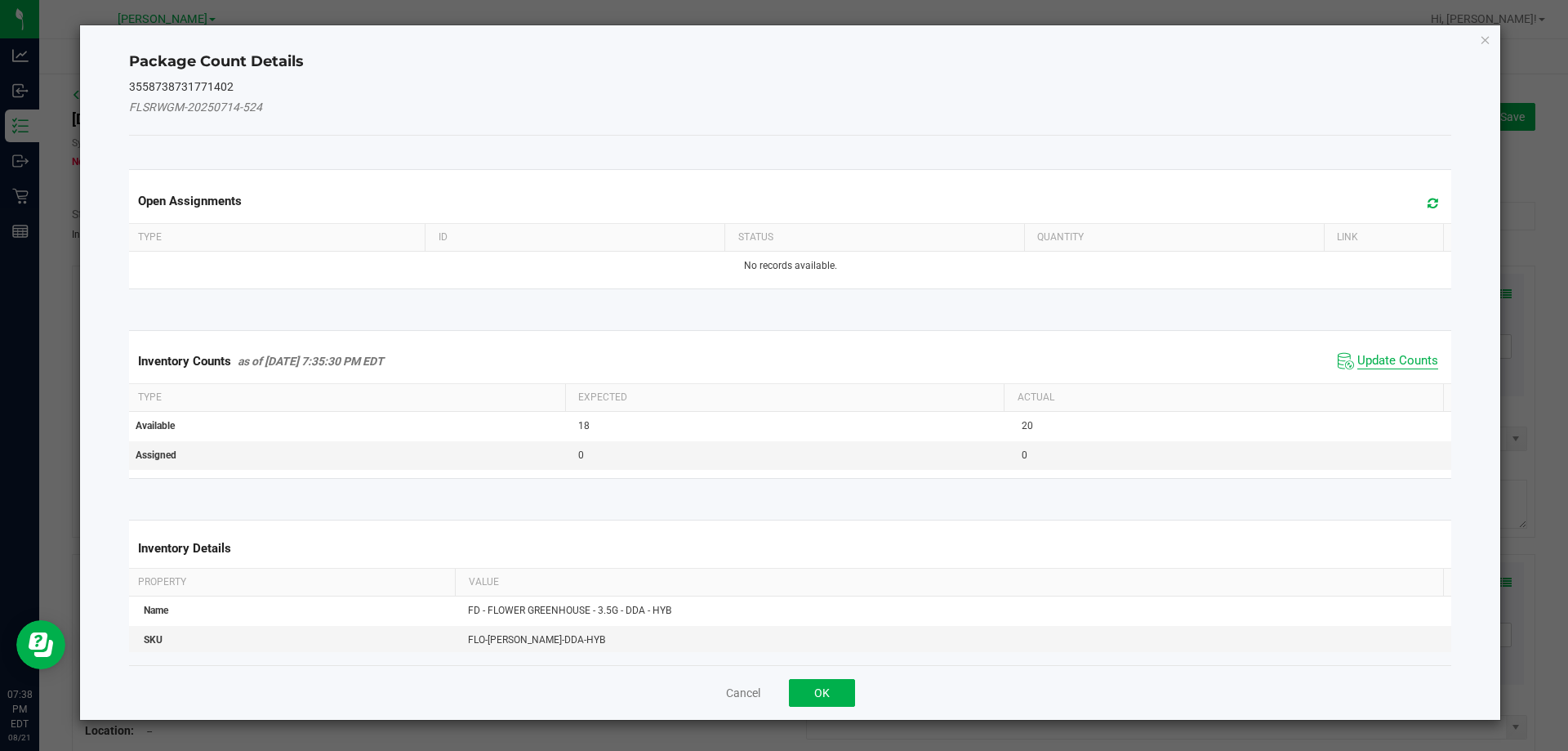
click at [1381, 359] on span "Update Counts" at bounding box center [1398, 360] width 81 height 16
click at [1381, 366] on span "Update Counts" at bounding box center [1398, 360] width 81 height 16
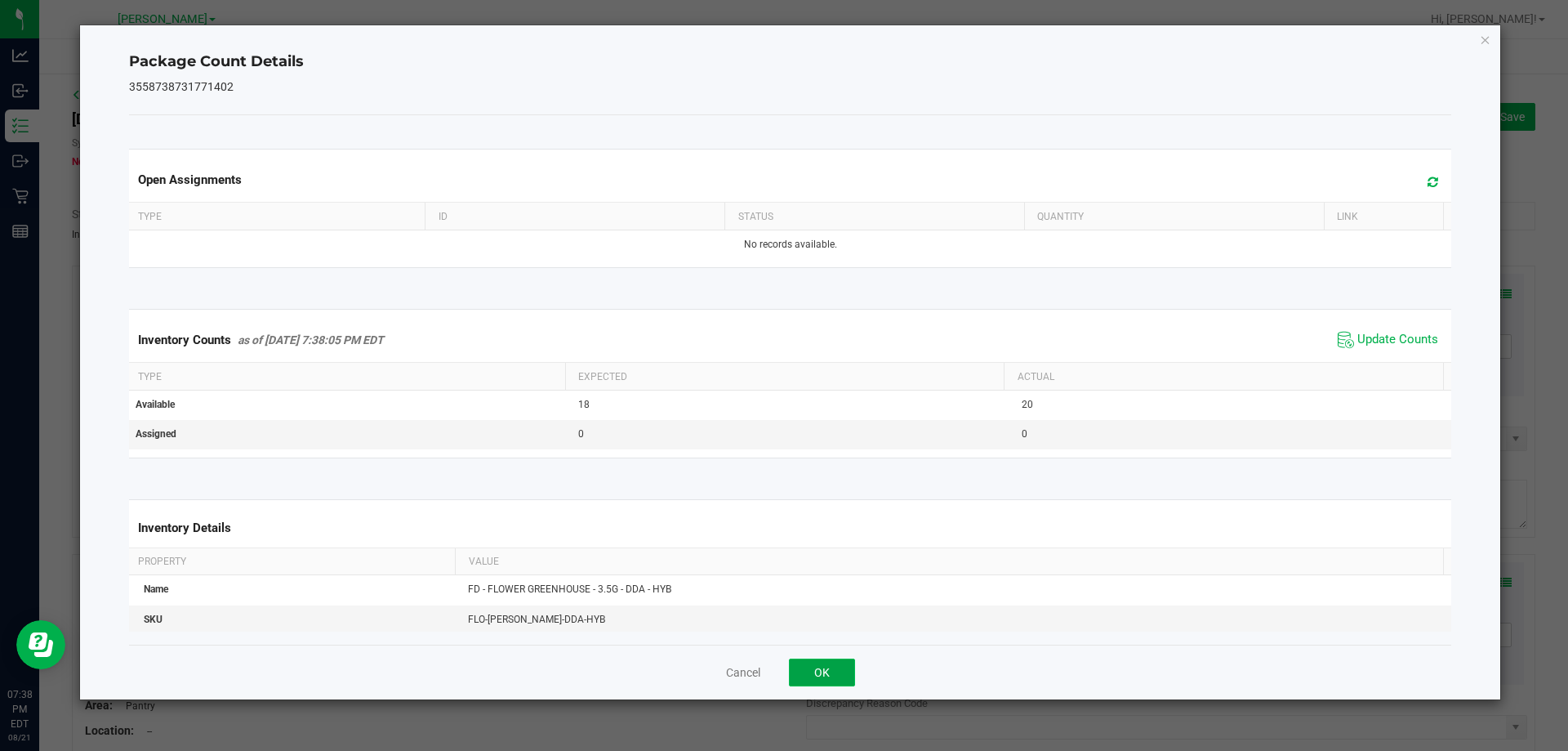
click at [843, 681] on button "OK" at bounding box center [822, 672] width 66 height 28
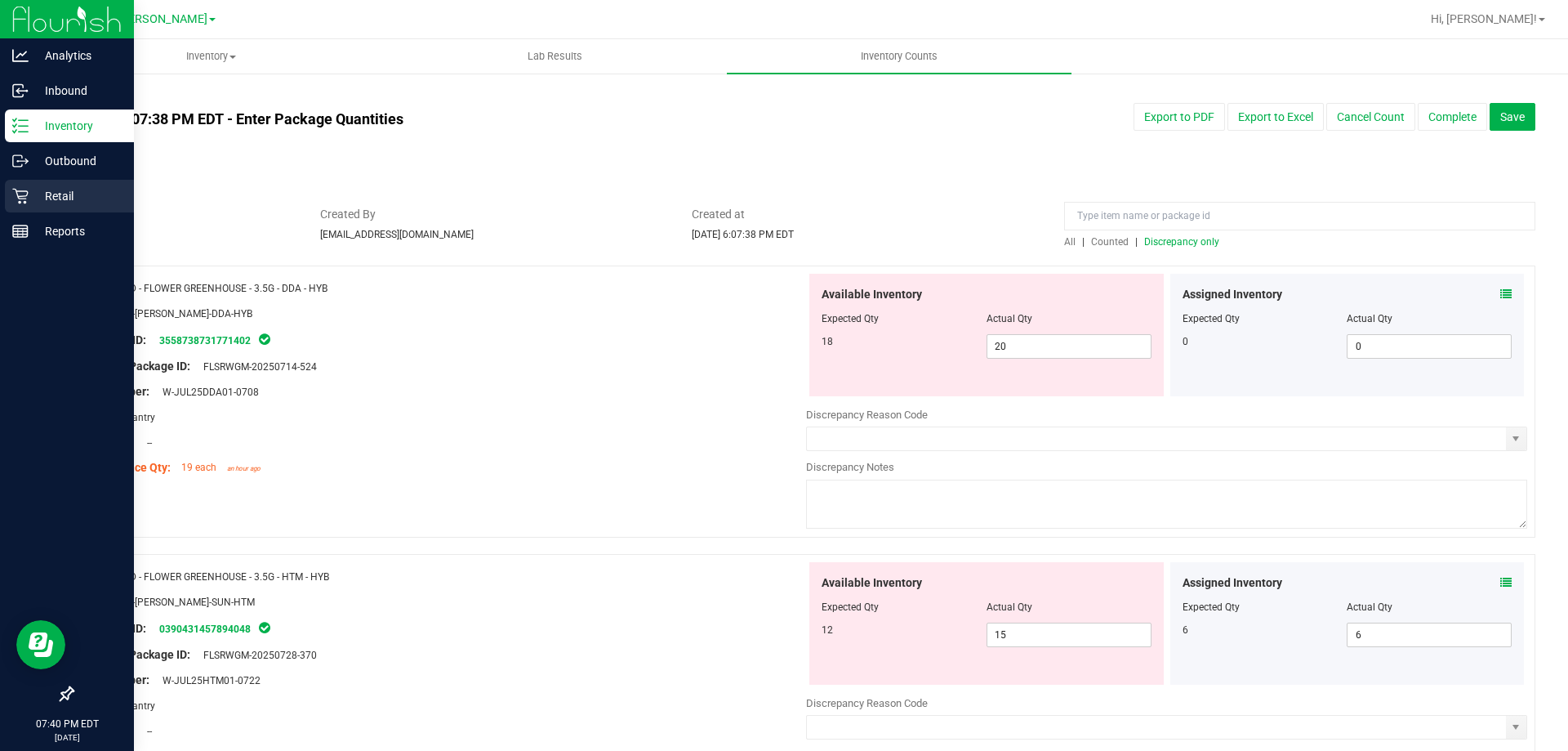
click at [35, 192] on p "Retail" at bounding box center [78, 195] width 98 height 19
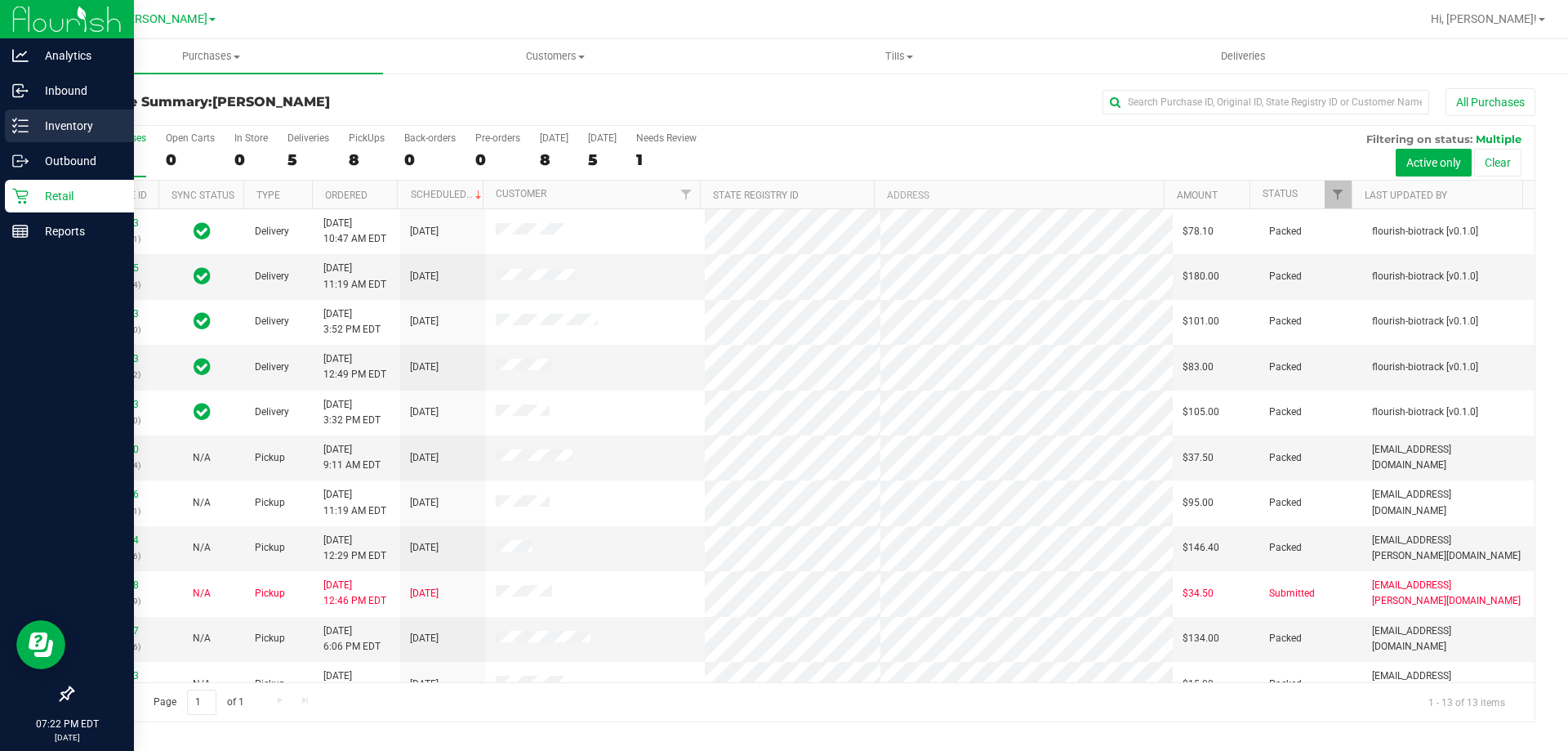
click at [73, 133] on p "Inventory" at bounding box center [78, 125] width 98 height 19
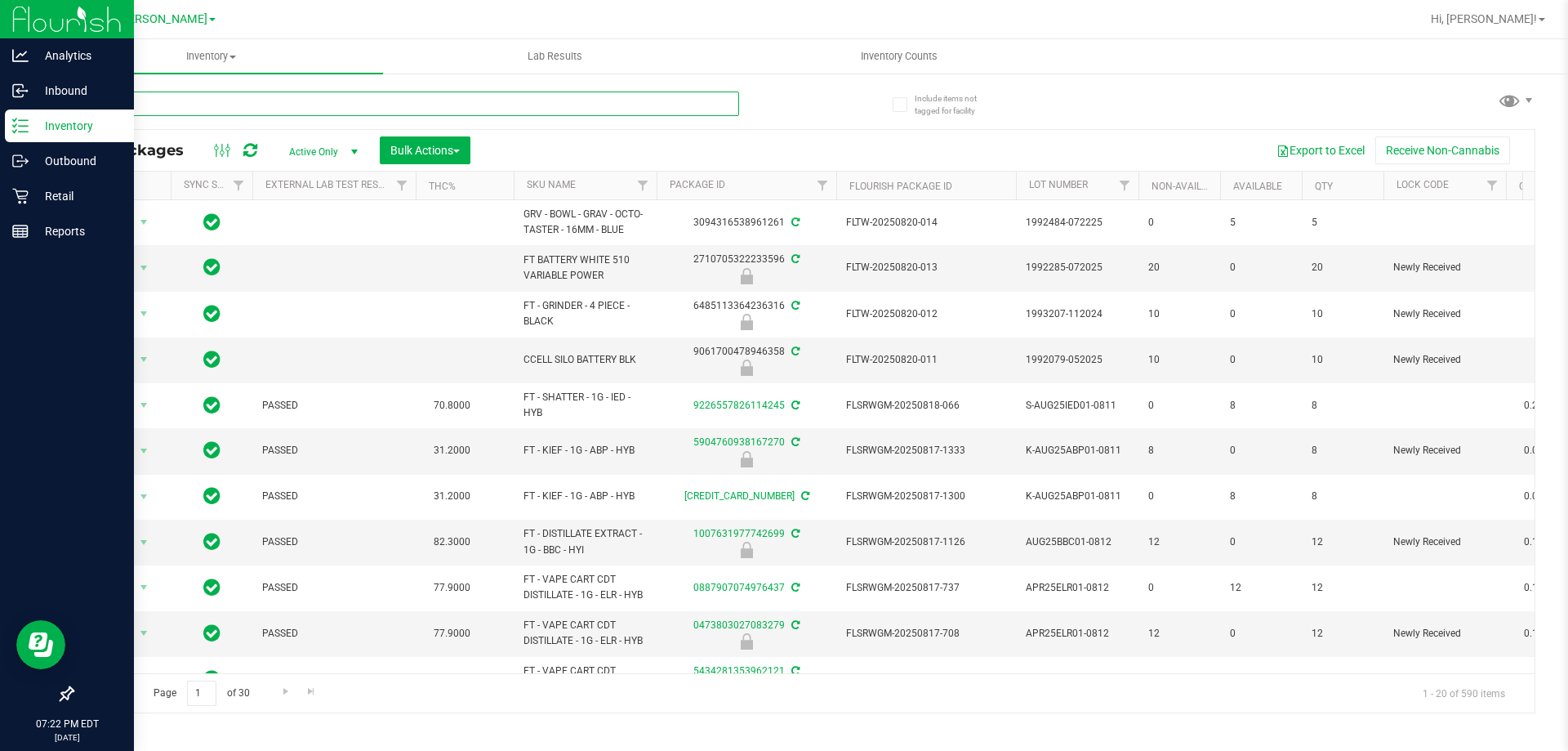
click at [292, 101] on input "text" at bounding box center [405, 103] width 667 height 25
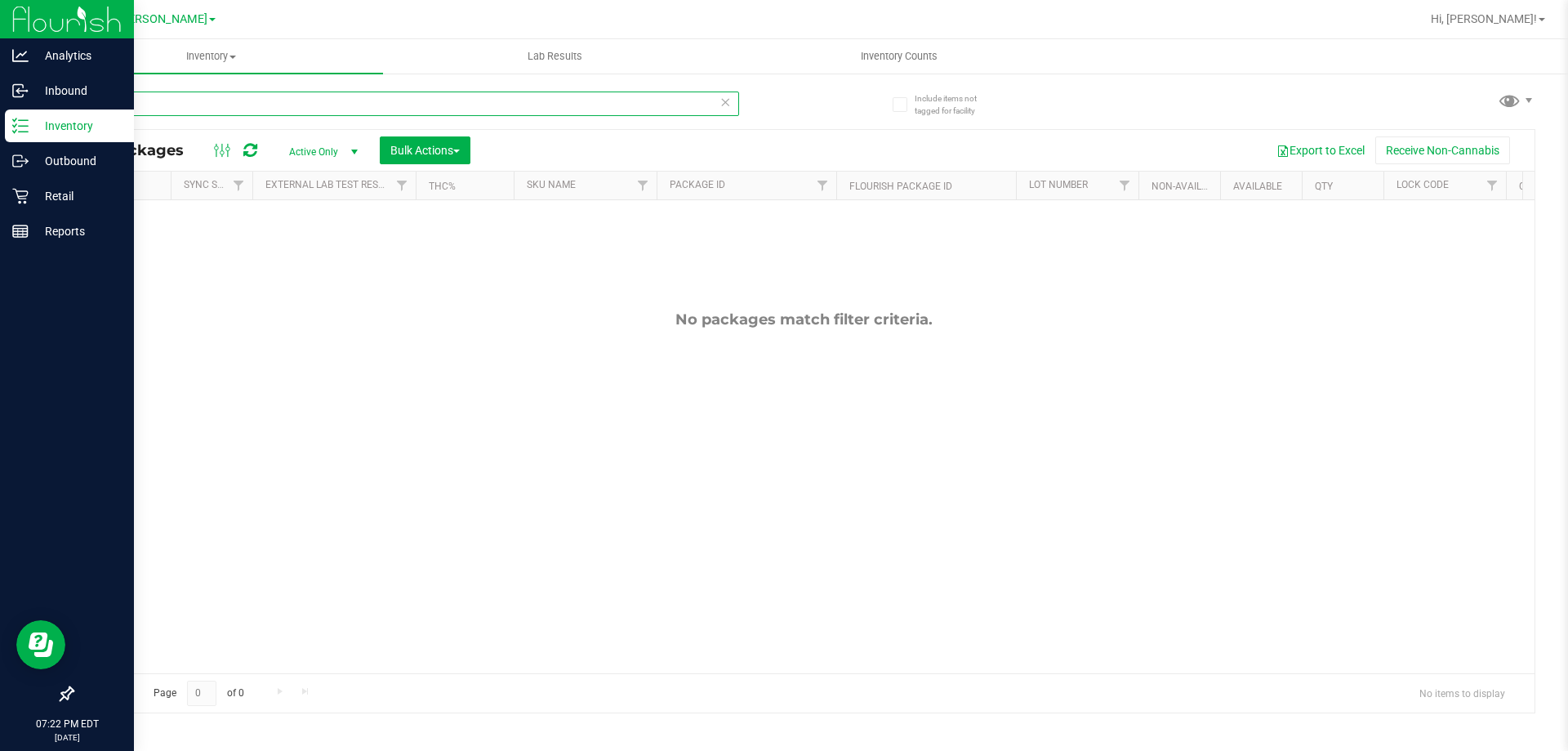
type input "w"
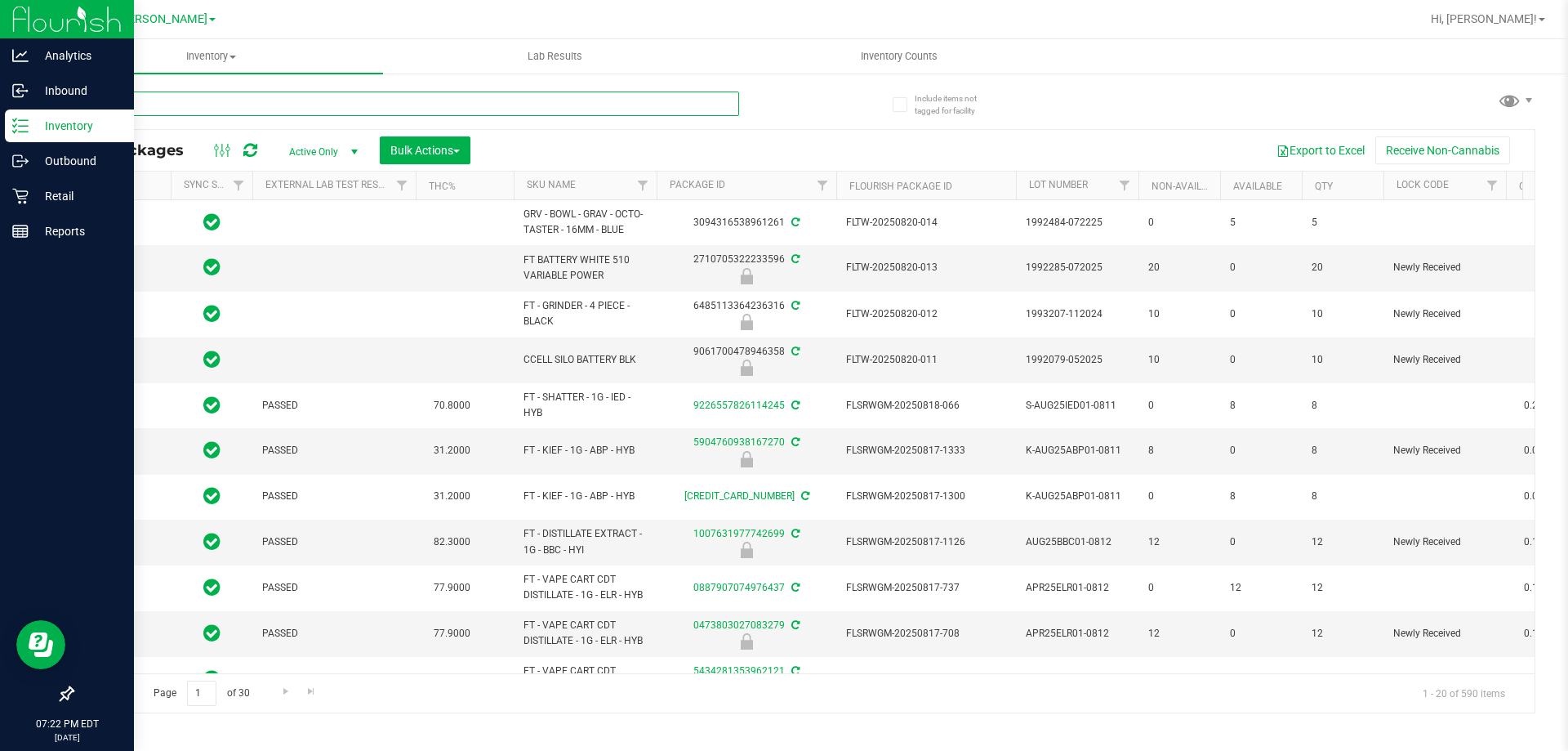
type input "[DATE]"
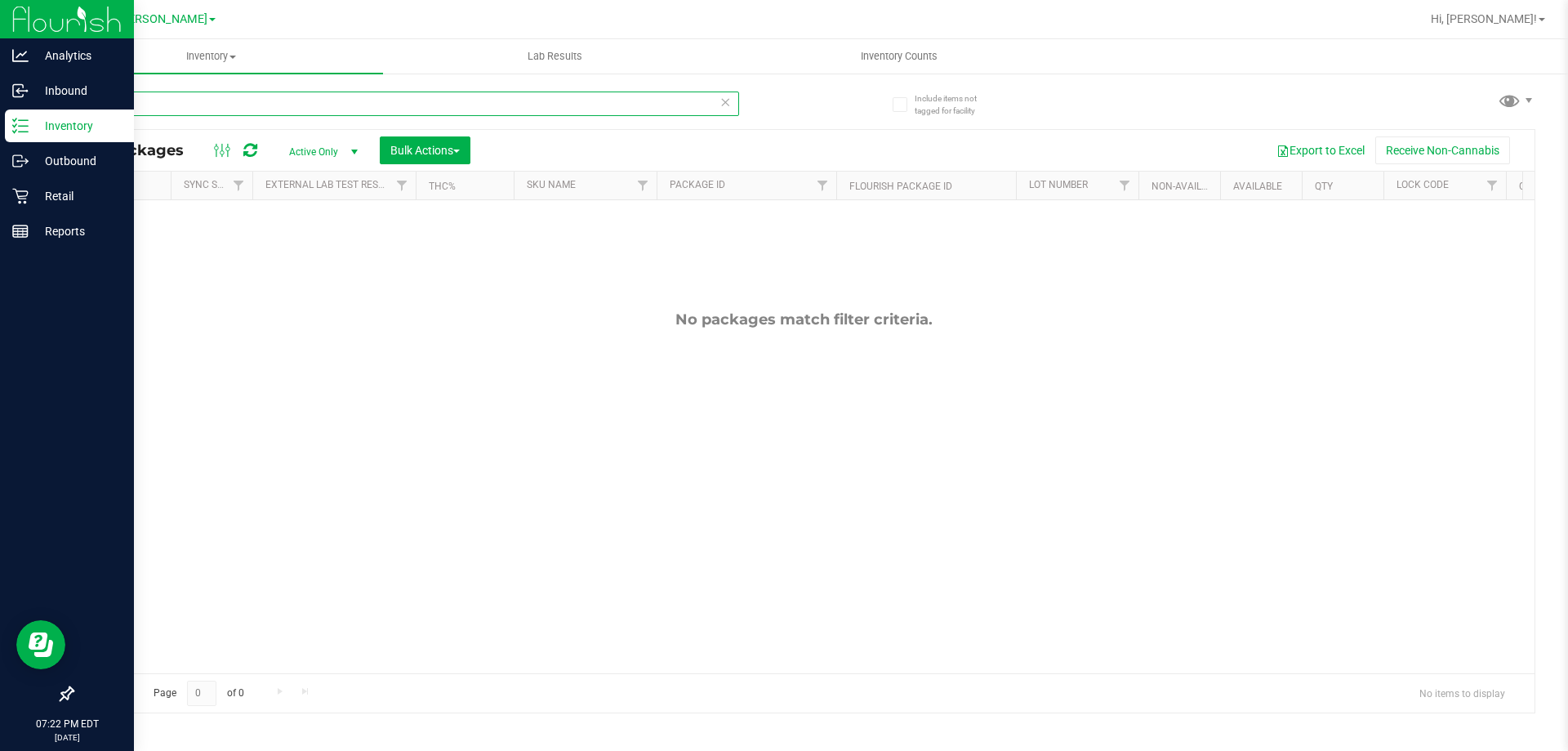
type input "w"
